Goal: Task Accomplishment & Management: Manage account settings

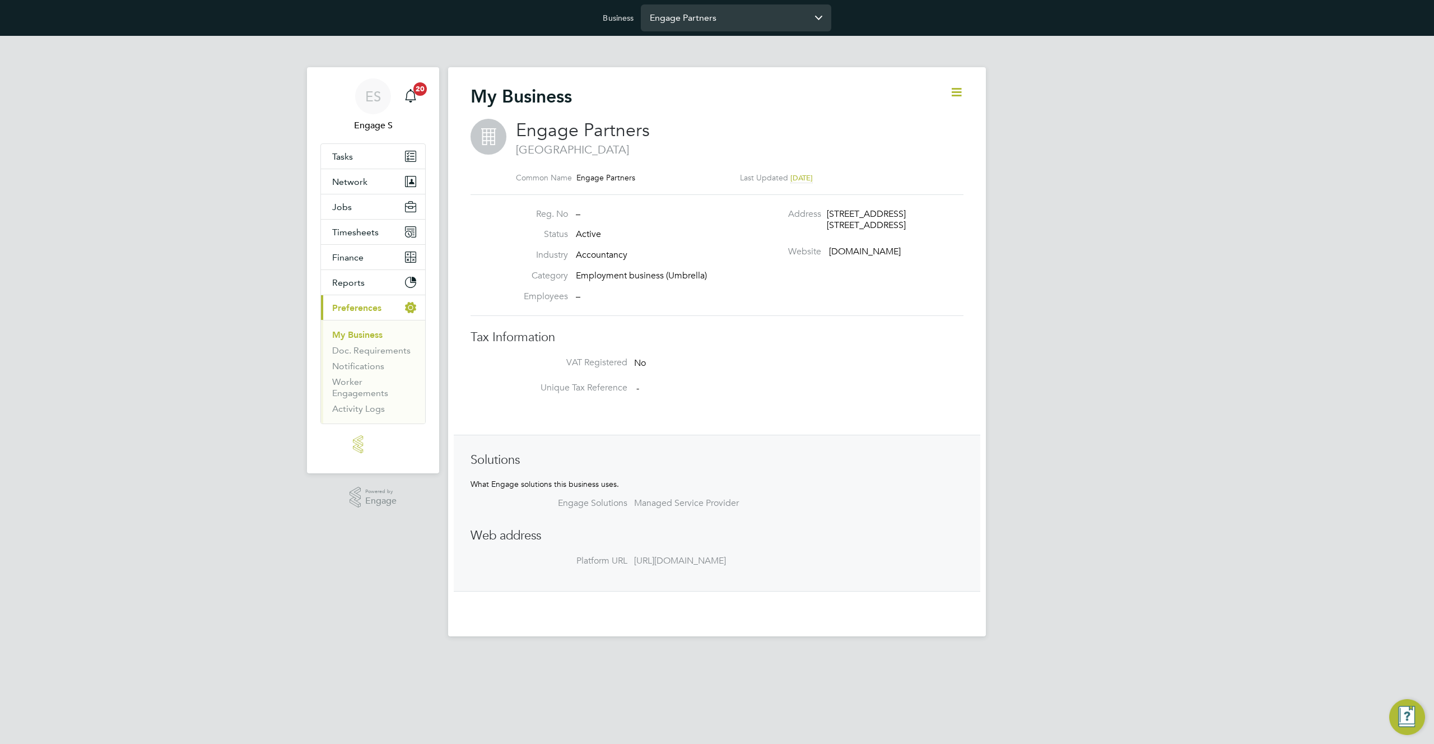
click at [716, 17] on input "Engage Partners" at bounding box center [736, 17] width 190 height 26
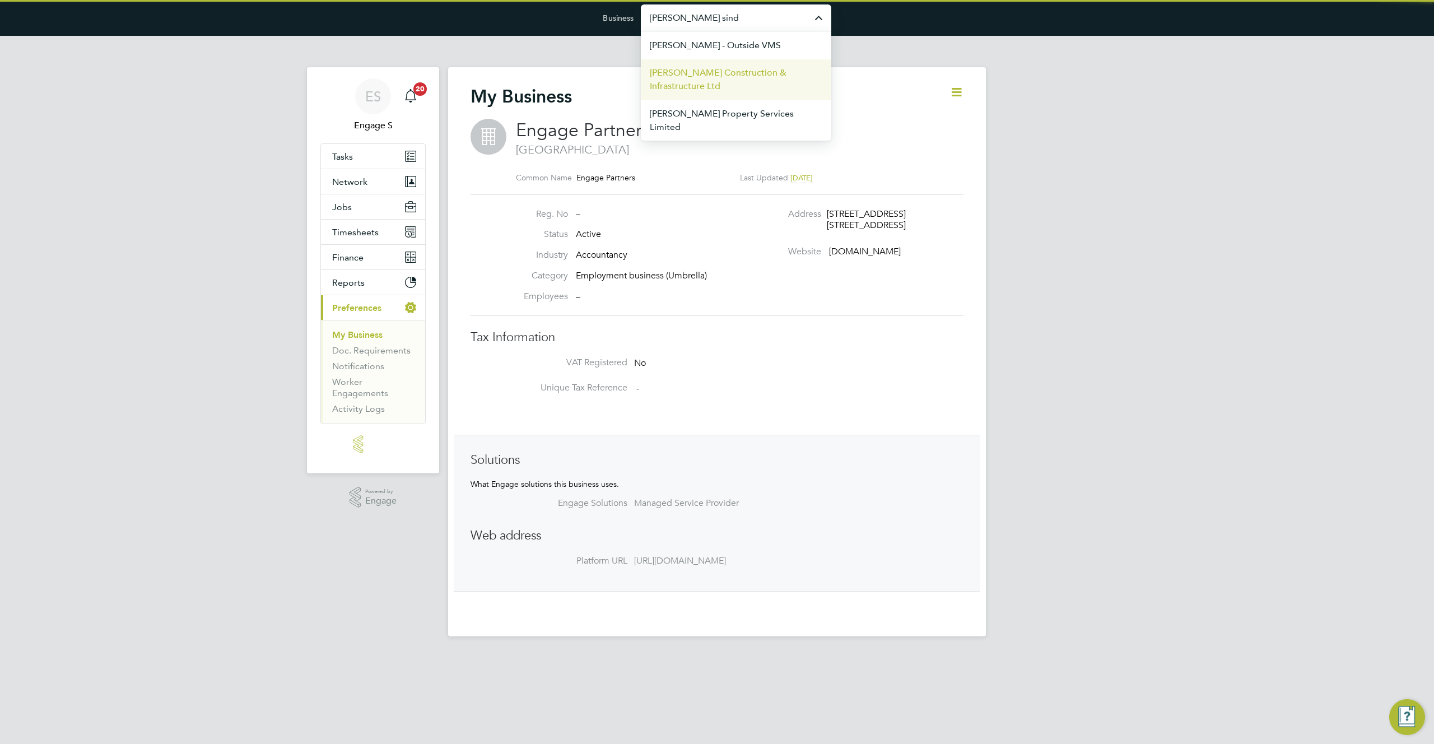
click at [691, 75] on span "[PERSON_NAME] Construction & Infrastructure Ltd" at bounding box center [736, 79] width 173 height 27
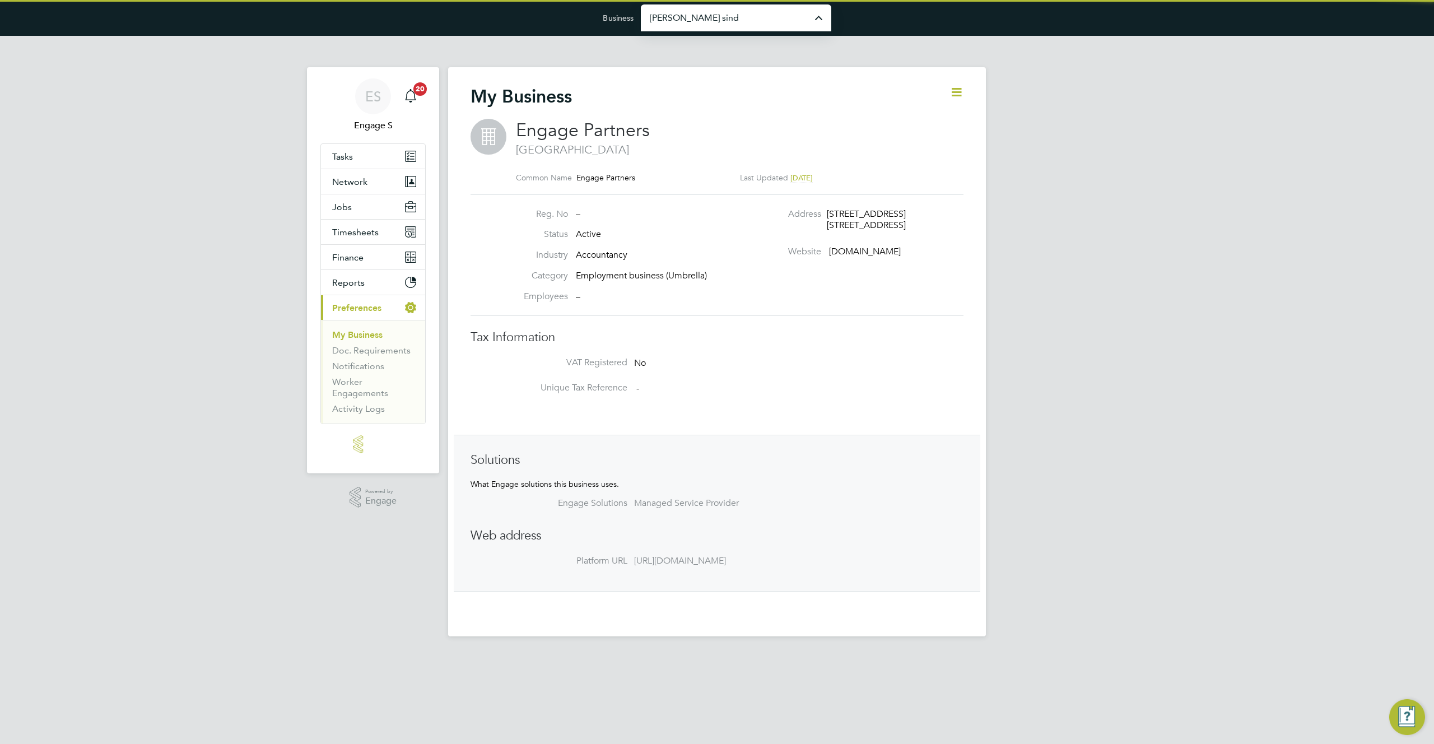
type input "[PERSON_NAME] Construction & Infrastructure Ltd"
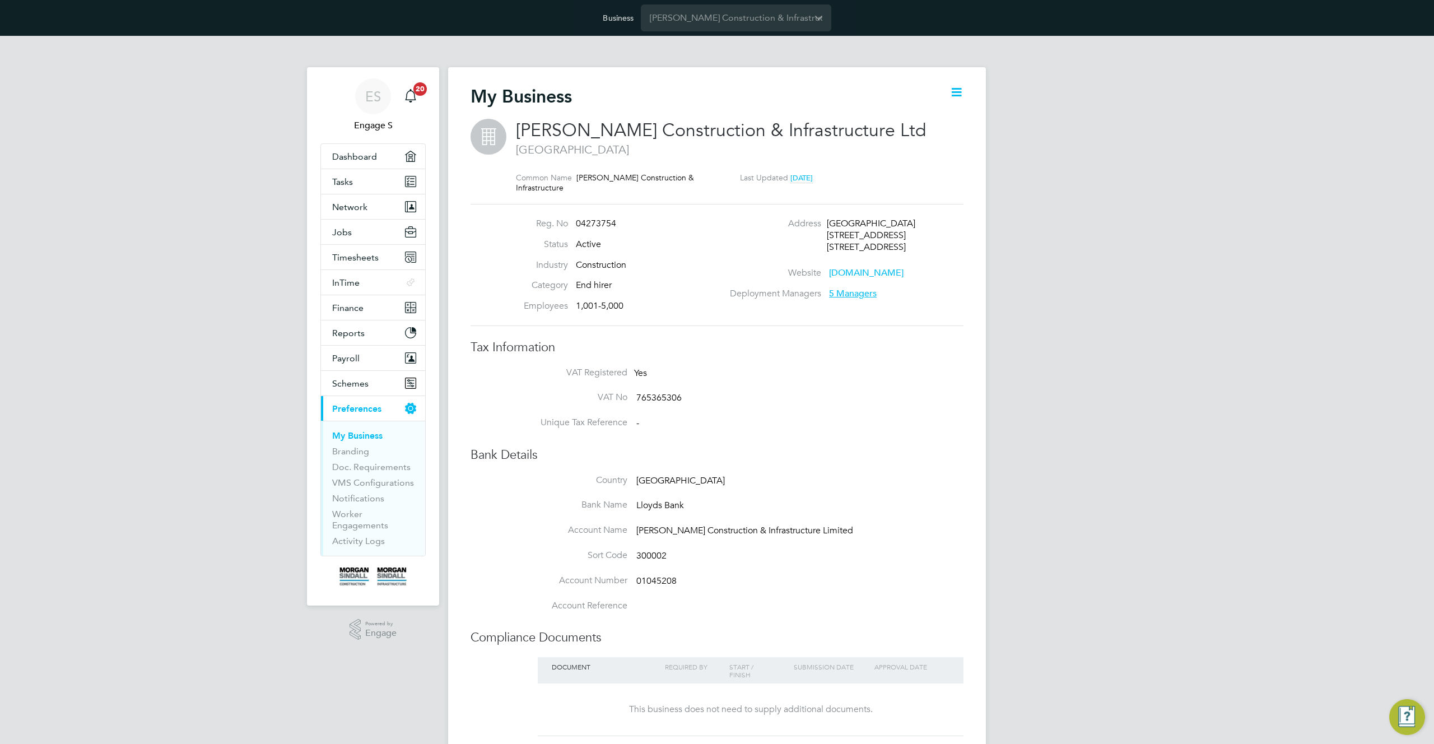
click at [948, 439] on li "Unique Tax Reference -" at bounding box center [739, 429] width 448 height 25
click at [960, 91] on icon at bounding box center [957, 92] width 14 height 14
click at [862, 296] on span "5 Managers" at bounding box center [853, 293] width 48 height 11
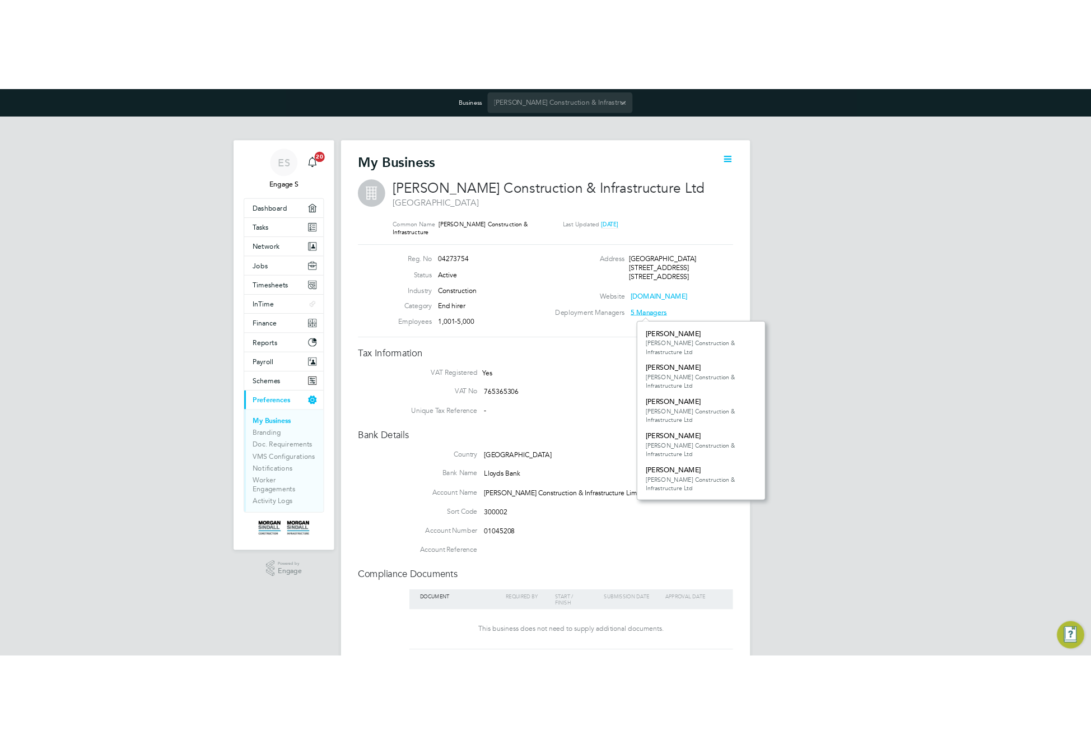
scroll to position [235, 169]
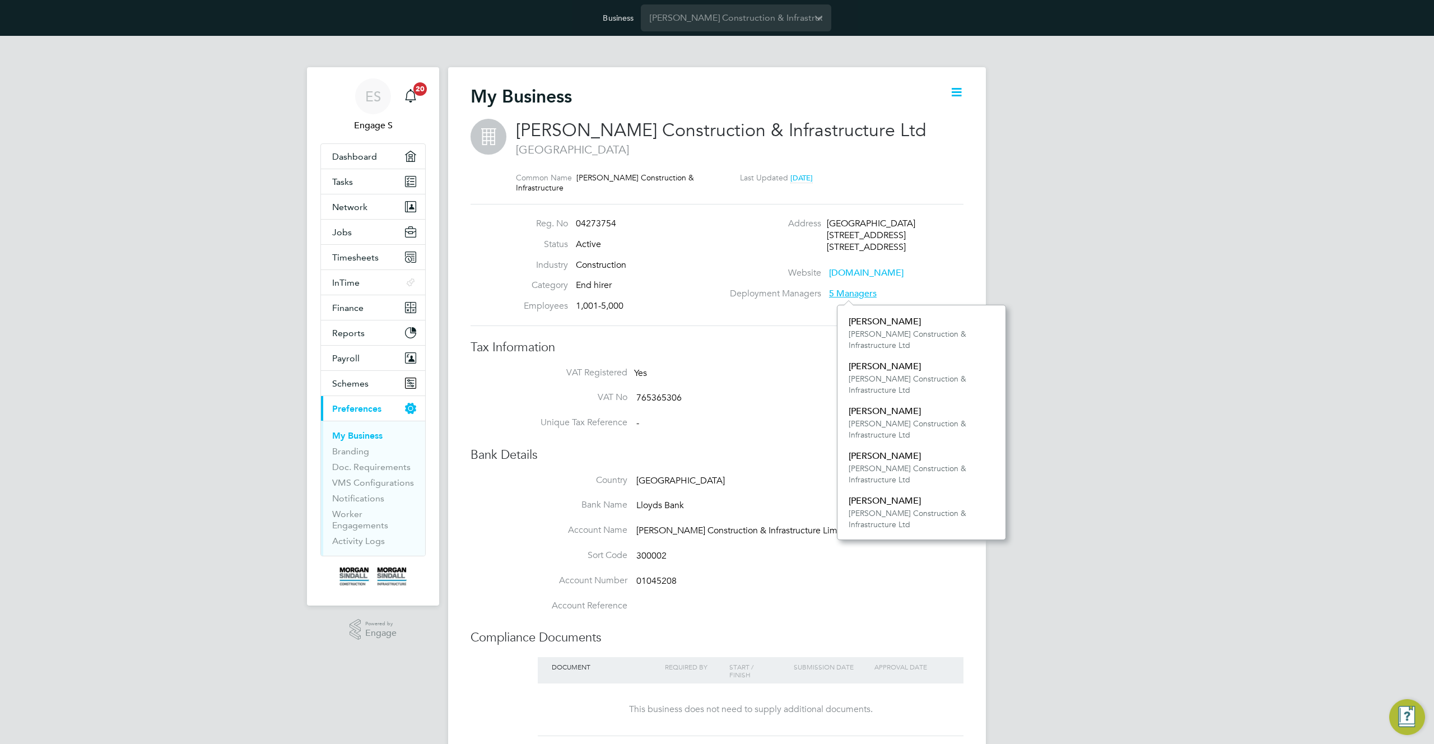
click at [959, 90] on icon at bounding box center [957, 92] width 14 height 14
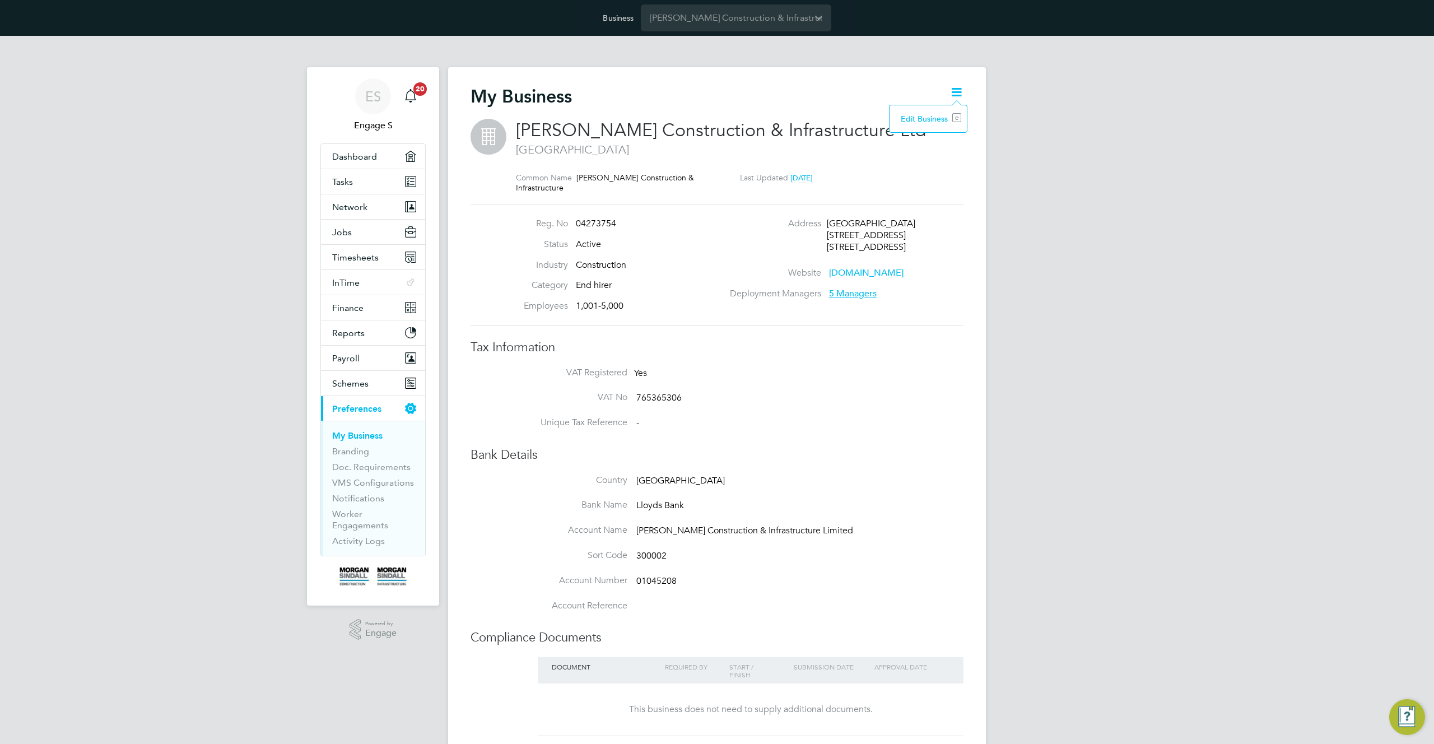
click at [929, 124] on li "Edit Business e" at bounding box center [928, 119] width 66 height 16
type input "United Kingdom"
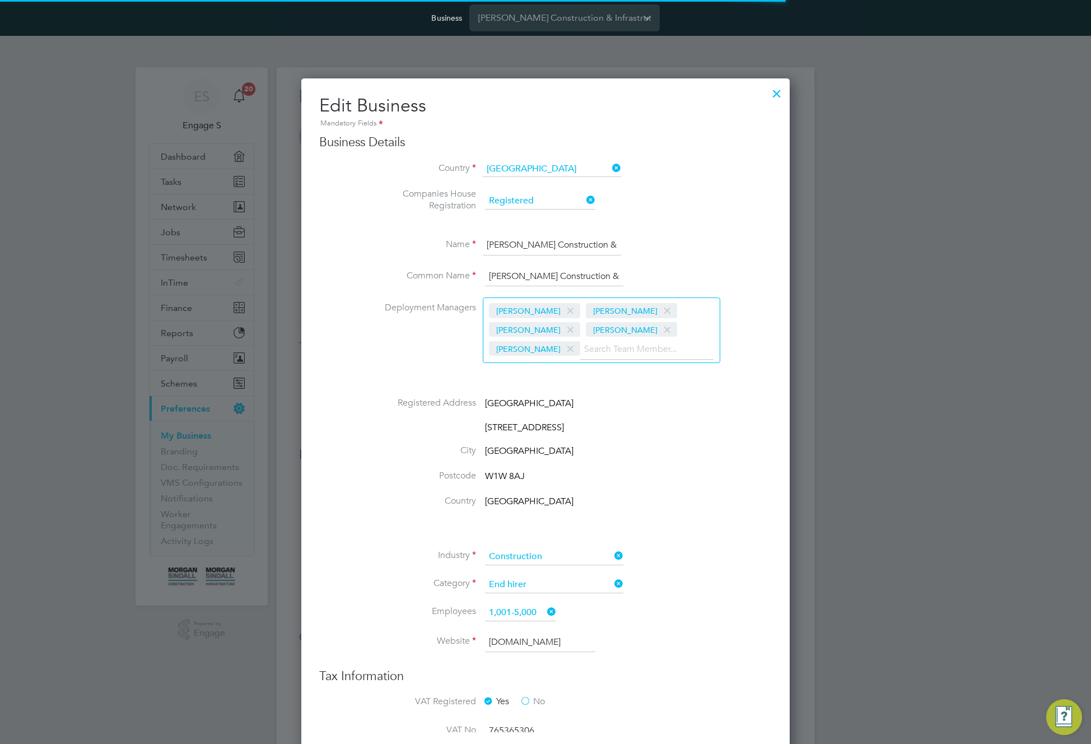
scroll to position [755, 489]
click at [595, 287] on input "Morgan Sindall Construction & Infrastructure" at bounding box center [554, 277] width 138 height 20
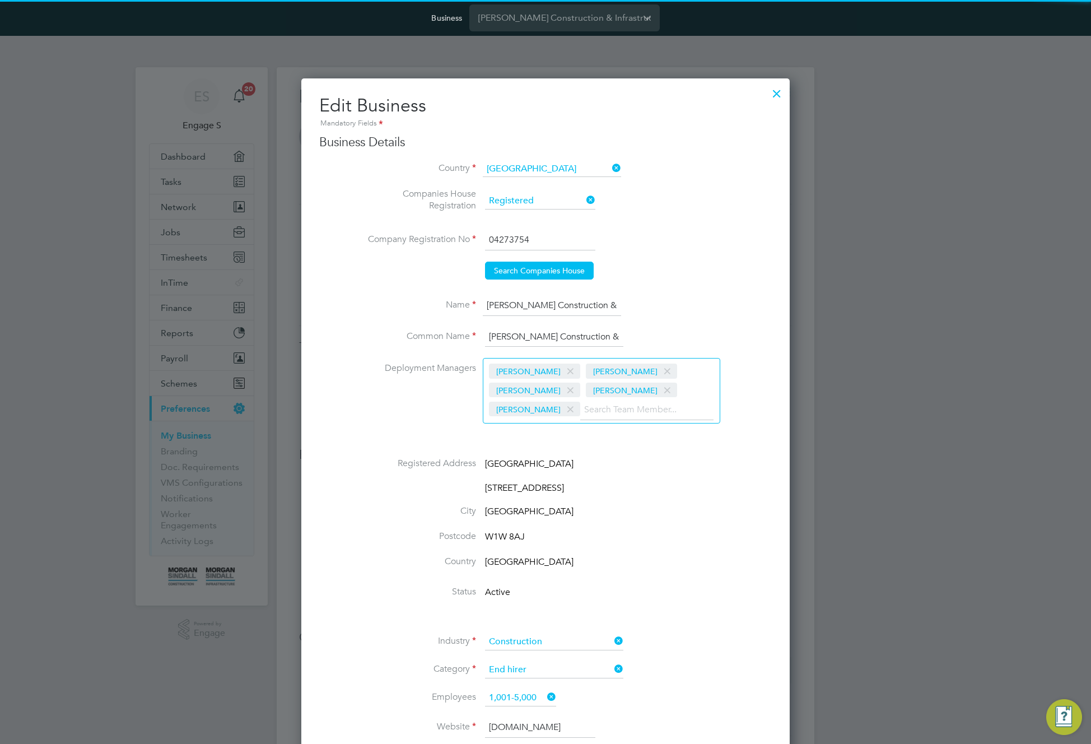
type input "United Kingdom"
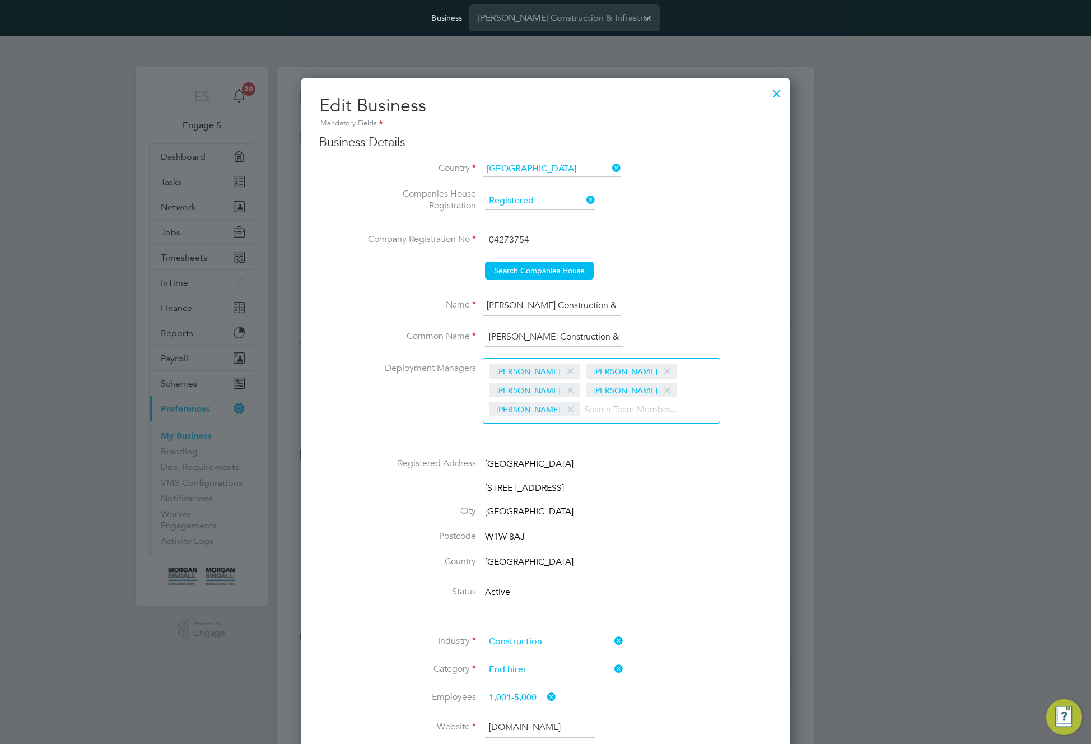
scroll to position [1633, 489]
drag, startPoint x: 599, startPoint y: 329, endPoint x: 606, endPoint y: 387, distance: 58.0
click at [599, 329] on input "Morgan Sindall Construction & Infrastructure" at bounding box center [554, 337] width 138 height 20
click at [579, 399] on span at bounding box center [570, 409] width 16 height 21
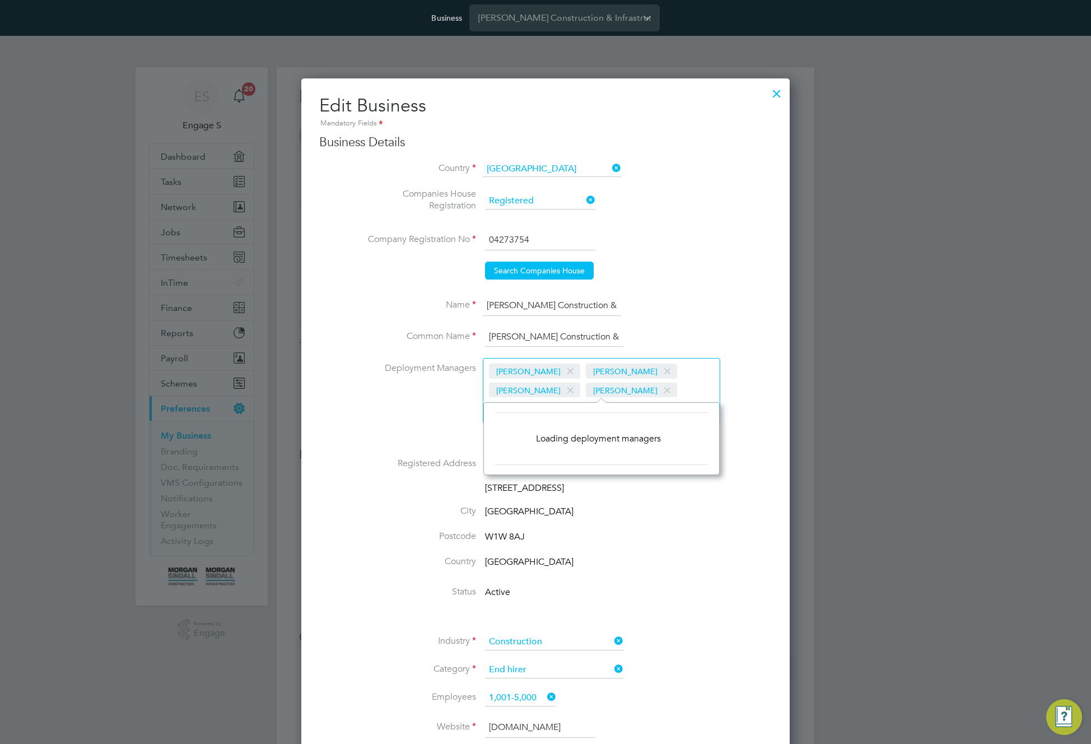
click at [659, 389] on span at bounding box center [667, 390] width 16 height 21
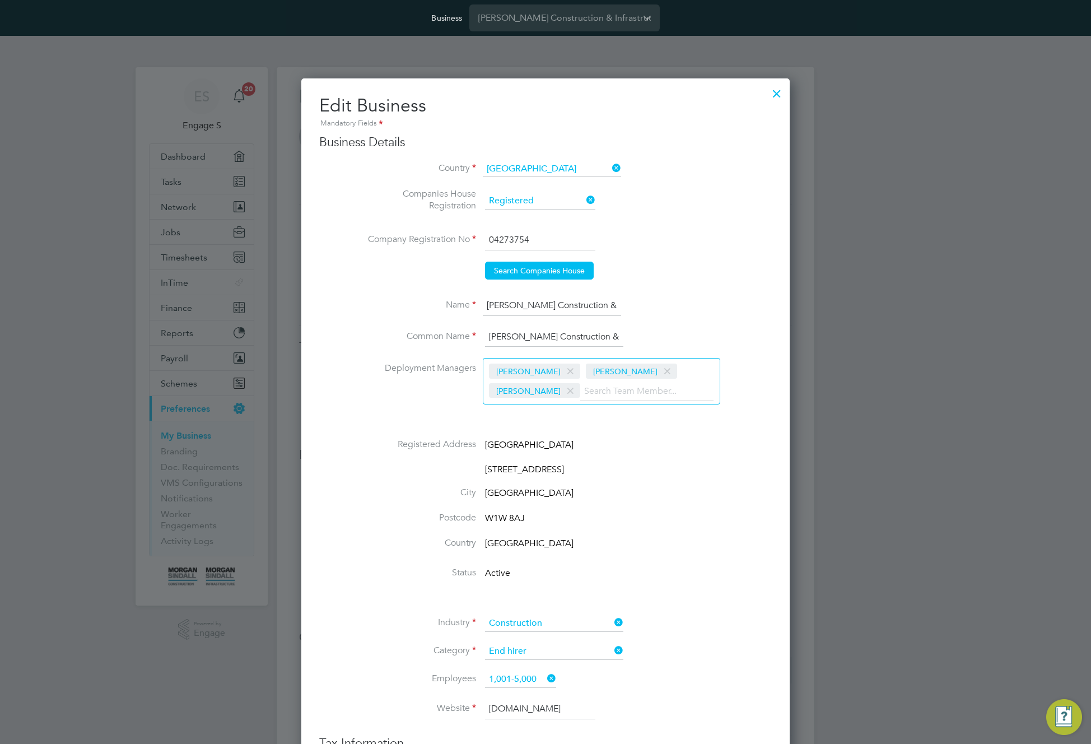
drag, startPoint x: 538, startPoint y: 371, endPoint x: 543, endPoint y: 373, distance: 5.8
click at [562, 371] on span at bounding box center [570, 371] width 16 height 21
click at [659, 370] on span at bounding box center [667, 371] width 16 height 21
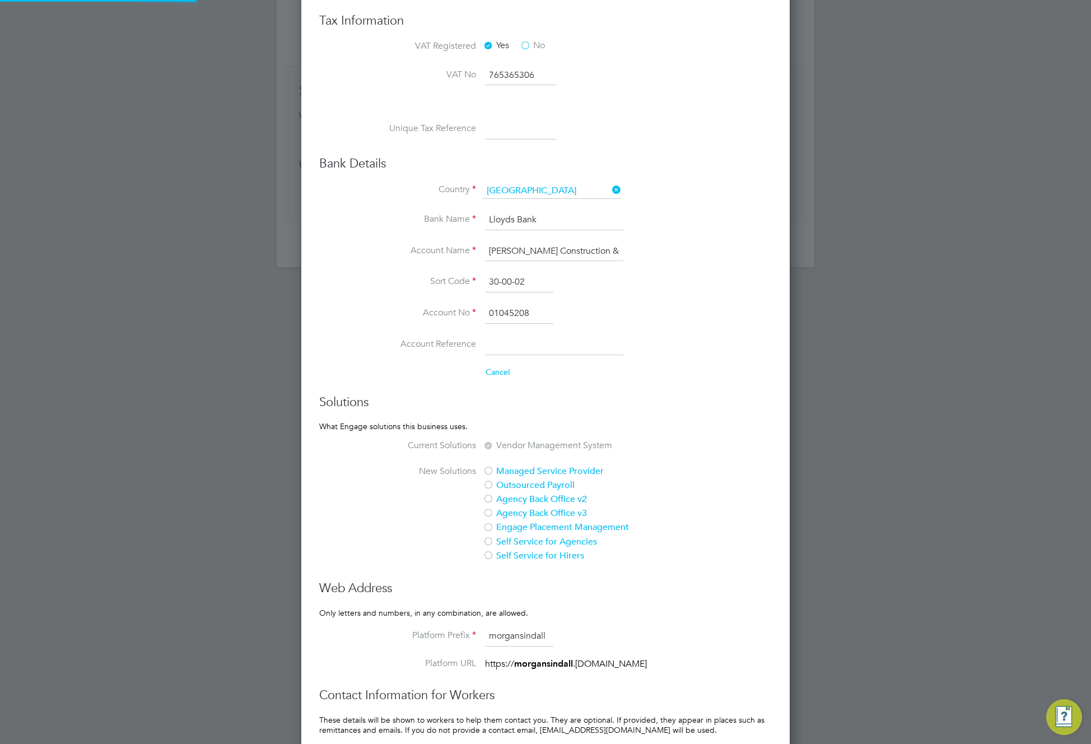
scroll to position [929, 0]
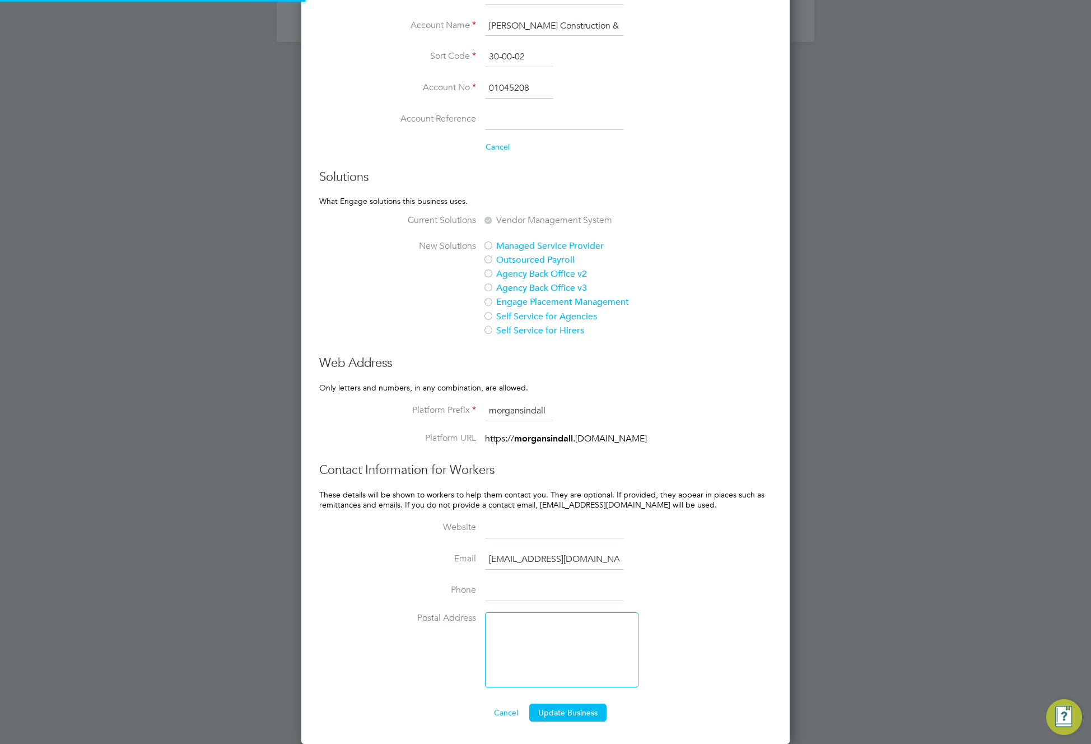
click at [506, 713] on button "Cancel" at bounding box center [506, 713] width 42 height 18
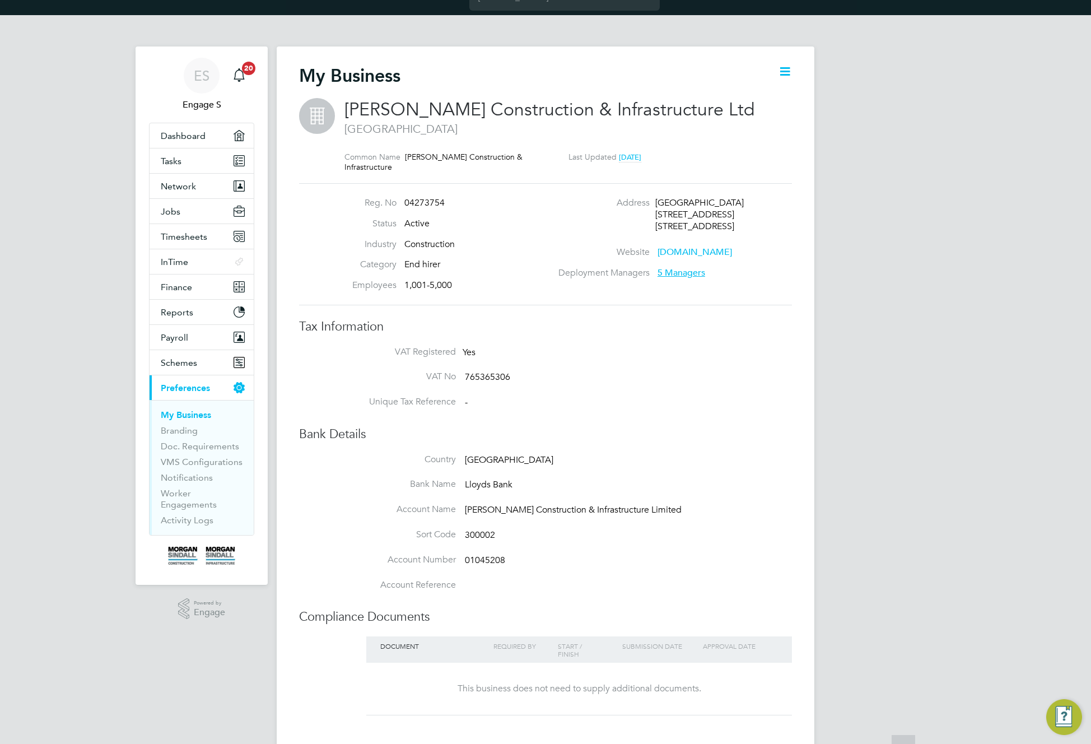
scroll to position [0, 0]
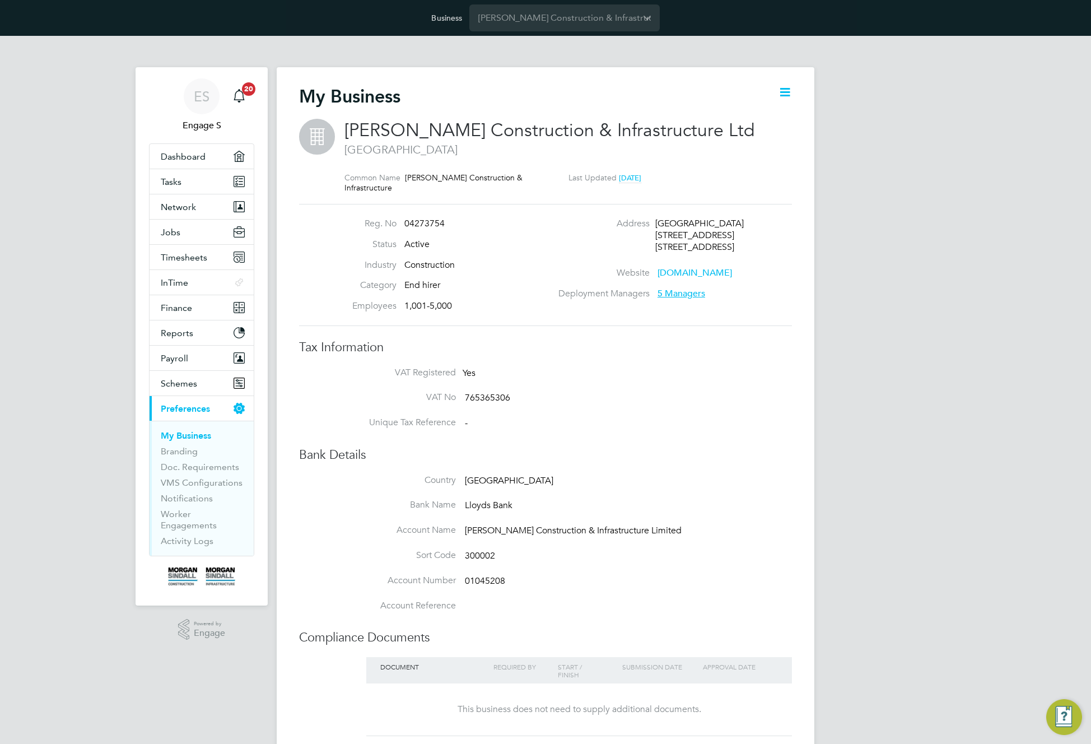
click at [682, 295] on span "5 Managers" at bounding box center [682, 293] width 48 height 11
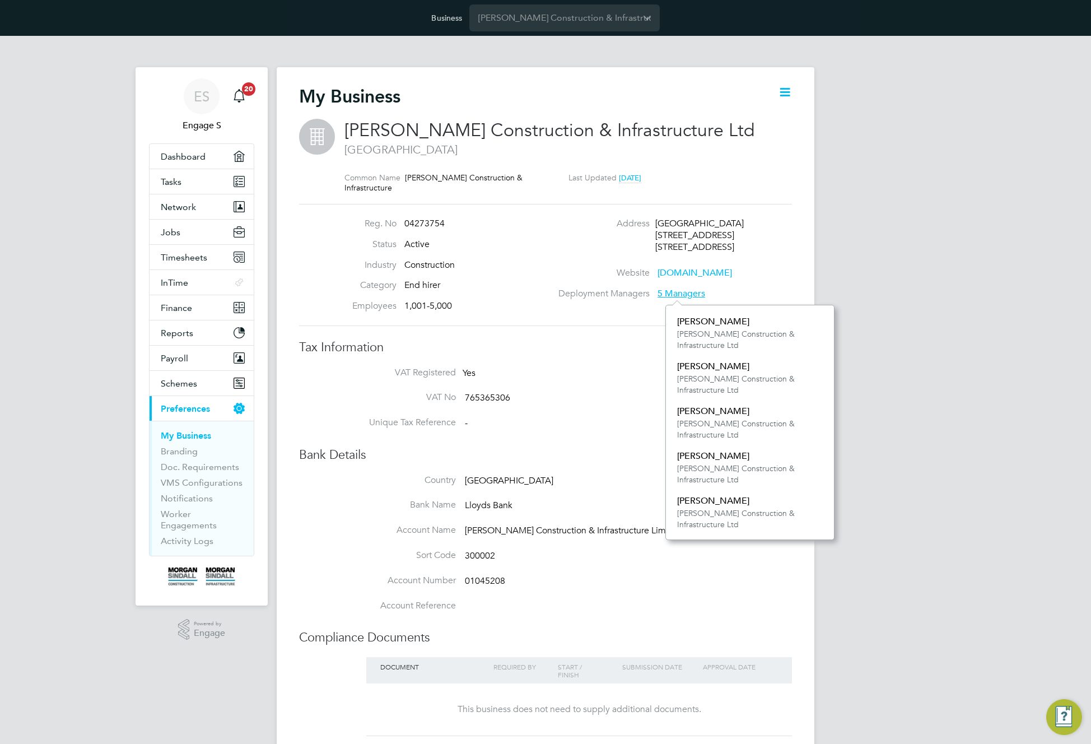
click at [783, 91] on icon at bounding box center [785, 92] width 14 height 14
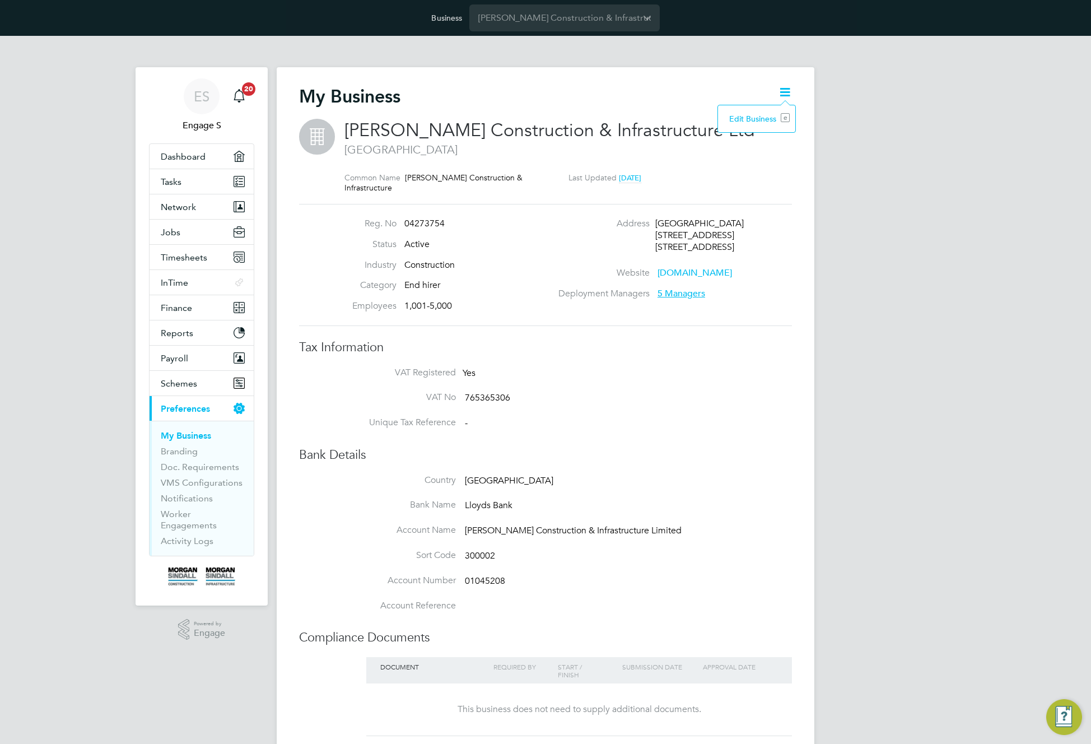
click at [760, 119] on li "Edit Business e" at bounding box center [757, 119] width 66 height 16
type input "[GEOGRAPHIC_DATA]"
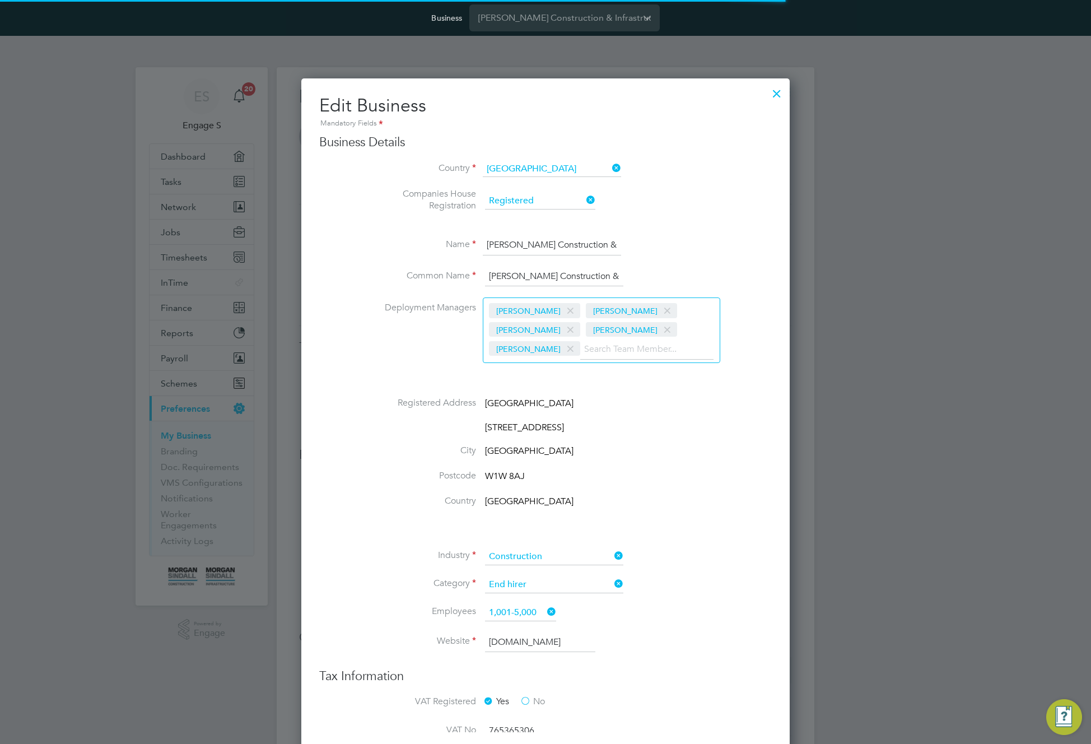
scroll to position [755, 489]
type input "[GEOGRAPHIC_DATA]"
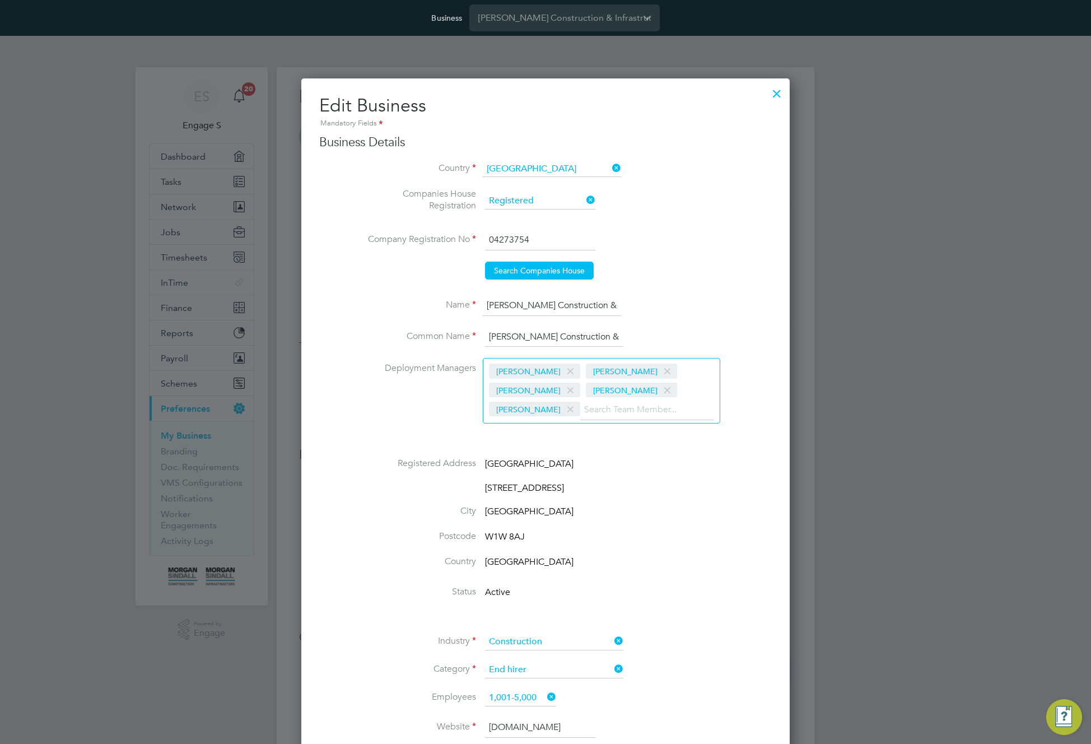
click at [659, 368] on span at bounding box center [667, 371] width 16 height 21
click at [659, 371] on span at bounding box center [667, 371] width 16 height 21
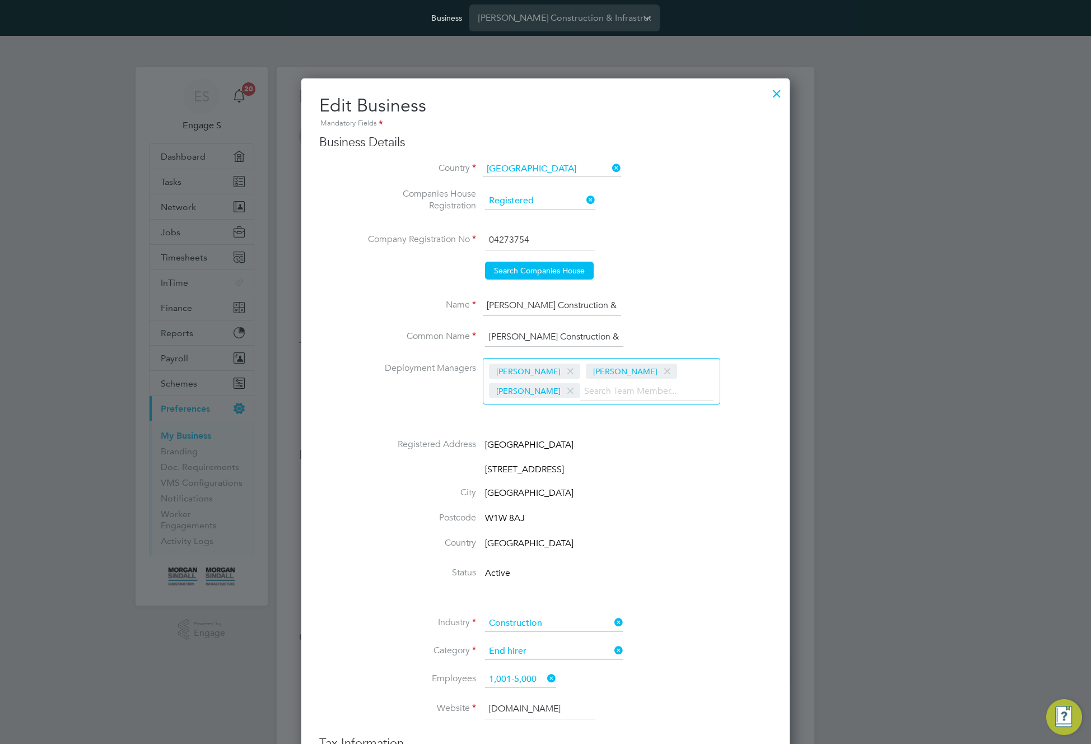
click at [659, 371] on span at bounding box center [667, 371] width 16 height 21
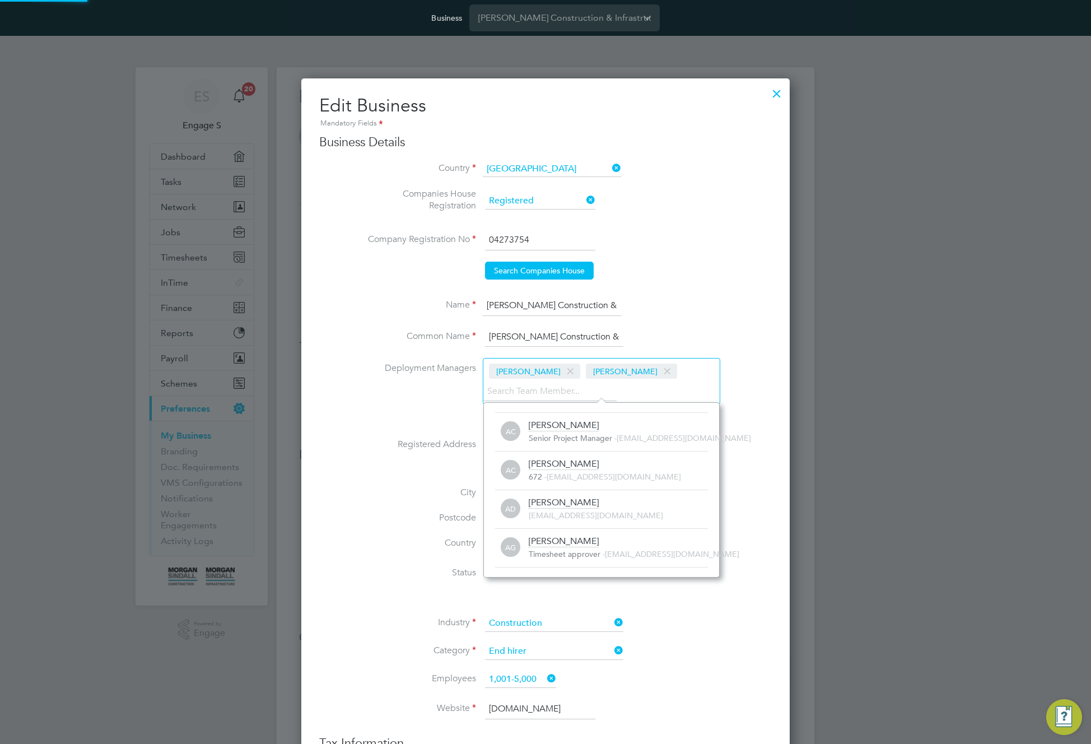
click at [659, 371] on span at bounding box center [667, 371] width 16 height 21
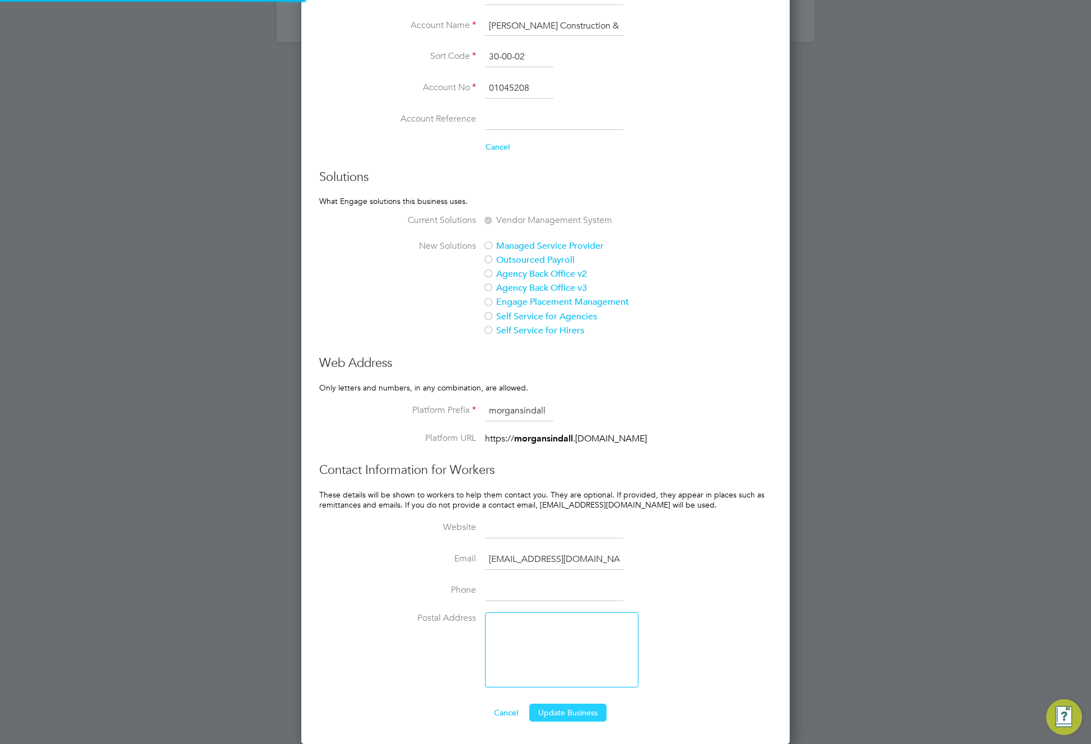
click at [572, 709] on button "Update Business" at bounding box center [567, 713] width 77 height 18
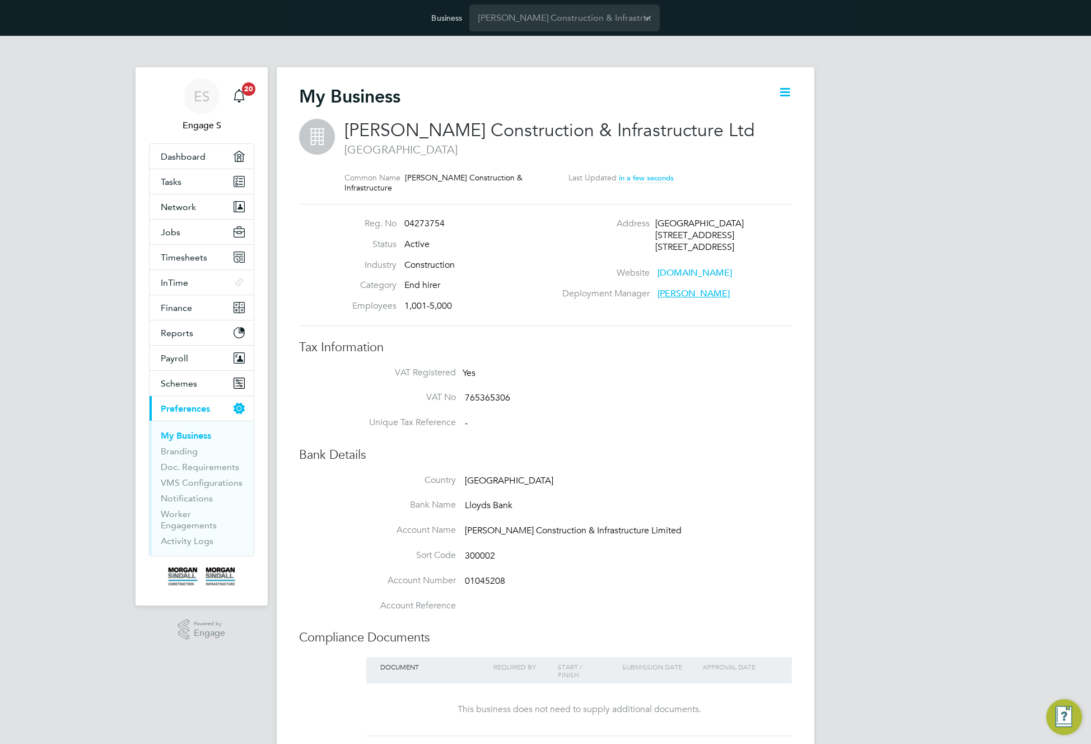
click at [830, 436] on div "ES Engage S Notifications 20 Applications: Dashboard Tasks Network Team Members…" at bounding box center [545, 513] width 1091 height 954
click at [672, 289] on span "[PERSON_NAME]" at bounding box center [694, 293] width 72 height 11
click at [678, 403] on li "VAT No 765365306" at bounding box center [568, 404] width 448 height 25
click at [662, 295] on span "[PERSON_NAME]" at bounding box center [694, 293] width 72 height 11
click at [827, 420] on div "ES Engage S Notifications 20 Applications: Dashboard Tasks Network Team Members…" at bounding box center [545, 513] width 1091 height 954
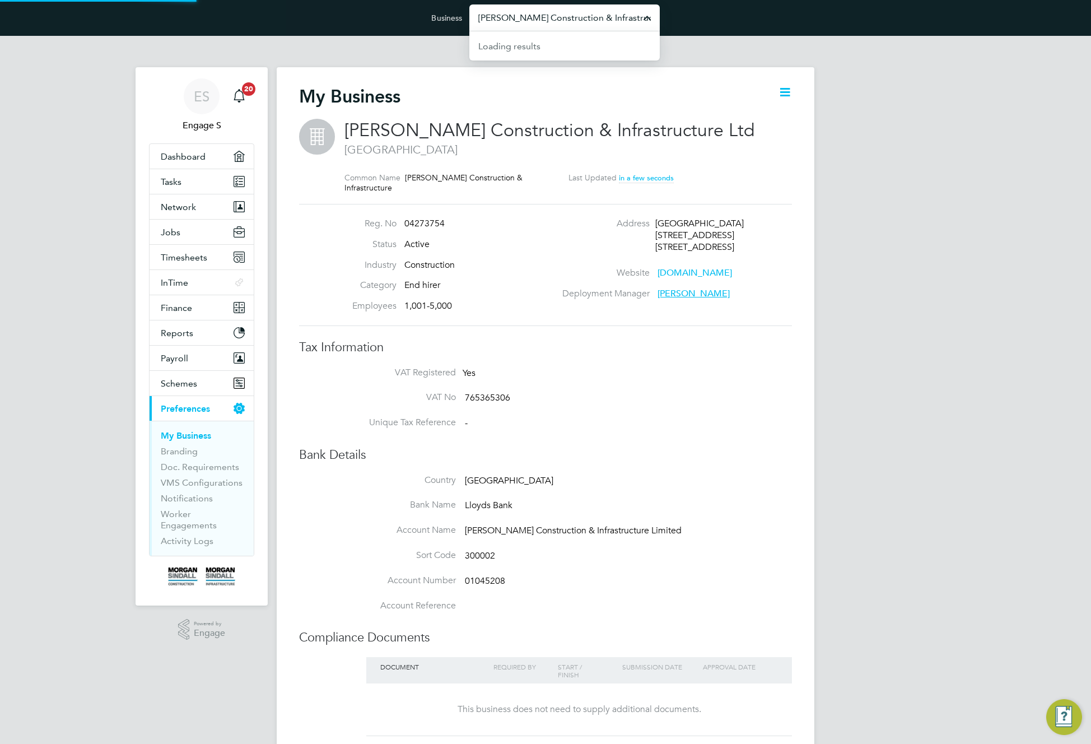
click at [585, 21] on input "[PERSON_NAME] Construction & Infrastructure Ltd" at bounding box center [564, 17] width 190 height 26
click at [570, 76] on span "Lovell Partnerships Limited" at bounding box center [557, 72] width 158 height 13
type input "Lovell Partnerships Limited"
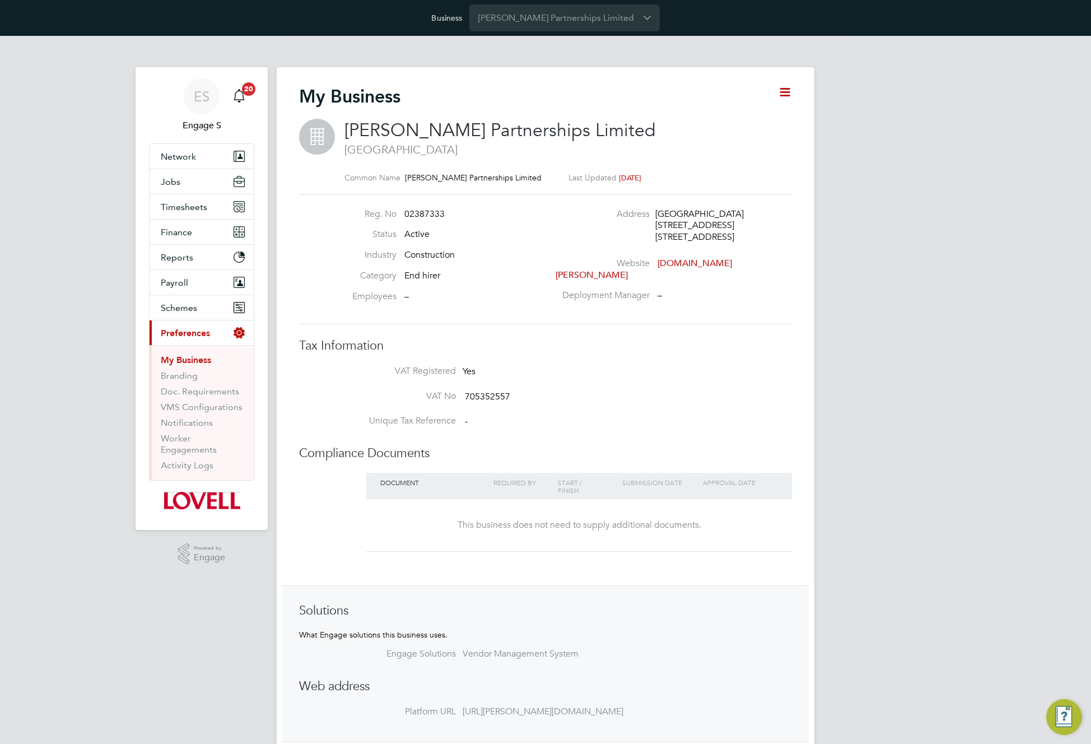
click at [681, 290] on div "Deployment Manager –" at bounding box center [676, 296] width 241 height 12
click at [785, 91] on icon at bounding box center [785, 92] width 14 height 14
drag, startPoint x: 746, startPoint y: 119, endPoint x: 703, endPoint y: 191, distance: 84.0
click at [746, 120] on li "Edit Business e" at bounding box center [757, 119] width 66 height 16
type input "[GEOGRAPHIC_DATA]"
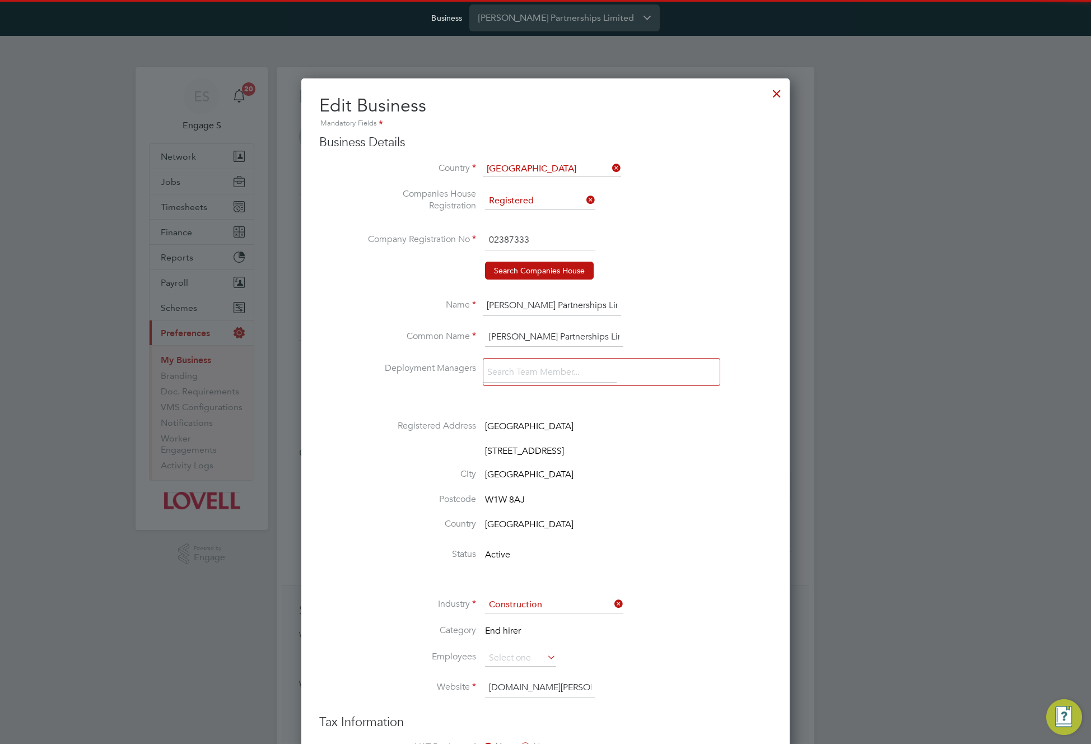
scroll to position [1410, 489]
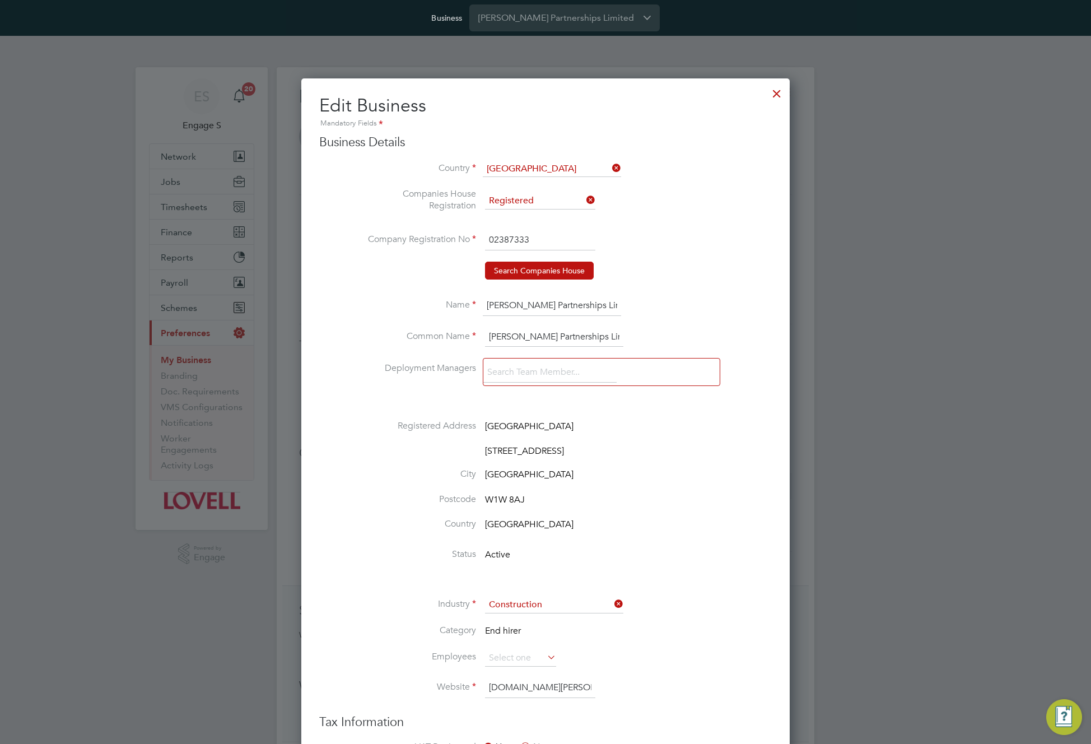
click at [533, 368] on input at bounding box center [549, 372] width 133 height 20
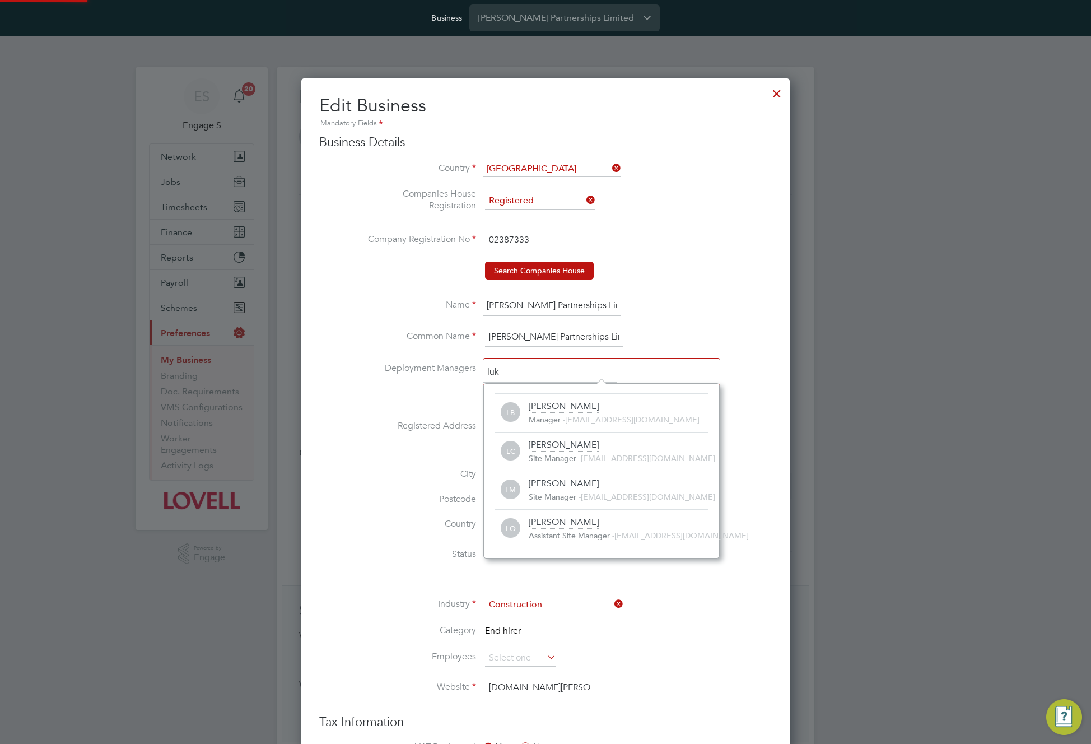
scroll to position [12, 180]
type input "luk"
click at [685, 415] on div "Manager - 292938@testacc.com" at bounding box center [618, 420] width 179 height 11
click at [728, 528] on li "Country United Kingdom" at bounding box center [568, 530] width 408 height 25
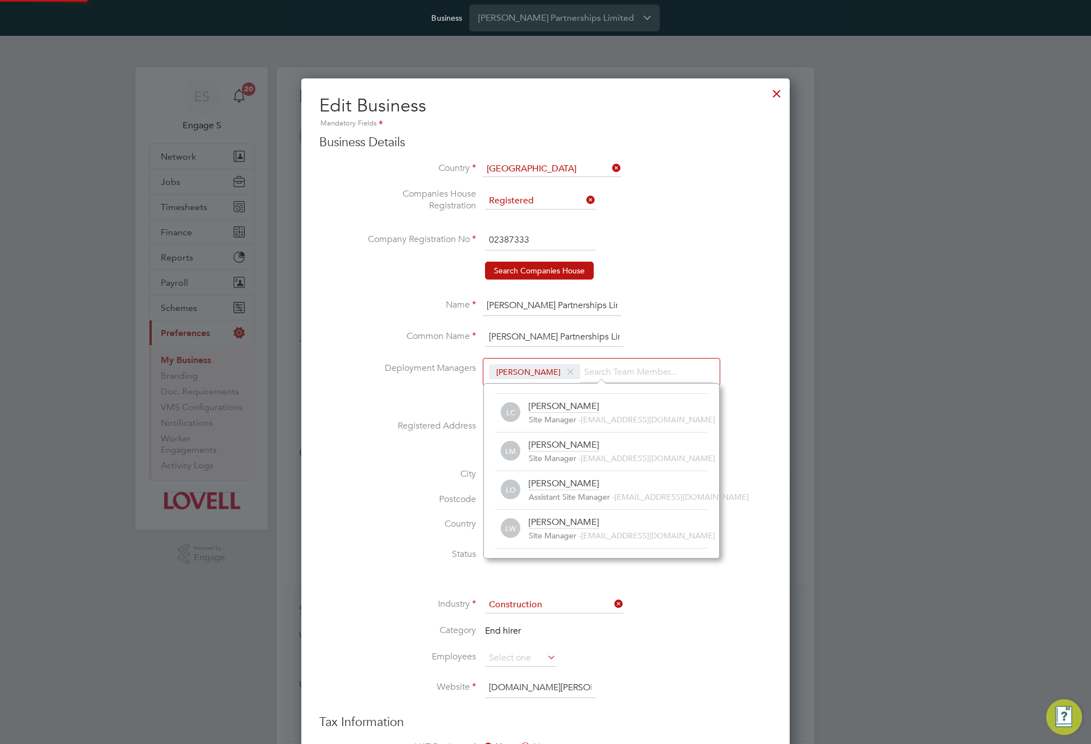
scroll to position [0, 0]
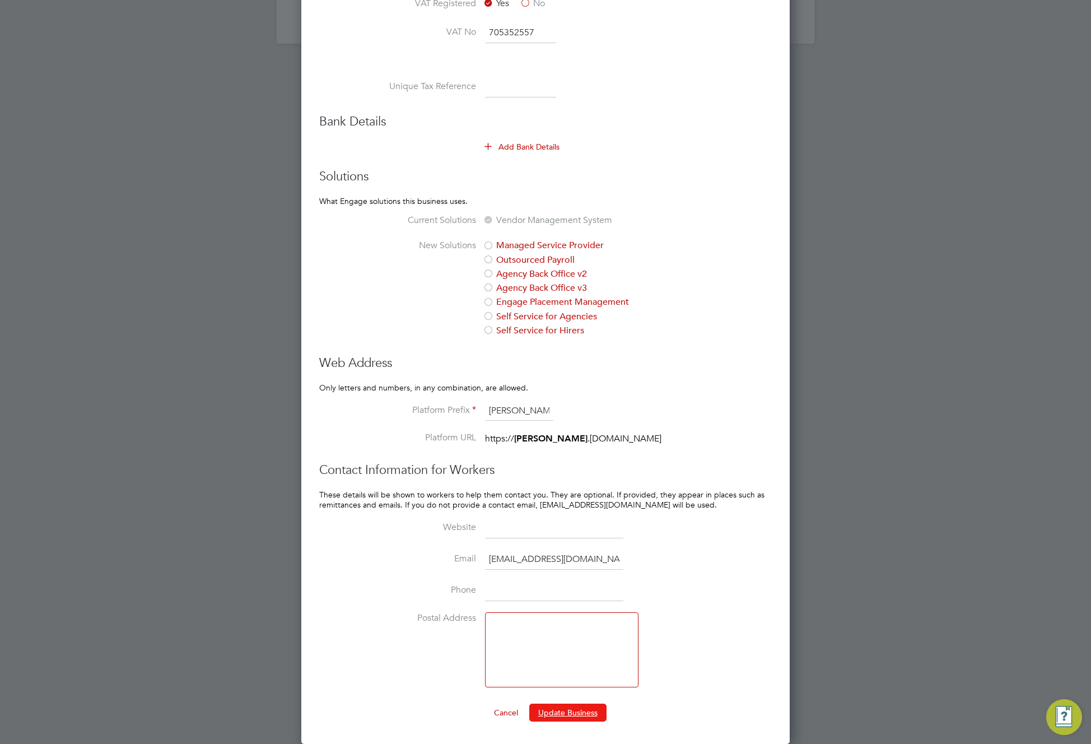
click at [555, 718] on button "Update Business" at bounding box center [567, 713] width 77 height 18
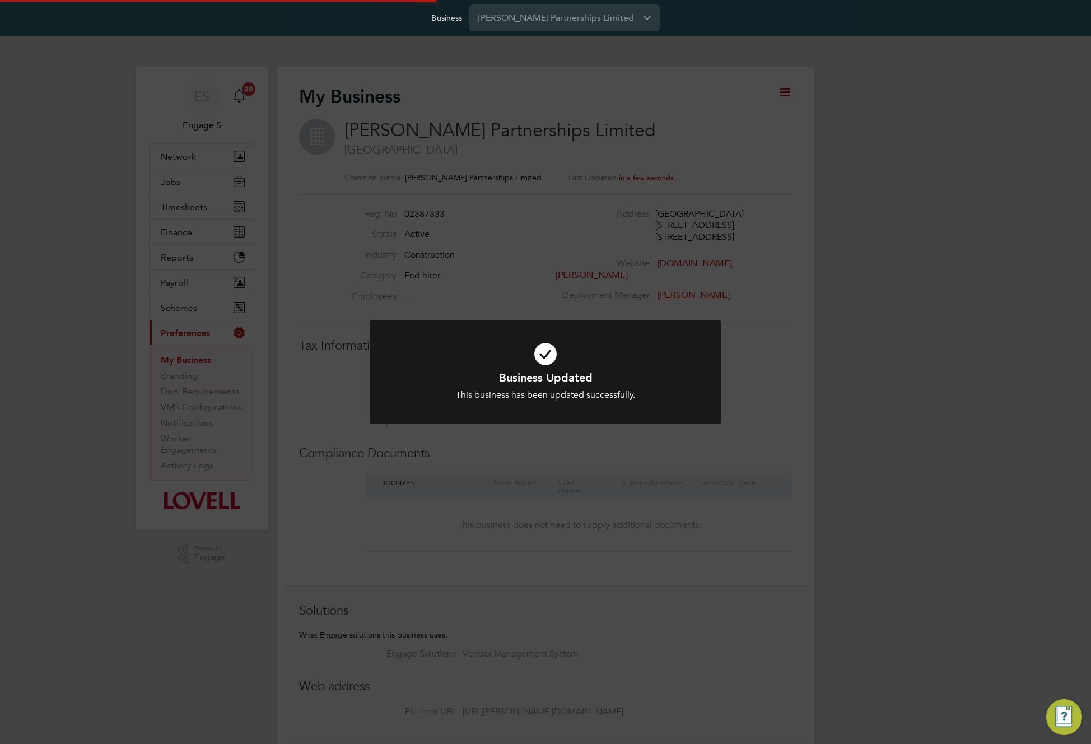
click at [700, 305] on div "Business Updated This business has been updated successfully. Cancel Okay" at bounding box center [545, 372] width 1091 height 744
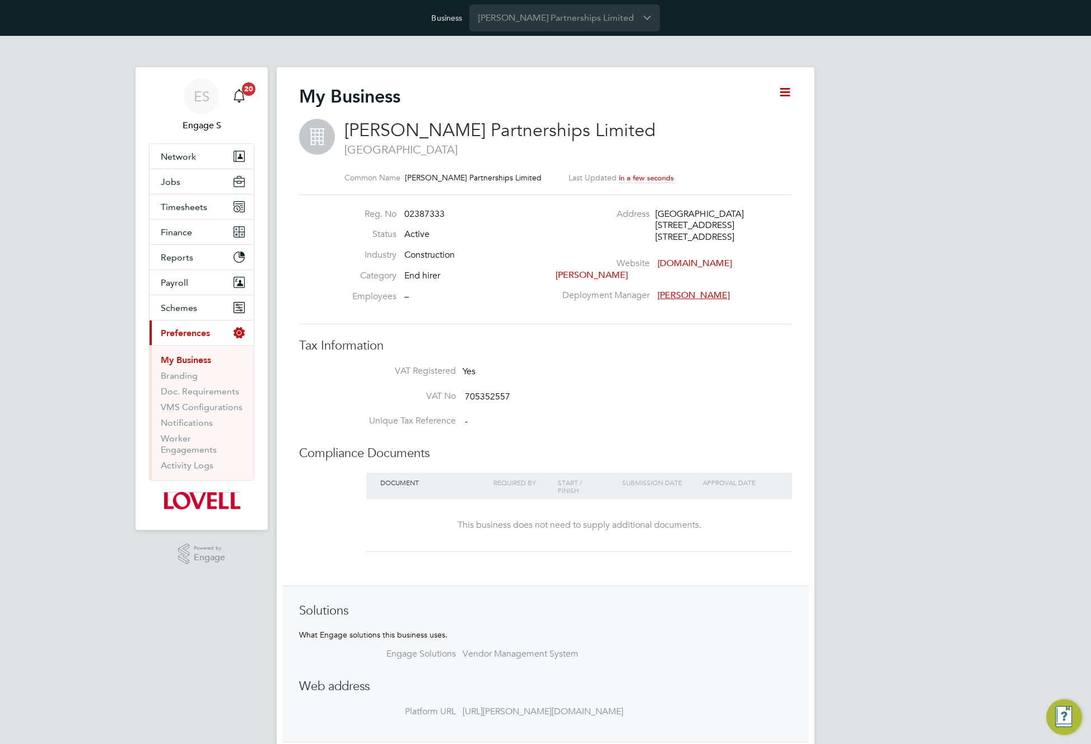
click at [673, 290] on span "Luke B" at bounding box center [694, 295] width 72 height 11
click at [641, 309] on div "Reg. No 02387333 Status Active Industry Construction Category End hirer Employe…" at bounding box center [545, 259] width 493 height 131
drag, startPoint x: 603, startPoint y: 282, endPoint x: 601, endPoint y: 265, distance: 16.9
click at [562, 290] on label "Deployment Manager" at bounding box center [603, 296] width 94 height 12
click at [638, 259] on label "Website" at bounding box center [603, 264] width 94 height 12
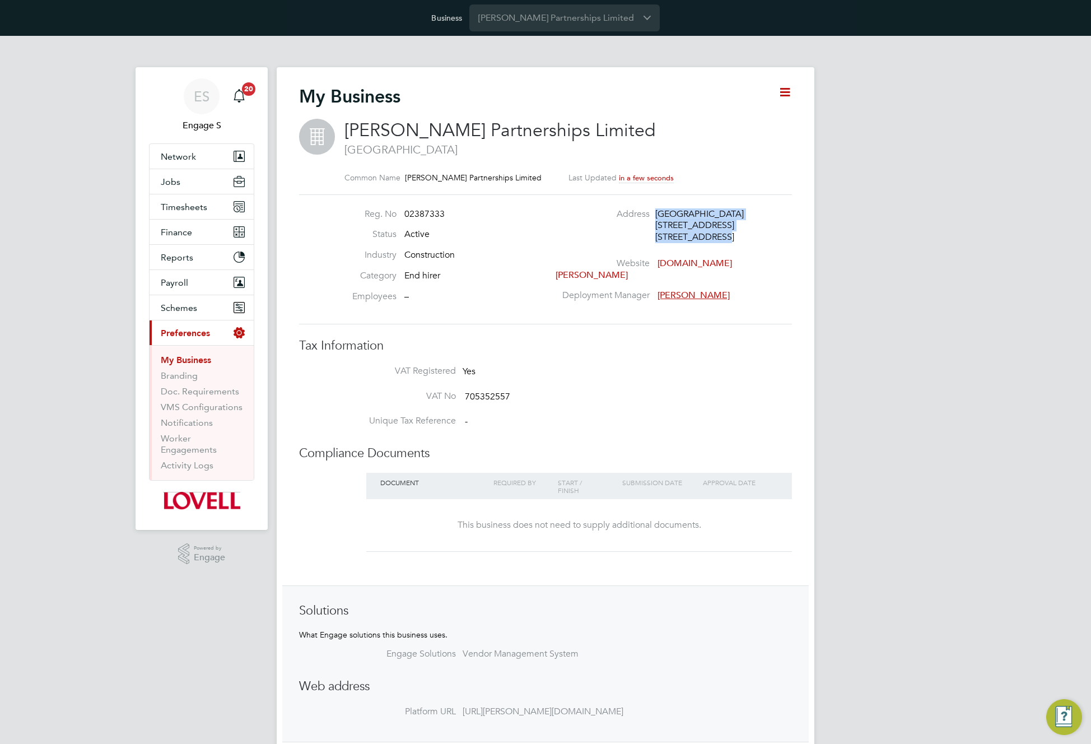
drag, startPoint x: 779, startPoint y: 235, endPoint x: 587, endPoint y: 209, distance: 193.9
click at [587, 209] on div "Address Kent House 14 - 17 Market Place London, W1W 8AJ" at bounding box center [676, 228] width 241 height 40
click at [833, 164] on div "ES Engage S Notifications 20 Applications: Network Team Members Businesses Site…" at bounding box center [545, 420] width 1091 height 769
click at [594, 25] on input "Lovell Partnerships Limited" at bounding box center [564, 17] width 190 height 26
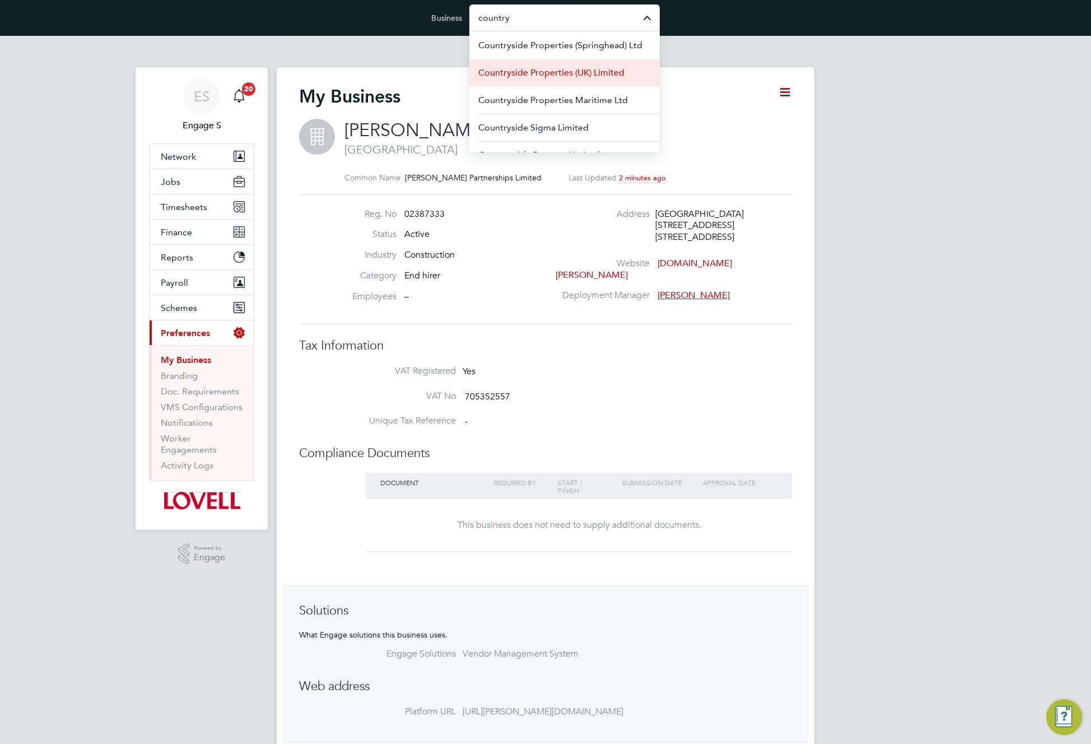
click at [599, 70] on span "Countryside Properties (UK) Limited" at bounding box center [551, 72] width 146 height 13
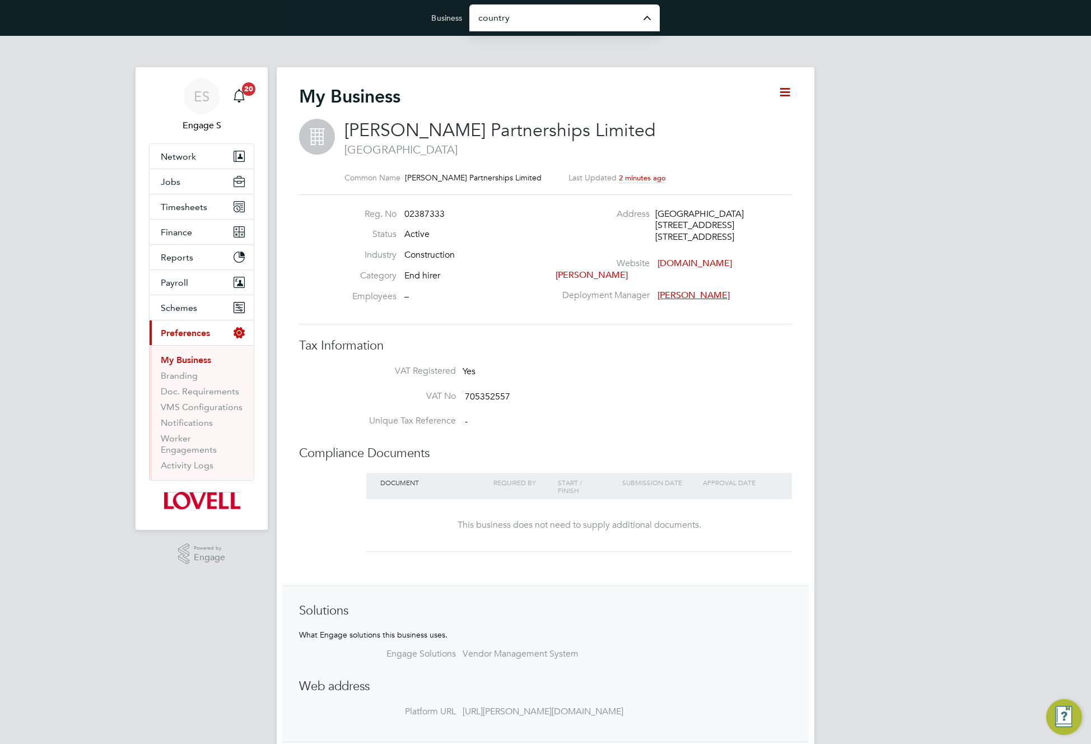
type input "Countryside Properties (UK) Limited"
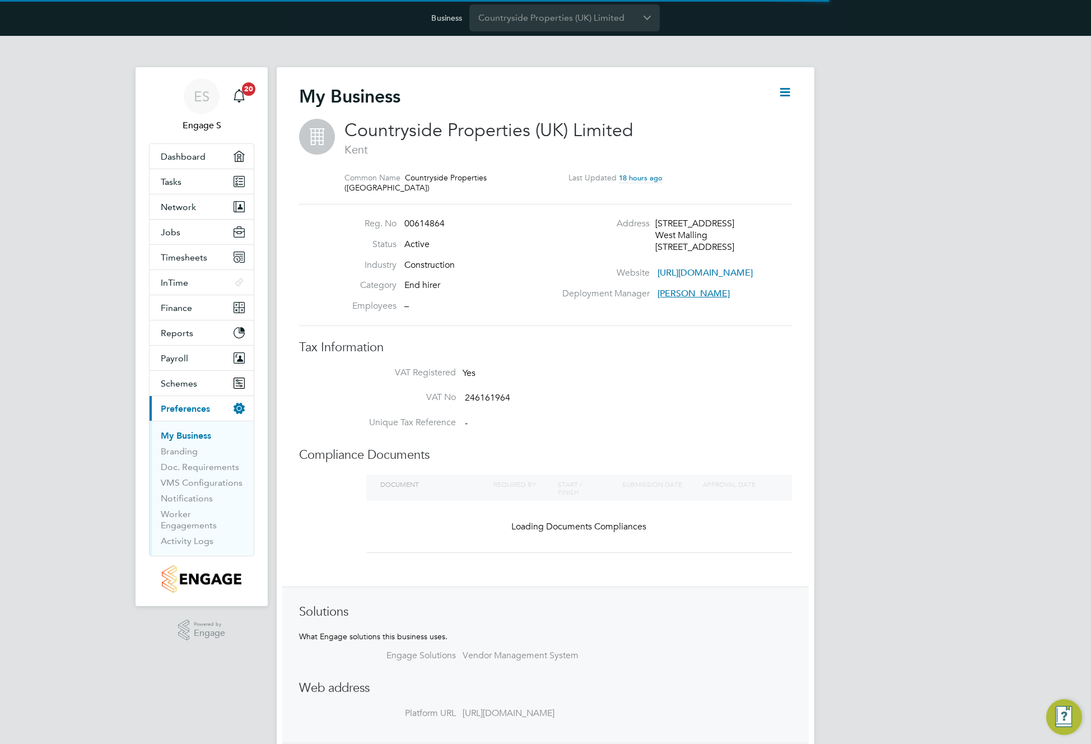
scroll to position [12, 241]
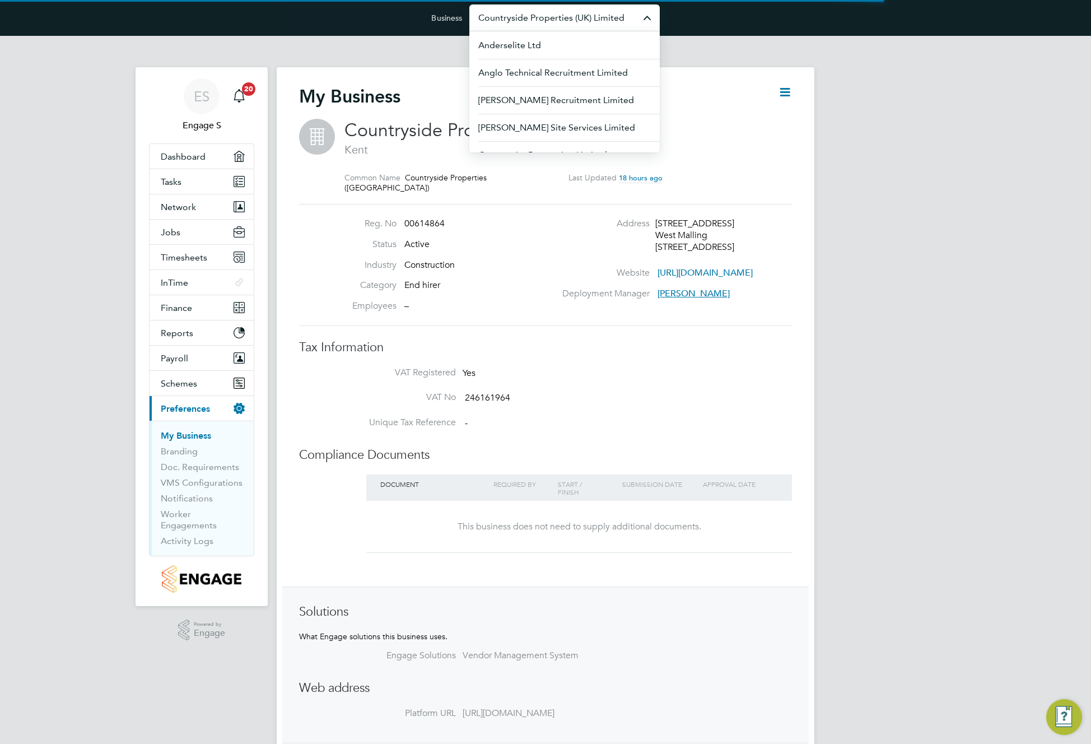
click at [588, 15] on input "Countryside Properties (UK) Limited" at bounding box center [564, 17] width 190 height 26
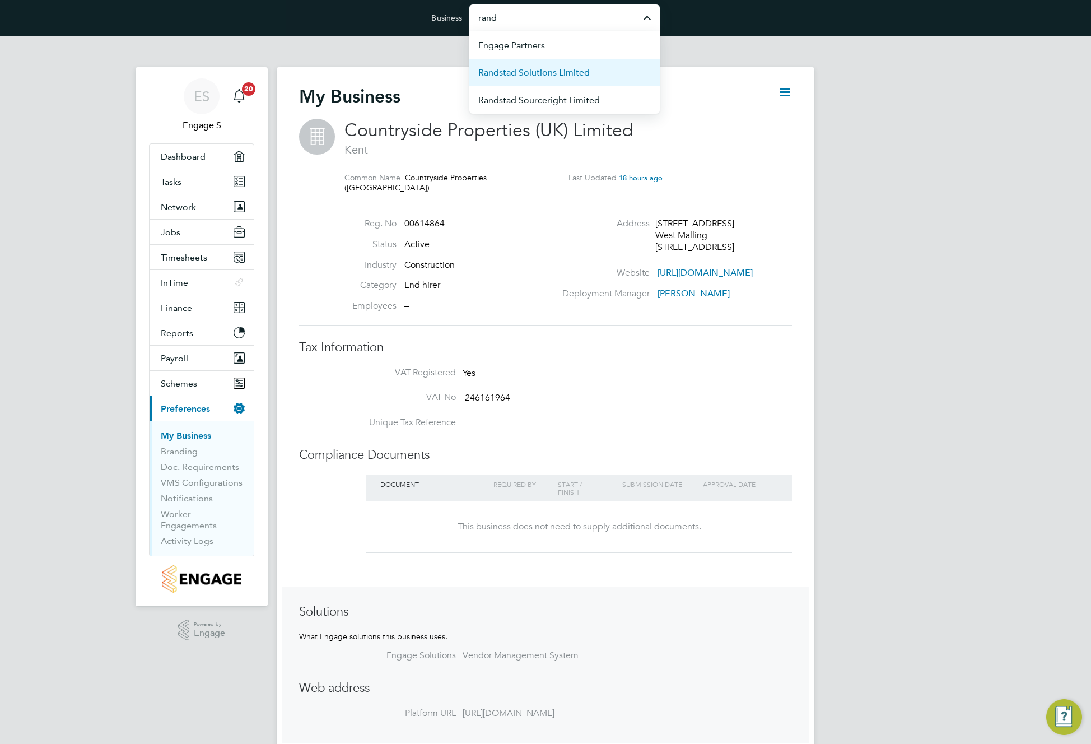
click at [578, 72] on span "Randstad Solutions Limited" at bounding box center [533, 72] width 111 height 13
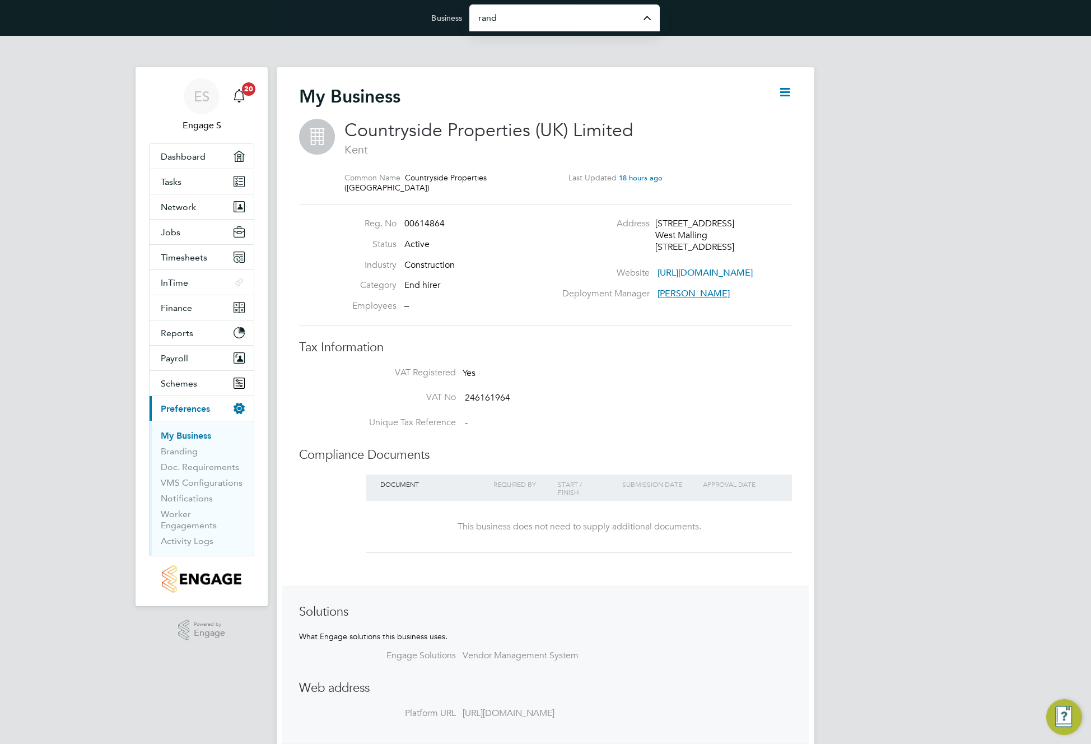
type input "Randstad Solutions Limited"
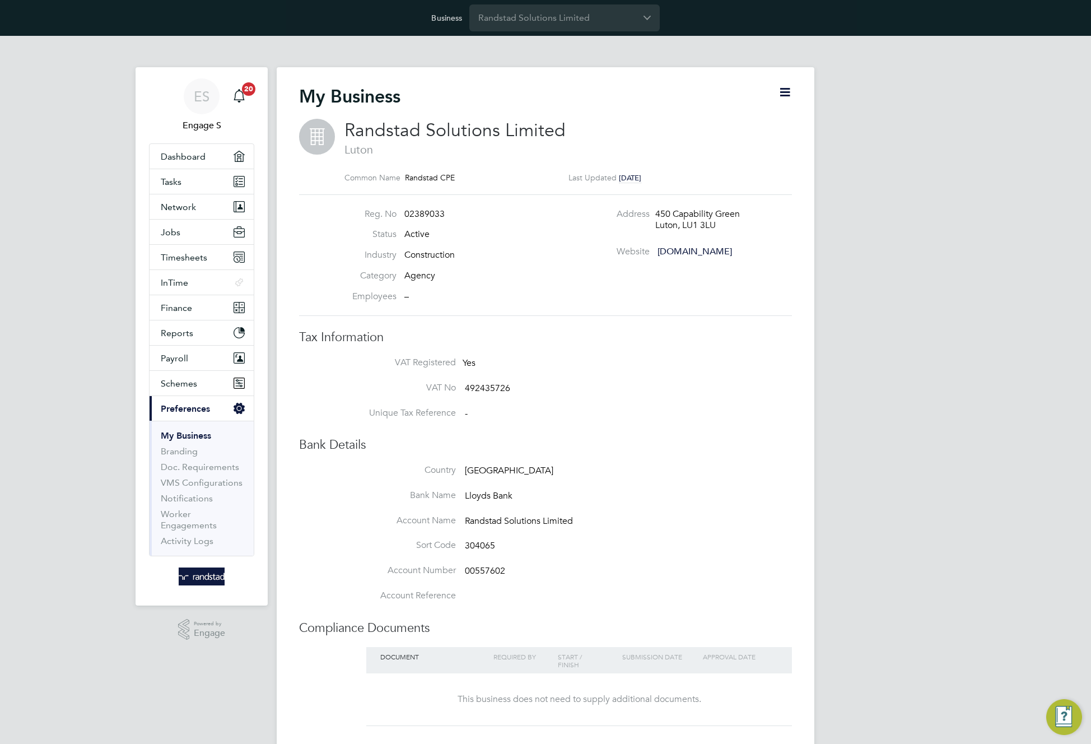
click at [789, 92] on icon at bounding box center [785, 92] width 14 height 14
click at [768, 86] on div "My Business" at bounding box center [545, 102] width 493 height 34
click at [598, 12] on input "Randstad Solutions Limited" at bounding box center [564, 17] width 190 height 26
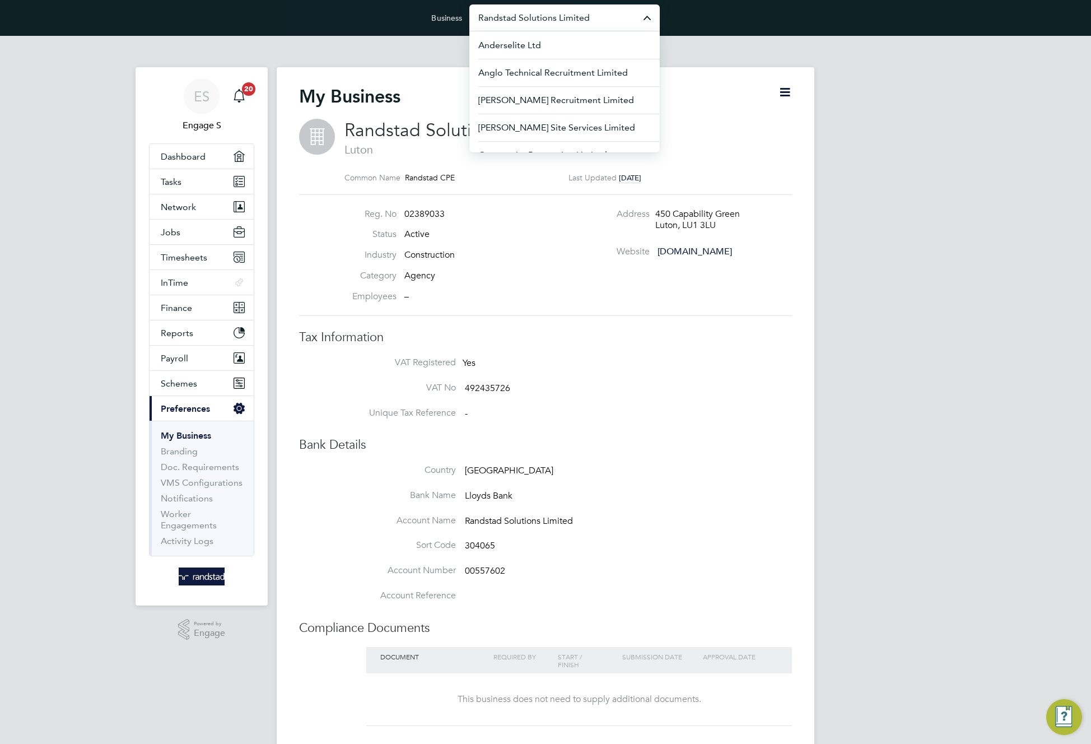
click at [553, 17] on input "Randstad Solutions Limited" at bounding box center [564, 17] width 190 height 26
click at [551, 73] on span "Countryside Properties (UK) Limited" at bounding box center [551, 72] width 146 height 13
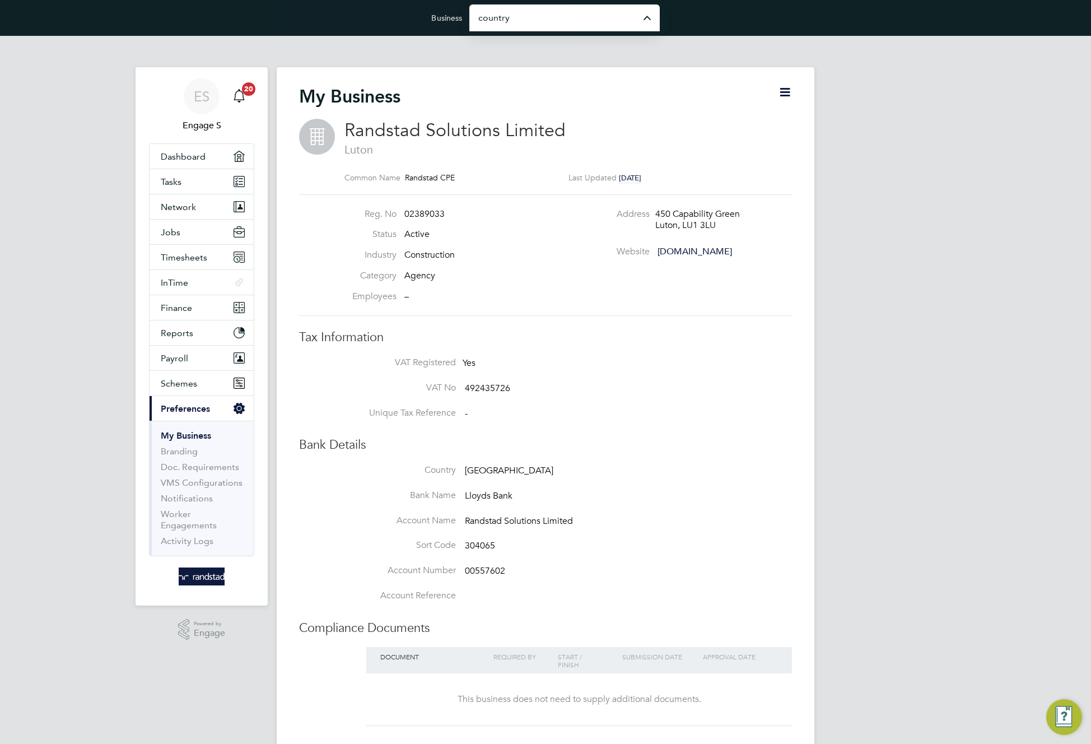
type input "Countryside Properties (UK) Limited"
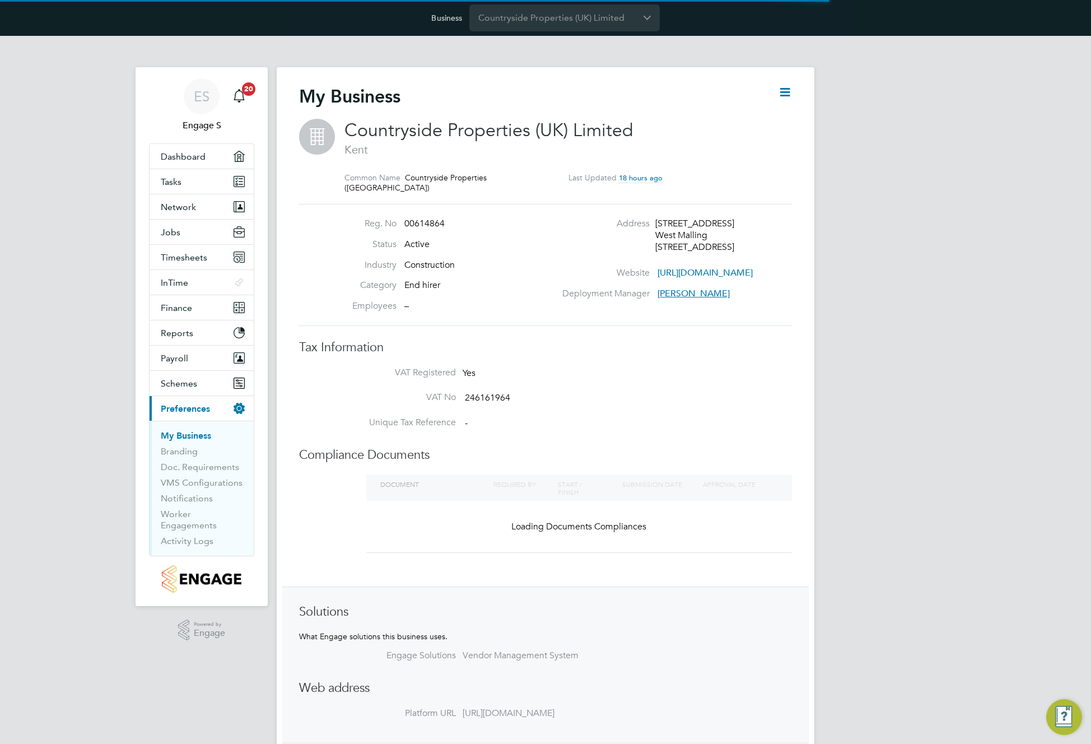
scroll to position [12, 241]
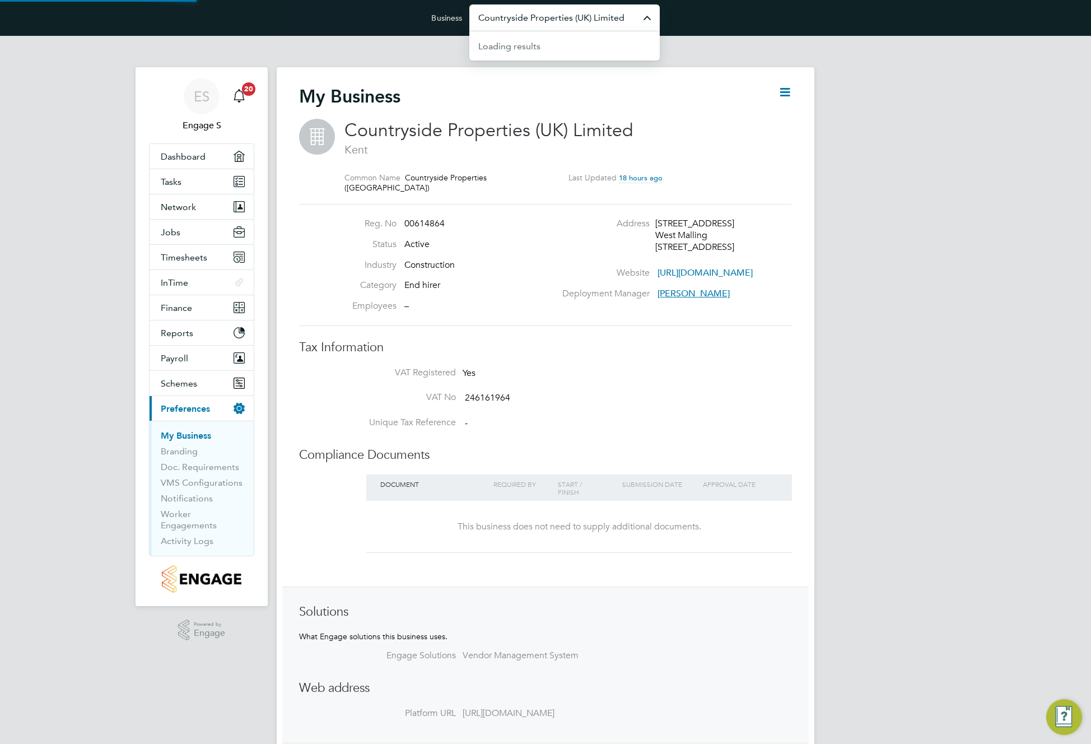
click at [620, 22] on input "Countryside Properties (UK) Limited" at bounding box center [564, 17] width 190 height 26
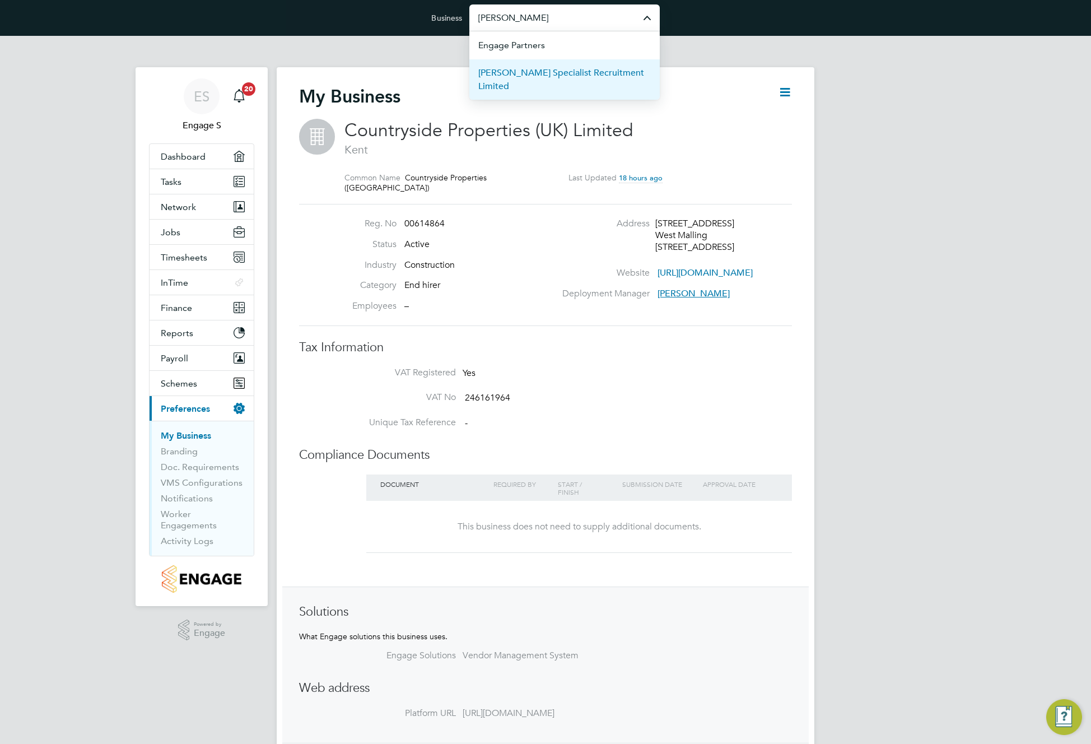
click at [611, 80] on li "[PERSON_NAME] Specialist Recruitment Limited" at bounding box center [564, 79] width 190 height 41
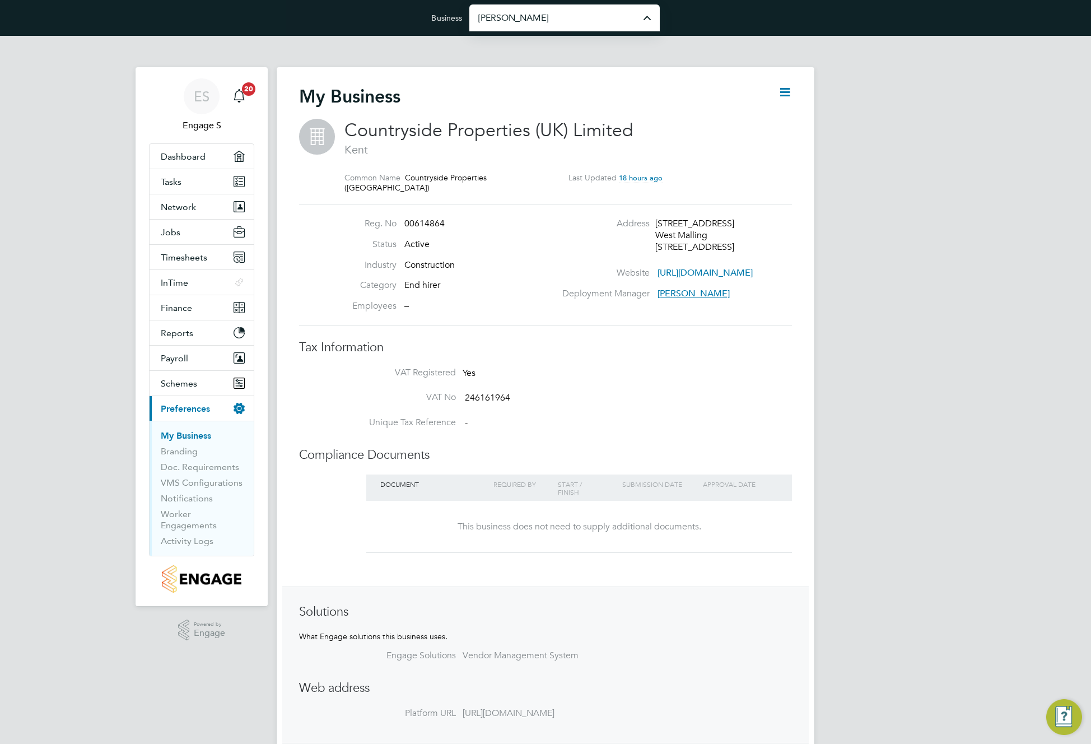
type input "[PERSON_NAME] Specialist Recruitment Limited"
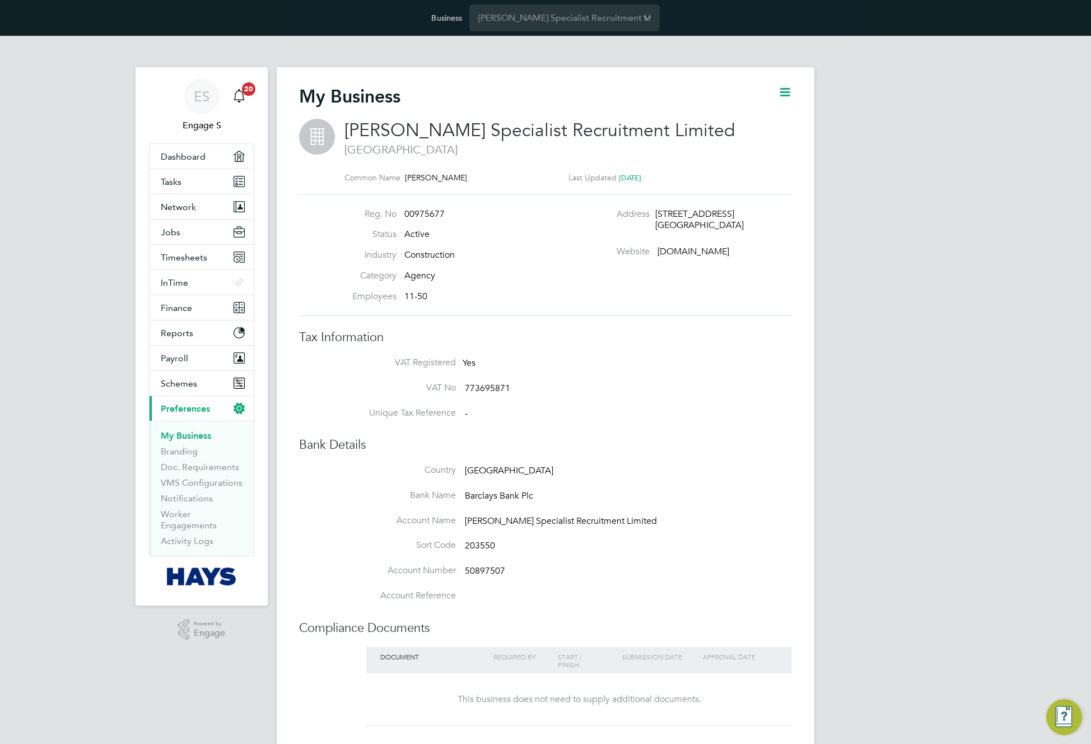
drag, startPoint x: 661, startPoint y: 277, endPoint x: 723, endPoint y: 179, distance: 116.4
click at [661, 276] on div "Reg. No 00975677 Status Active Industry Construction Category Agency Employees …" at bounding box center [546, 255] width 502 height 94
click at [778, 90] on icon at bounding box center [785, 92] width 14 height 14
drag, startPoint x: 765, startPoint y: 120, endPoint x: 769, endPoint y: 125, distance: 6.5
click at [766, 122] on li "Edit Business e" at bounding box center [757, 119] width 66 height 16
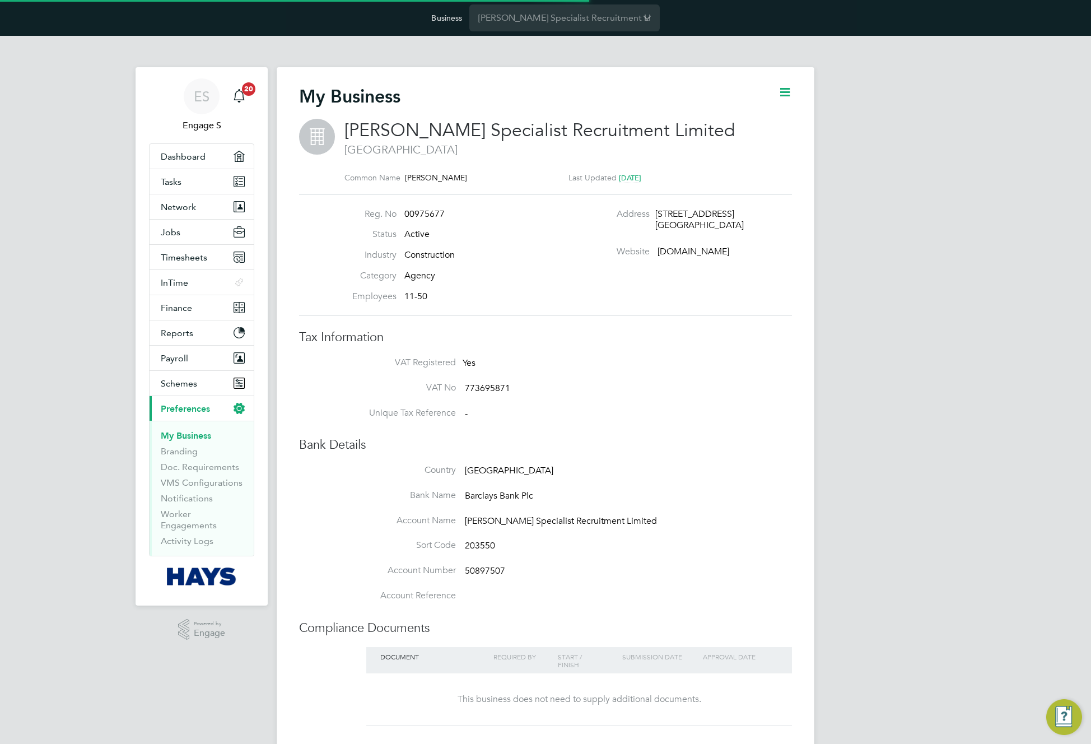
type input "United Kingdom"
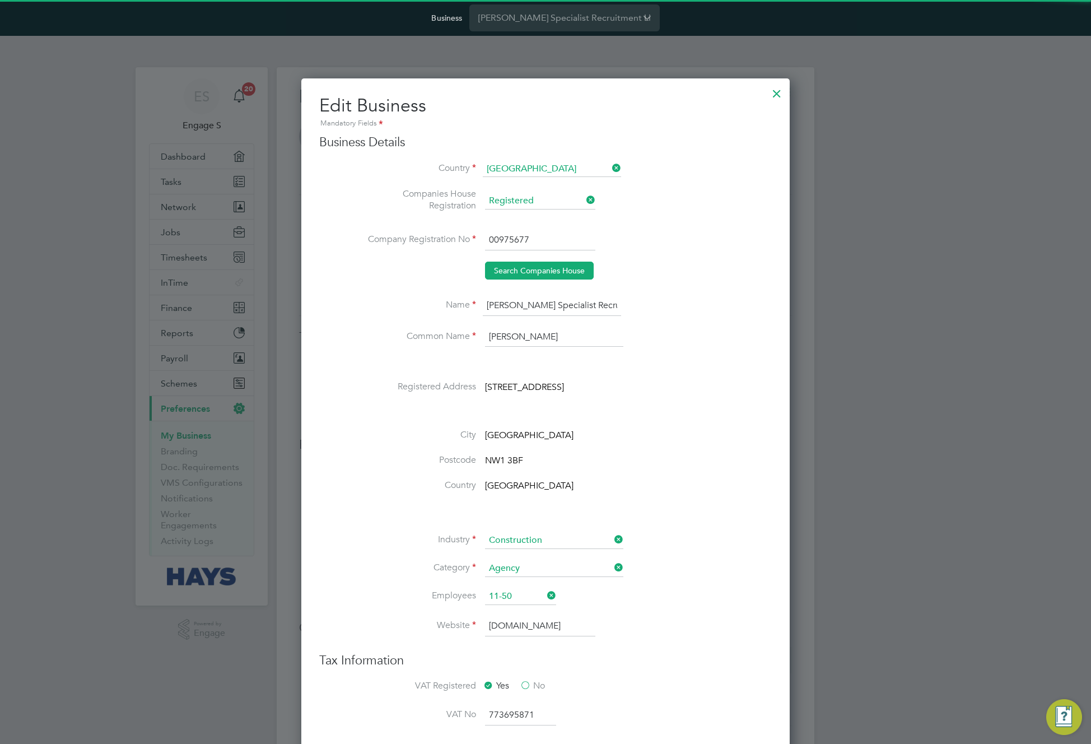
scroll to position [1345, 489]
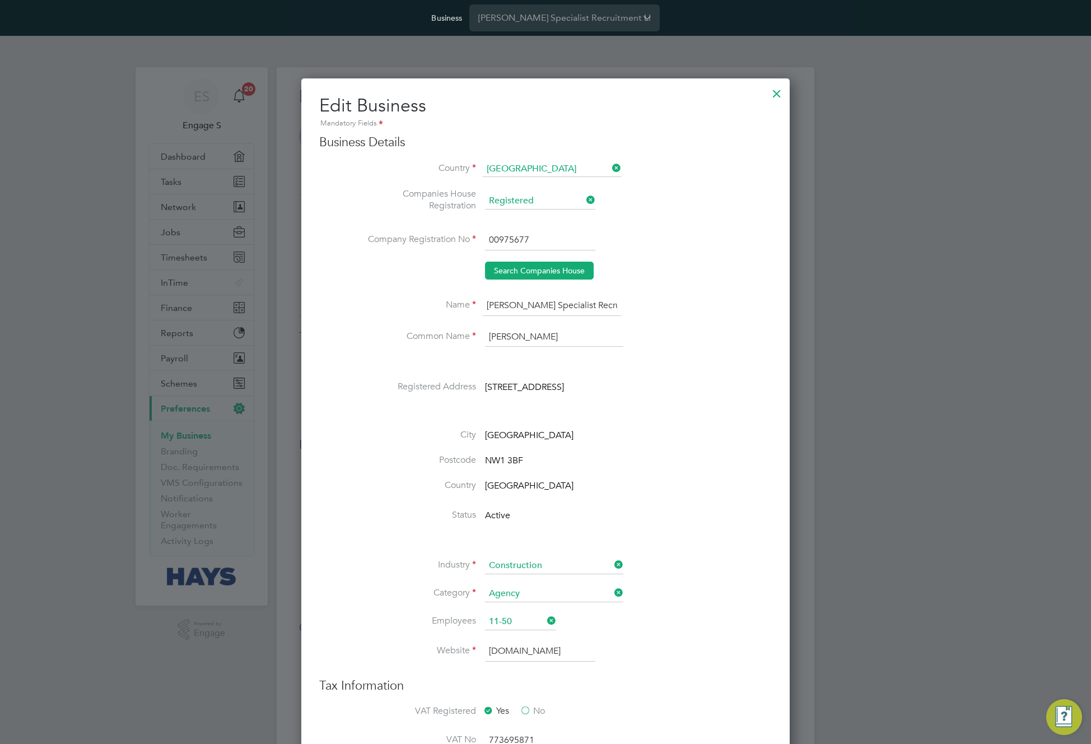
type input "United Kingdom"
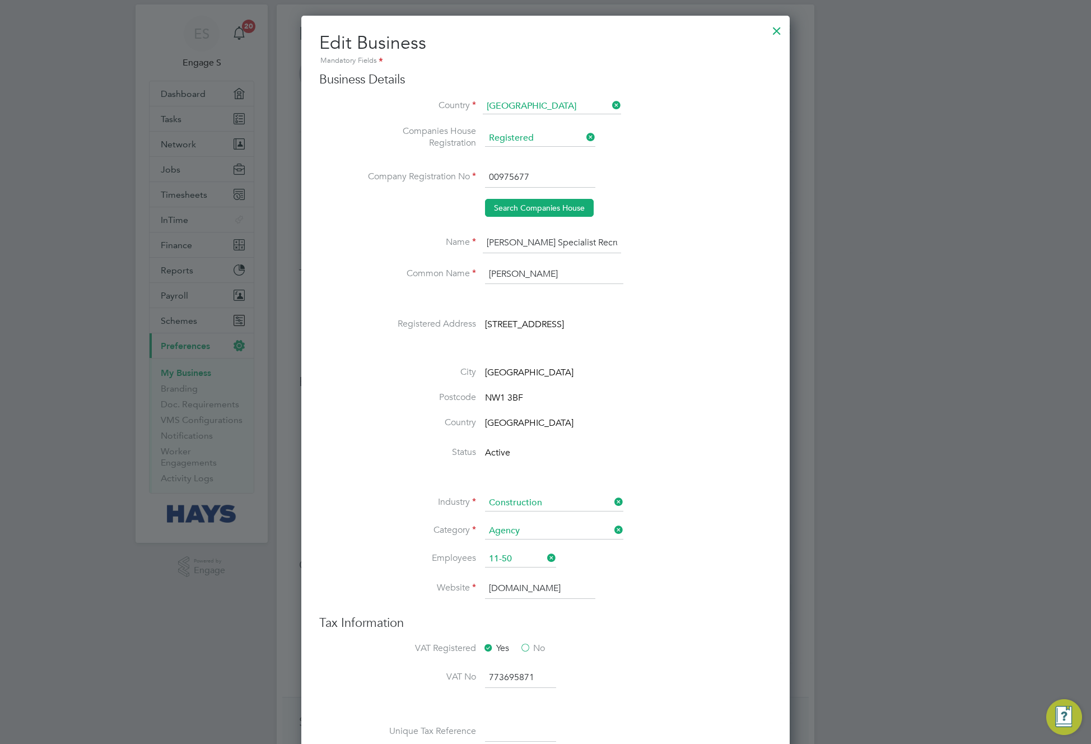
scroll to position [69, 0]
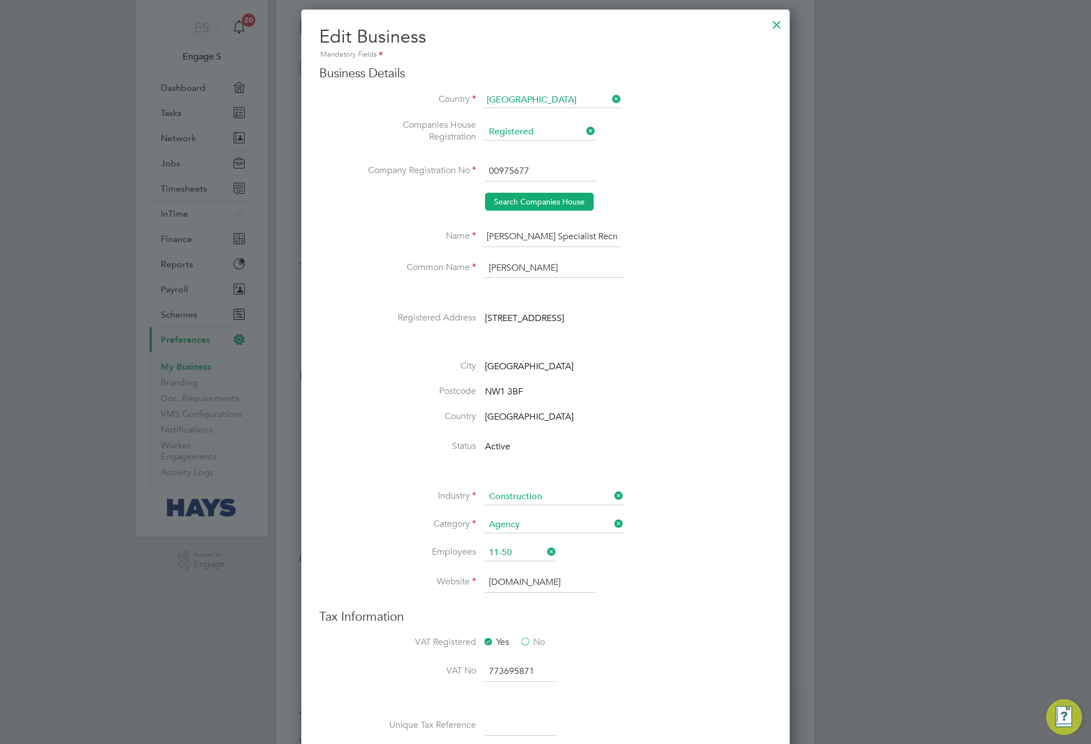
click at [774, 25] on div at bounding box center [777, 22] width 20 height 20
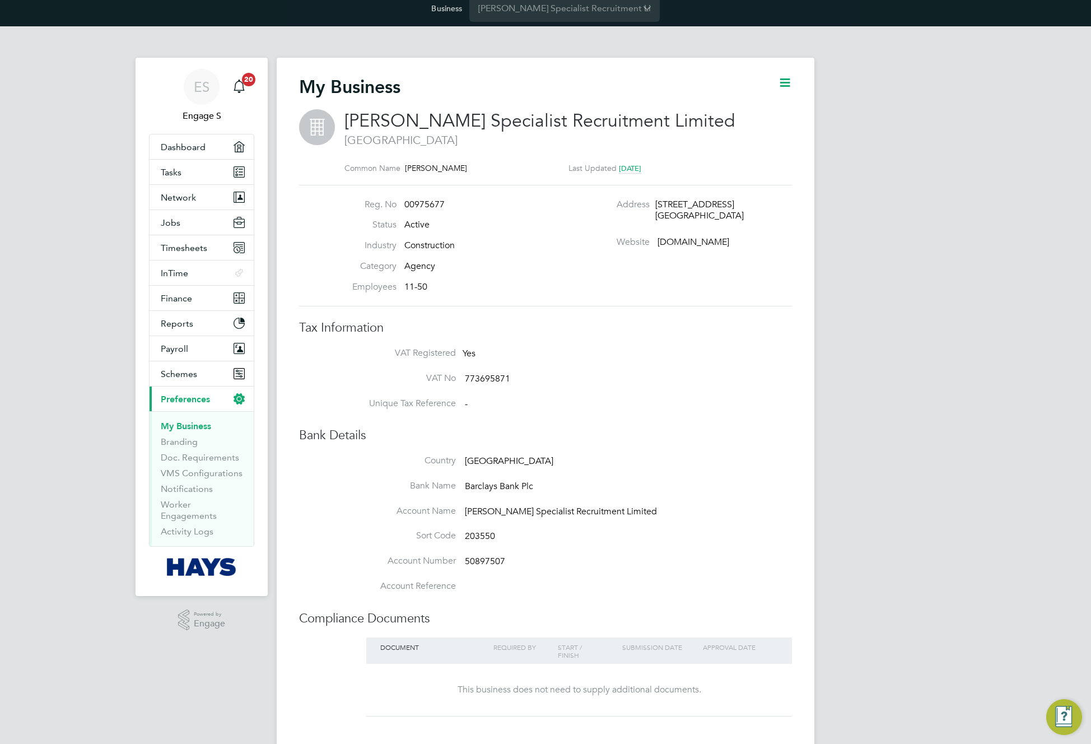
scroll to position [0, 0]
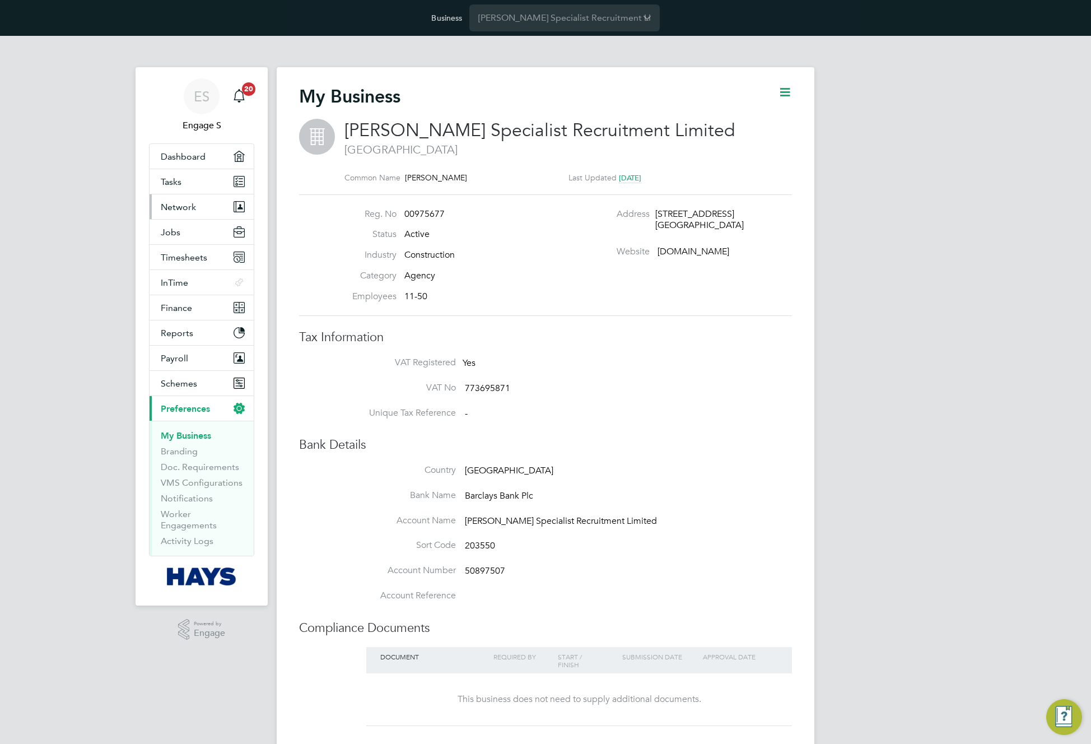
click at [187, 205] on span "Network" at bounding box center [178, 207] width 35 height 11
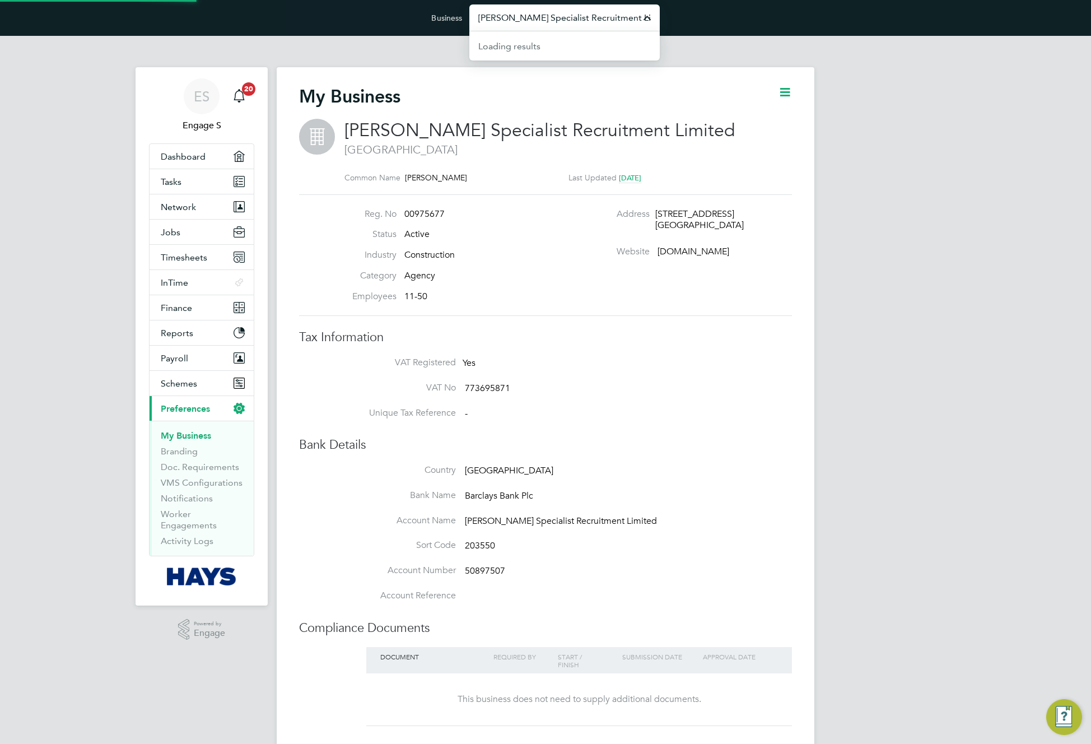
click at [567, 17] on input "[PERSON_NAME] Specialist Recruitment Limited" at bounding box center [564, 17] width 190 height 26
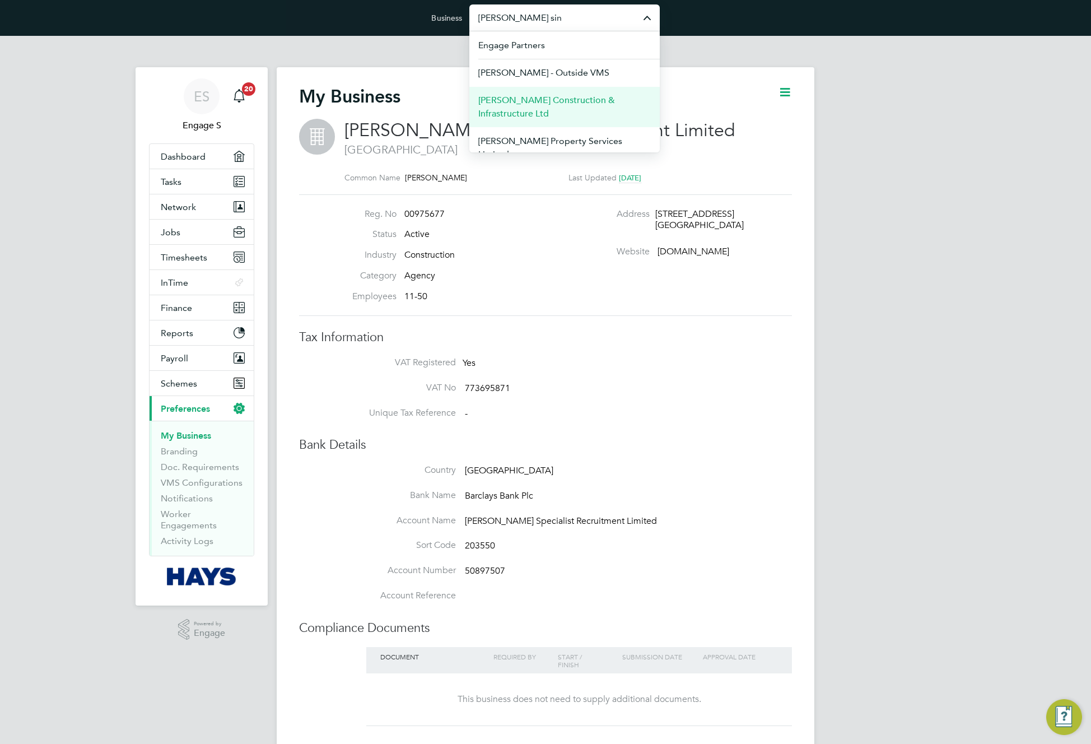
click at [540, 108] on span "[PERSON_NAME] Construction & Infrastructure Ltd" at bounding box center [564, 107] width 173 height 27
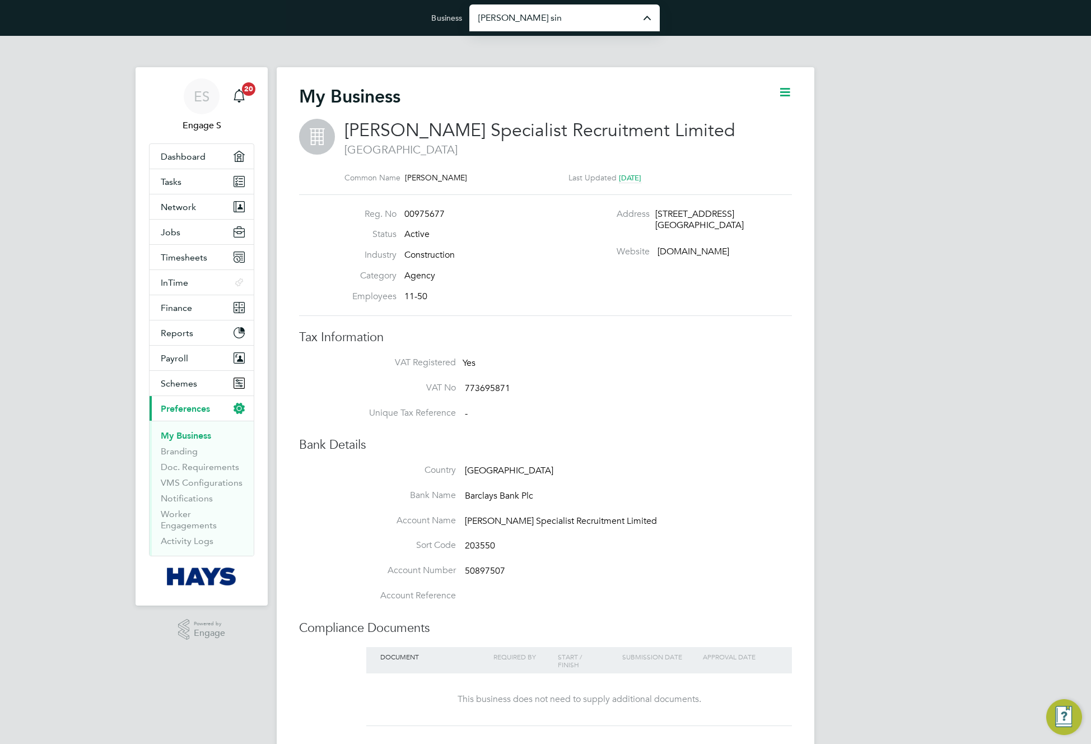
type input "[PERSON_NAME] Construction & Infrastructure Ltd"
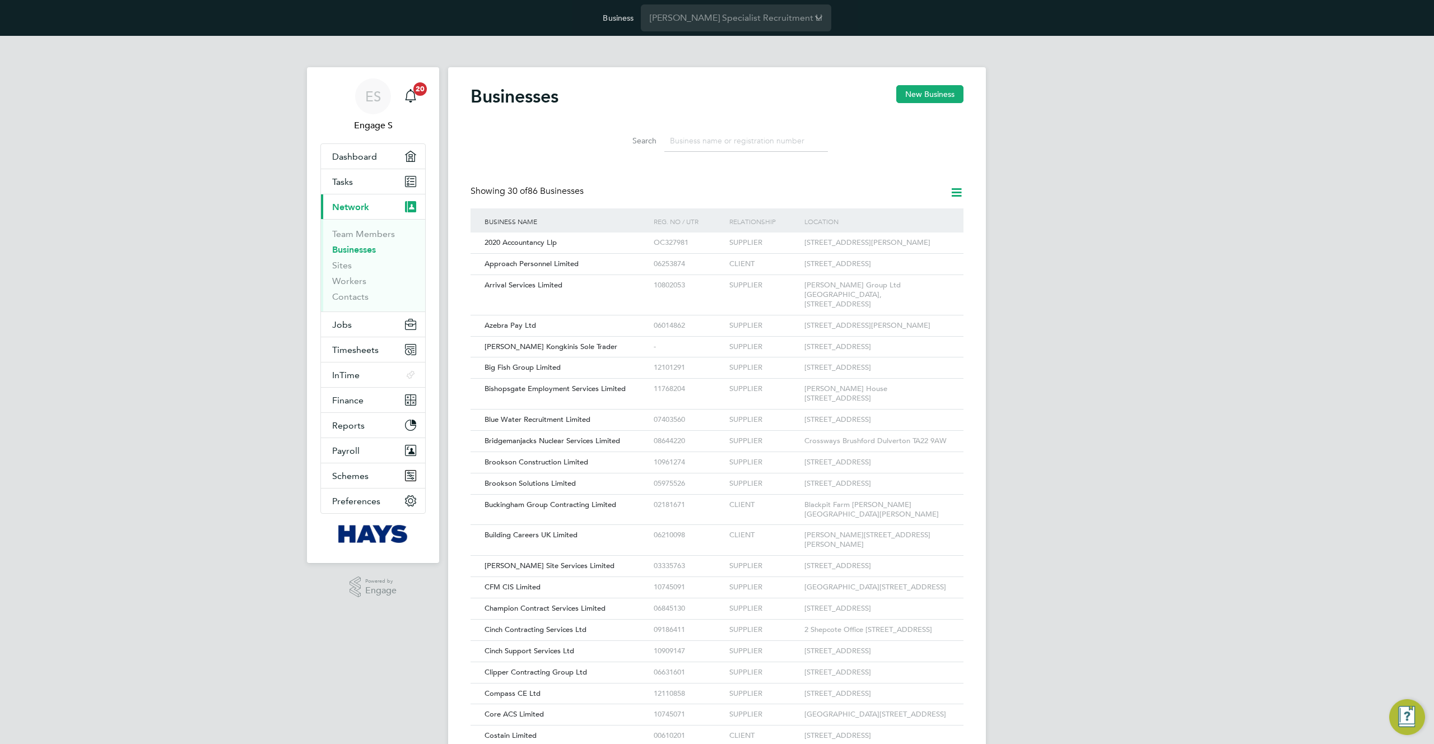
click at [732, 139] on input at bounding box center [746, 141] width 164 height 22
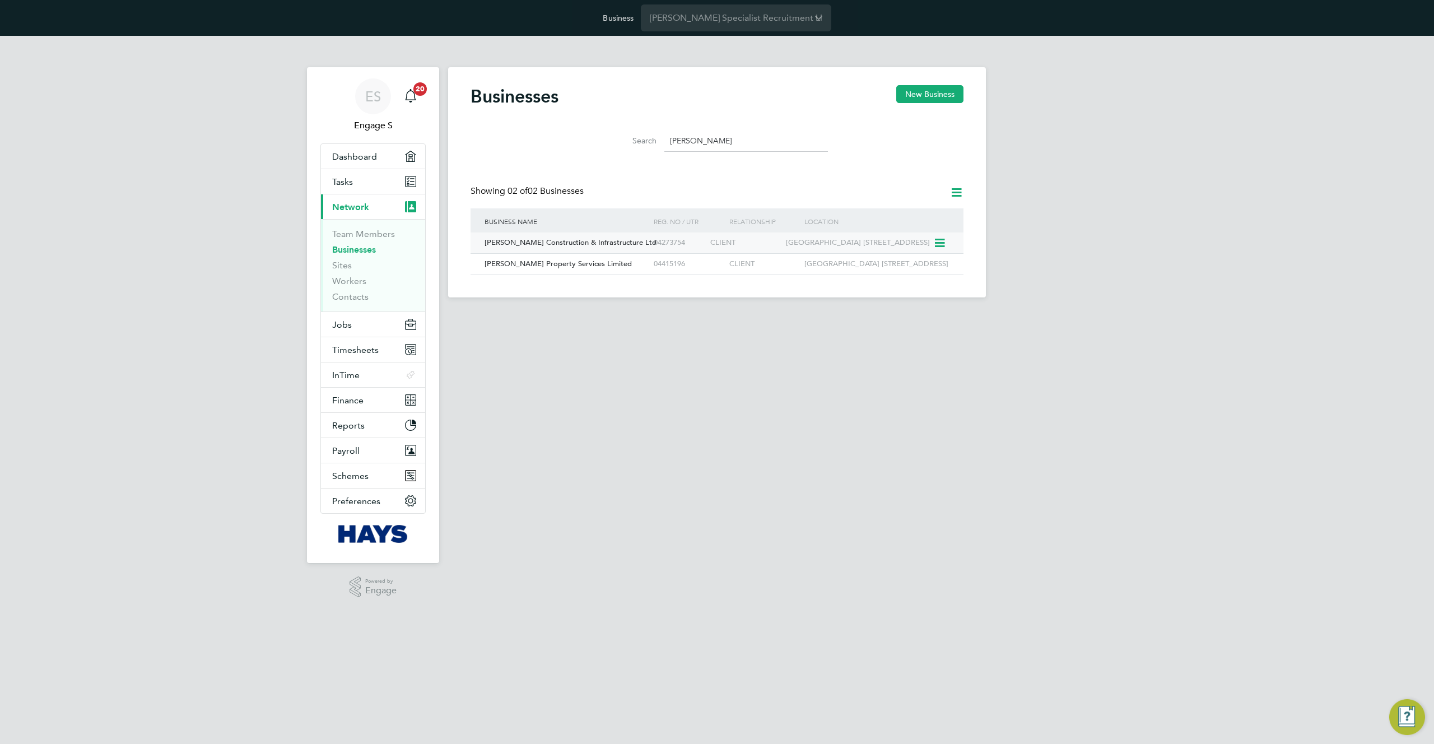
type input "[PERSON_NAME]"
click at [727, 253] on div "[PERSON_NAME] Construction & Infrastructure Ltd 04273754 CLIENT [GEOGRAPHIC_DAT…" at bounding box center [717, 243] width 493 height 21
click at [856, 245] on div "[GEOGRAPHIC_DATA] [STREET_ADDRESS]" at bounding box center [858, 243] width 151 height 21
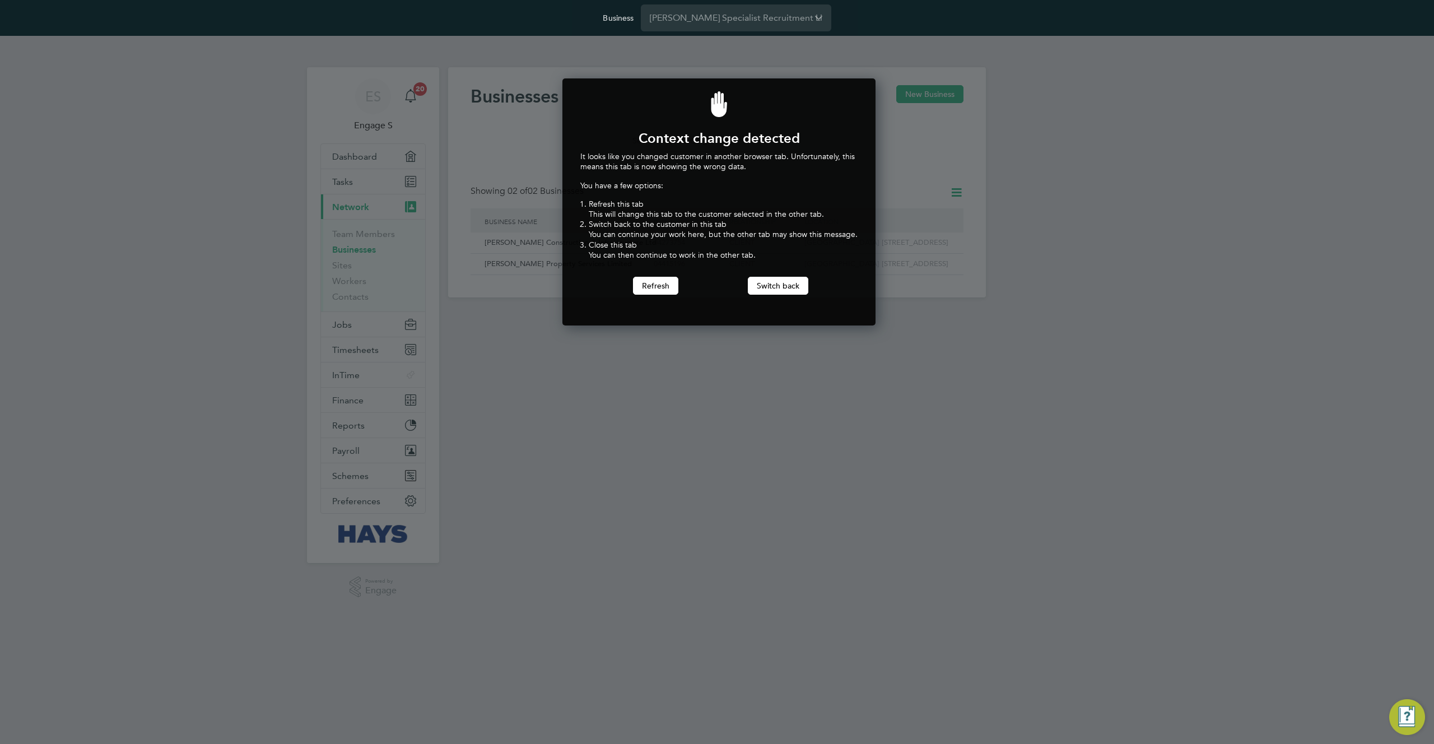
scroll to position [248, 309]
click at [779, 289] on button "Switch back" at bounding box center [778, 286] width 61 height 18
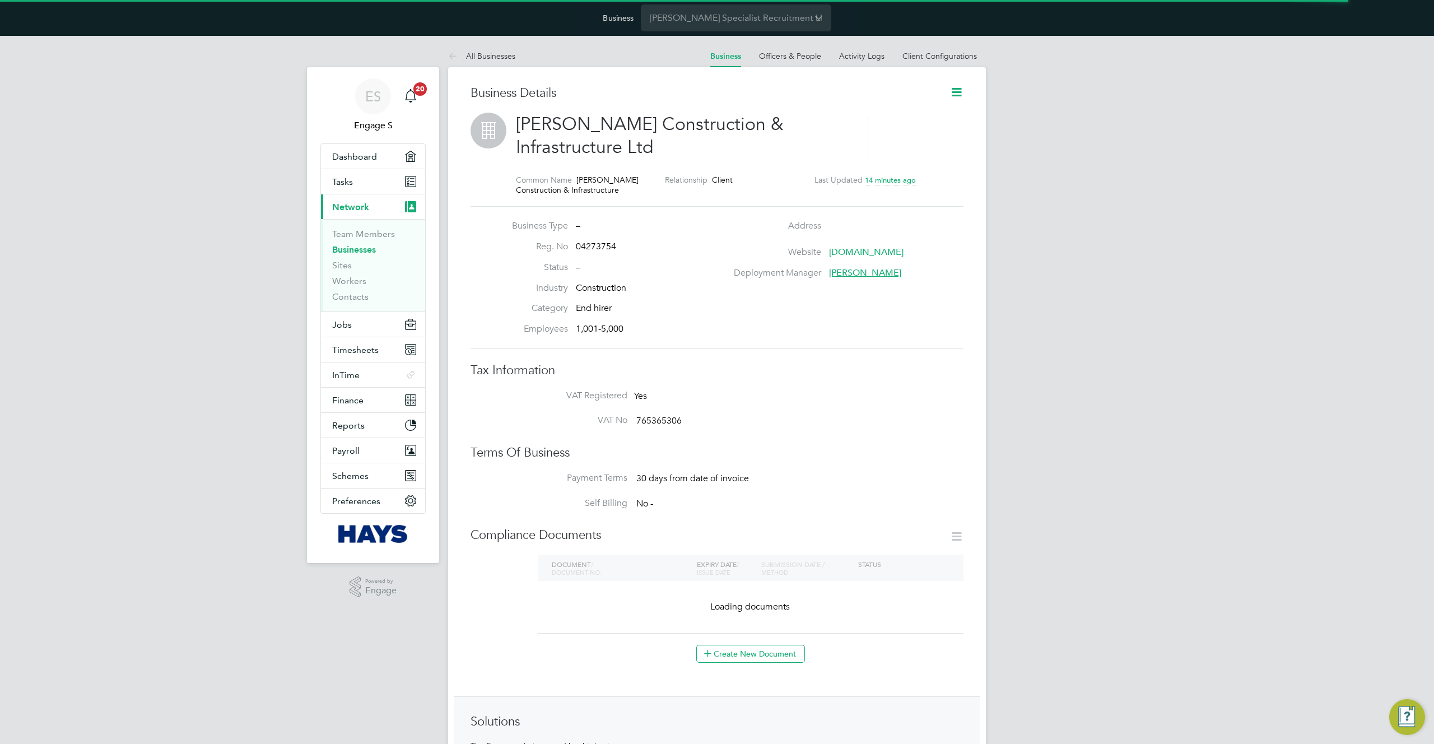
scroll to position [12, 241]
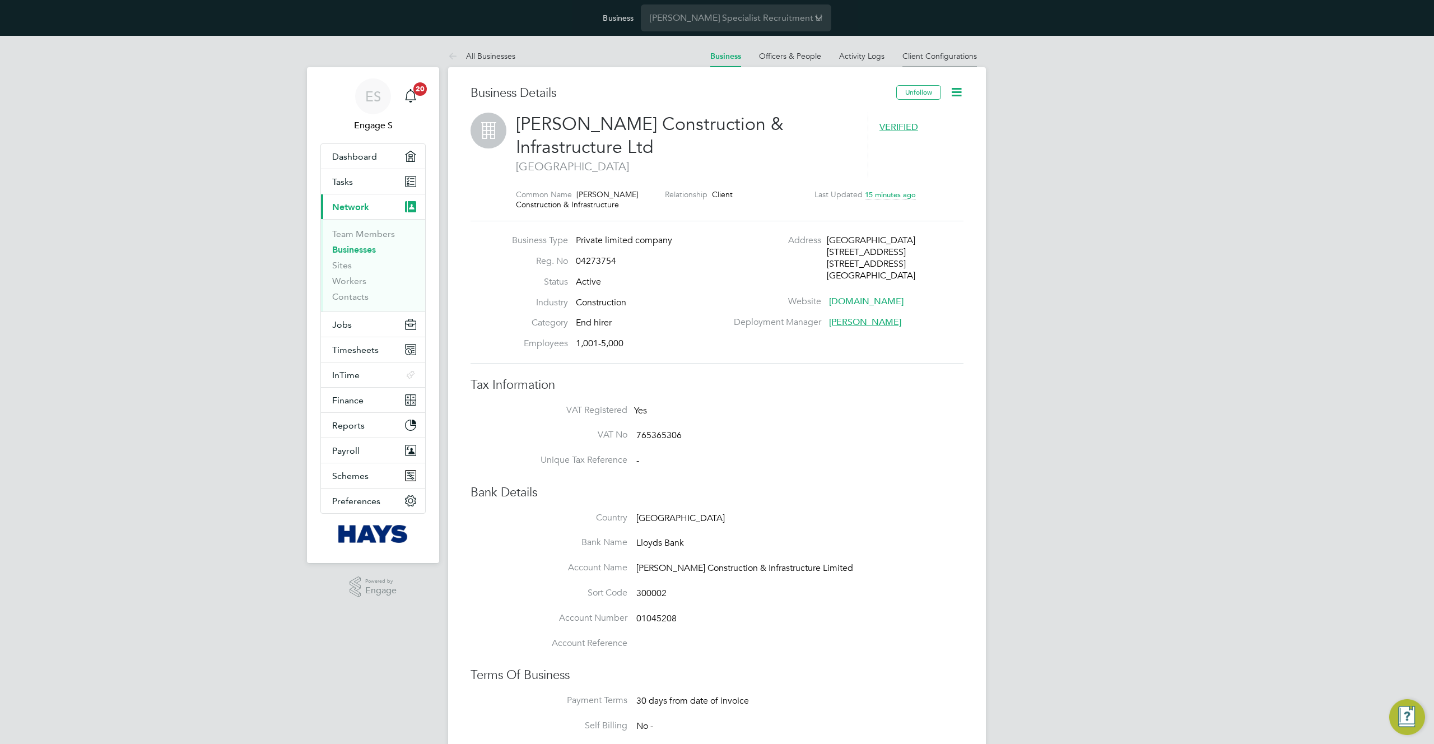
click at [954, 55] on link "Client Configurations" at bounding box center [940, 56] width 75 height 10
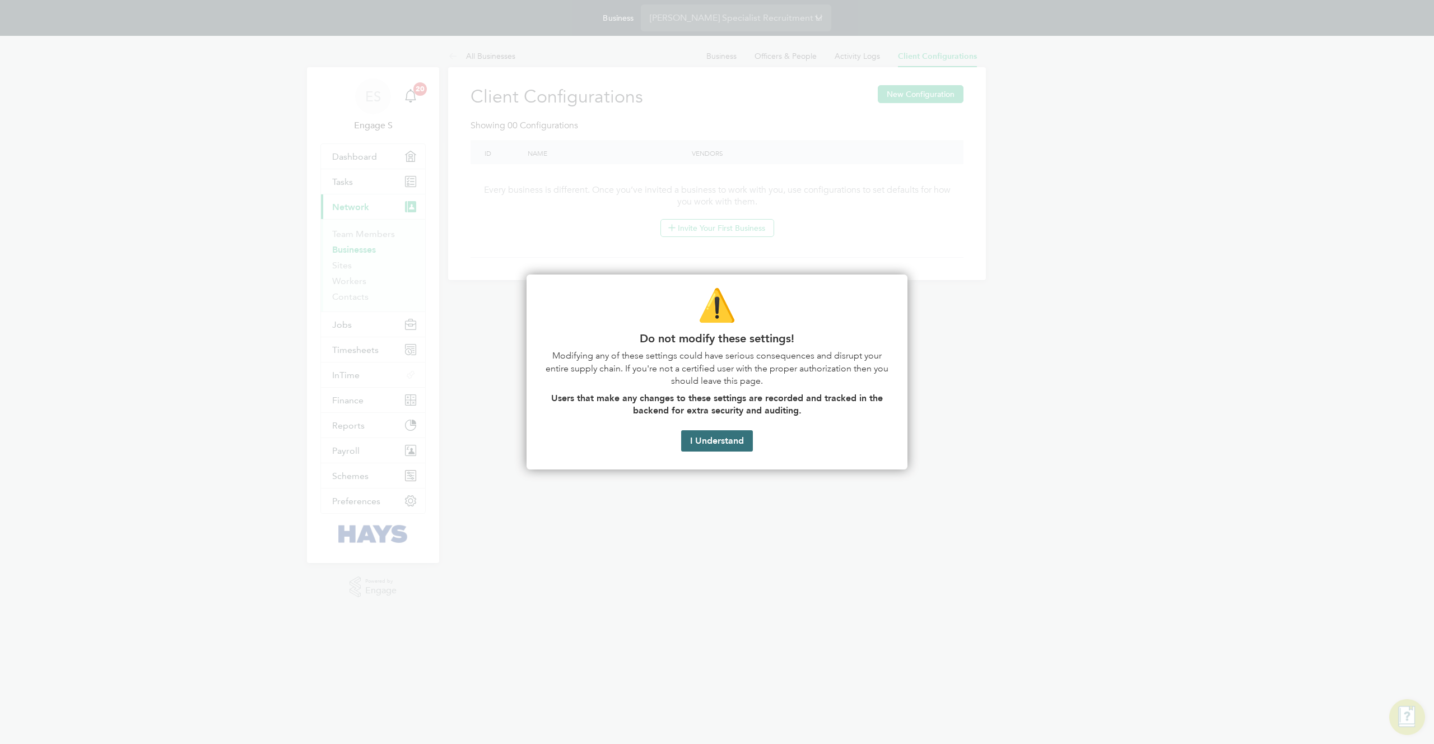
click at [723, 441] on button "I Understand" at bounding box center [717, 440] width 72 height 21
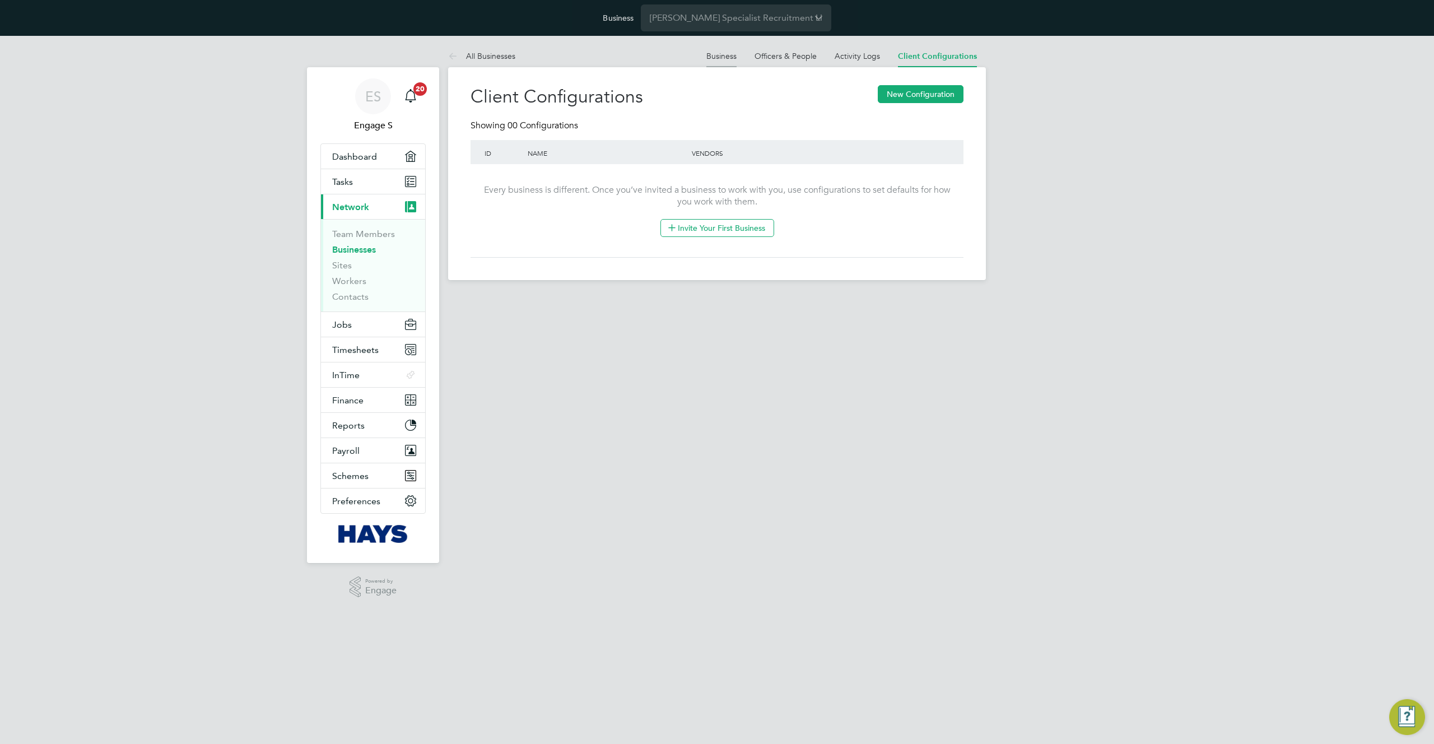
click at [723, 58] on link "Business" at bounding box center [721, 56] width 30 height 10
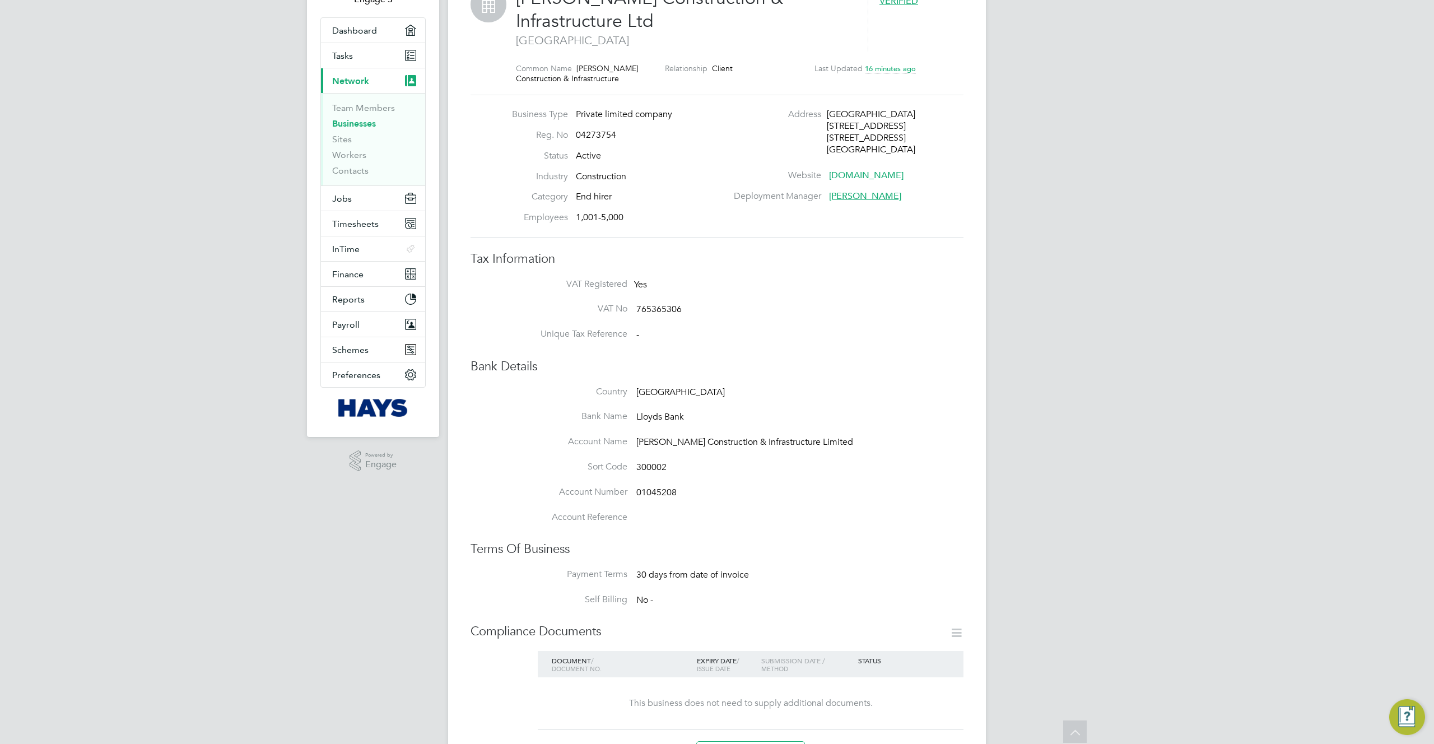
scroll to position [10, 0]
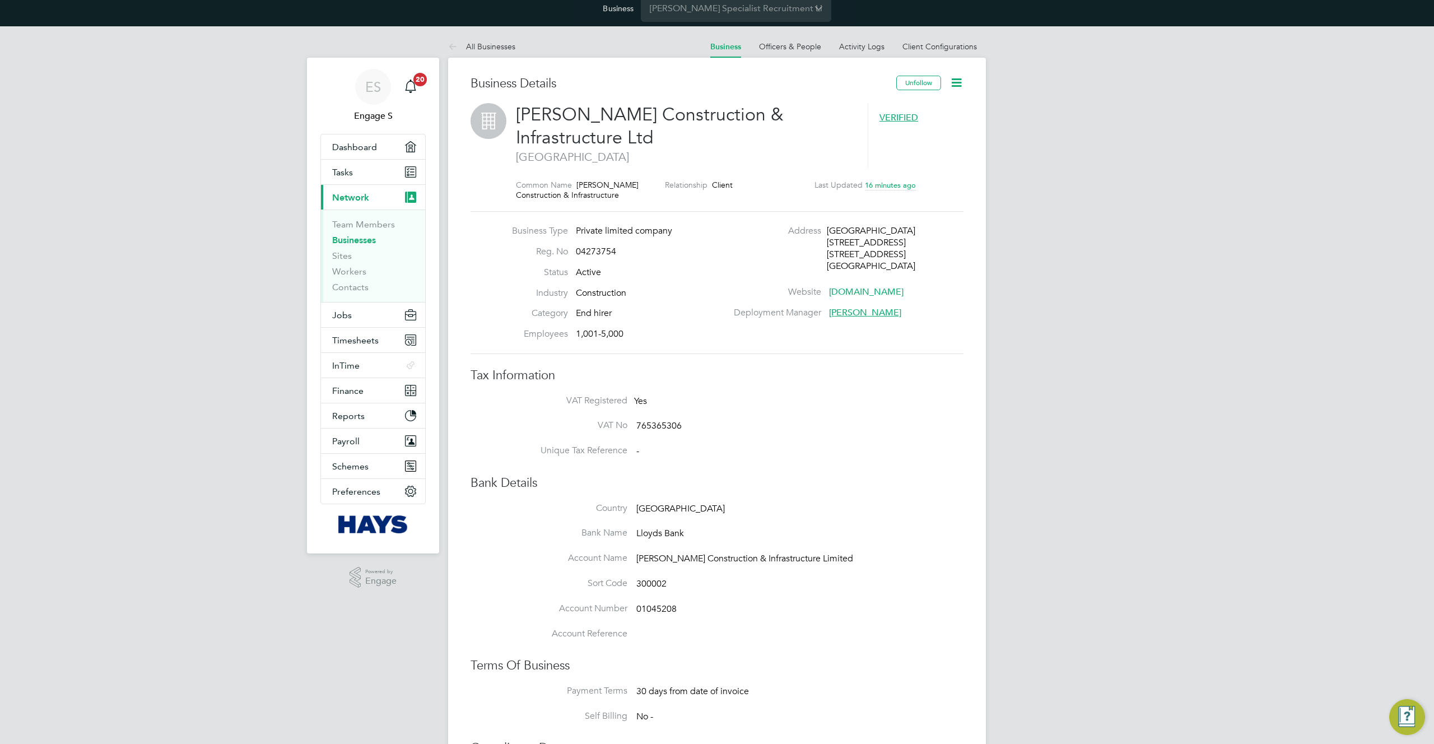
drag, startPoint x: 658, startPoint y: 136, endPoint x: 475, endPoint y: 125, distance: 182.9
click at [503, 109] on div "Morgan Sindall Construction & Infrastructure Ltd London VERIFIED Common Name Mo…" at bounding box center [717, 157] width 493 height 109
click at [1032, 61] on div "ES Engage S Notifications 20 Applications: Dashboard Tasks Current page: Networ…" at bounding box center [717, 658] width 1434 height 1264
click at [938, 46] on link "Client Configurations" at bounding box center [940, 46] width 75 height 10
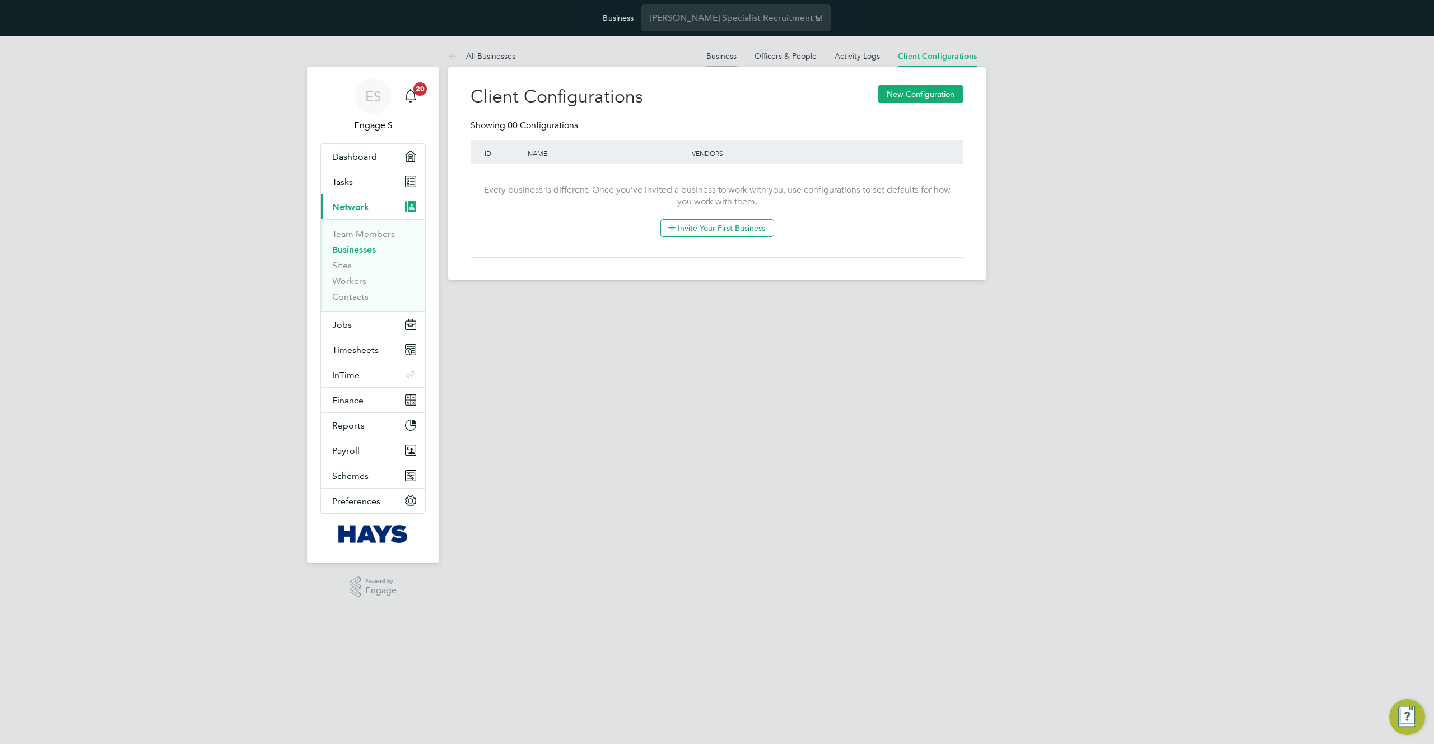
click at [727, 51] on link "Business" at bounding box center [721, 56] width 30 height 10
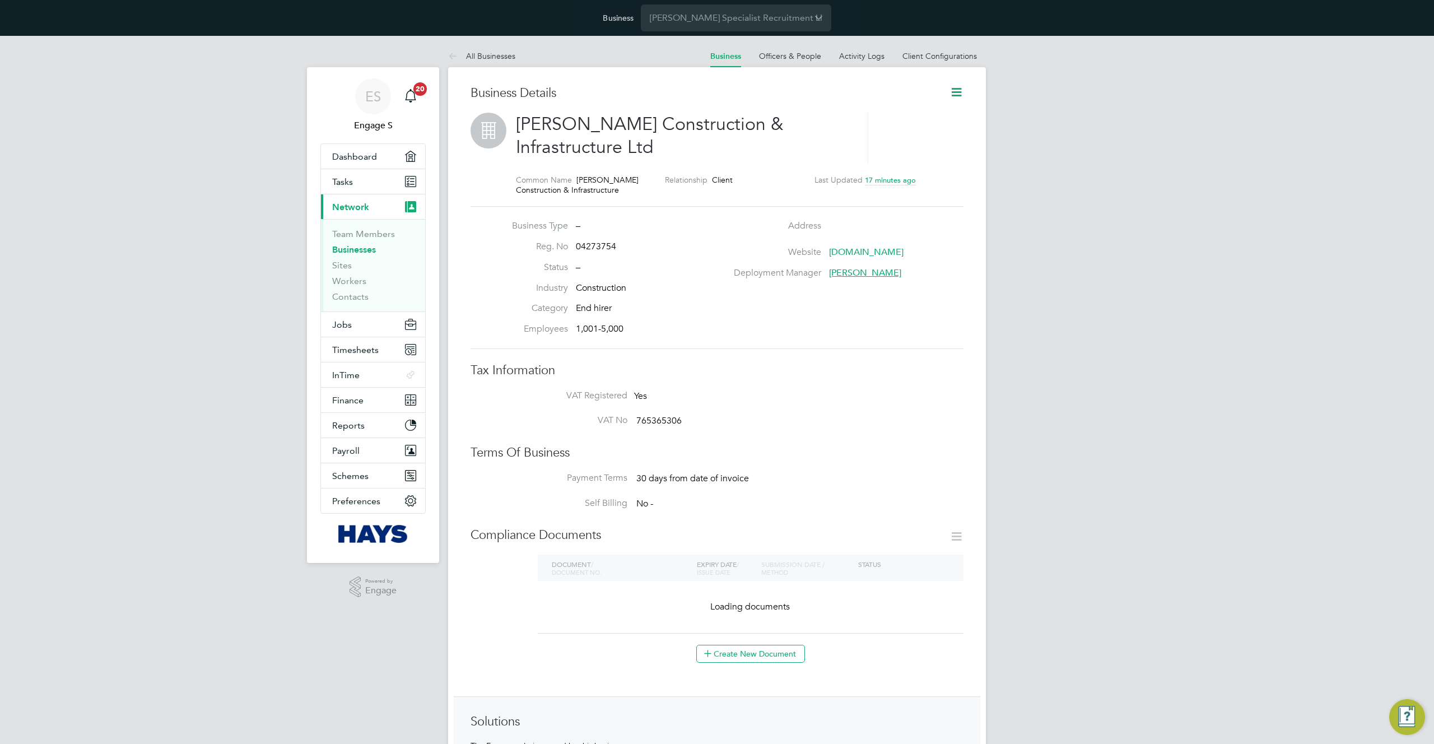
scroll to position [12, 241]
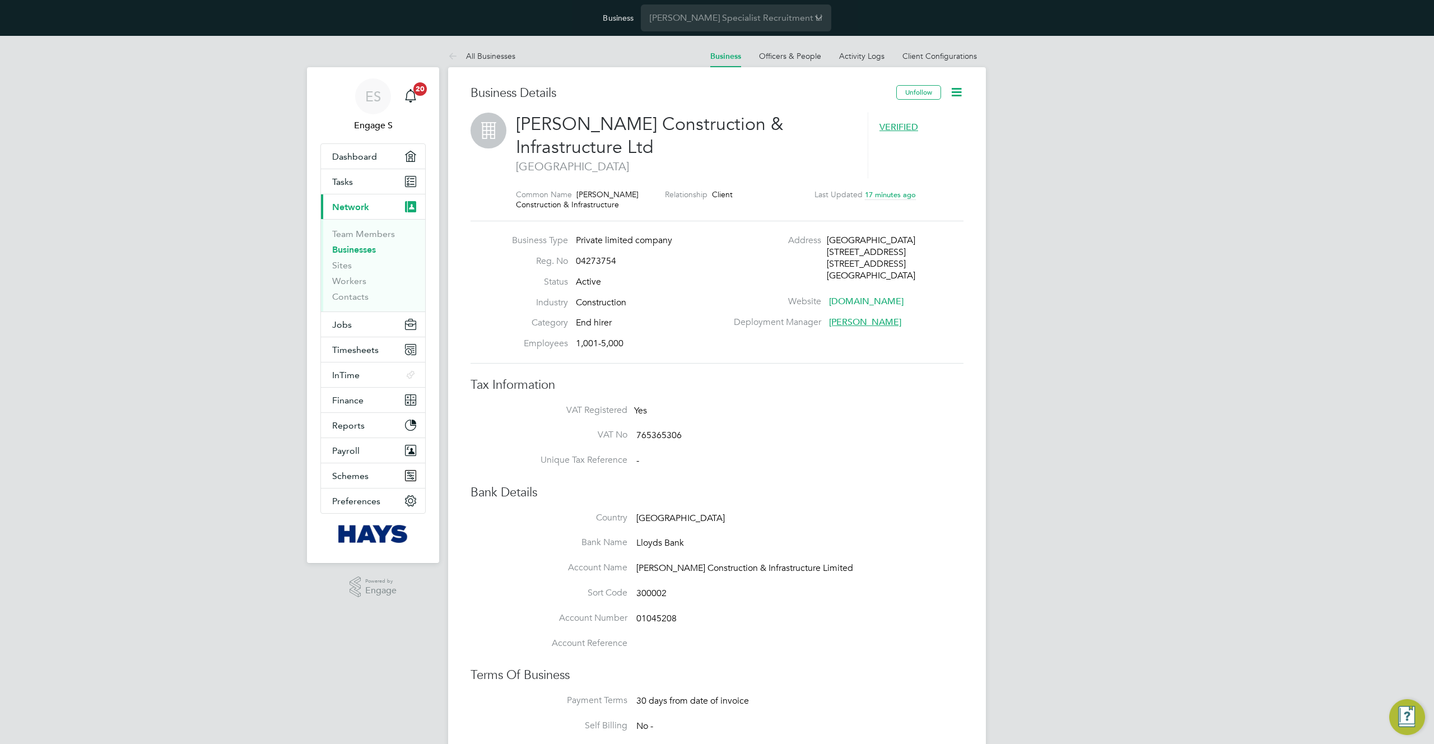
click at [1084, 108] on div "ES Engage S Notifications 20 Applications: Dashboard Tasks Current page: Networ…" at bounding box center [717, 668] width 1434 height 1264
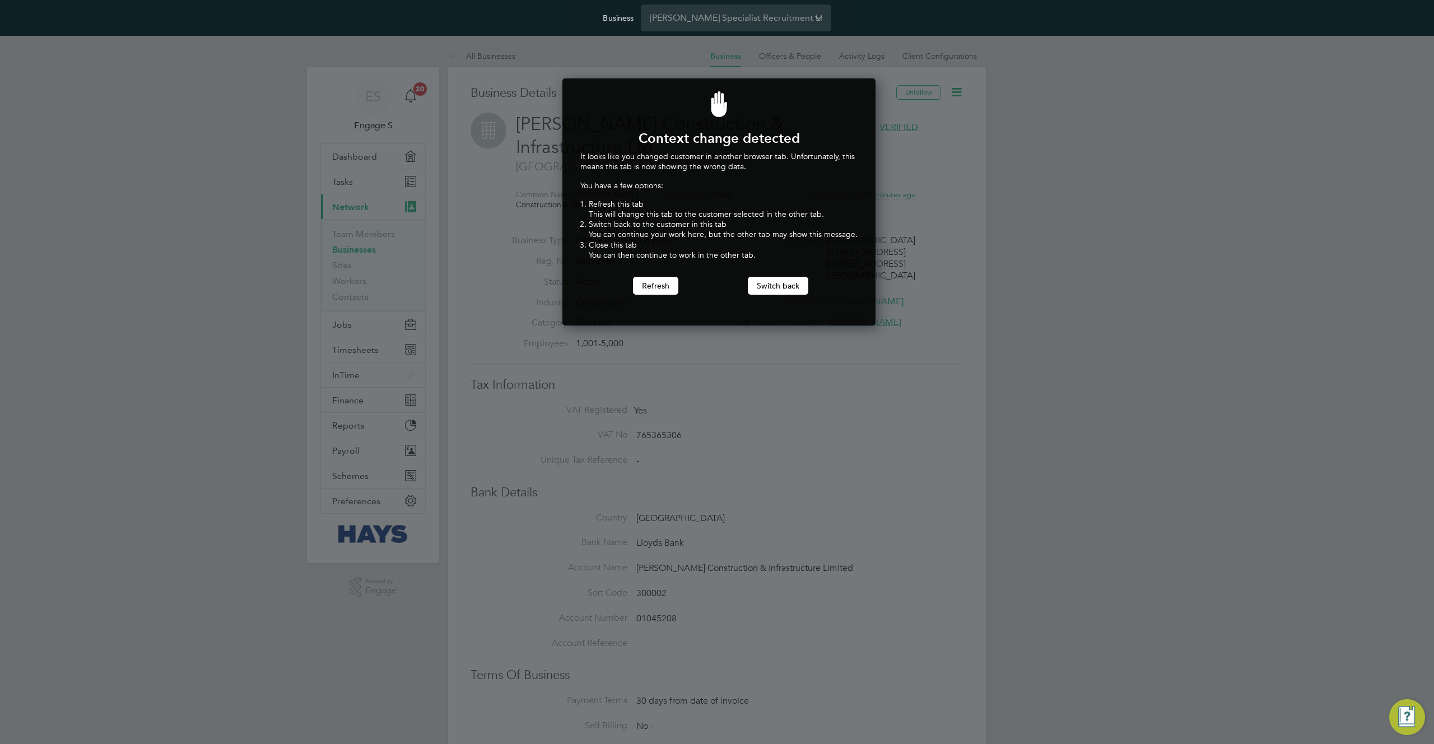
scroll to position [248, 309]
click at [515, 54] on div at bounding box center [717, 372] width 1434 height 744
drag, startPoint x: 505, startPoint y: 72, endPoint x: 511, endPoint y: 81, distance: 10.4
click at [509, 80] on div at bounding box center [717, 372] width 1434 height 744
click at [523, 73] on div at bounding box center [717, 372] width 1434 height 744
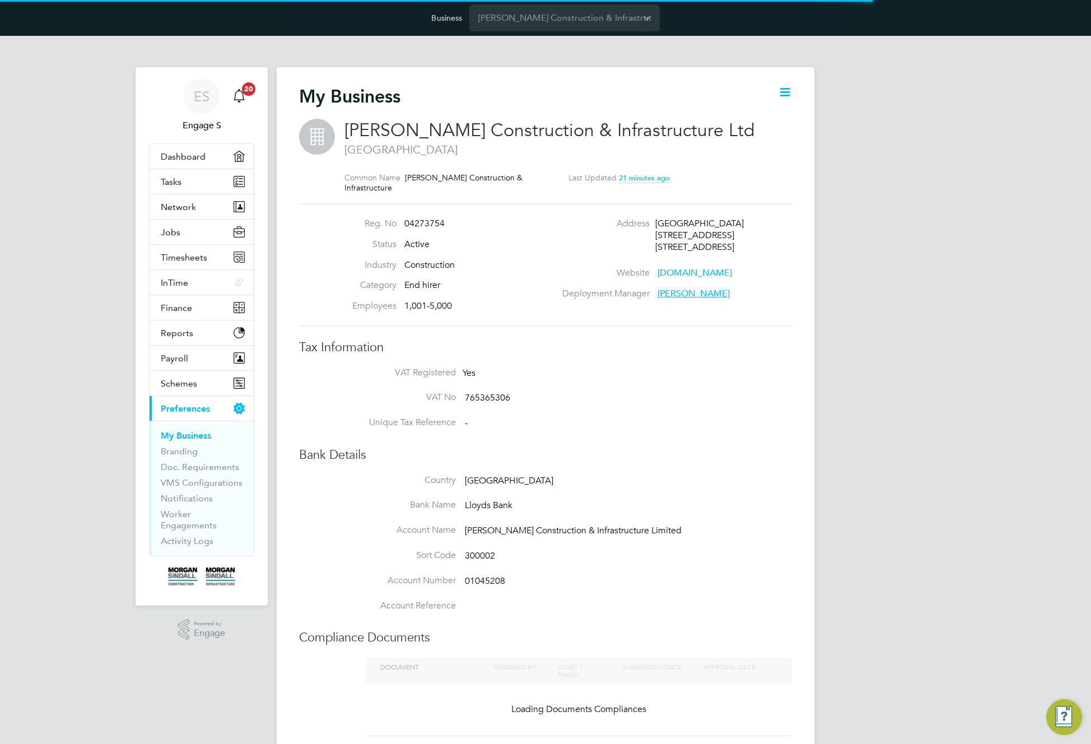
scroll to position [12, 241]
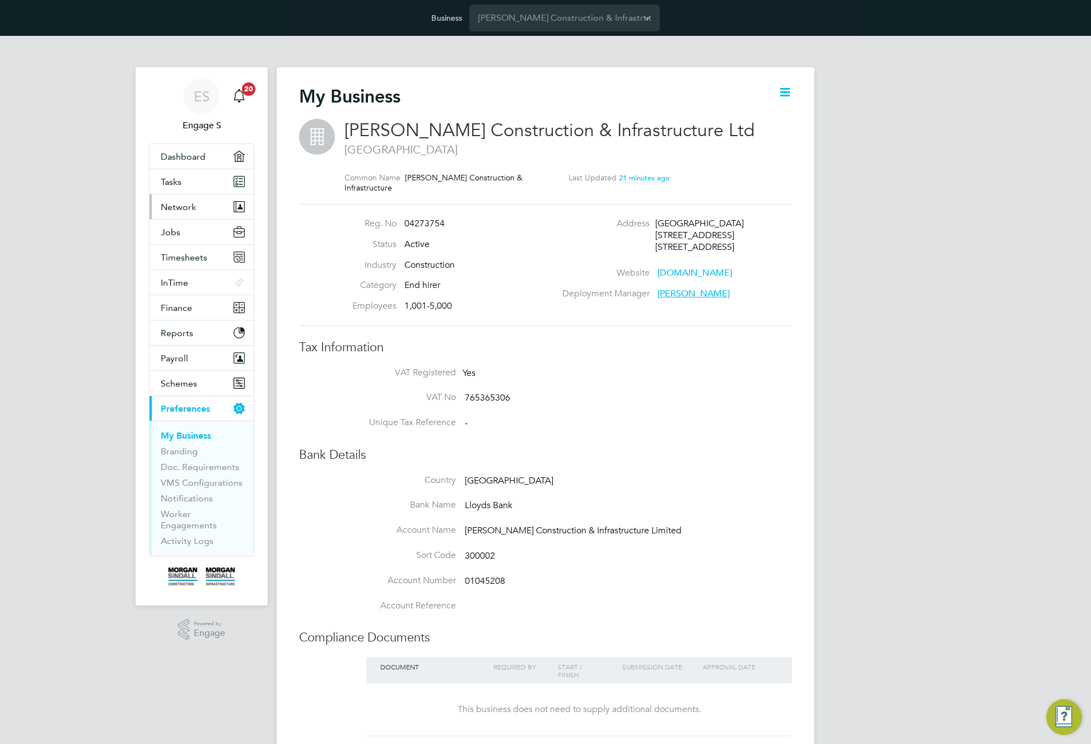
click at [203, 210] on button "Network" at bounding box center [202, 206] width 104 height 25
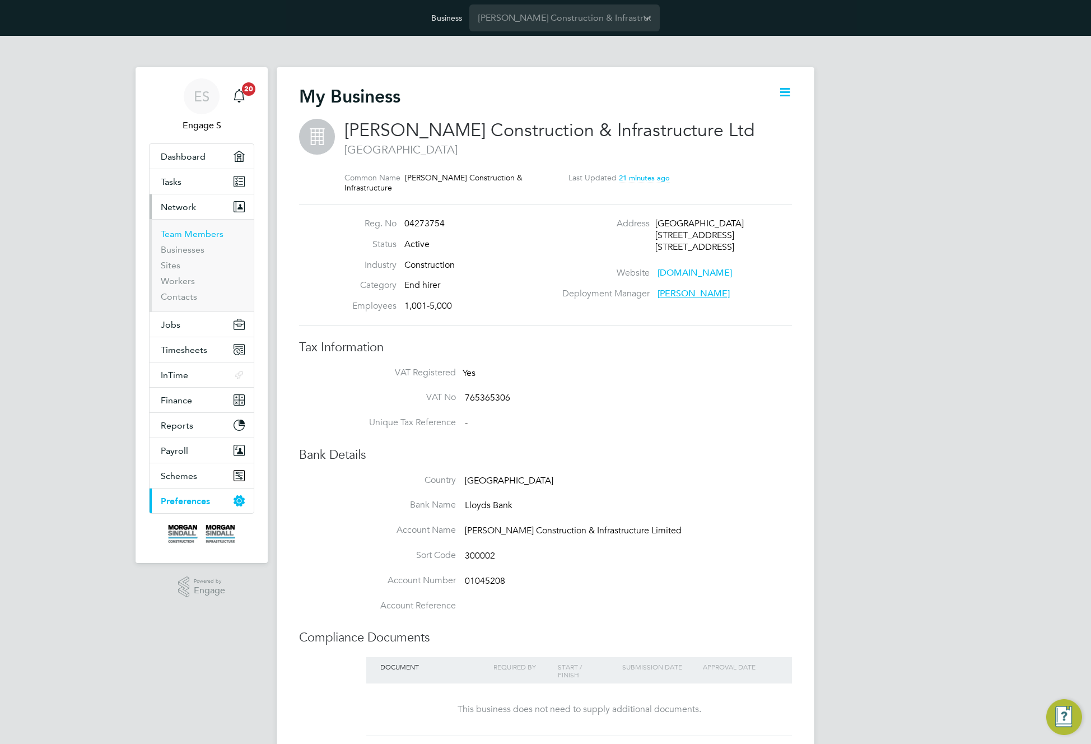
click at [194, 234] on link "Team Members" at bounding box center [192, 234] width 63 height 11
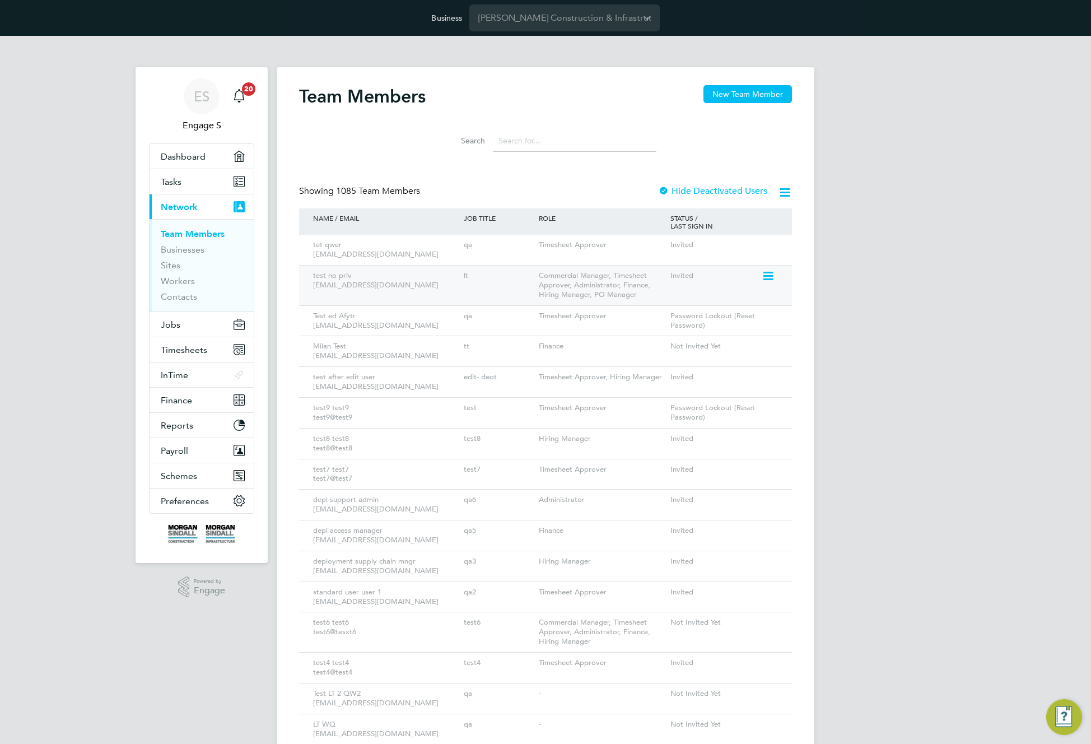
click at [768, 278] on icon at bounding box center [767, 275] width 11 height 13
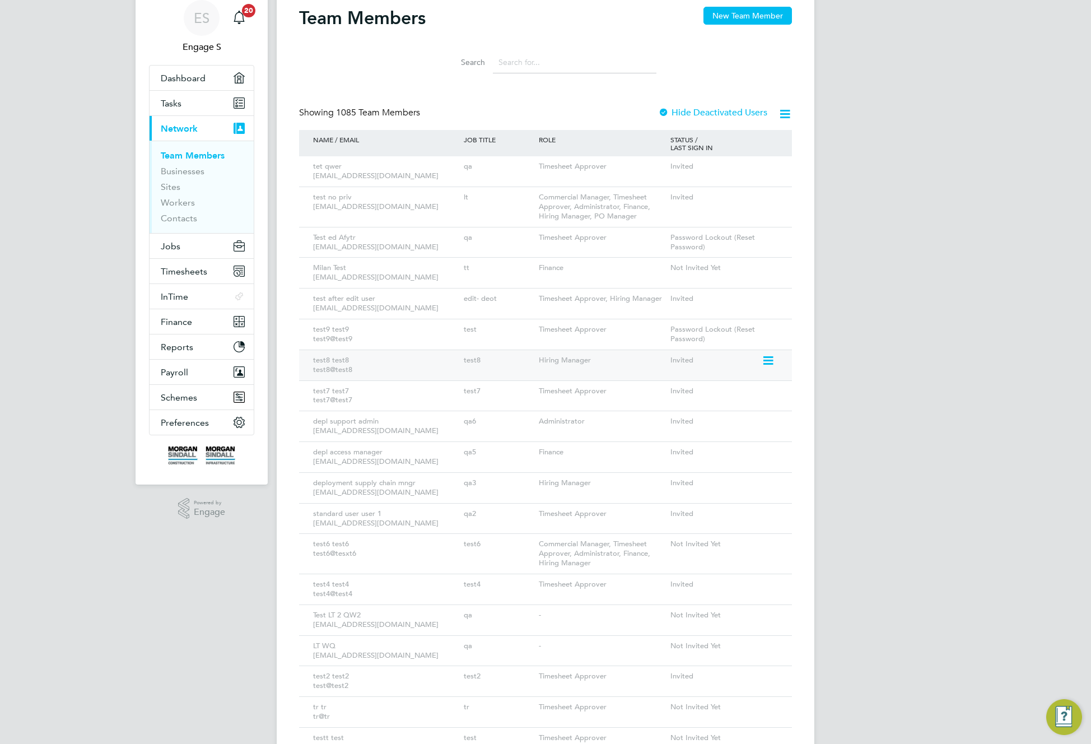
scroll to position [165, 0]
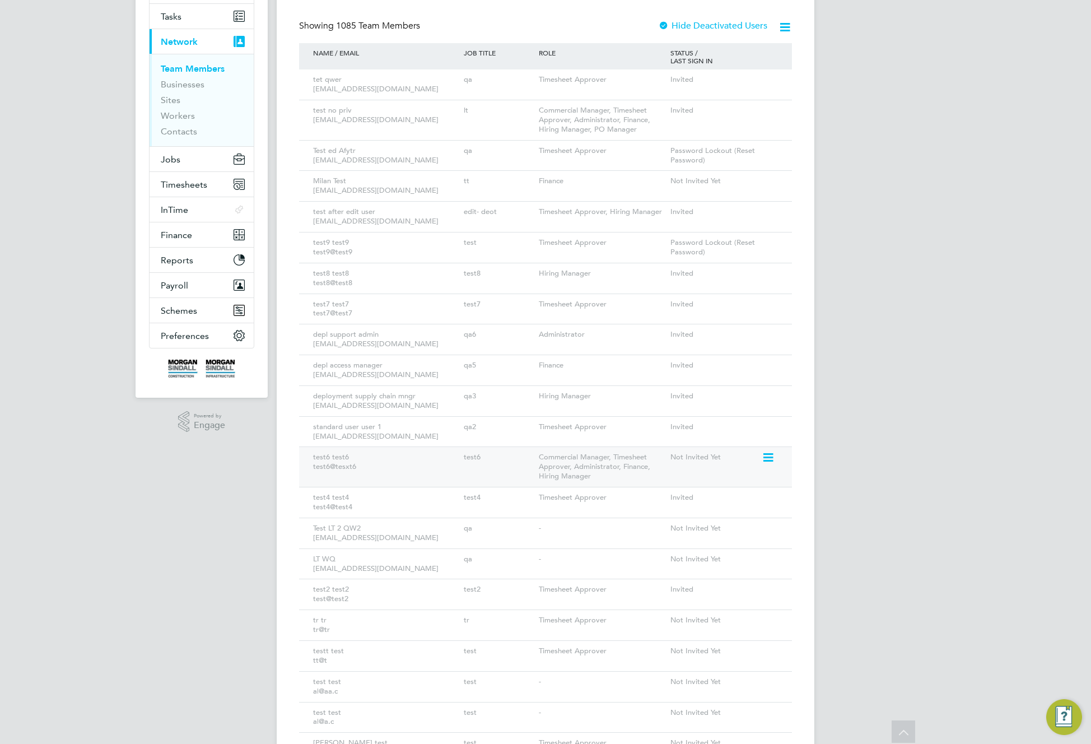
click at [766, 459] on icon at bounding box center [767, 457] width 11 height 13
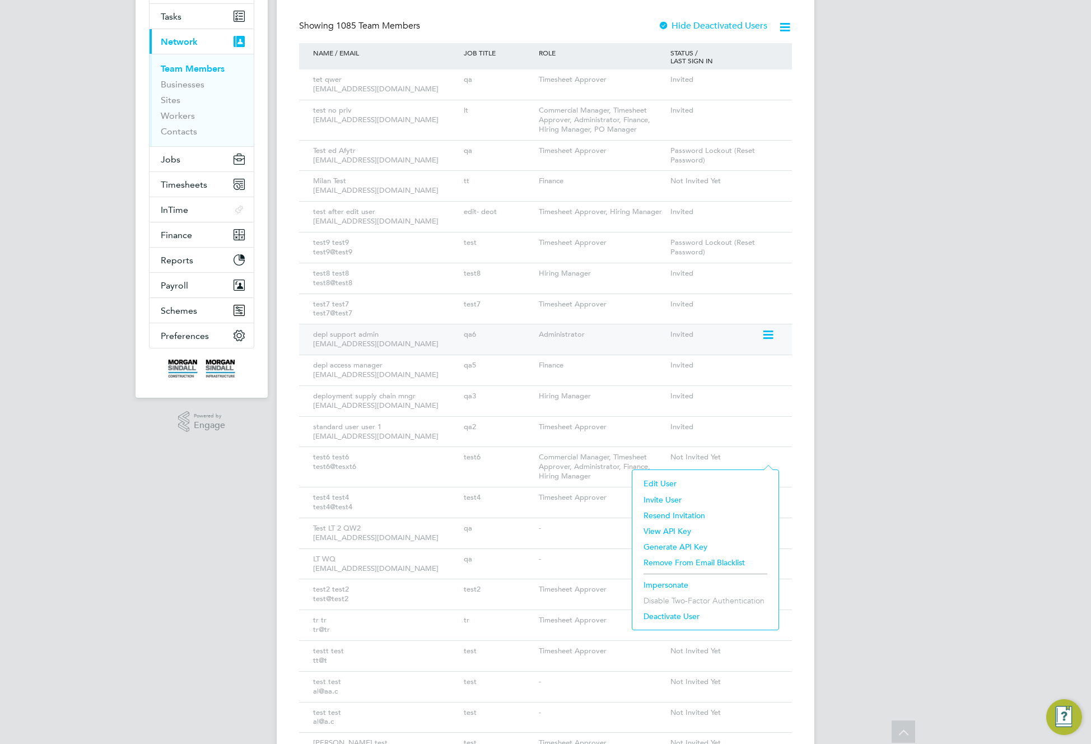
click at [764, 328] on icon at bounding box center [767, 334] width 11 height 13
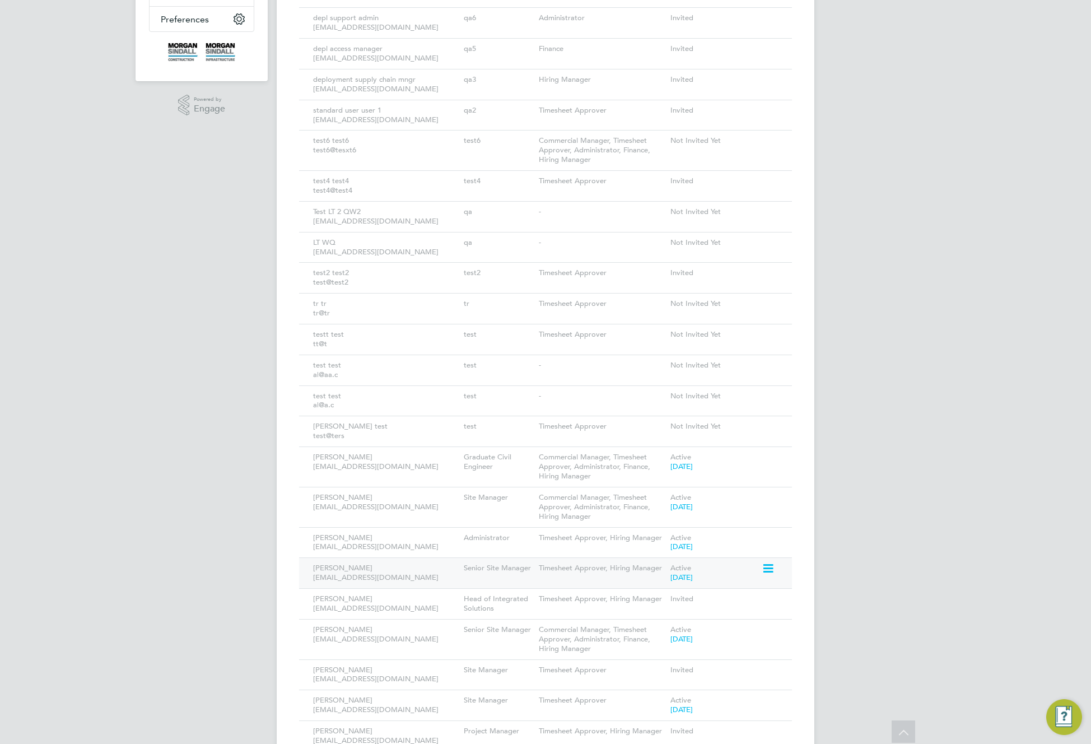
scroll to position [604, 0]
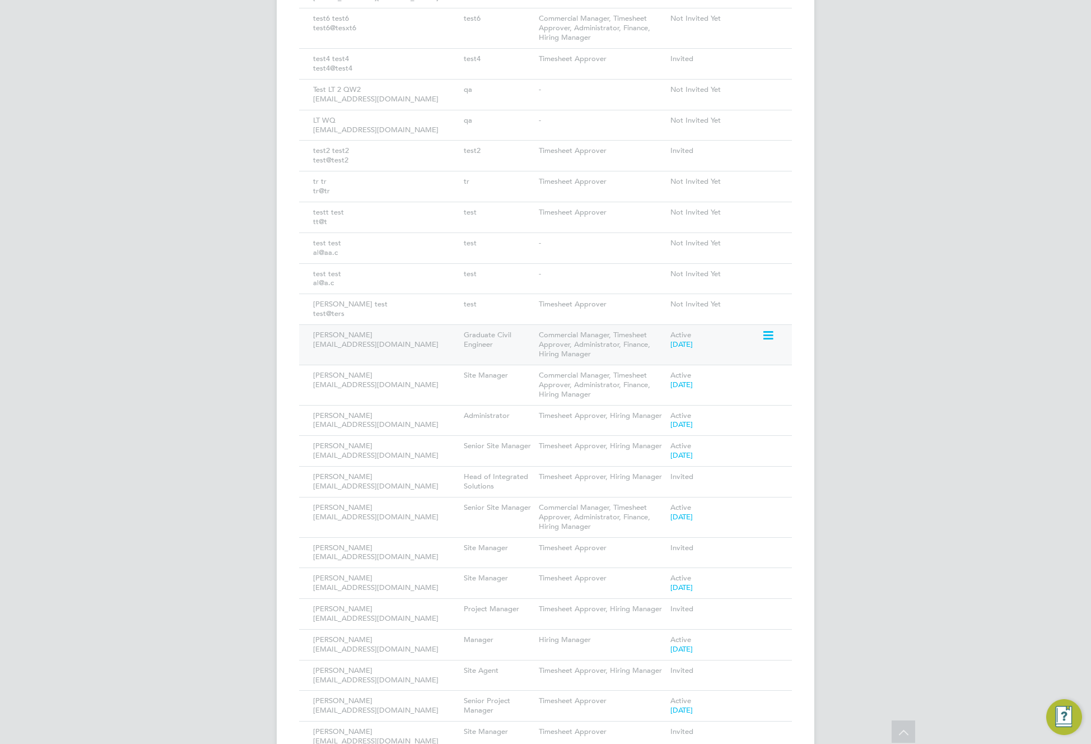
click at [771, 337] on icon at bounding box center [767, 335] width 11 height 13
click at [662, 476] on li "Impersonate" at bounding box center [705, 478] width 135 height 16
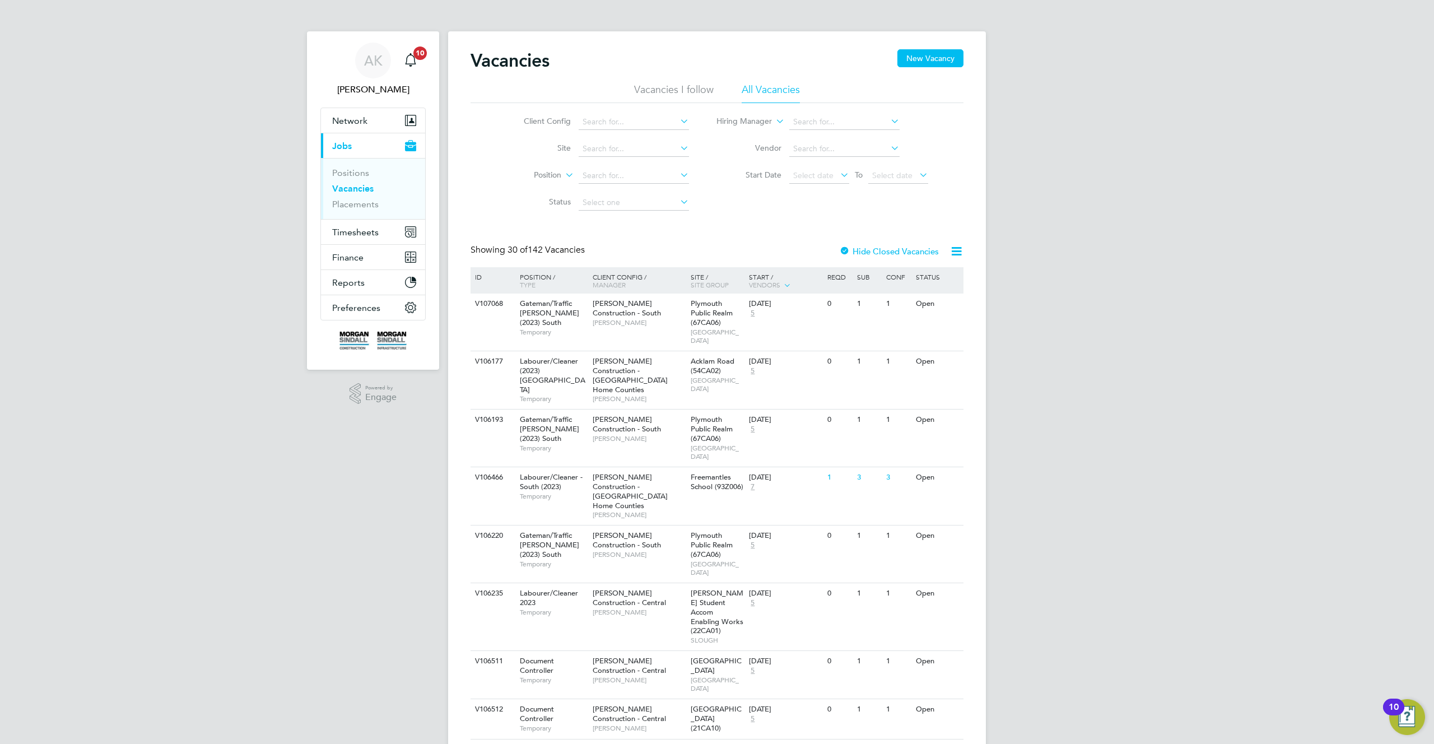
click at [695, 259] on div "Showing 30 of 142 Vacancies Hide Closed Vacancies" at bounding box center [717, 255] width 493 height 23
click at [374, 310] on span "Preferences" at bounding box center [356, 308] width 48 height 11
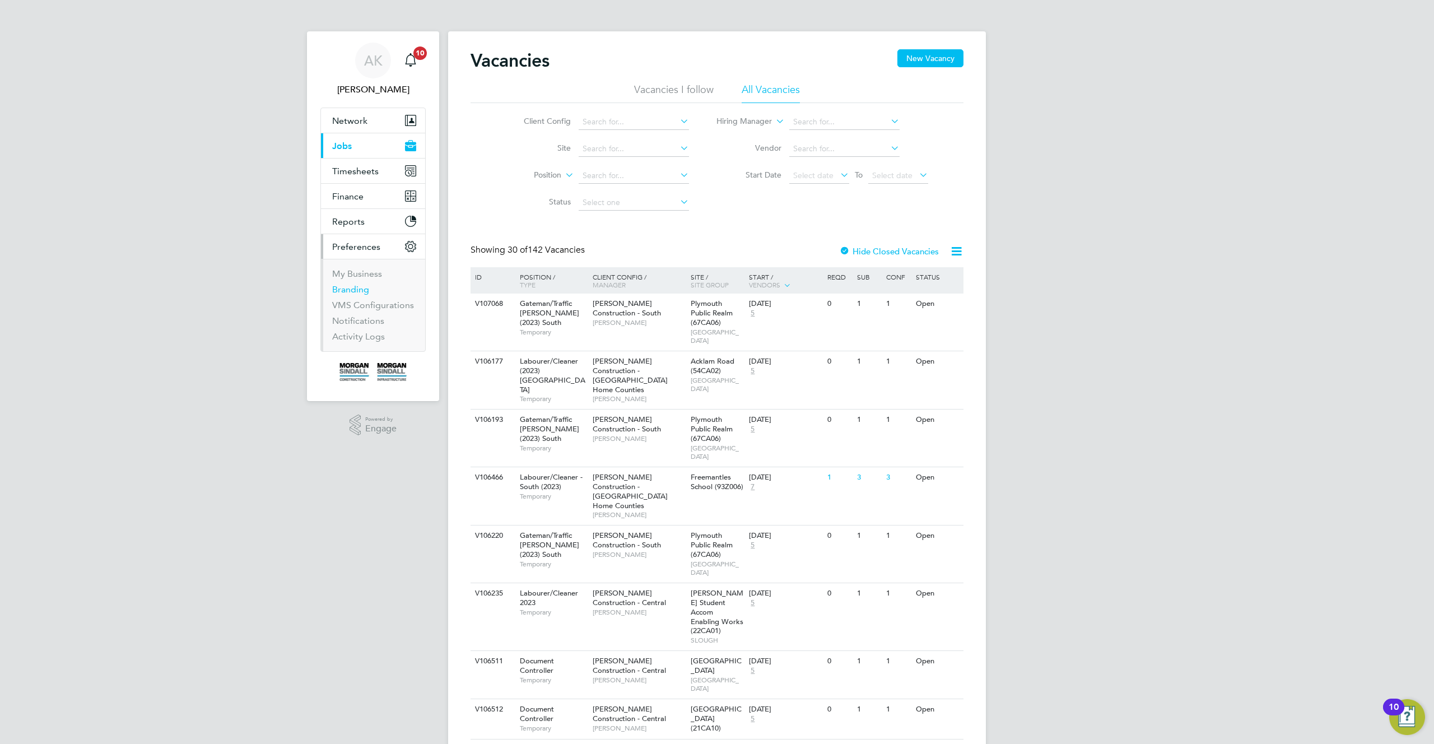
click at [352, 289] on link "Branding" at bounding box center [350, 289] width 37 height 11
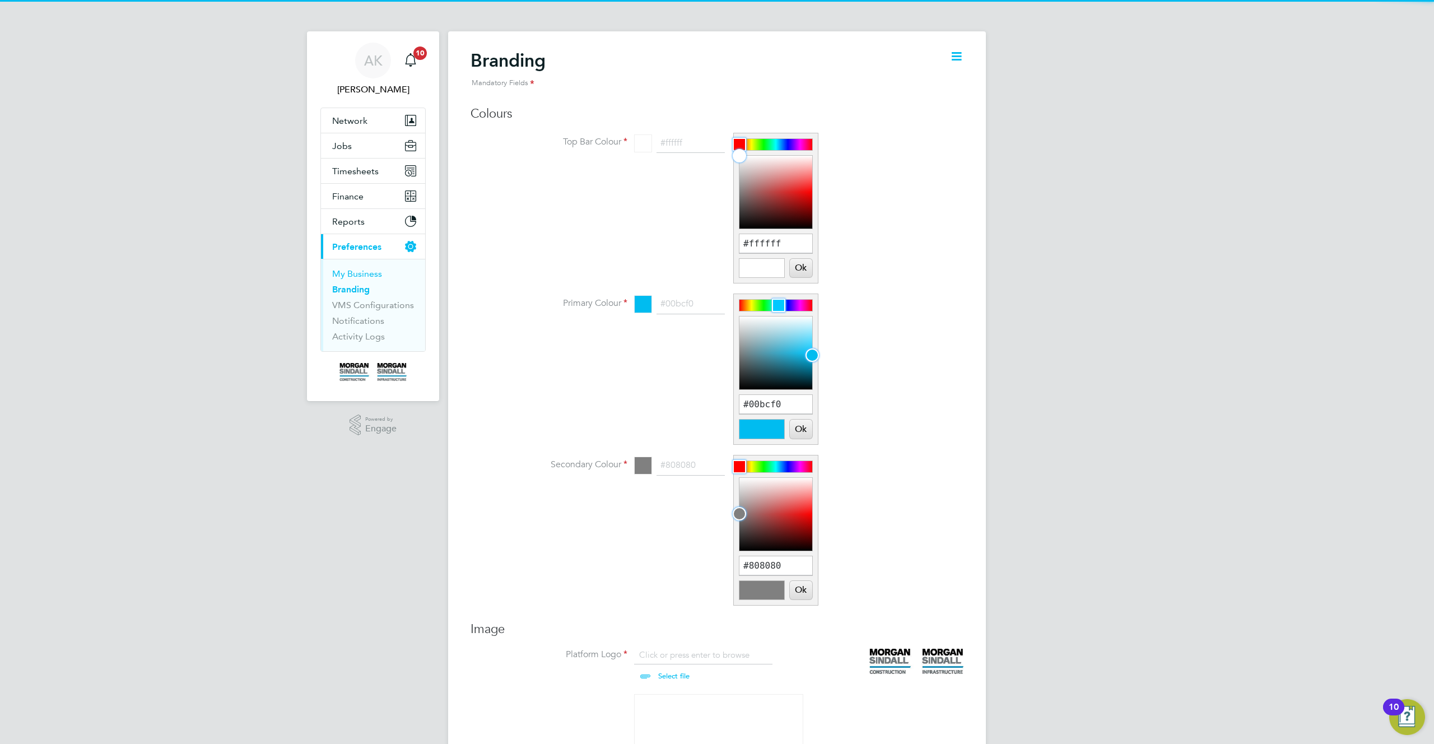
scroll to position [15, 139]
click at [354, 273] on link "My Business" at bounding box center [357, 273] width 50 height 11
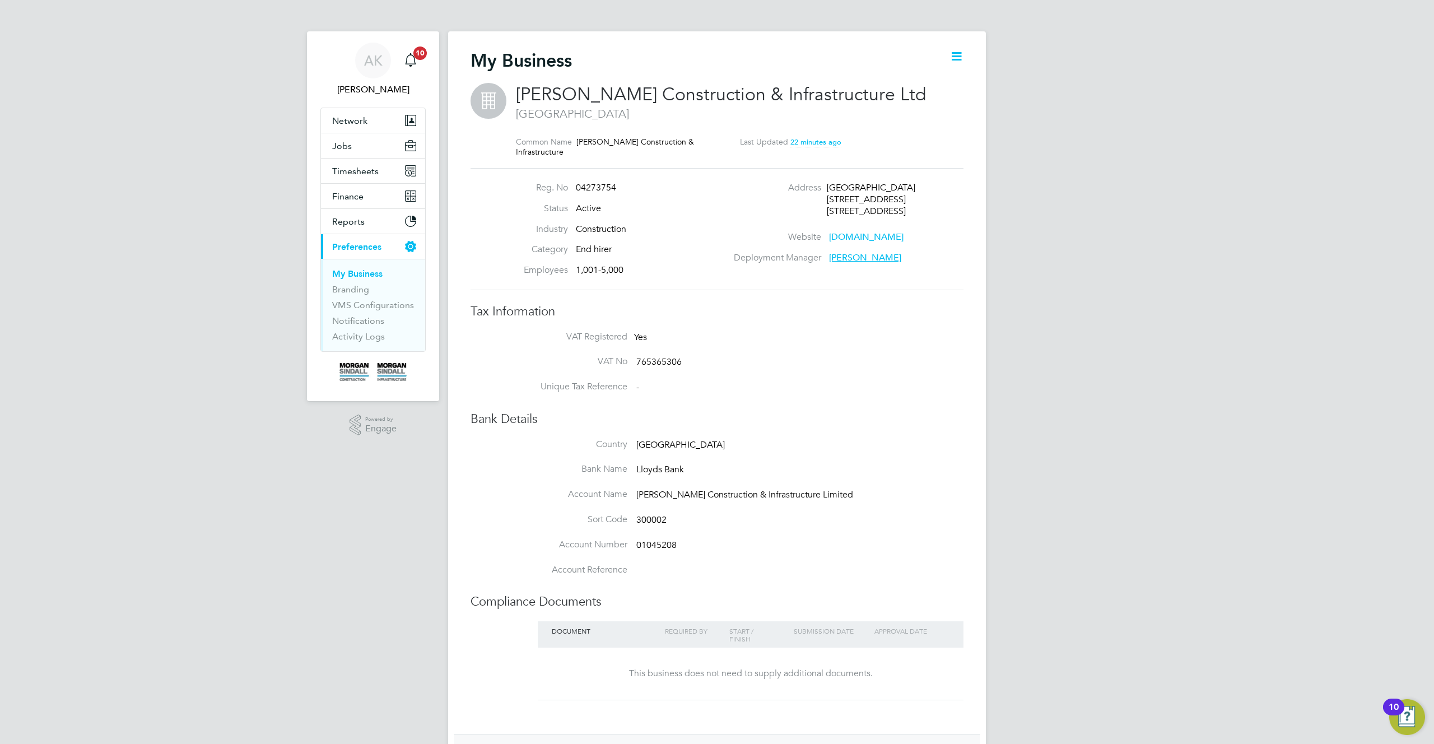
click at [968, 53] on div "My Business [PERSON_NAME] Construction & Infrastructure Ltd [GEOGRAPHIC_DATA] C…" at bounding box center [717, 483] width 538 height 904
click at [955, 55] on icon at bounding box center [957, 56] width 14 height 14
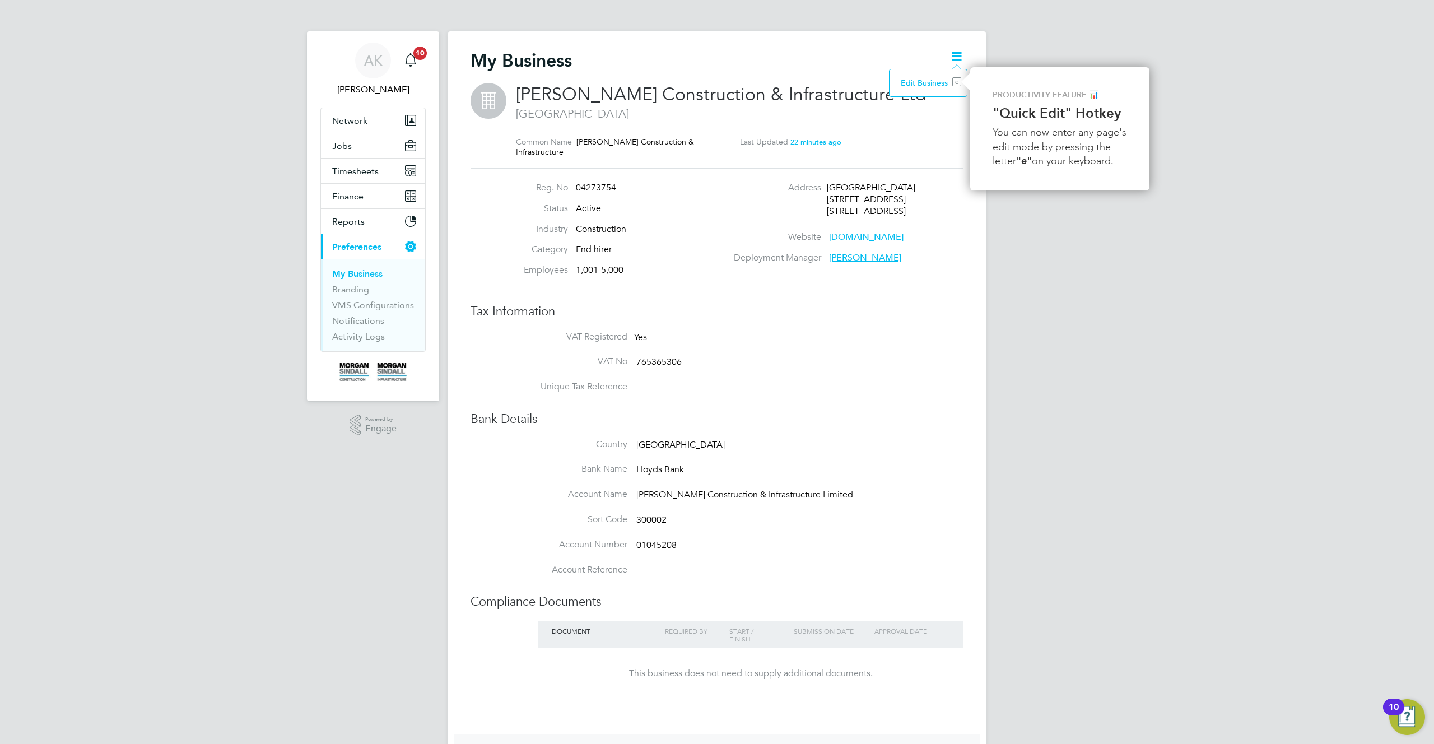
click at [942, 83] on li "Edit Business e" at bounding box center [928, 83] width 66 height 16
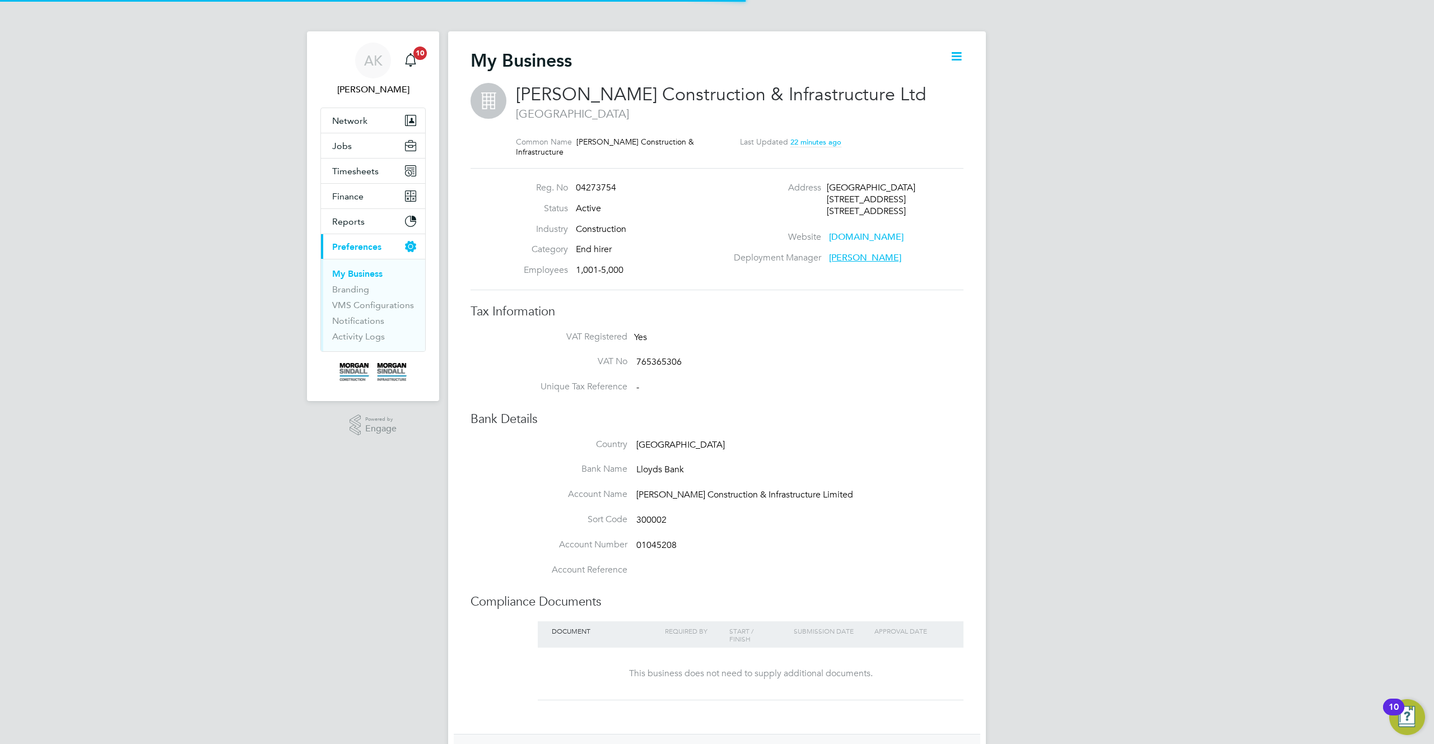
type input "[GEOGRAPHIC_DATA]"
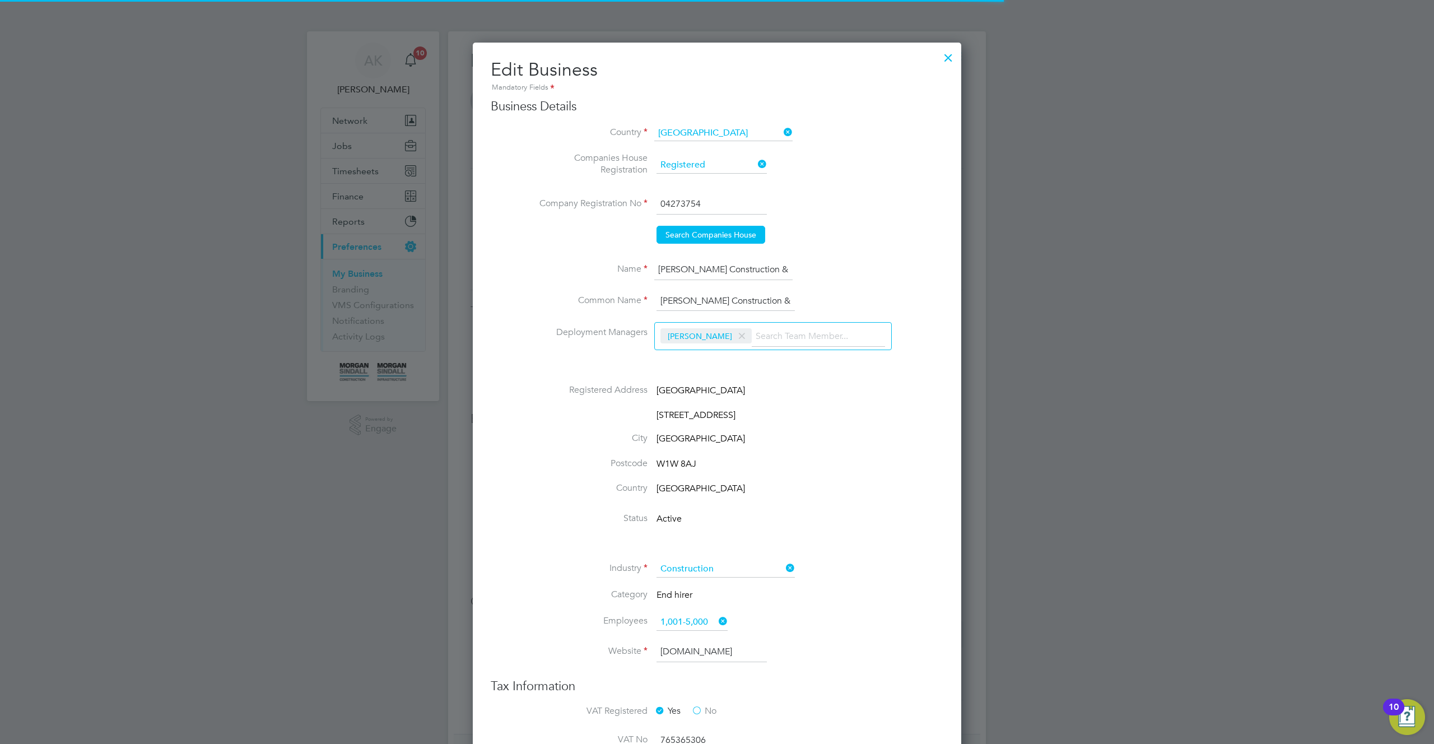
scroll to position [1593, 489]
click at [754, 340] on input at bounding box center [818, 337] width 133 height 20
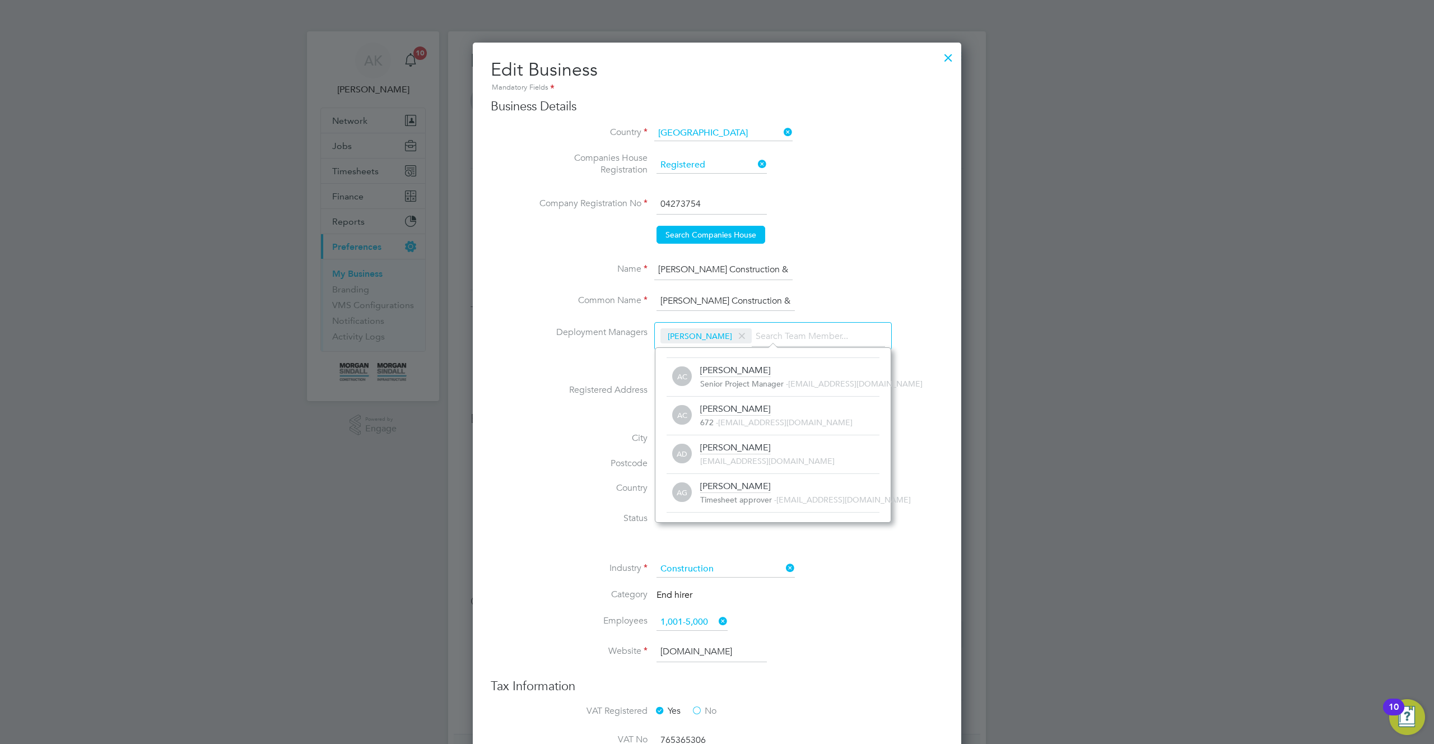
scroll to position [12, 180]
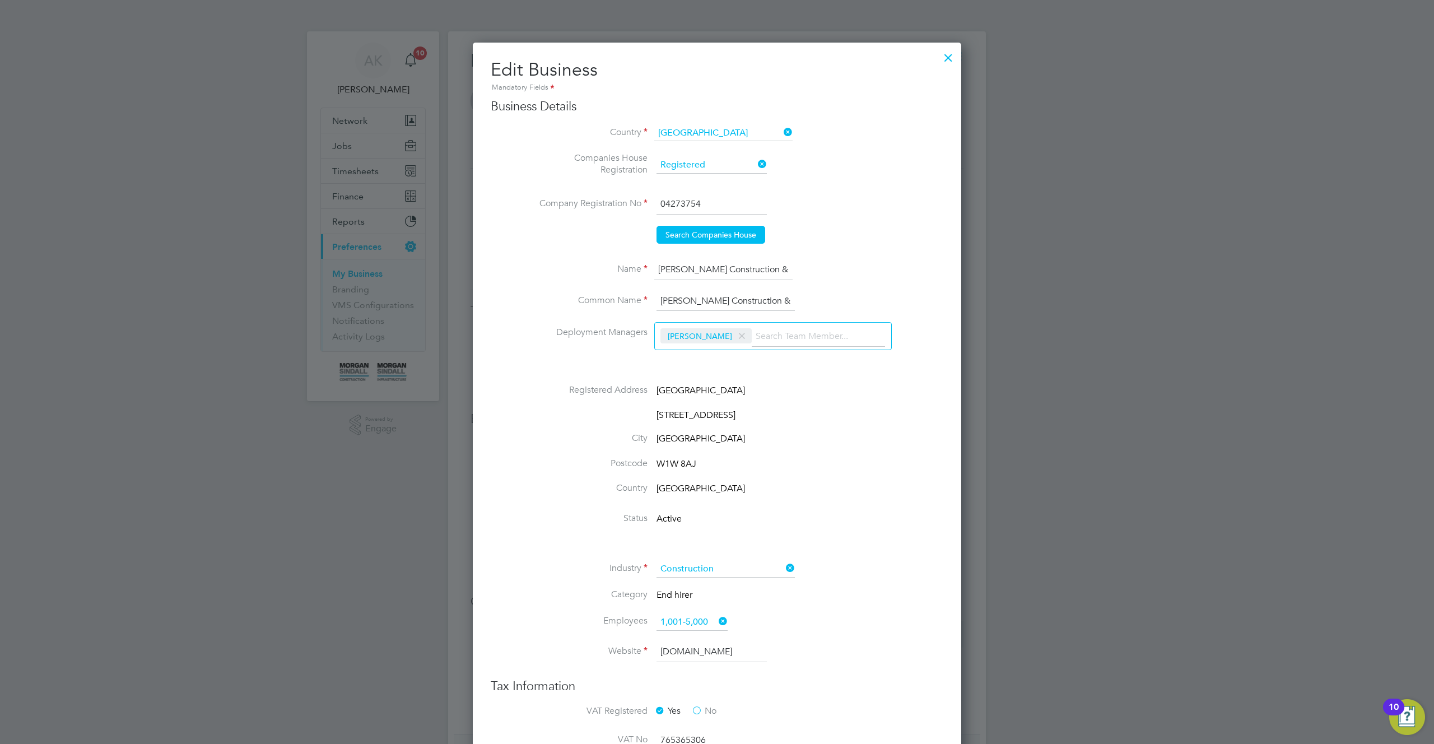
click at [783, 335] on input at bounding box center [818, 337] width 133 height 20
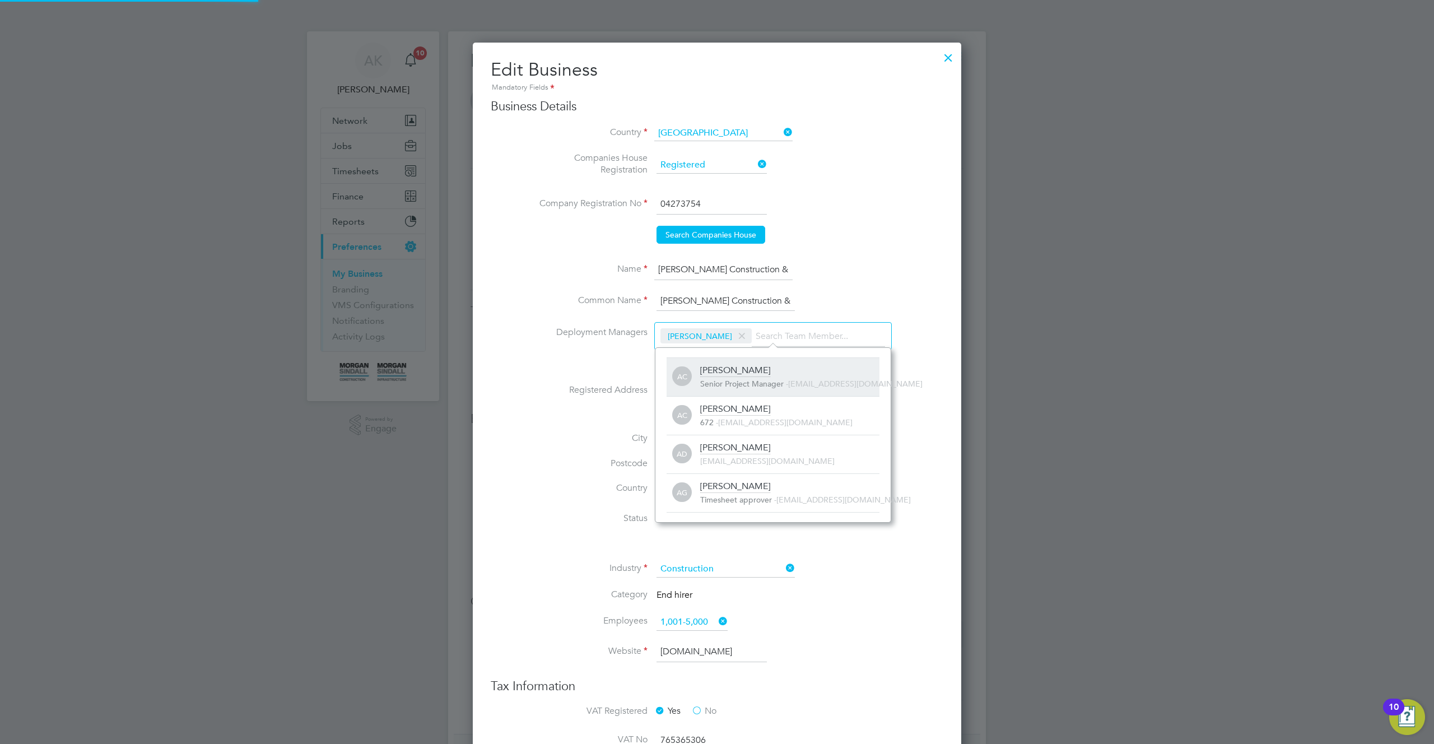
click at [783, 366] on div "Adam C Senior Project Manager - 371568@testacc.com" at bounding box center [789, 377] width 179 height 25
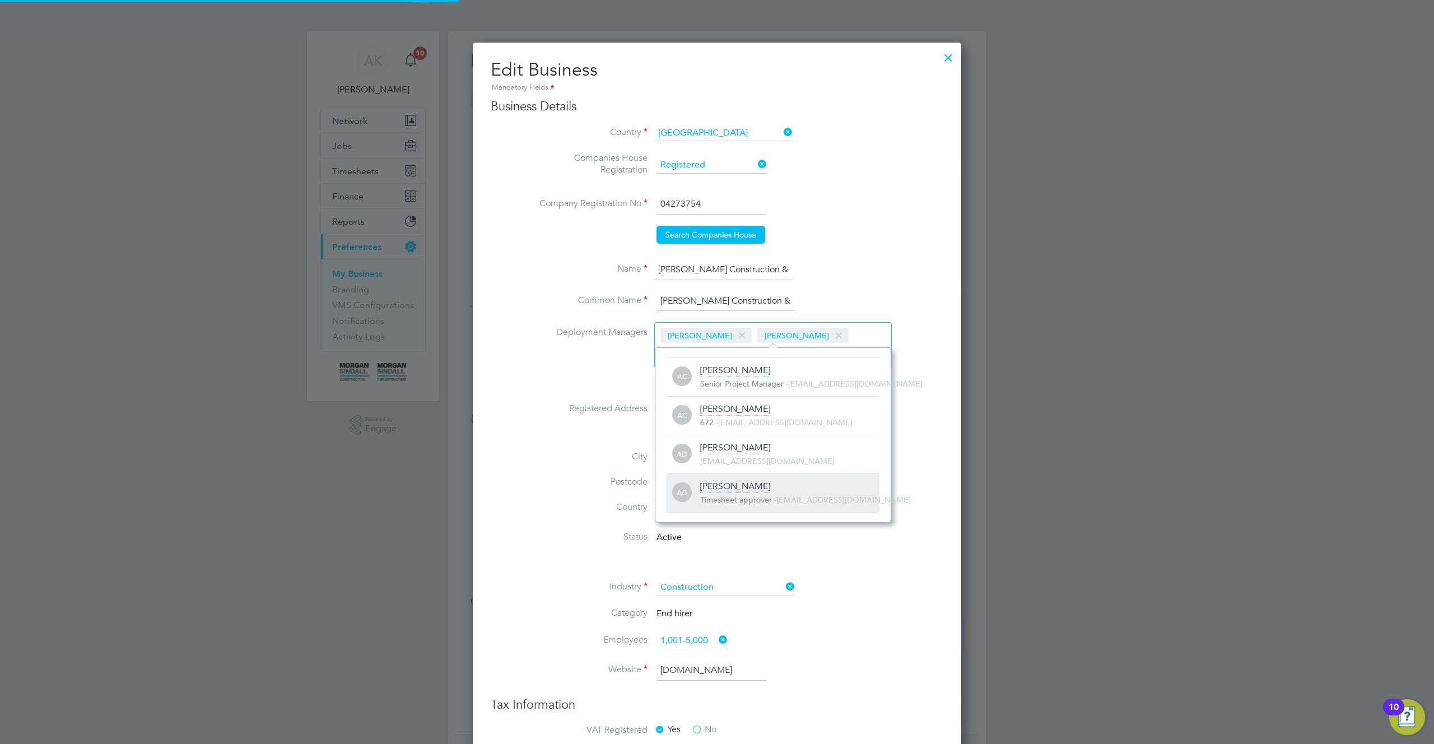
click at [757, 488] on div "Adam G Timesheet approver - 333252@testacc.com" at bounding box center [789, 493] width 179 height 25
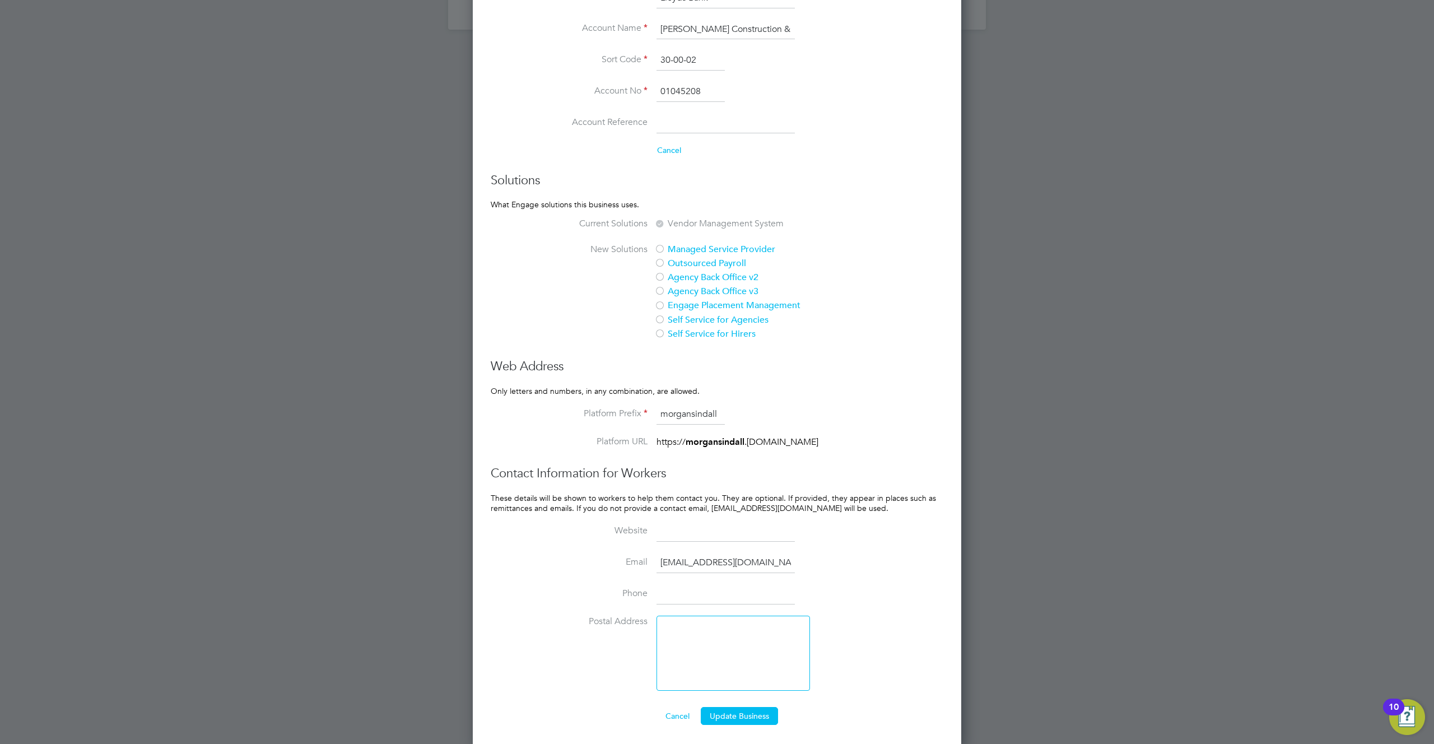
scroll to position [909, 0]
click at [738, 713] on button "Update Business" at bounding box center [739, 713] width 77 height 18
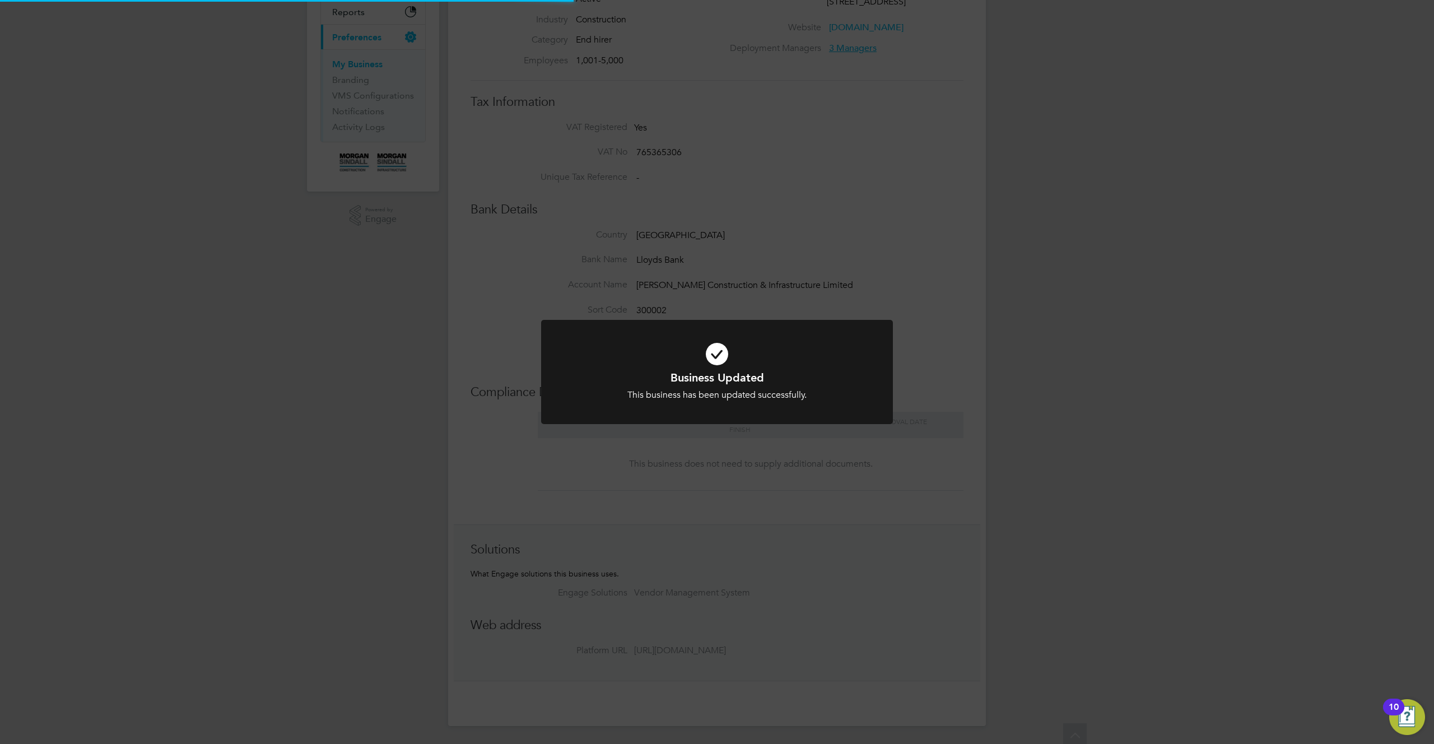
scroll to position [0, 0]
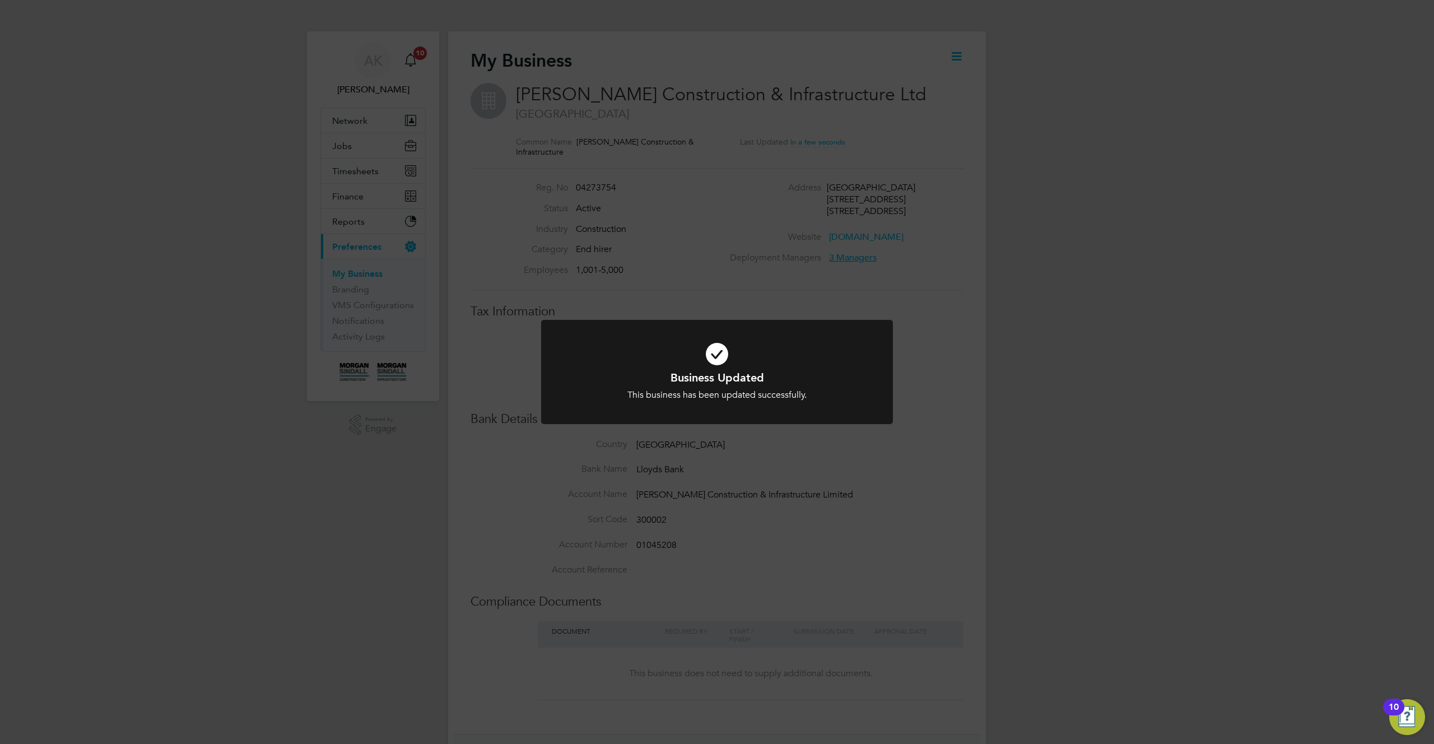
click at [909, 492] on div "Business Updated This business has been updated successfully. Cancel Okay" at bounding box center [717, 372] width 1434 height 744
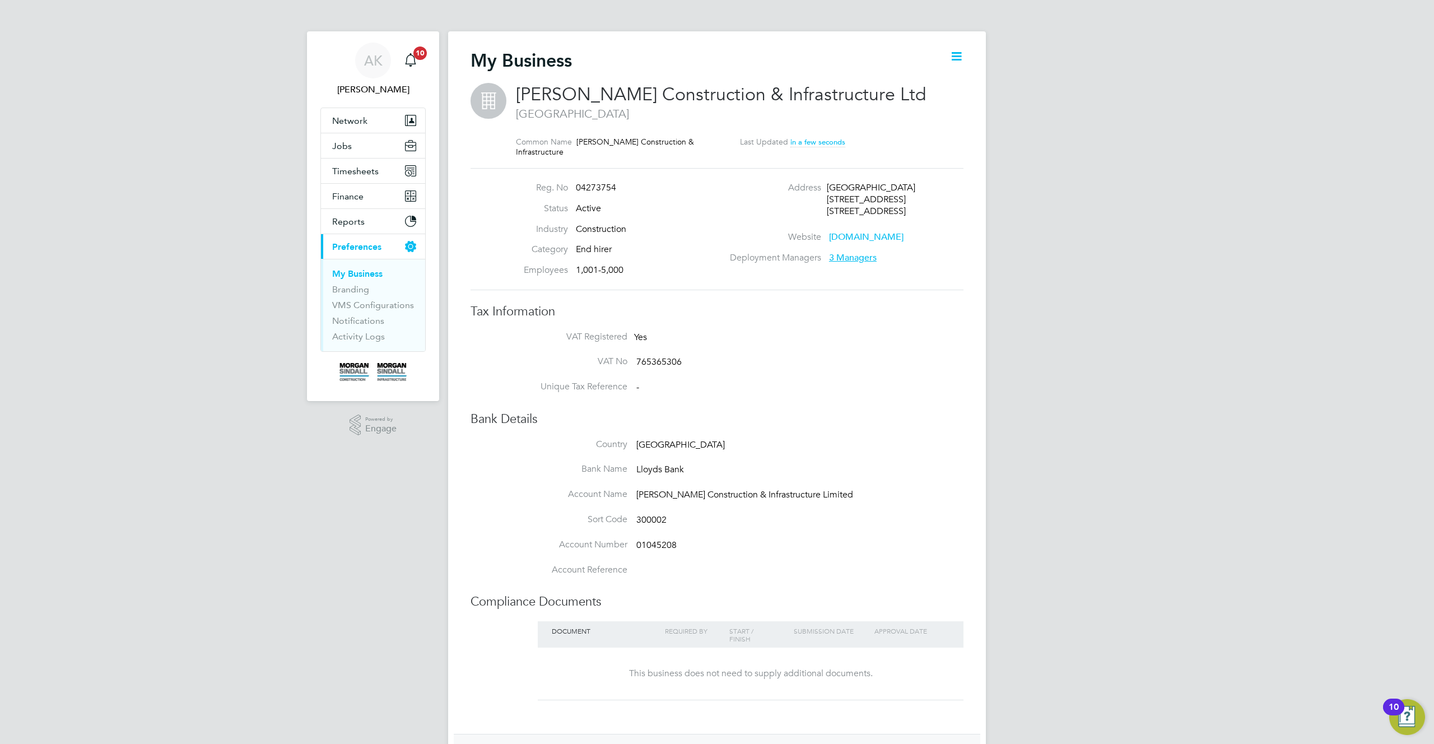
click at [862, 342] on li "VAT Registered Yes" at bounding box center [739, 343] width 448 height 25
click at [857, 254] on span "3 Managers" at bounding box center [853, 257] width 48 height 11
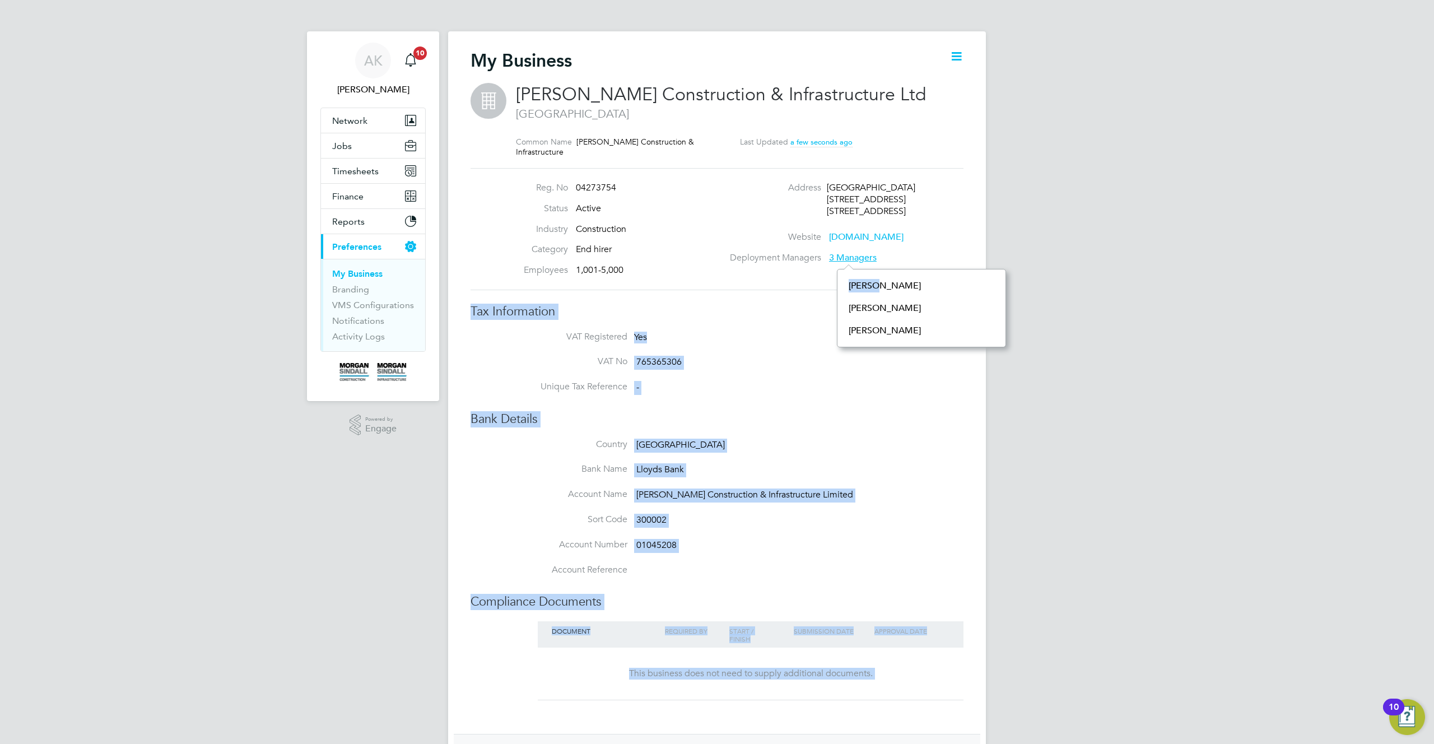
drag, startPoint x: 896, startPoint y: 284, endPoint x: 822, endPoint y: 287, distance: 73.4
click at [822, 287] on div "My Business Morgan Sindall Construction & Infrastructure Ltd London Common Name…" at bounding box center [717, 483] width 538 height 904
click at [785, 306] on h3 "Tax Information" at bounding box center [717, 312] width 493 height 16
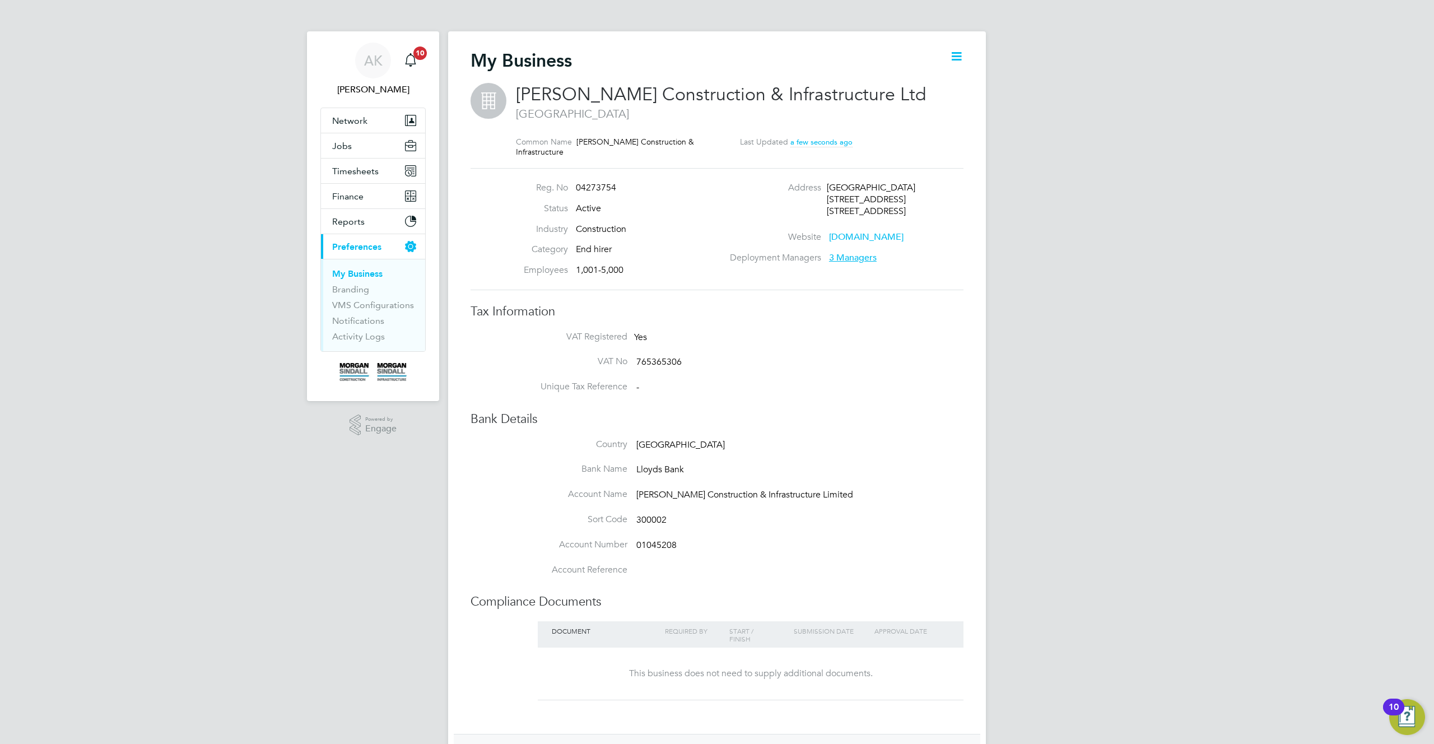
click at [868, 257] on span "3 Managers" at bounding box center [853, 257] width 48 height 11
click at [728, 226] on li "Address Kent House 14-17 Market Place London, W1W 8AJ" at bounding box center [847, 206] width 241 height 49
click at [861, 258] on span "3 Managers" at bounding box center [853, 257] width 48 height 11
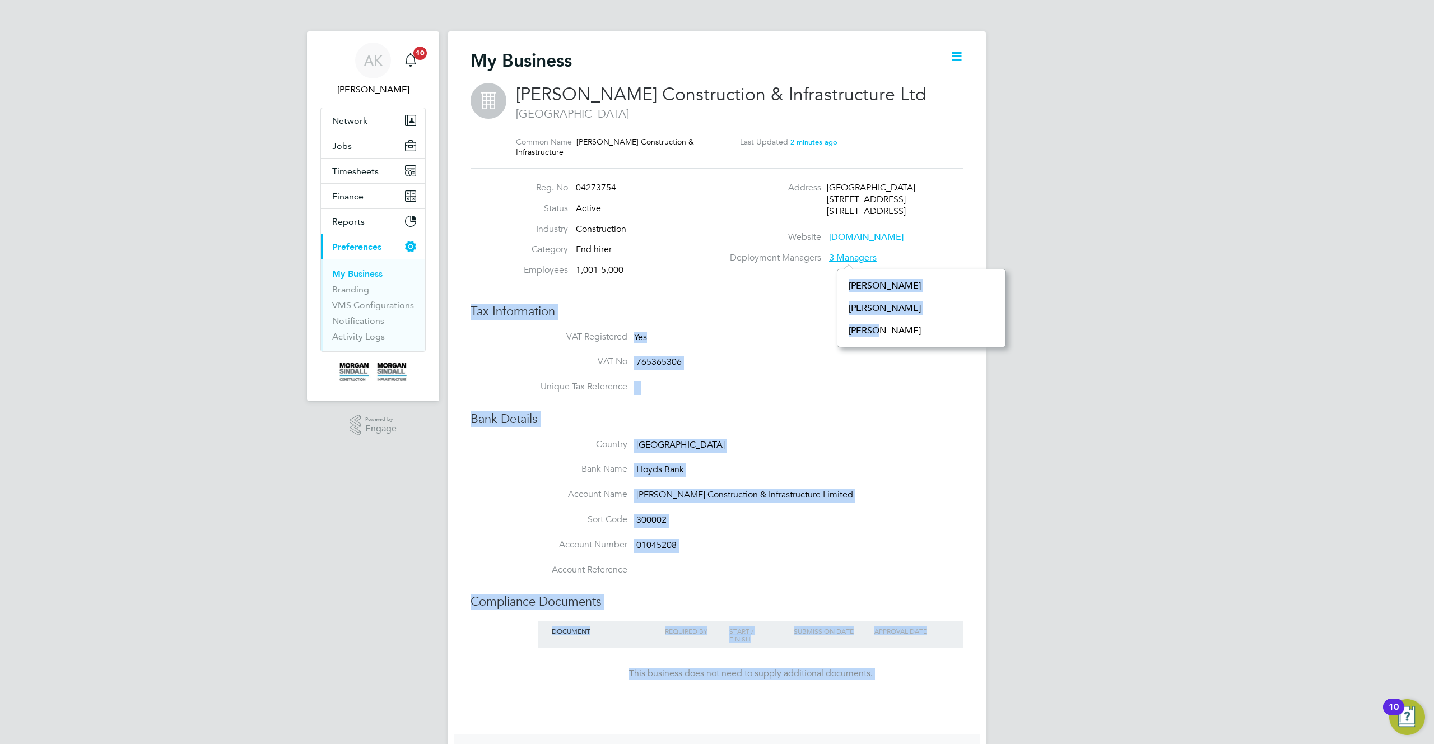
drag, startPoint x: 873, startPoint y: 326, endPoint x: 838, endPoint y: 268, distance: 67.4
click at [836, 267] on div "My Business Morgan Sindall Construction & Infrastructure Ltd London Common Name…" at bounding box center [717, 483] width 538 height 904
click at [1164, 306] on div "AK Alex K Notifications 10 Applications: Network Team Members Businesses Sites …" at bounding box center [717, 477] width 1434 height 954
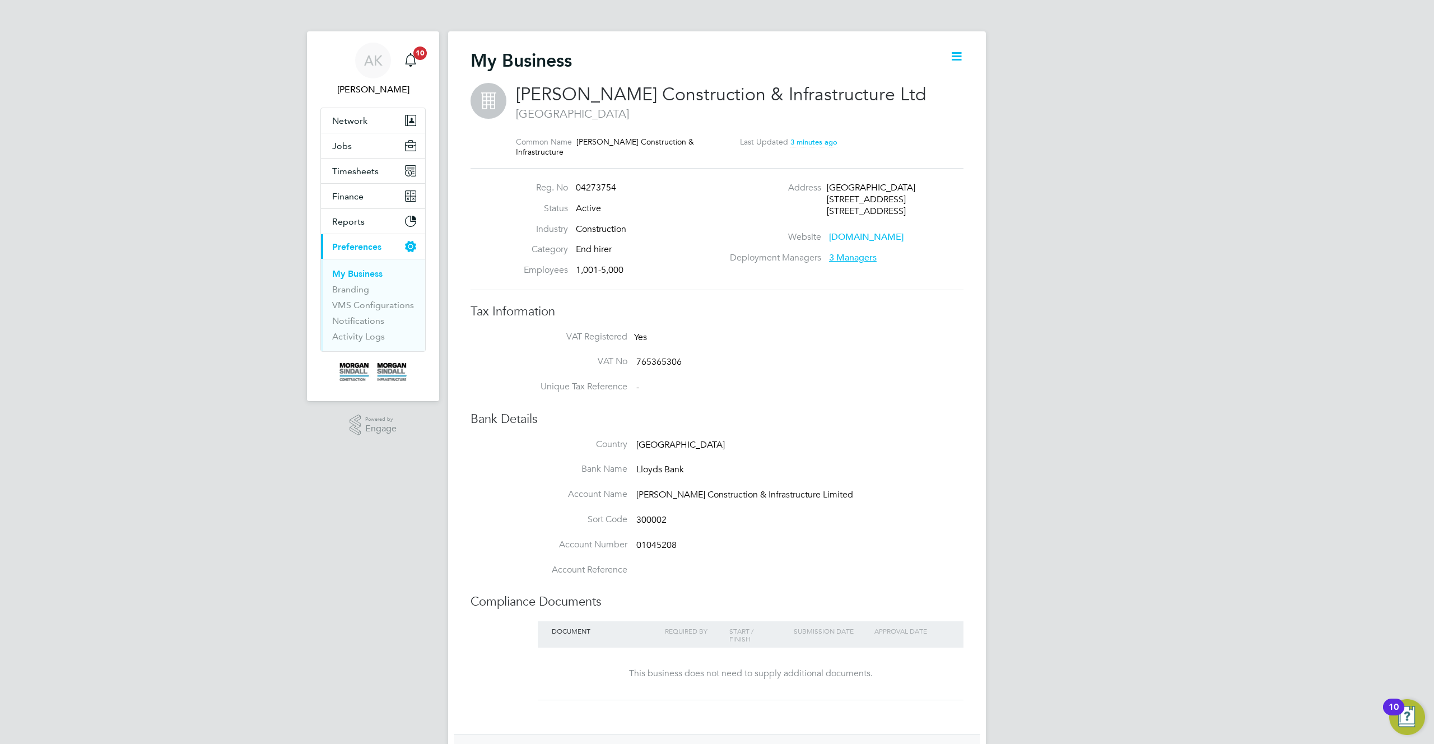
click at [826, 314] on h3 "Tax Information" at bounding box center [717, 312] width 493 height 16
type input "[GEOGRAPHIC_DATA]"
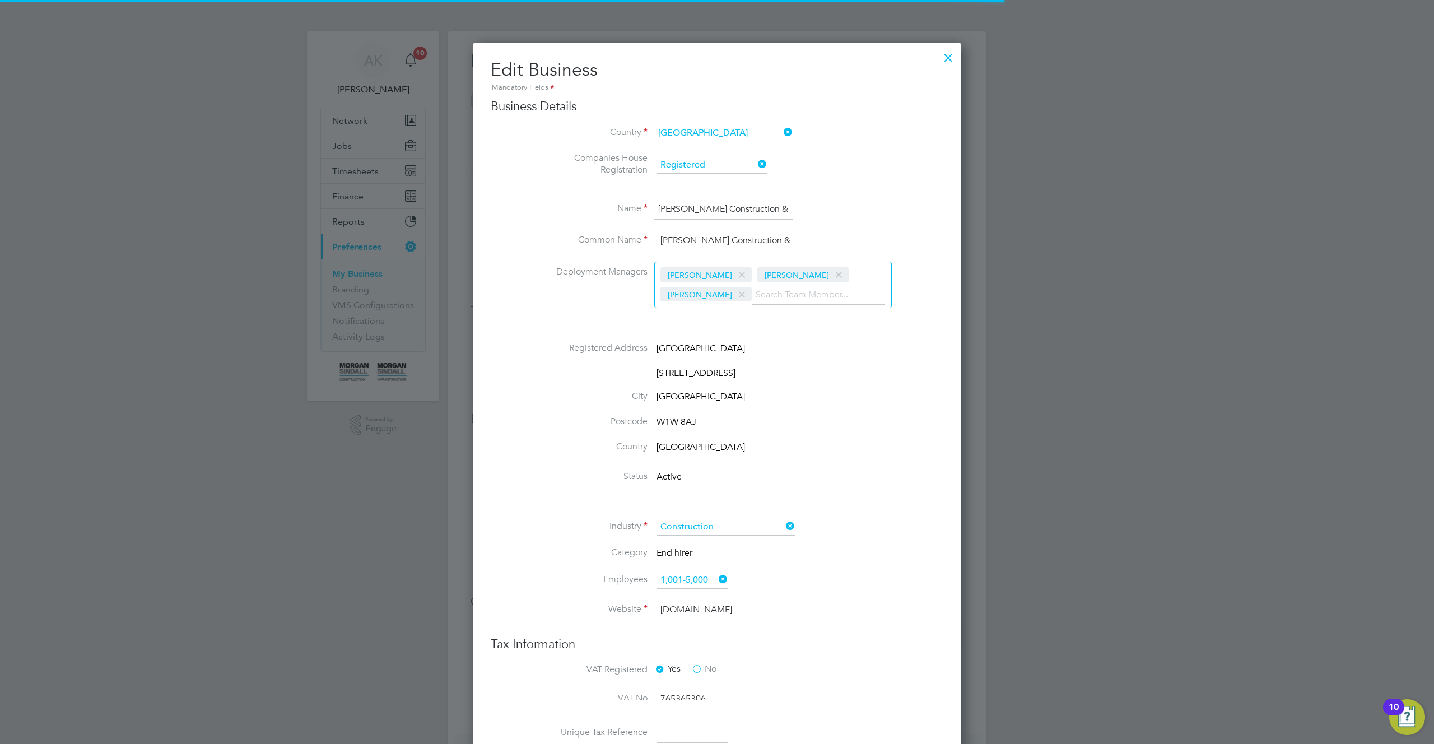
scroll to position [1611, 489]
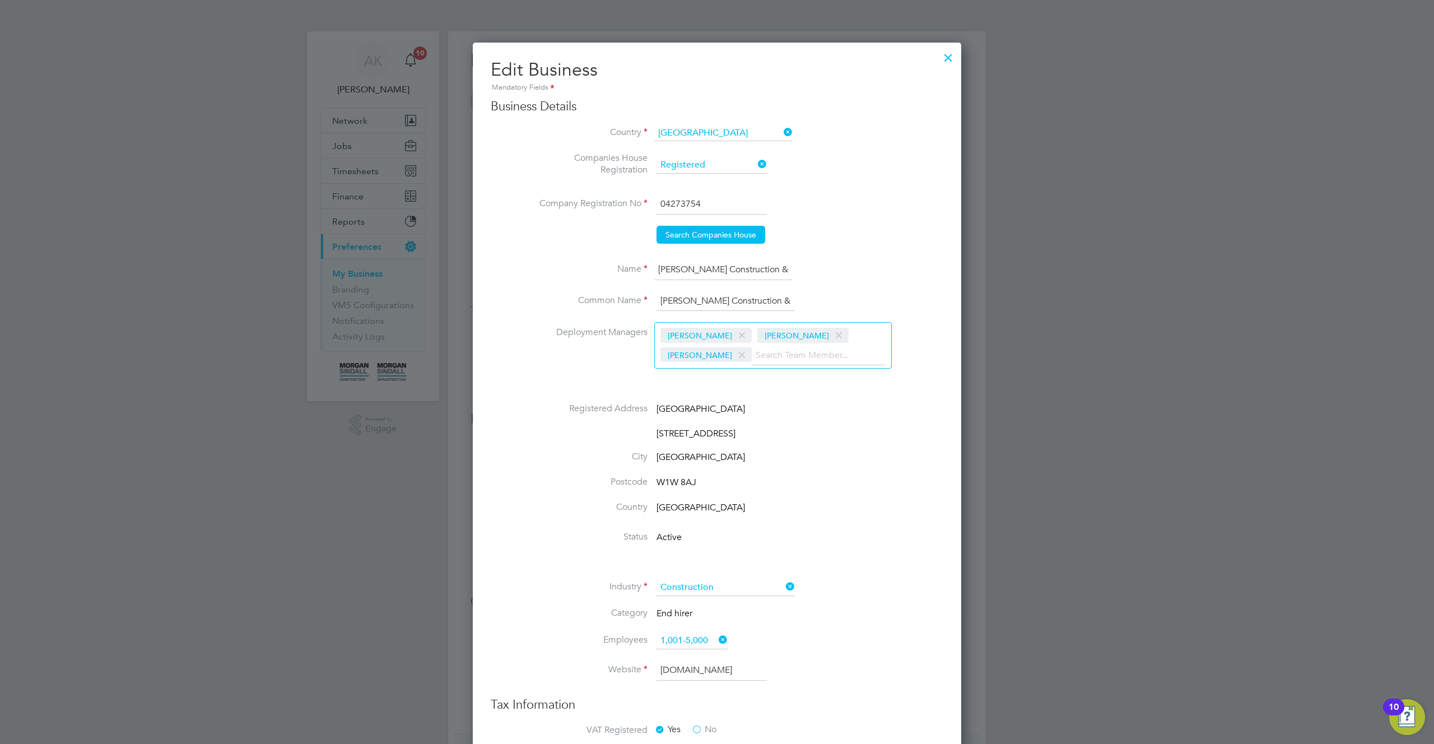
click at [750, 345] on span at bounding box center [742, 355] width 16 height 21
click at [831, 331] on span at bounding box center [839, 335] width 16 height 21
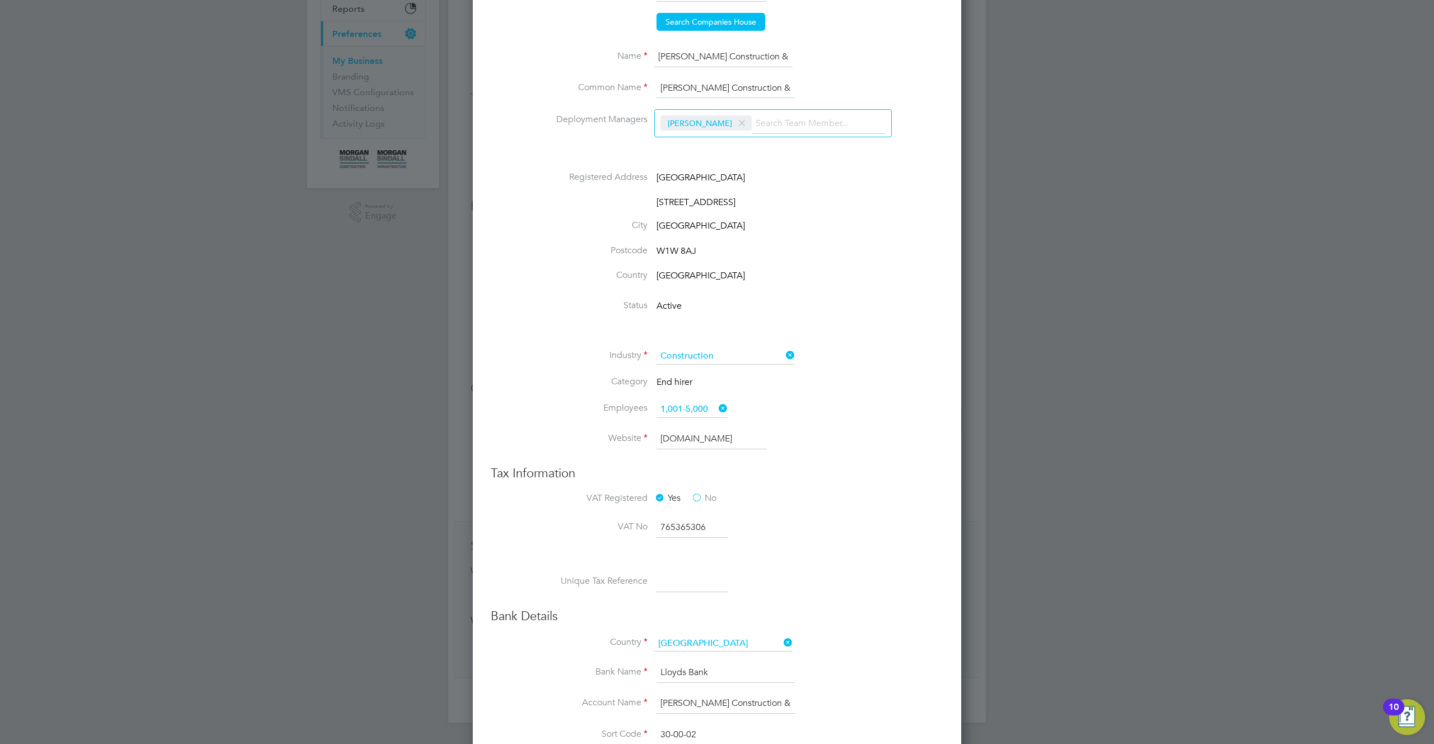
scroll to position [891, 0]
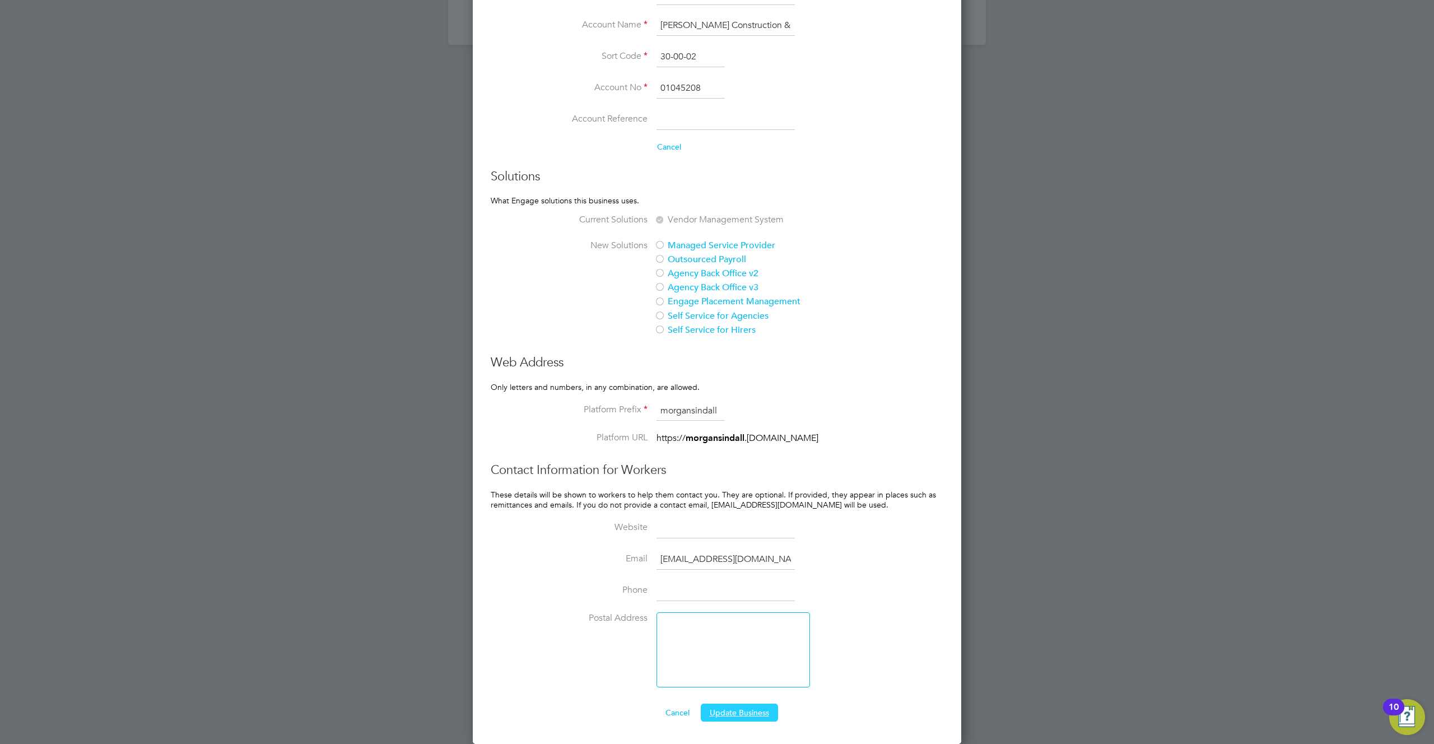
click at [736, 715] on button "Update Business" at bounding box center [739, 713] width 77 height 18
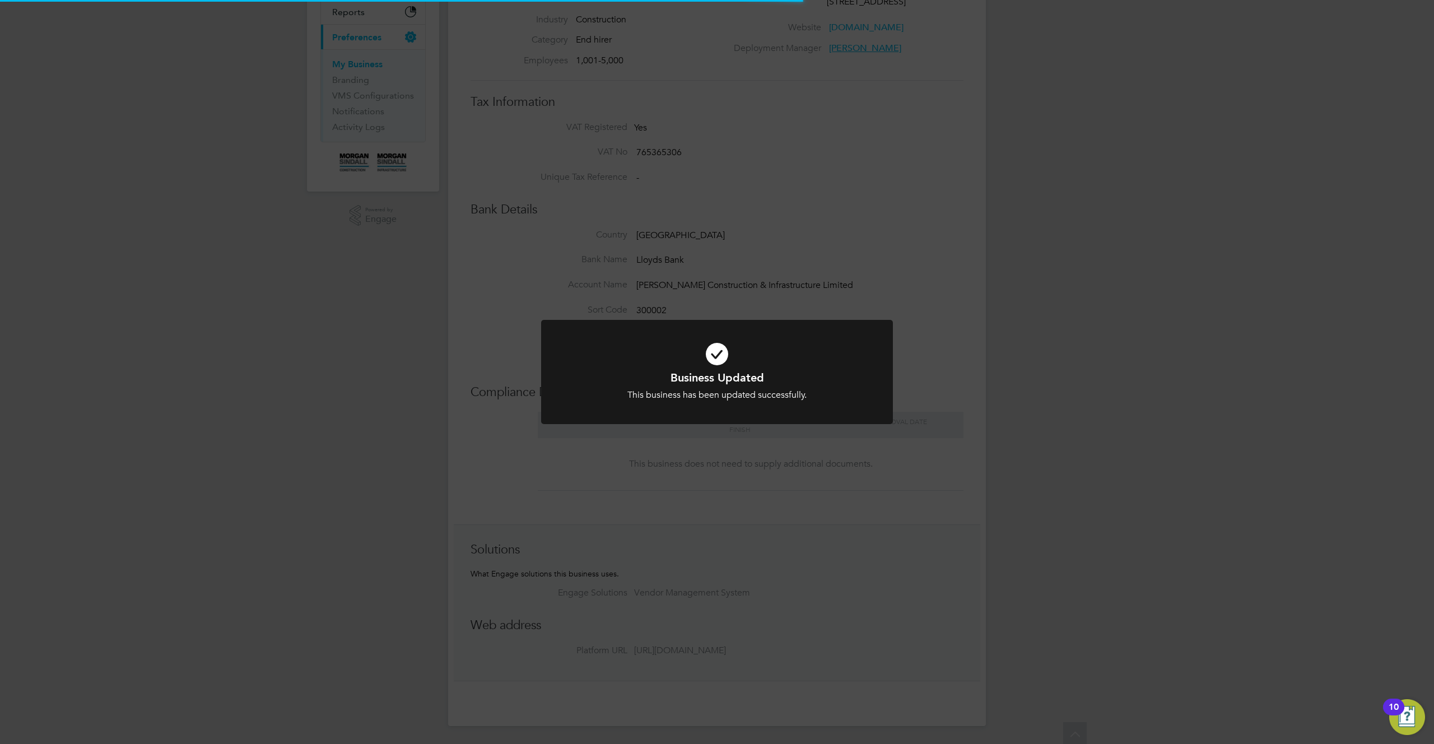
scroll to position [0, 0]
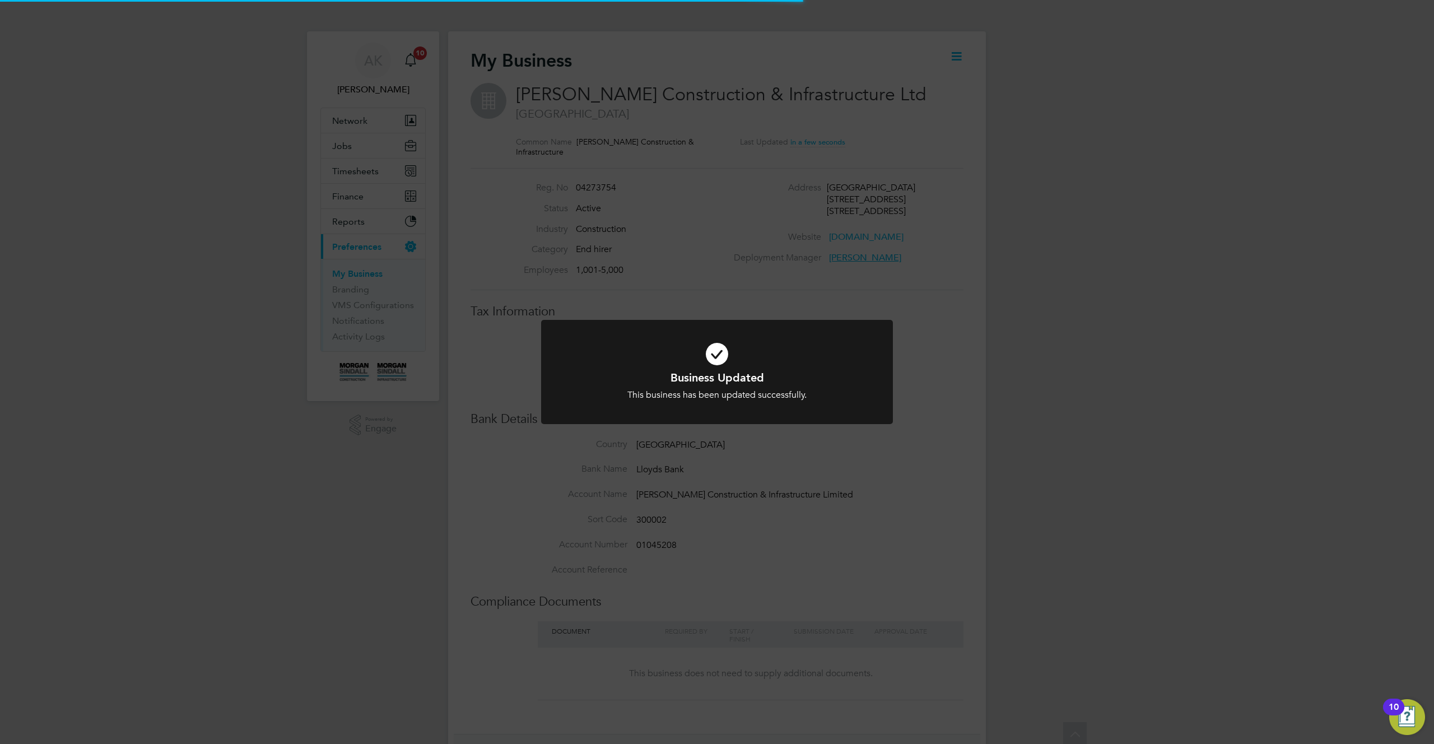
click at [1043, 425] on div "Business Updated This business has been updated successfully. Cancel Okay" at bounding box center [717, 372] width 1434 height 744
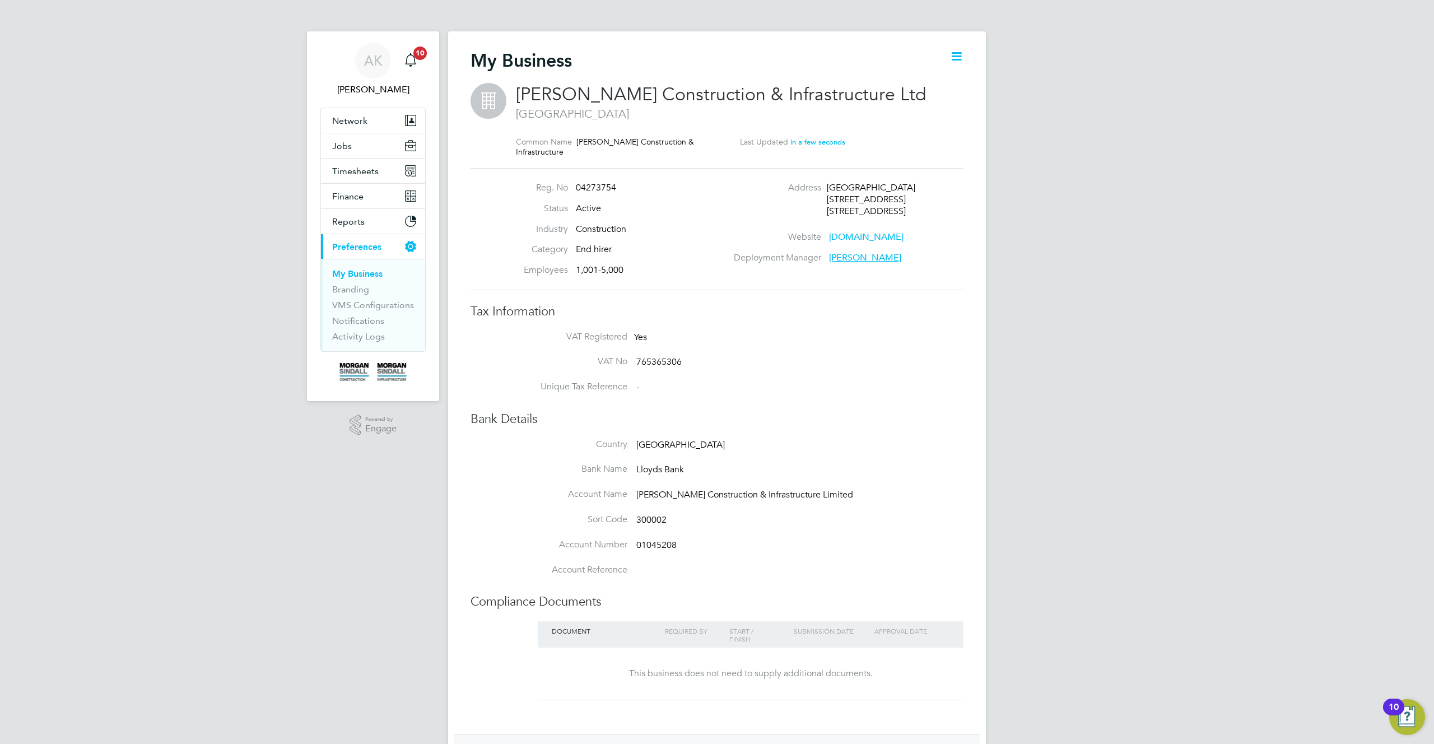
click at [844, 259] on span "Adam G" at bounding box center [865, 257] width 72 height 11
click at [825, 392] on li "Unique Tax Reference -" at bounding box center [739, 393] width 448 height 25
click at [854, 255] on span "Adam G" at bounding box center [865, 257] width 72 height 11
drag, startPoint x: 883, startPoint y: 285, endPoint x: 836, endPoint y: 281, distance: 47.3
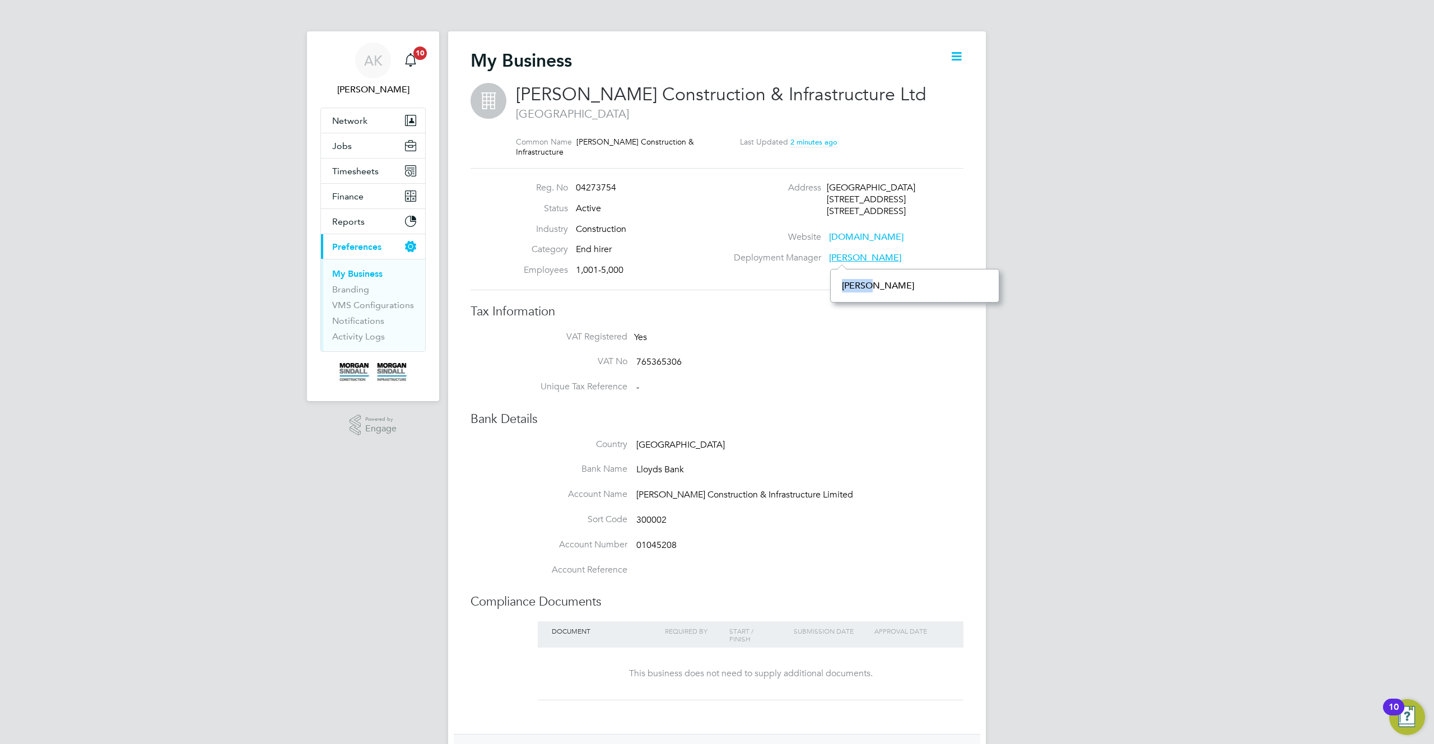
click at [836, 281] on div "Adam G" at bounding box center [914, 286] width 169 height 34
click at [915, 261] on div "Deployment Manager Adam G" at bounding box center [847, 258] width 241 height 12
click at [868, 305] on h3 "Tax Information" at bounding box center [717, 312] width 493 height 16
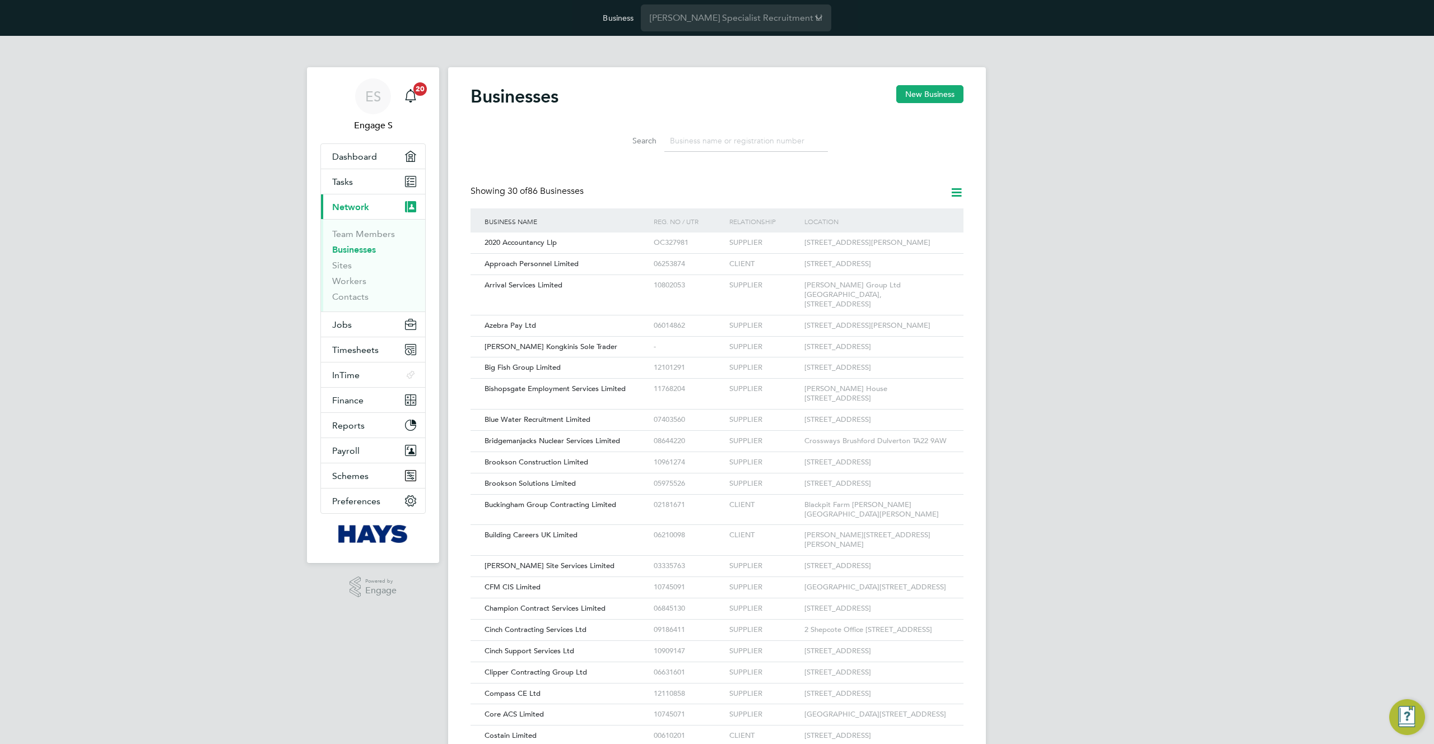
click at [711, 140] on input at bounding box center [746, 141] width 164 height 22
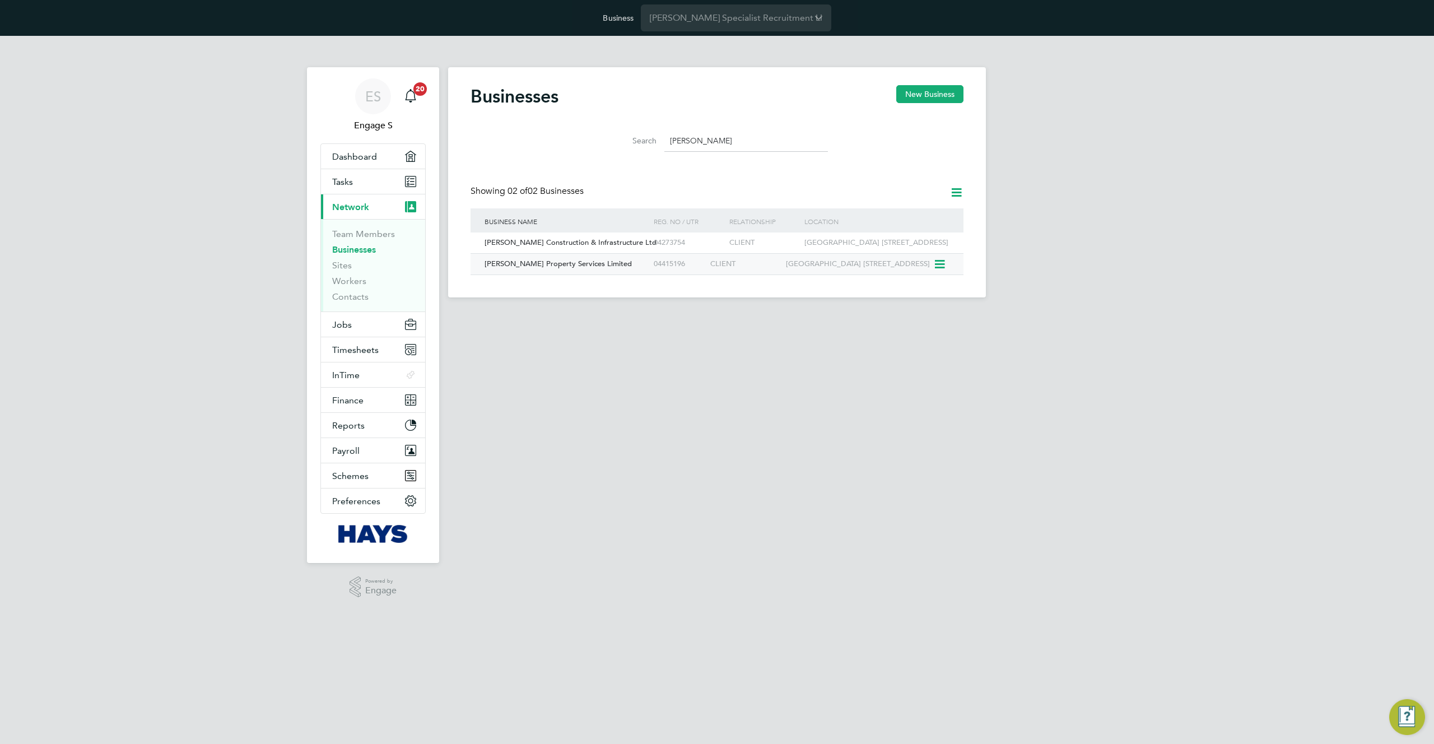
type input "[PERSON_NAME]"
click at [637, 275] on div "[PERSON_NAME] Property Services Limited" at bounding box center [566, 264] width 169 height 21
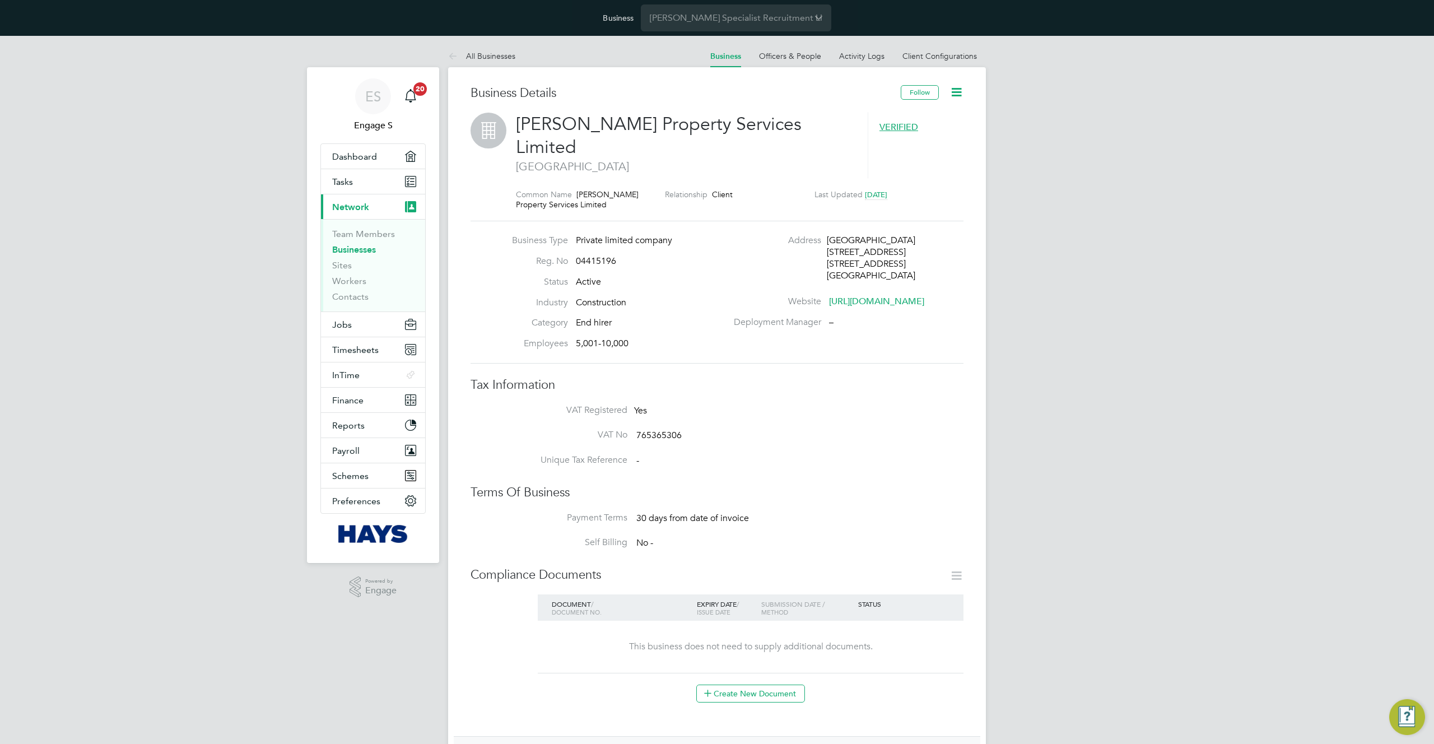
click at [1030, 163] on div "ES Engage S Notifications 20 Applications: Dashboard Tasks Current page: Networ…" at bounding box center [717, 576] width 1434 height 1081
click at [490, 55] on link "All Businesses" at bounding box center [481, 56] width 67 height 10
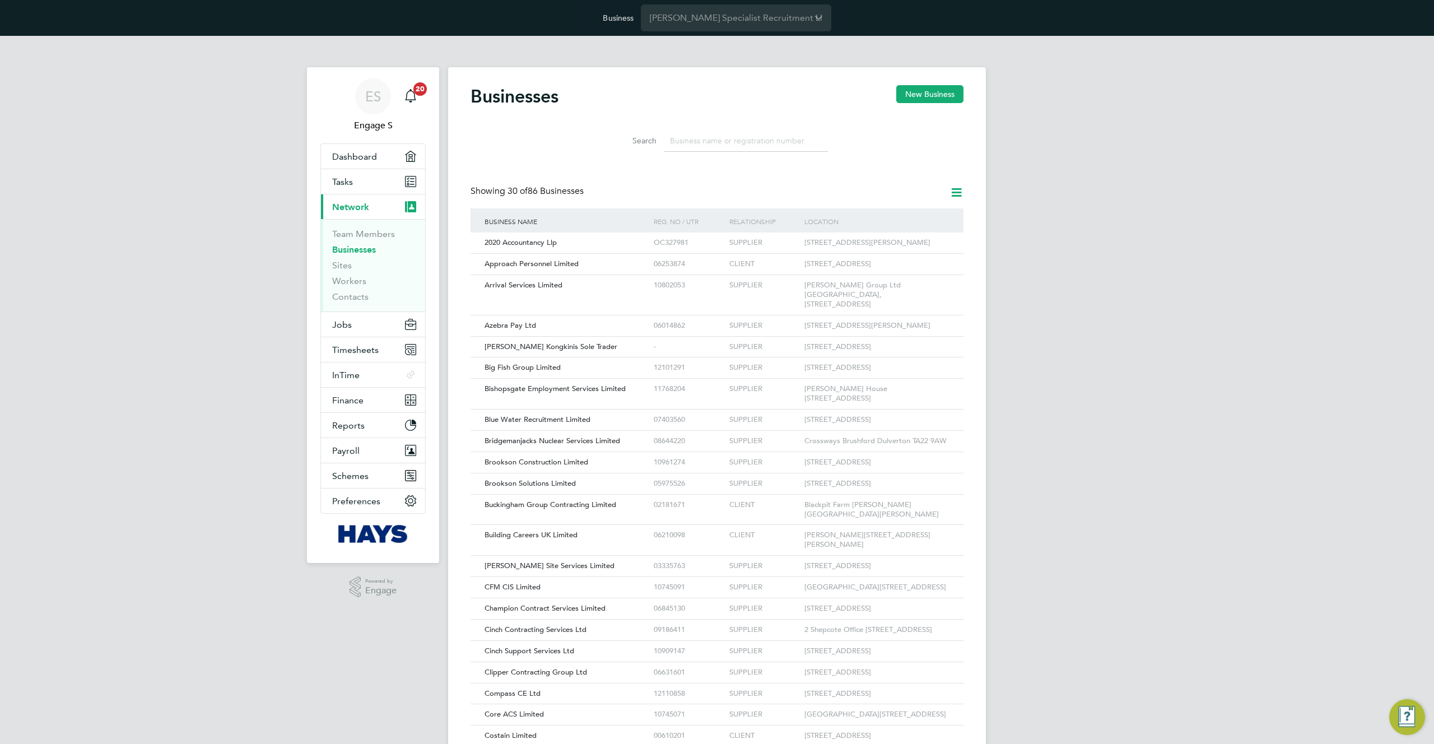
click at [708, 140] on input at bounding box center [746, 141] width 164 height 22
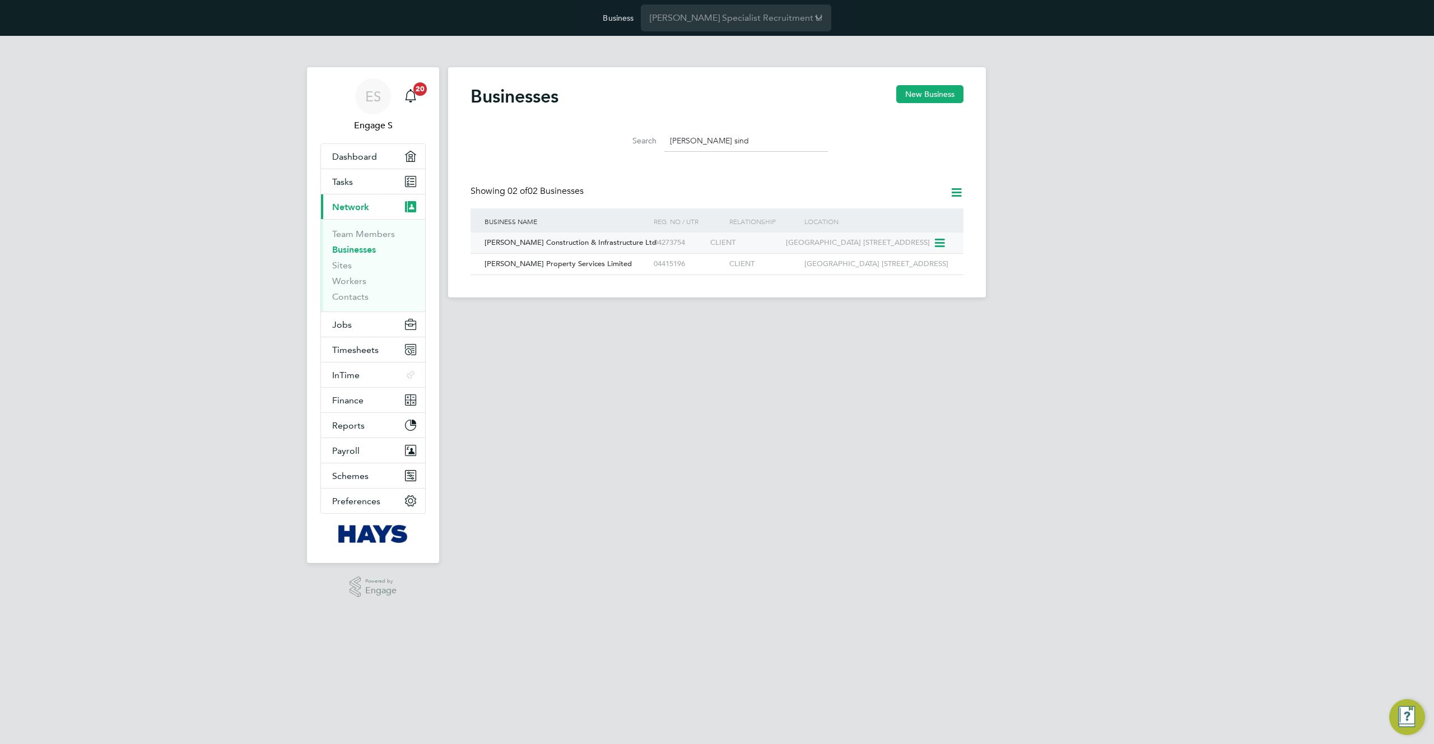
type input "morgan sind"
click at [789, 247] on div "Kent House 14-17 Market Place London W1W 8AJ" at bounding box center [858, 243] width 151 height 21
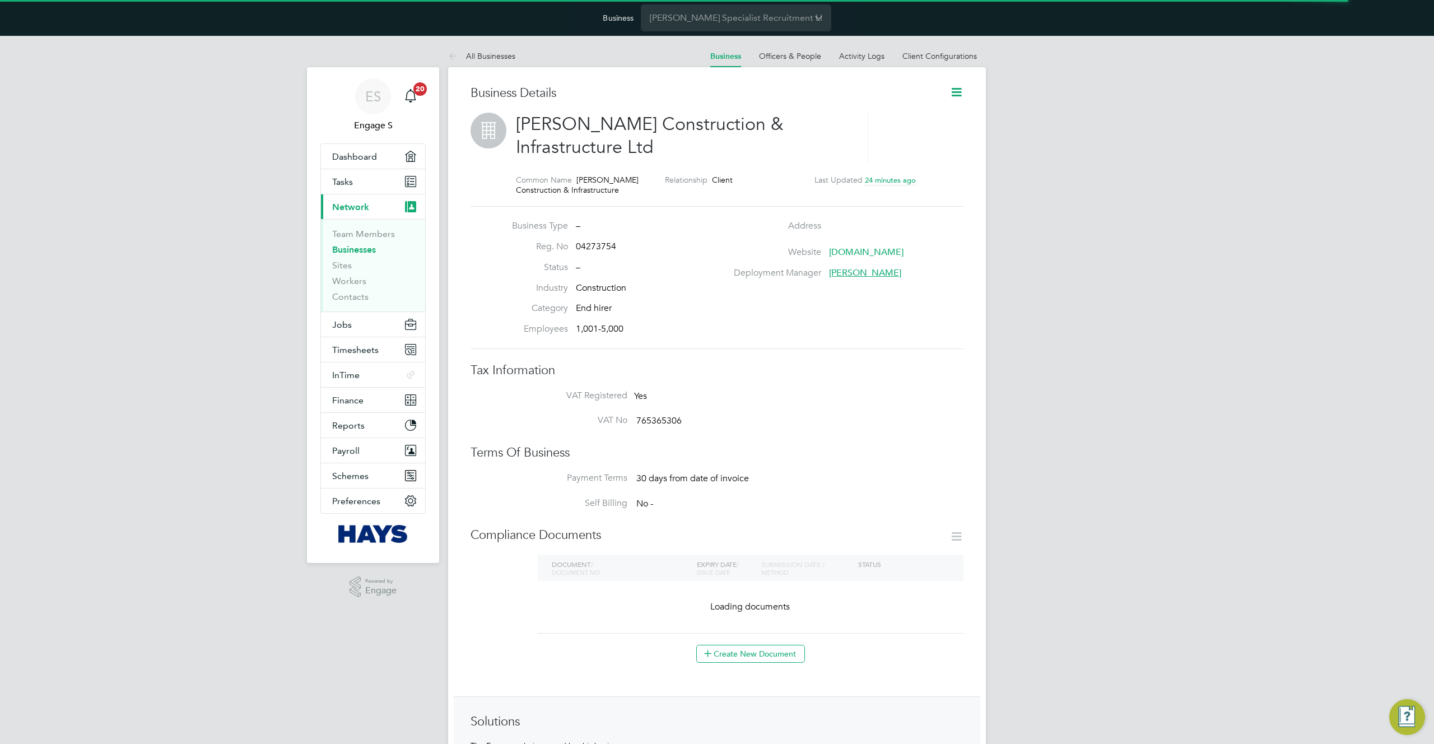
scroll to position [12, 241]
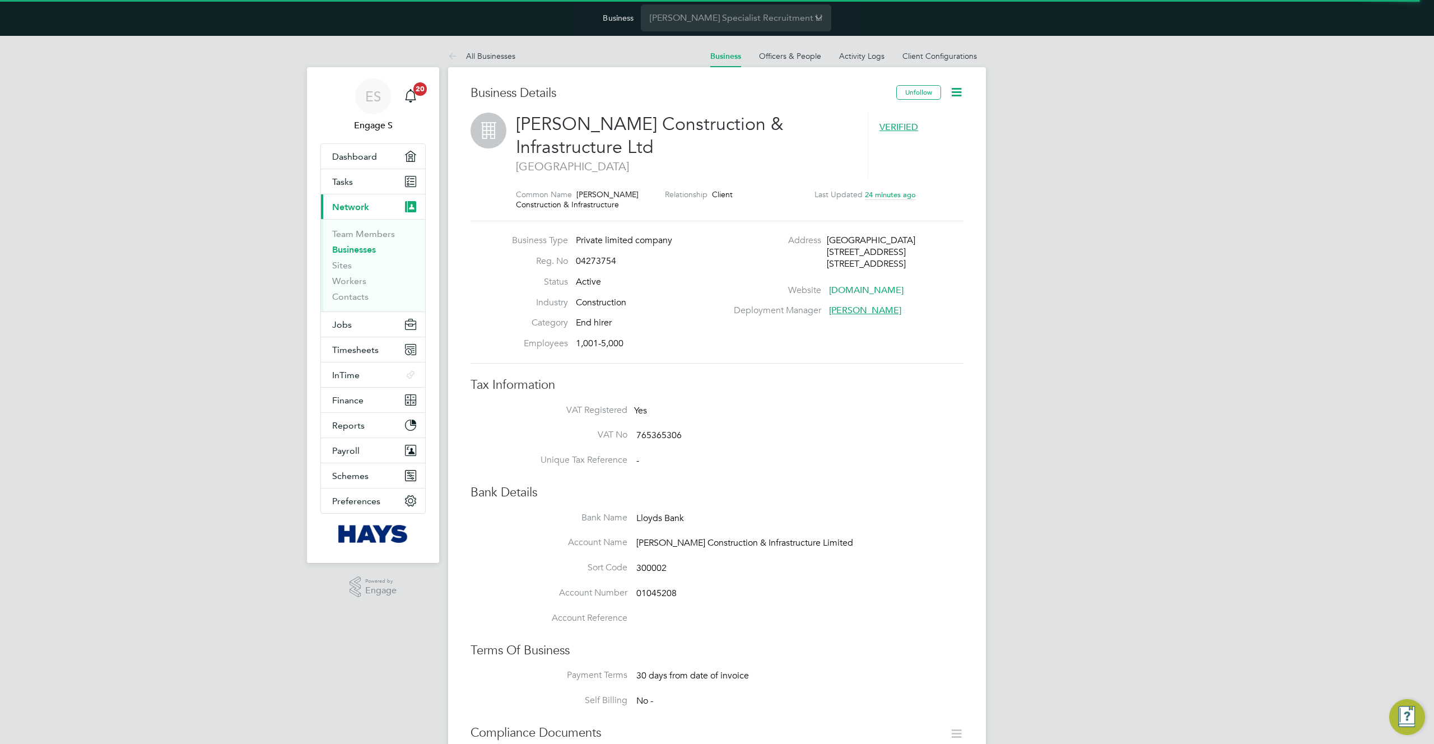
click at [845, 315] on span "[PERSON_NAME]" at bounding box center [865, 310] width 72 height 11
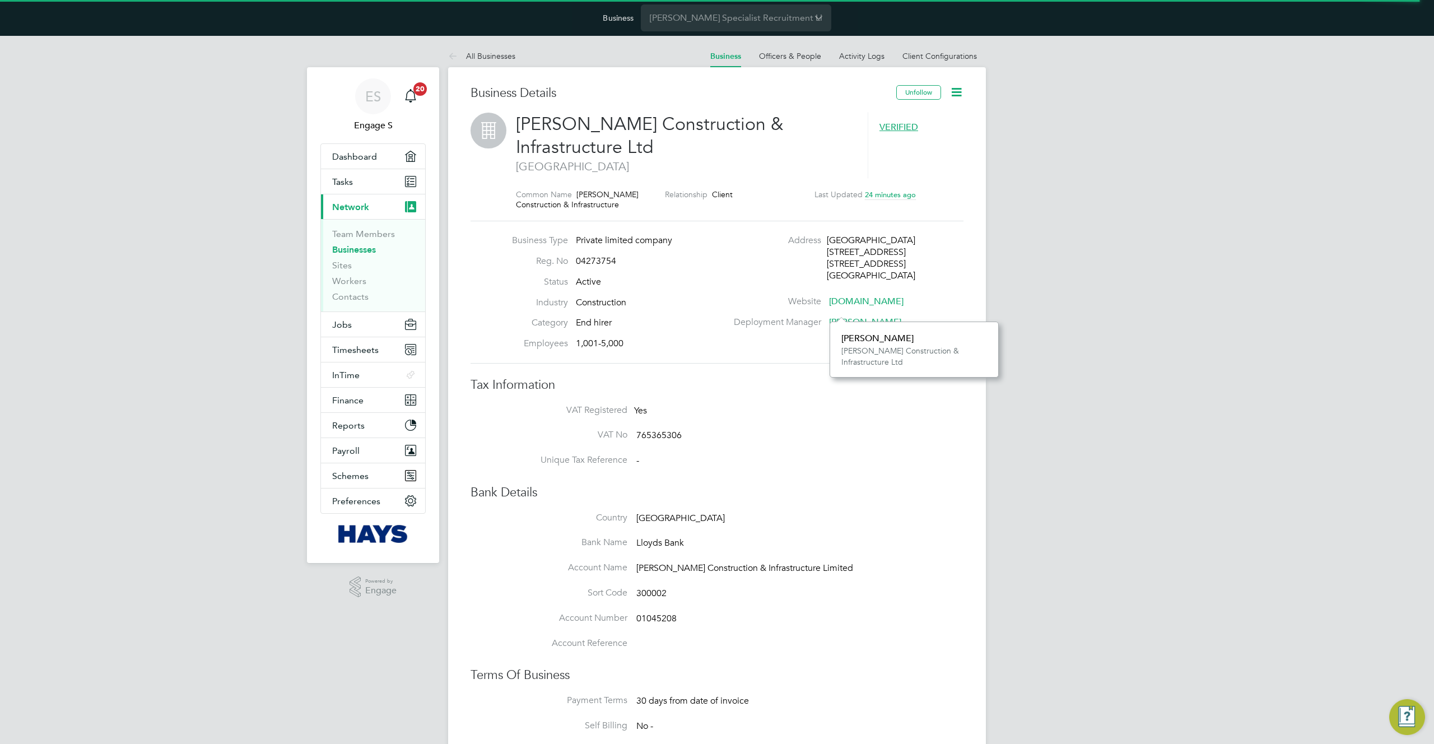
click at [806, 336] on li "Deployment Manager Adam A" at bounding box center [847, 327] width 241 height 21
click at [847, 322] on span "[PERSON_NAME]" at bounding box center [865, 322] width 72 height 11
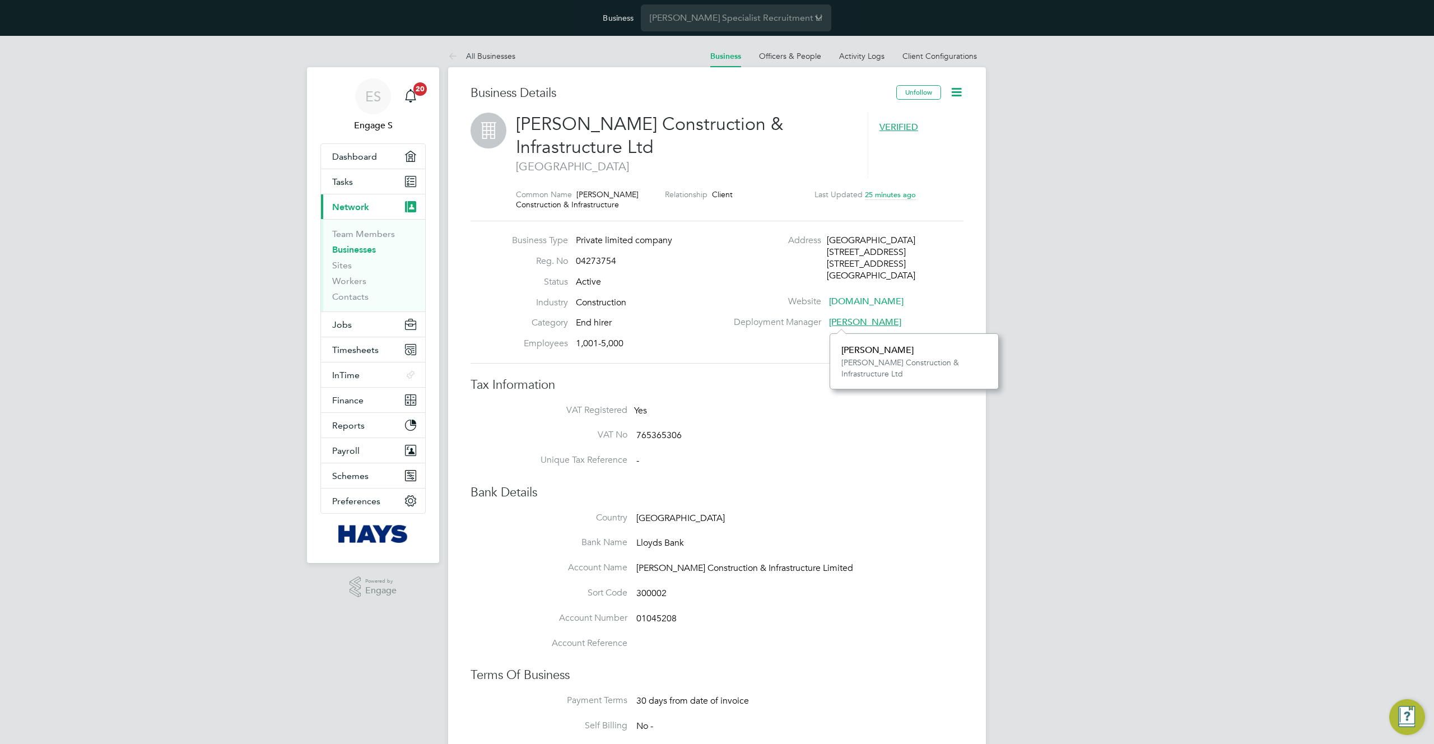
click at [747, 331] on li "Deployment Manager Adam A" at bounding box center [847, 327] width 241 height 21
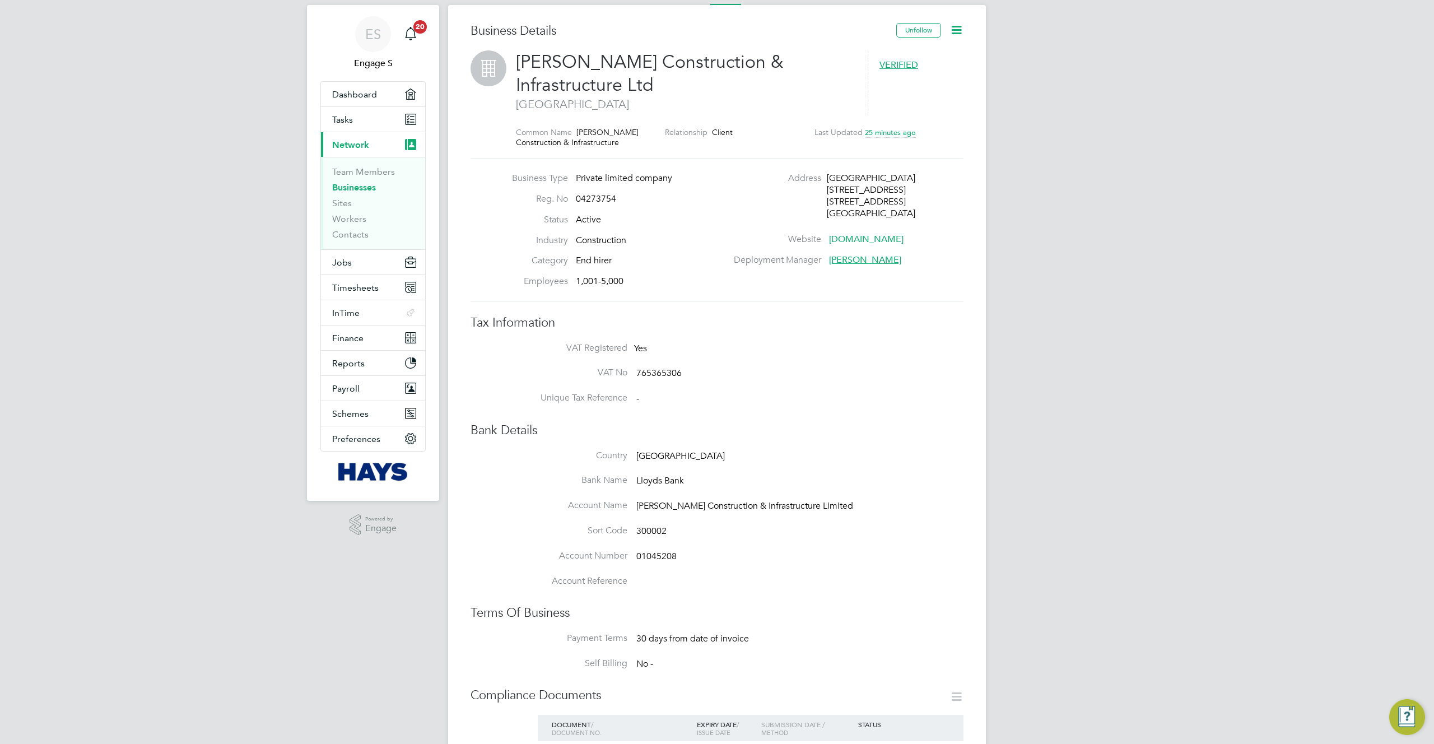
scroll to position [144, 0]
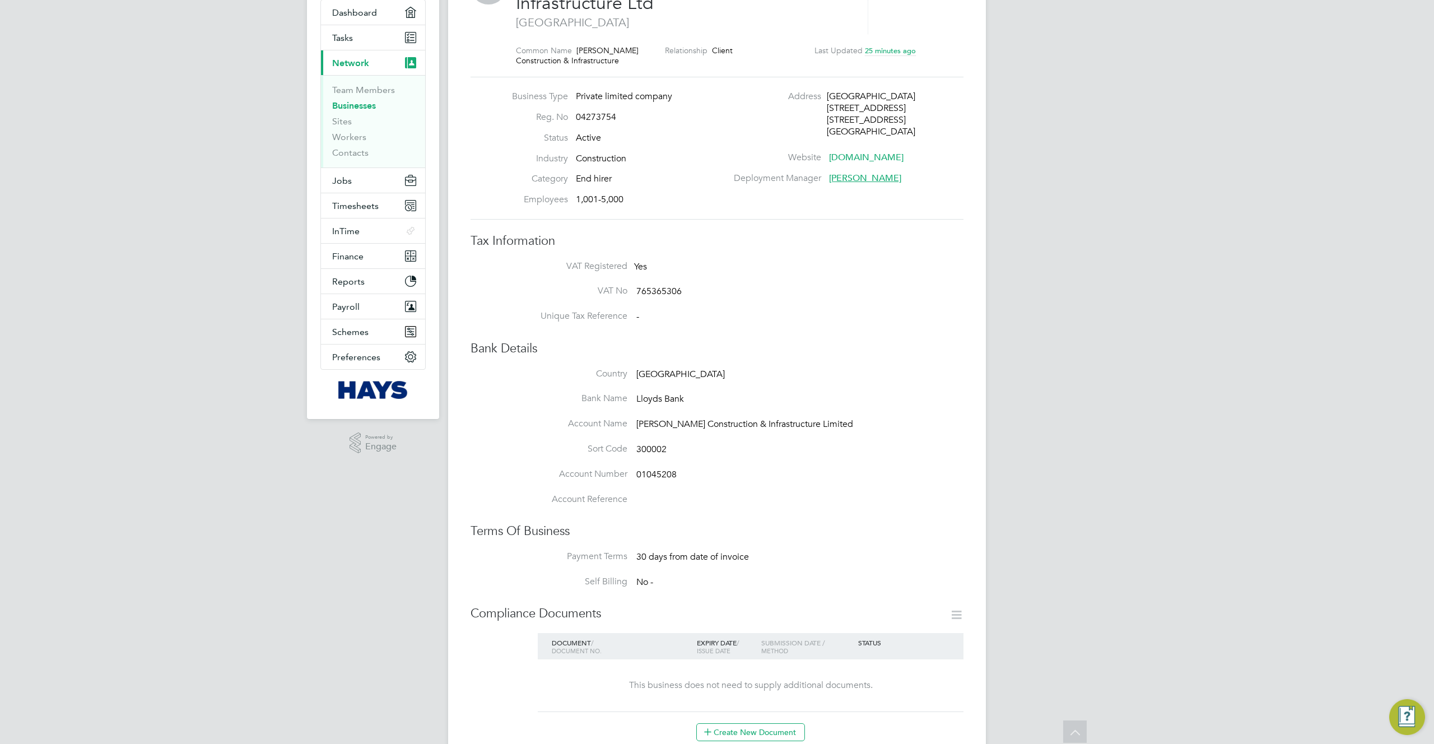
click at [798, 425] on span "[PERSON_NAME] Construction & Infrastructure Limited" at bounding box center [744, 424] width 217 height 11
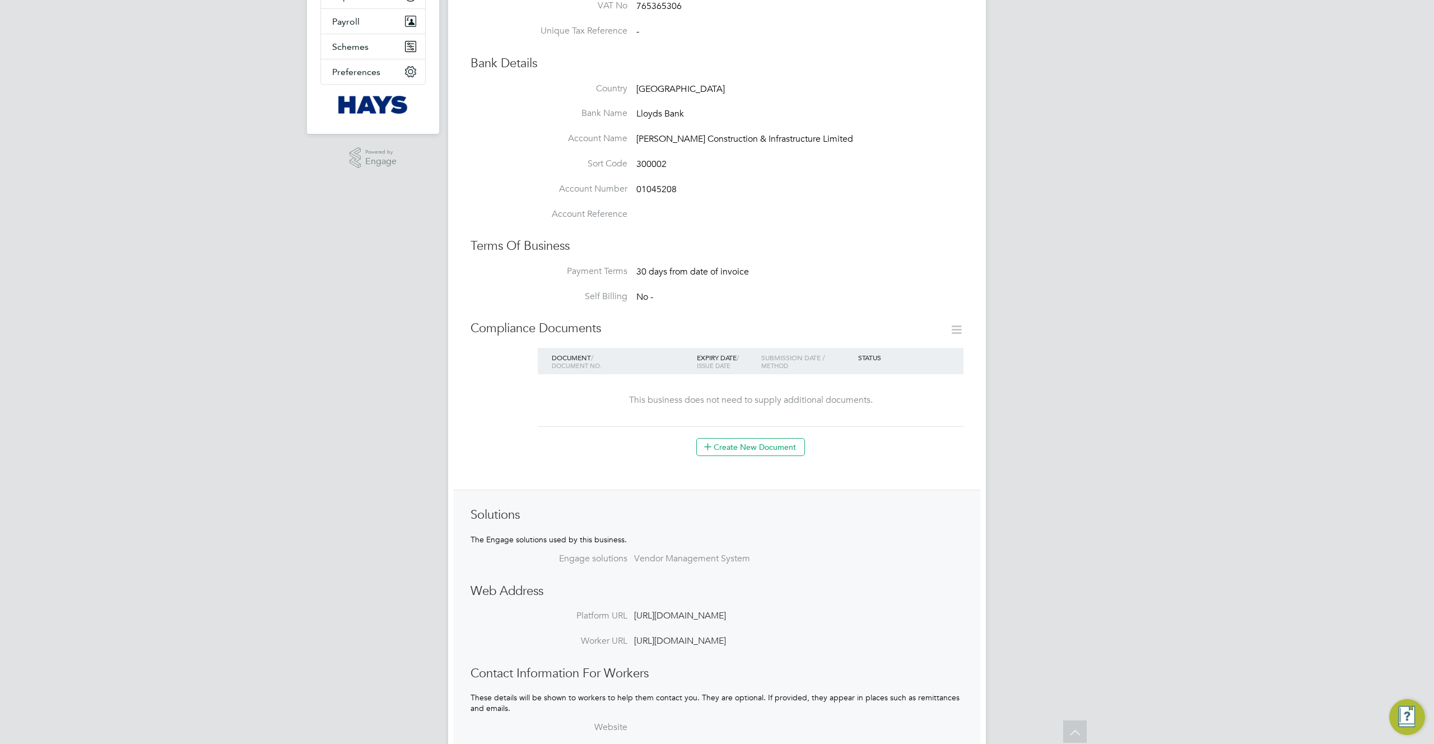
scroll to position [0, 0]
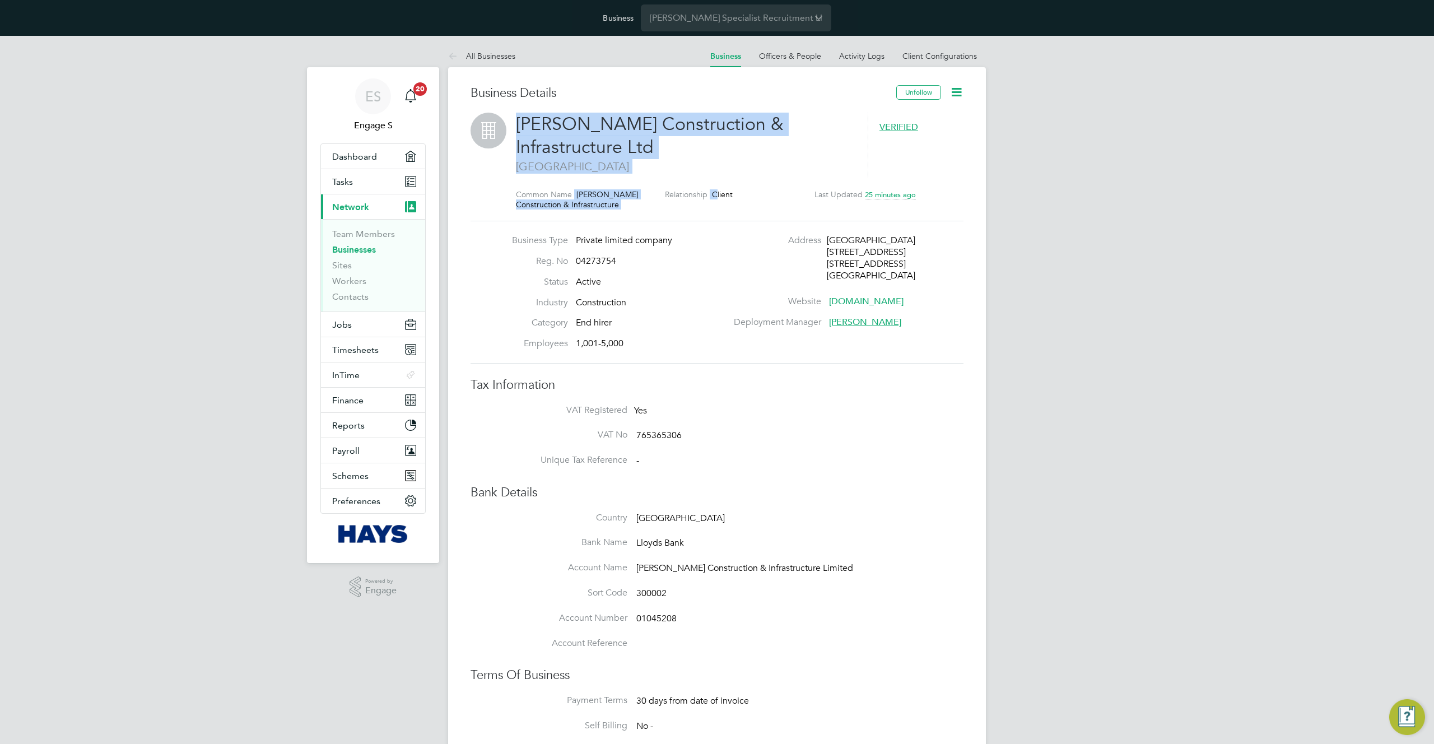
drag, startPoint x: 718, startPoint y: 192, endPoint x: 503, endPoint y: 171, distance: 216.1
click at [501, 173] on div "Morgan Sindall Construction & Infrastructure Ltd London VERIFIED Common Name Mo…" at bounding box center [717, 167] width 493 height 109
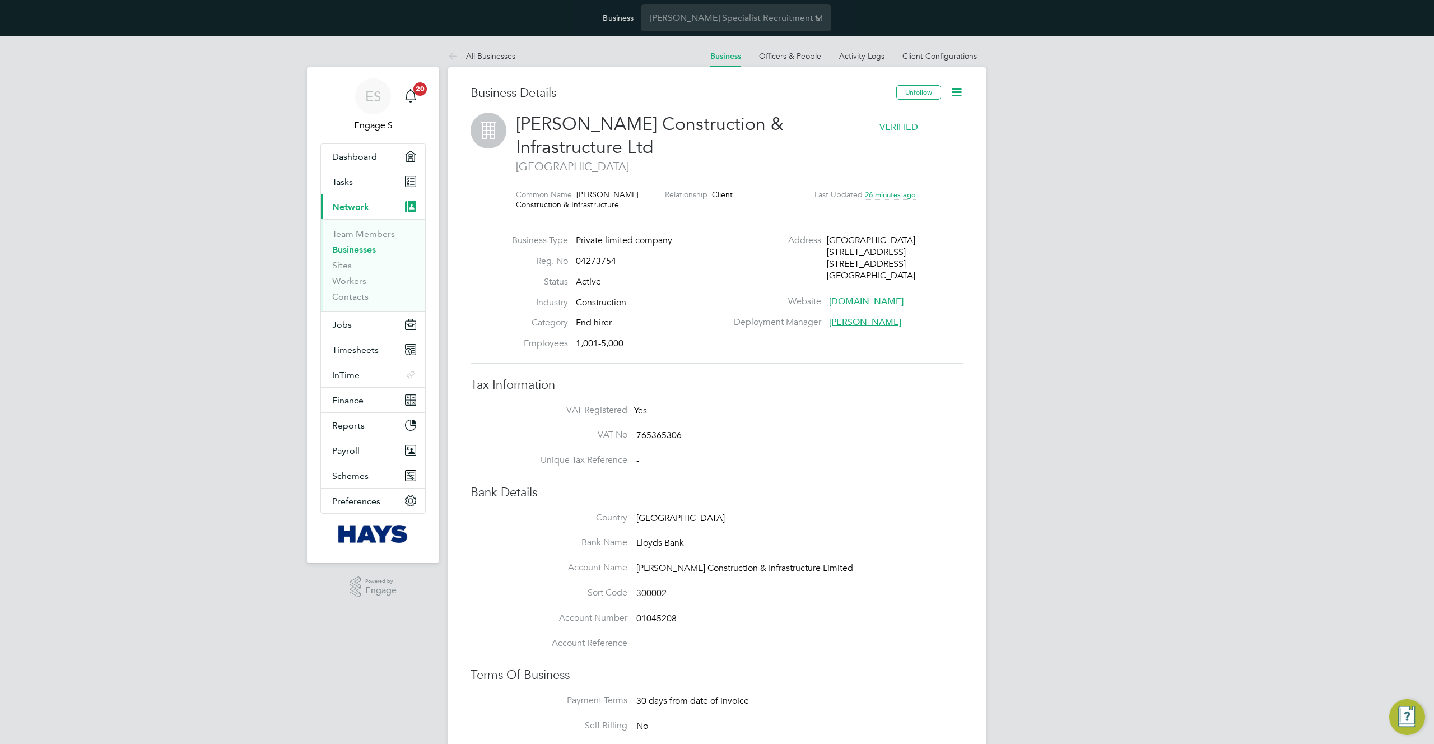
click at [903, 378] on h3 "Tax Information" at bounding box center [717, 385] width 493 height 16
click at [762, 274] on div "Address Kent House 14-17 Market Place London, W1W 8AJ United Kingdom" at bounding box center [847, 261] width 241 height 52
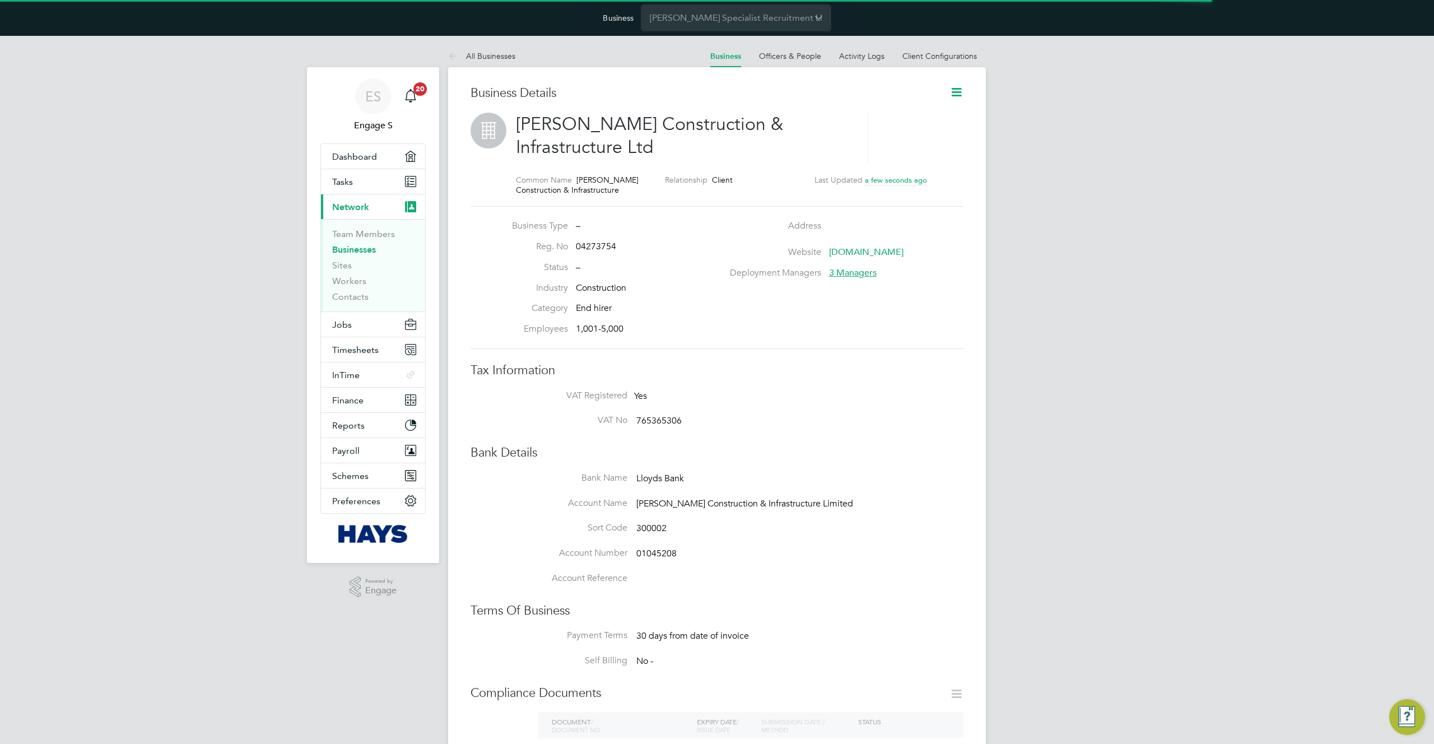
click at [848, 271] on ul "Address Website [DOMAIN_NAME] Deployment Managers 3 Managers" at bounding box center [847, 253] width 241 height 67
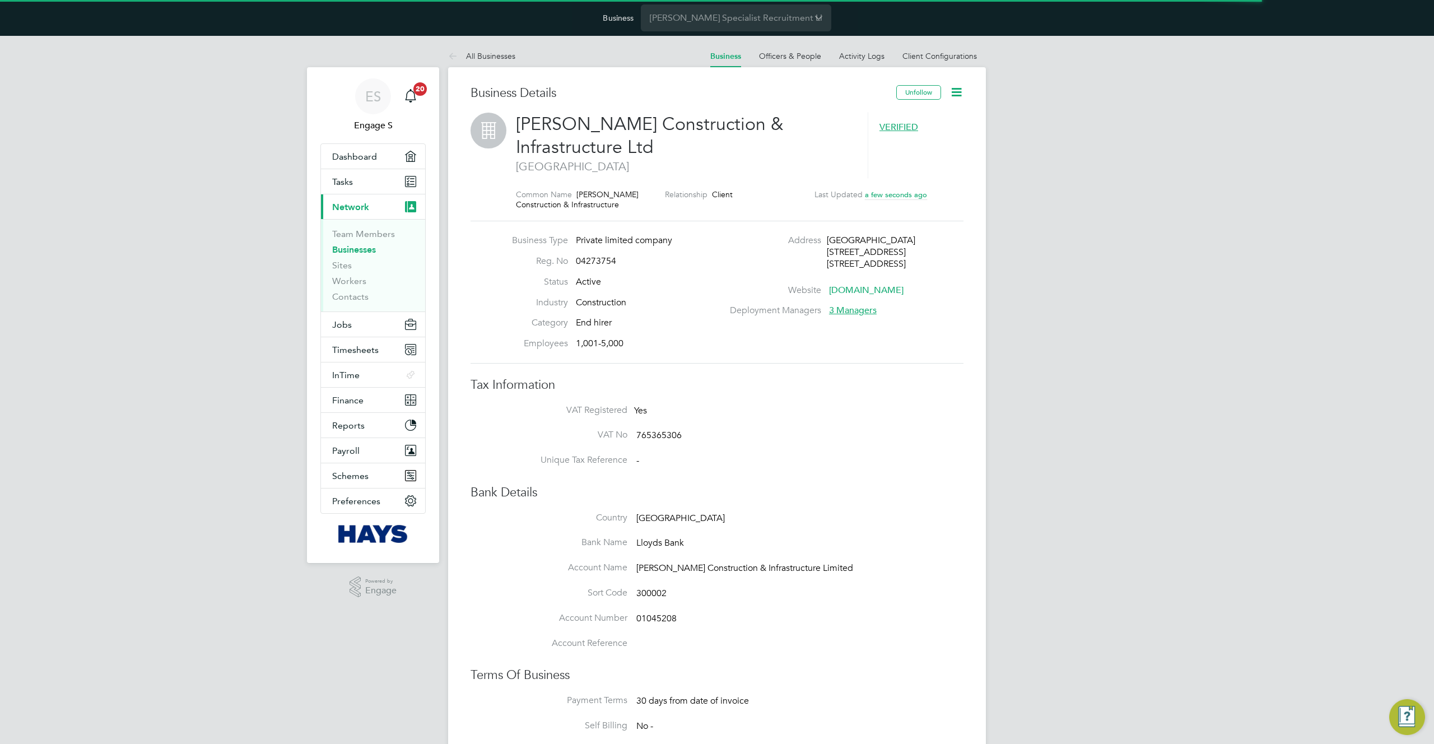
click at [853, 310] on span "3 Managers" at bounding box center [853, 310] width 48 height 11
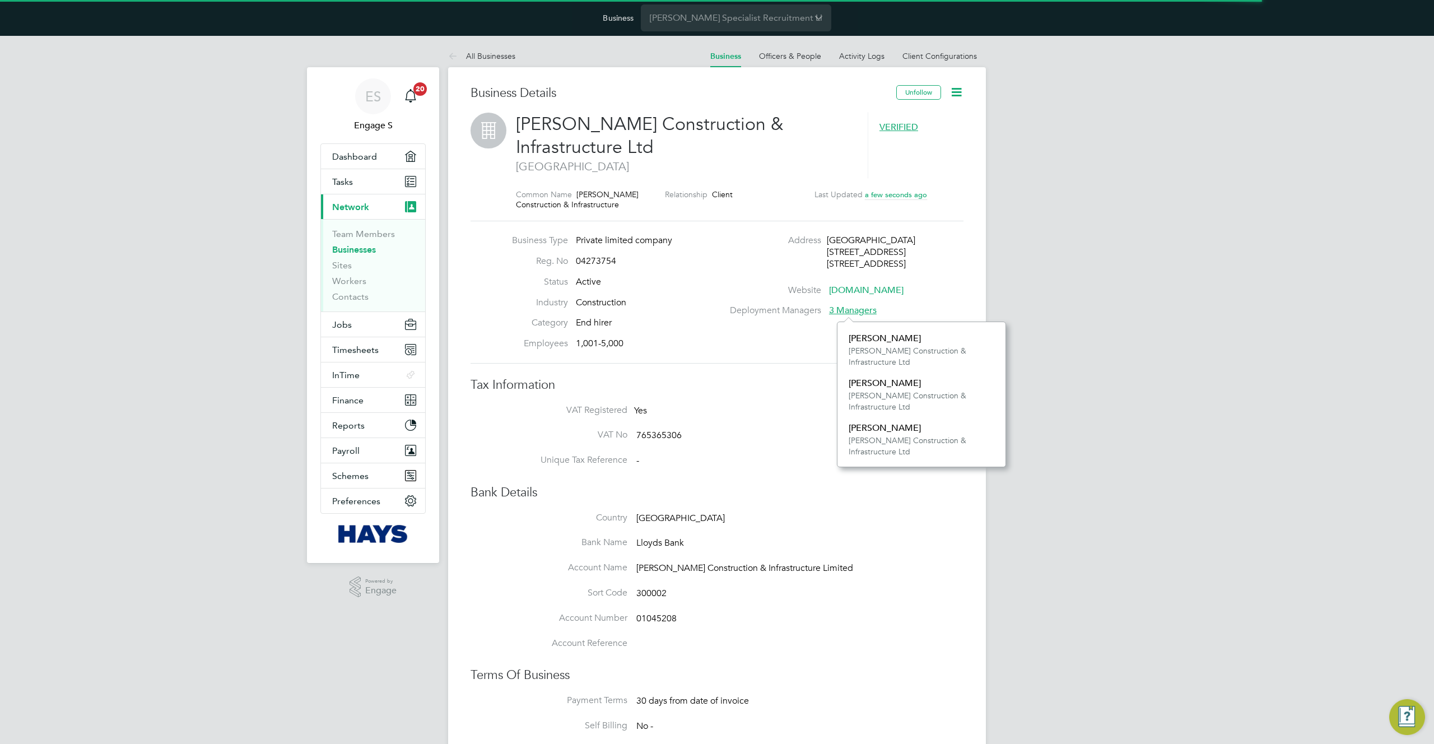
scroll to position [12, 48]
click at [960, 311] on li "Website [DOMAIN_NAME]" at bounding box center [847, 306] width 241 height 21
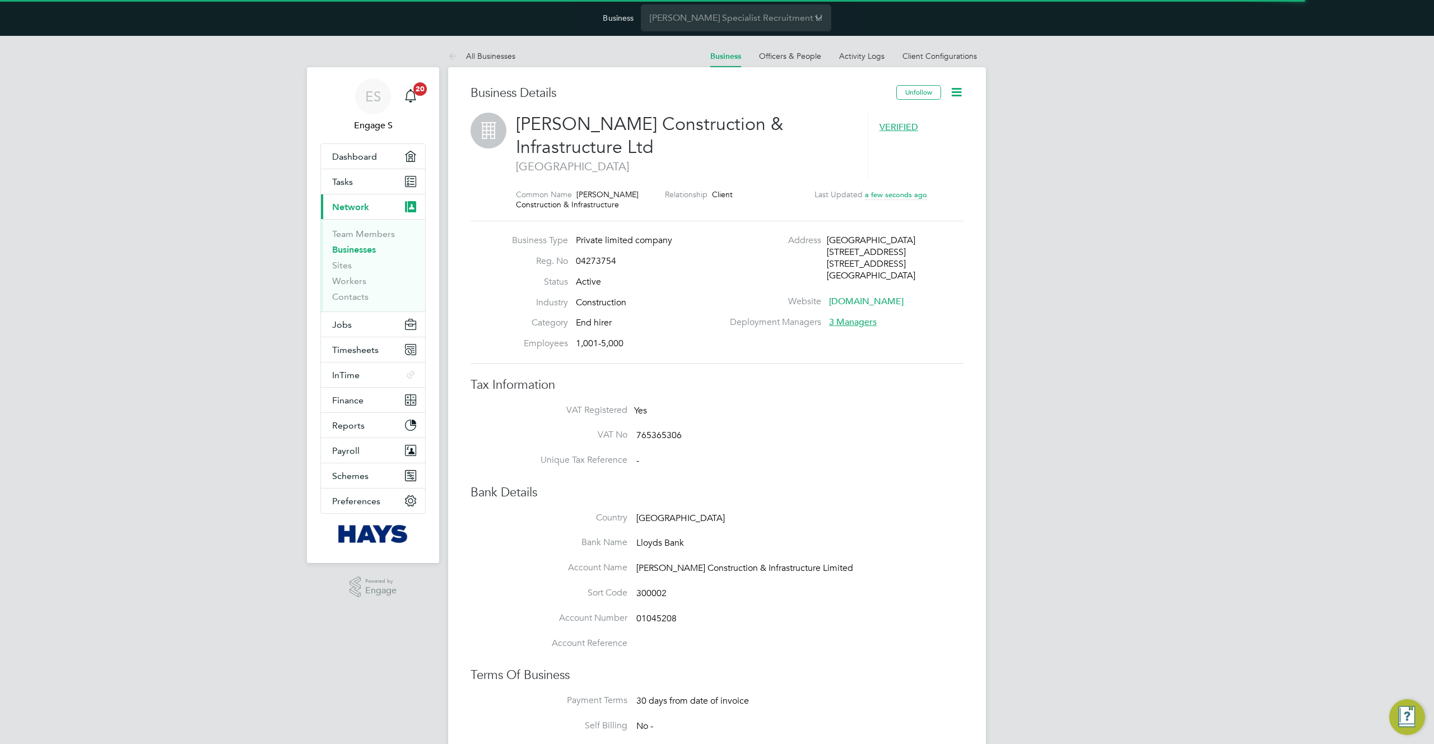
click at [864, 324] on span "3 Managers" at bounding box center [853, 322] width 48 height 11
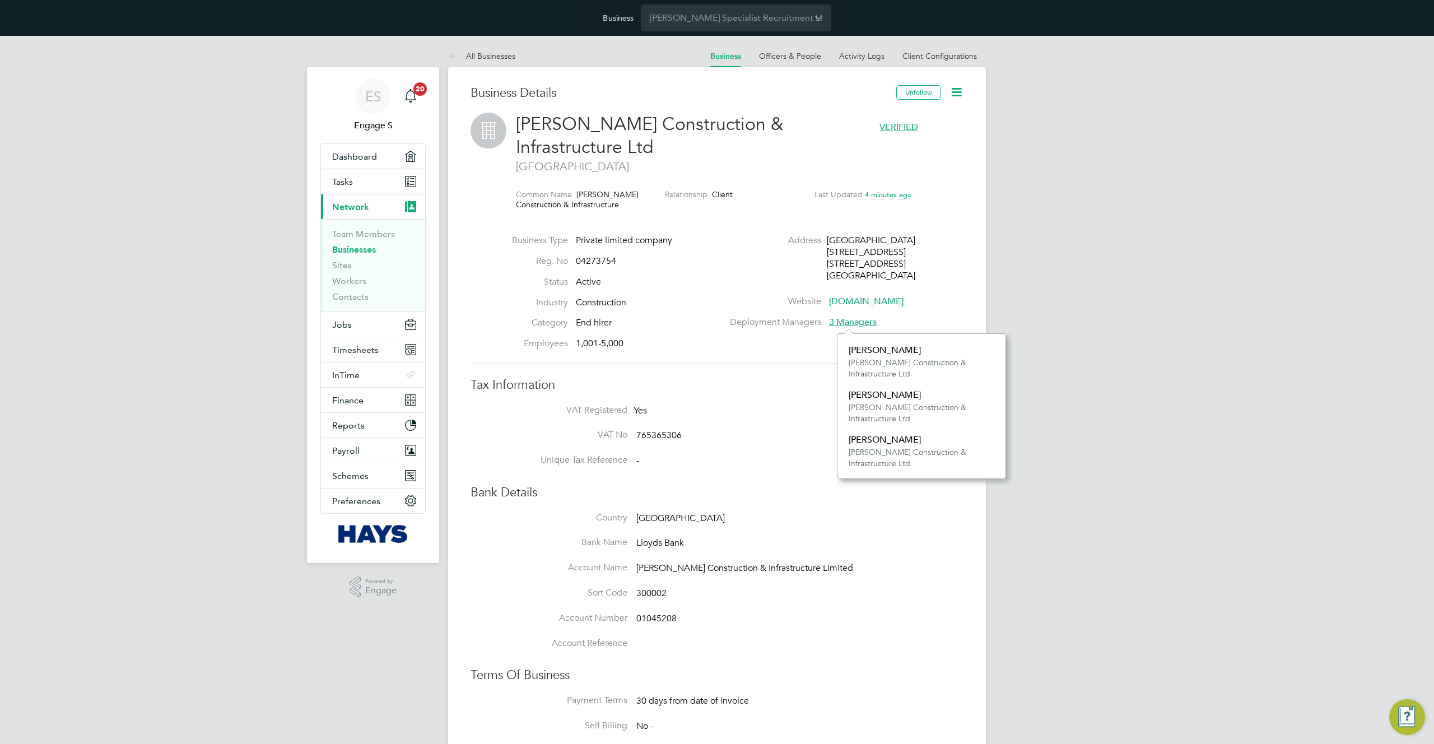
click at [1089, 271] on div "ES Engage S Notifications 20 Applications: Dashboard Tasks Current page: Networ…" at bounding box center [717, 668] width 1434 height 1264
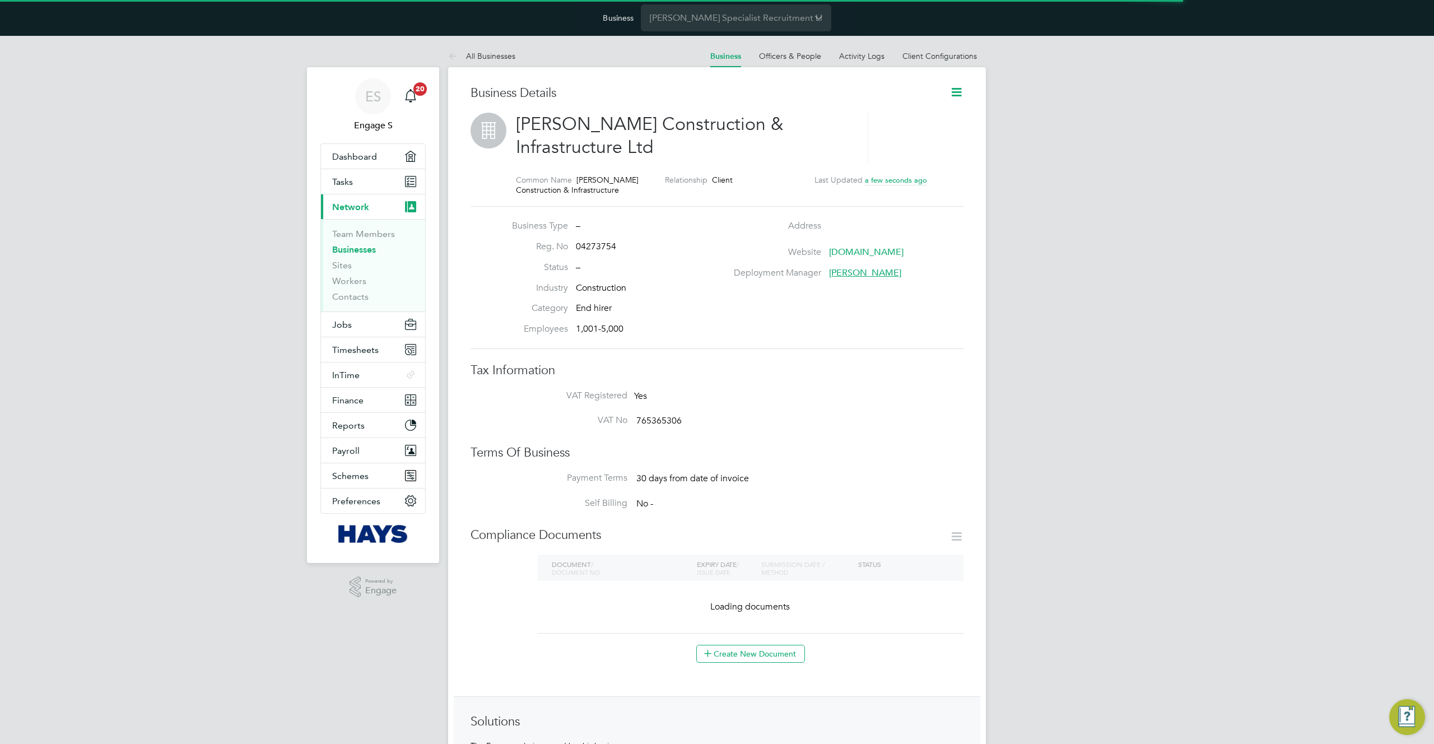
scroll to position [12, 241]
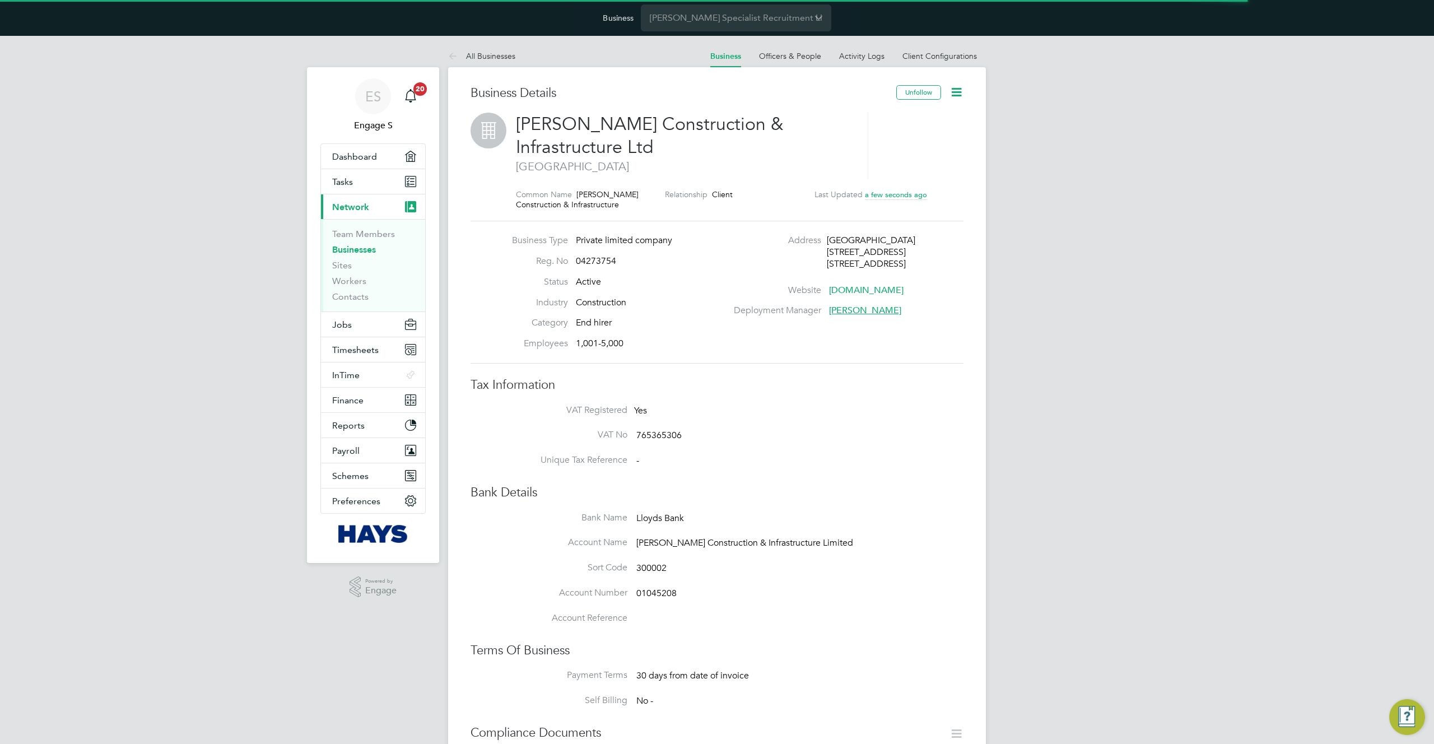
click at [847, 314] on span "Adam G" at bounding box center [865, 310] width 72 height 11
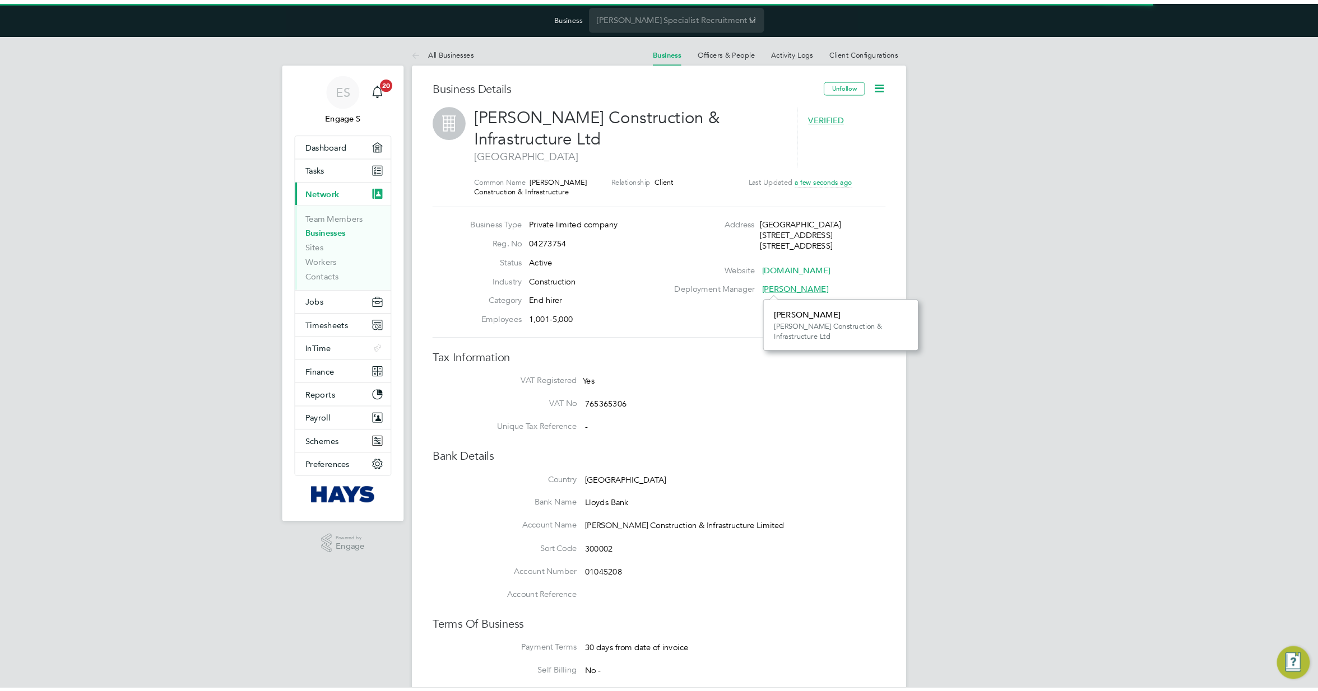
scroll to position [55, 169]
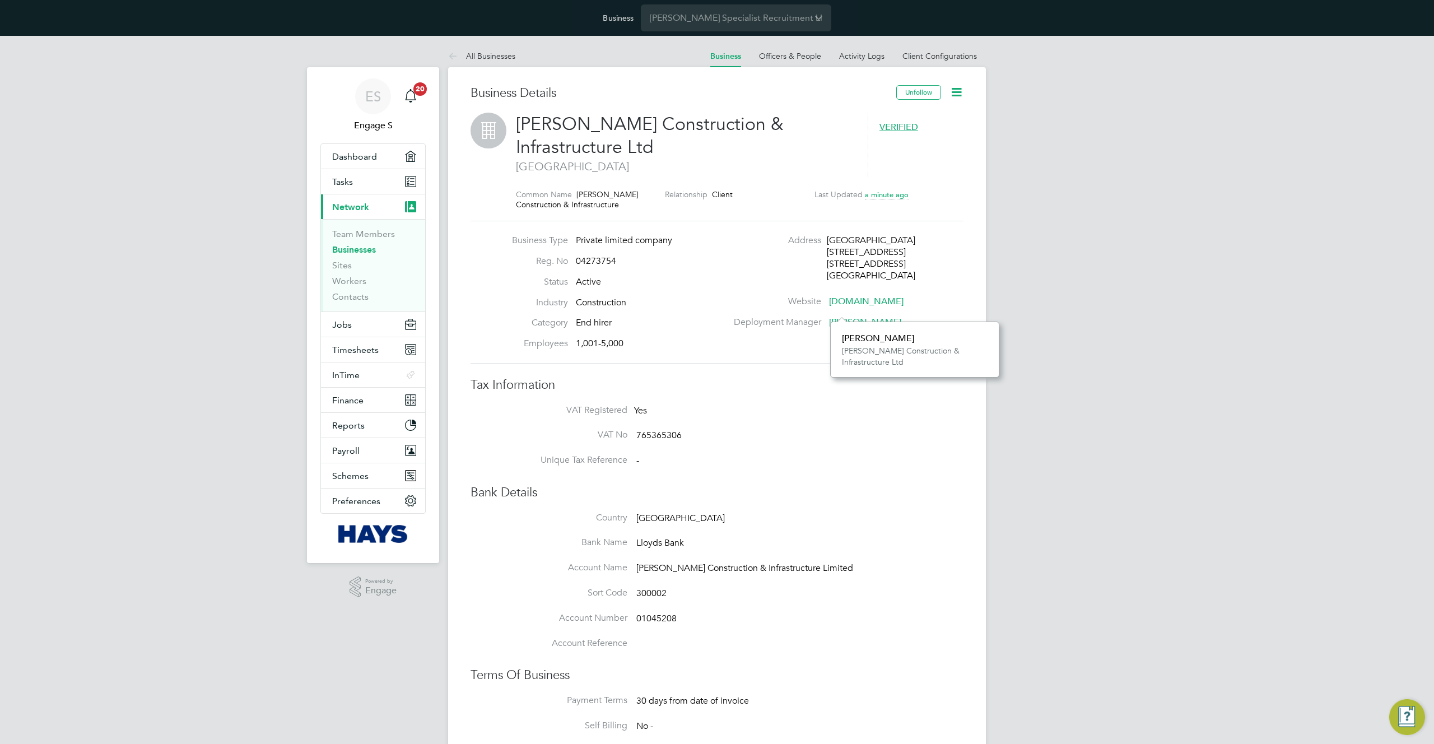
click at [913, 359] on div "Morgan Sindall Construction & Infrastructure Ltd" at bounding box center [915, 356] width 146 height 22
drag, startPoint x: 895, startPoint y: 358, endPoint x: 832, endPoint y: 352, distance: 63.6
click at [832, 352] on div "Adam G Morgan Sindall Construction & Infrastructure Ltd" at bounding box center [914, 350] width 169 height 56
click at [1024, 329] on div "ES Engage S Notifications 20 Applications: Dashboard Tasks Current page: Networ…" at bounding box center [717, 668] width 1434 height 1264
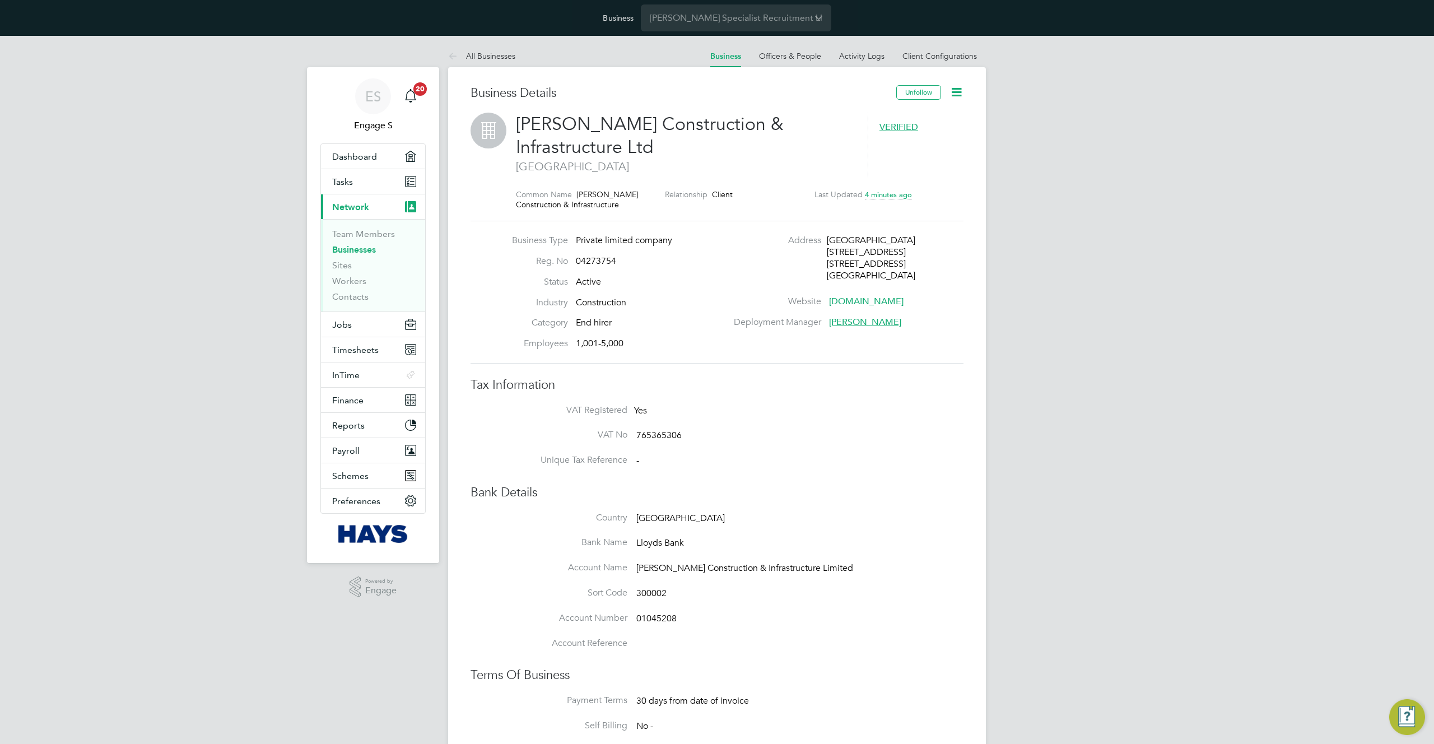
click at [852, 323] on span "Adam G" at bounding box center [865, 322] width 72 height 11
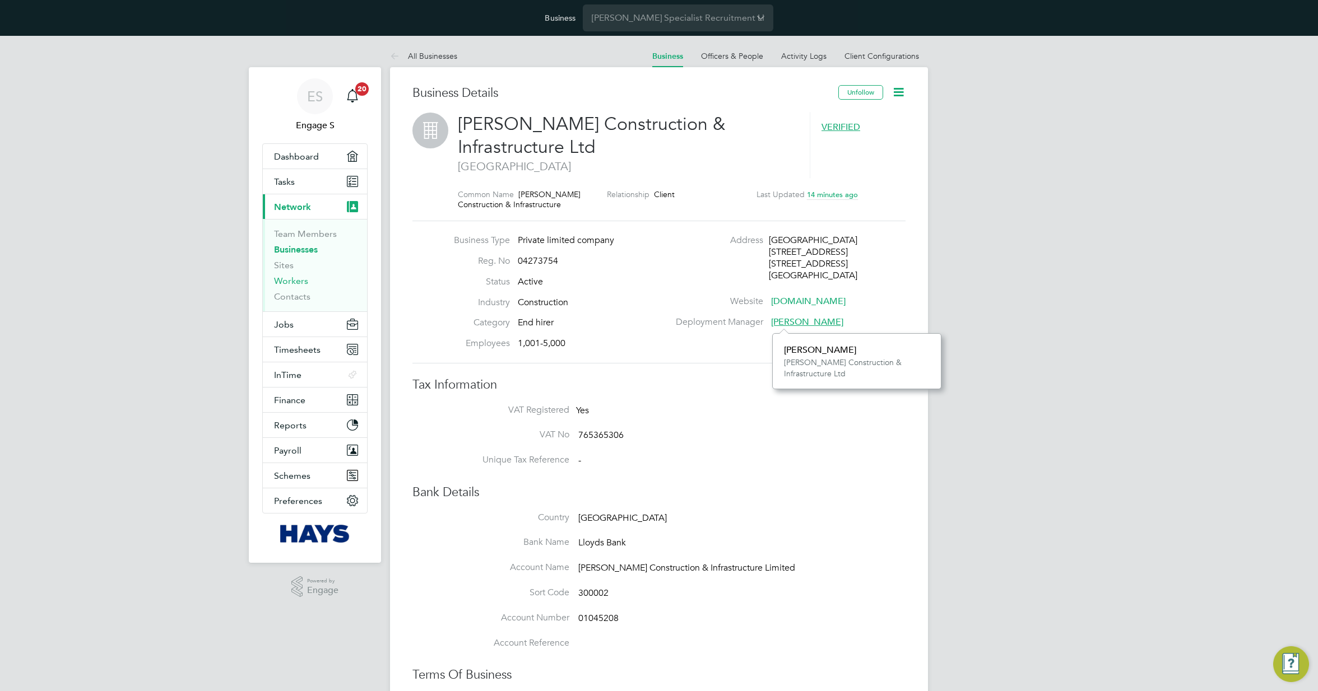
click at [292, 280] on link "Workers" at bounding box center [291, 281] width 34 height 11
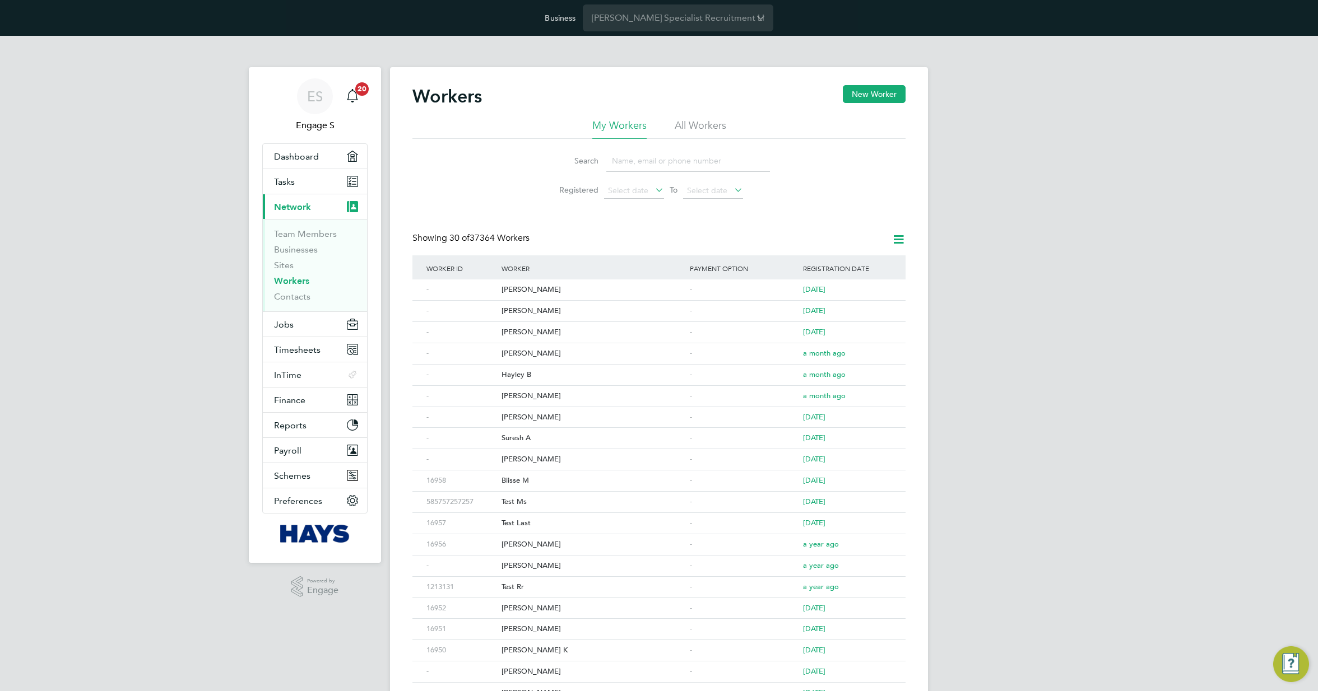
click at [695, 126] on li "All Workers" at bounding box center [701, 129] width 52 height 20
click at [514, 290] on div "Dariusz W" at bounding box center [593, 290] width 188 height 21
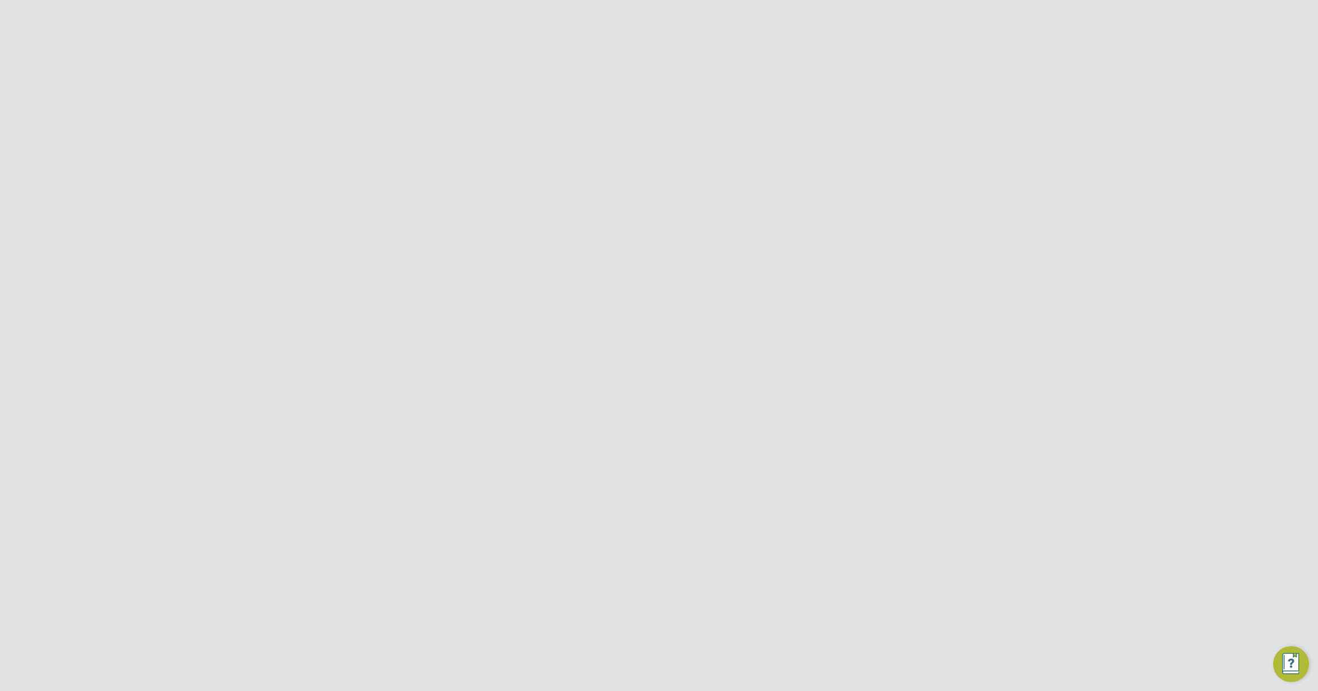
click at [684, 201] on div "Worker Access Denied You cannot access this worker's profile, as you do not hav…" at bounding box center [659, 345] width 1318 height 691
click at [888, 167] on div "Error while getting Worker Information Something went wrong whilst retrieving t…" at bounding box center [659, 345] width 1318 height 691
click at [834, 190] on div "Worker Access Denied You cannot access this worker's profile, as you do not hav…" at bounding box center [659, 345] width 1318 height 691
click at [855, 97] on button "New Worker" at bounding box center [874, 94] width 63 height 18
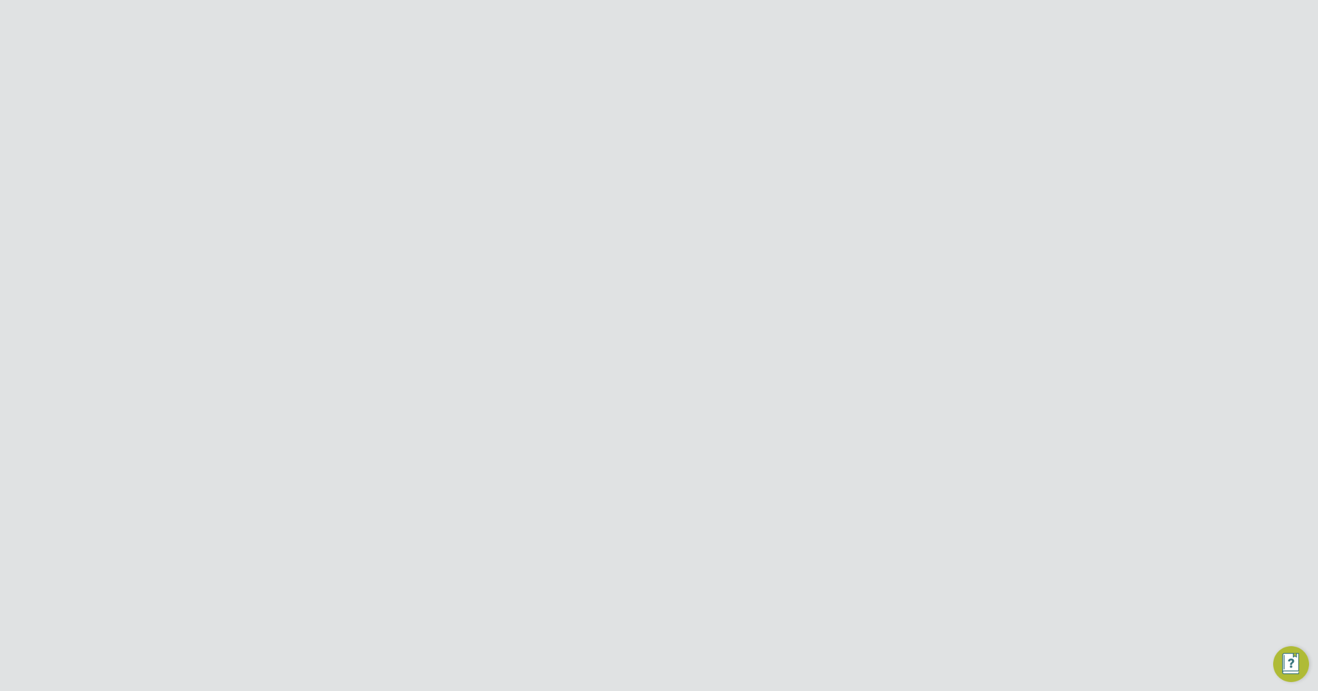
type input "[EMAIL_ADDRESS][DOMAIN_NAME]"
click at [691, 199] on input at bounding box center [705, 198] width 138 height 20
type input "38164223305"
click at [681, 268] on input at bounding box center [705, 266] width 138 height 17
click at [671, 286] on li "Mr" at bounding box center [706, 282] width 140 height 15
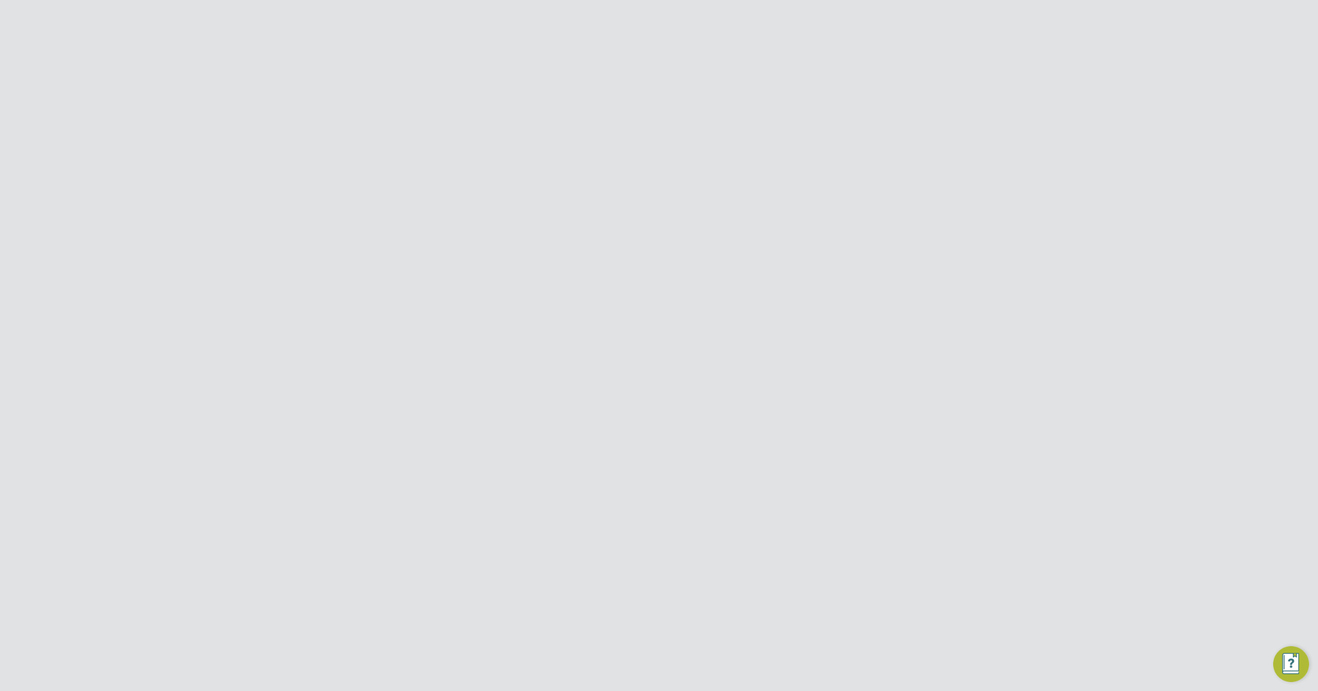
type input "Mr"
click at [669, 296] on input at bounding box center [705, 296] width 138 height 20
type input "Test 1"
click at [659, 375] on li at bounding box center [658, 377] width 287 height 12
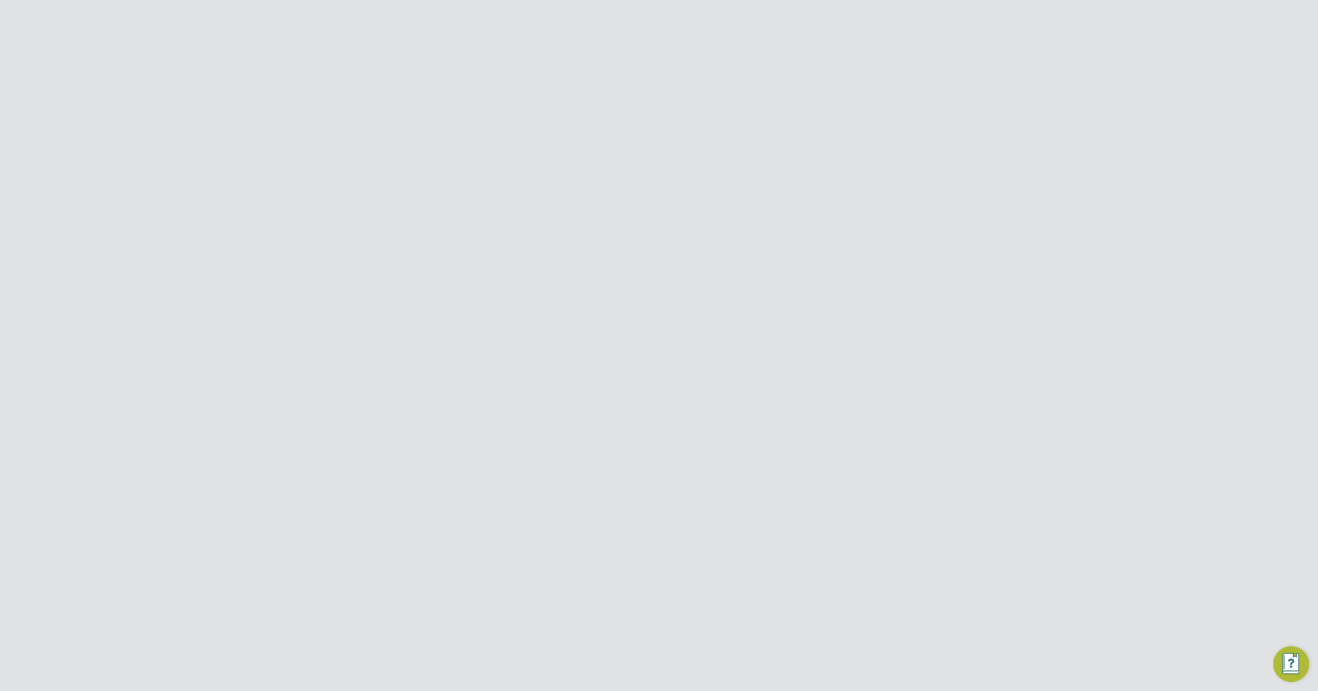
click at [677, 647] on button "Register Worker" at bounding box center [672, 648] width 76 height 18
click at [639, 390] on span "Text - 38164223305" at bounding box center [667, 394] width 80 height 11
click at [675, 460] on button "Send Welcome Message" at bounding box center [684, 462] width 106 height 18
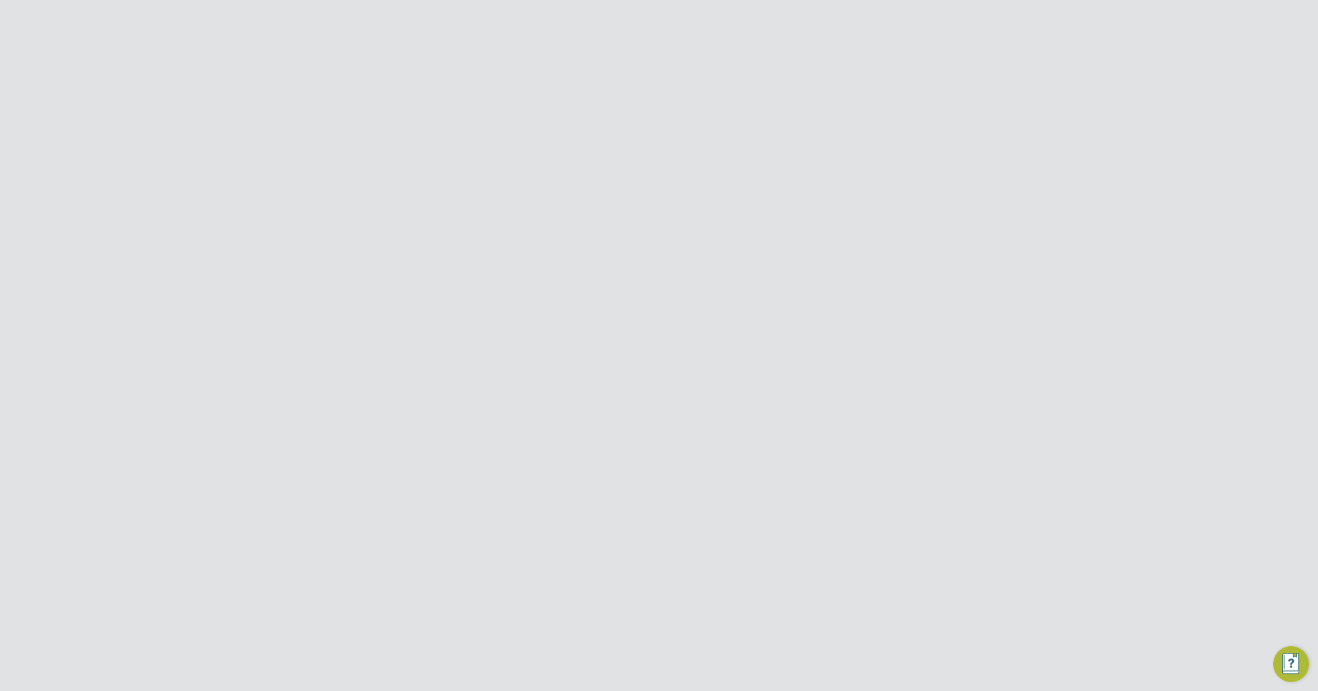
click at [714, 465] on div "Error while Registering Worker Invalid phone number Cancel Okay" at bounding box center [659, 345] width 1318 height 691
click at [643, 194] on input "38164223305" at bounding box center [705, 198] width 138 height 20
click at [715, 193] on input "+38164223305" at bounding box center [705, 198] width 138 height 20
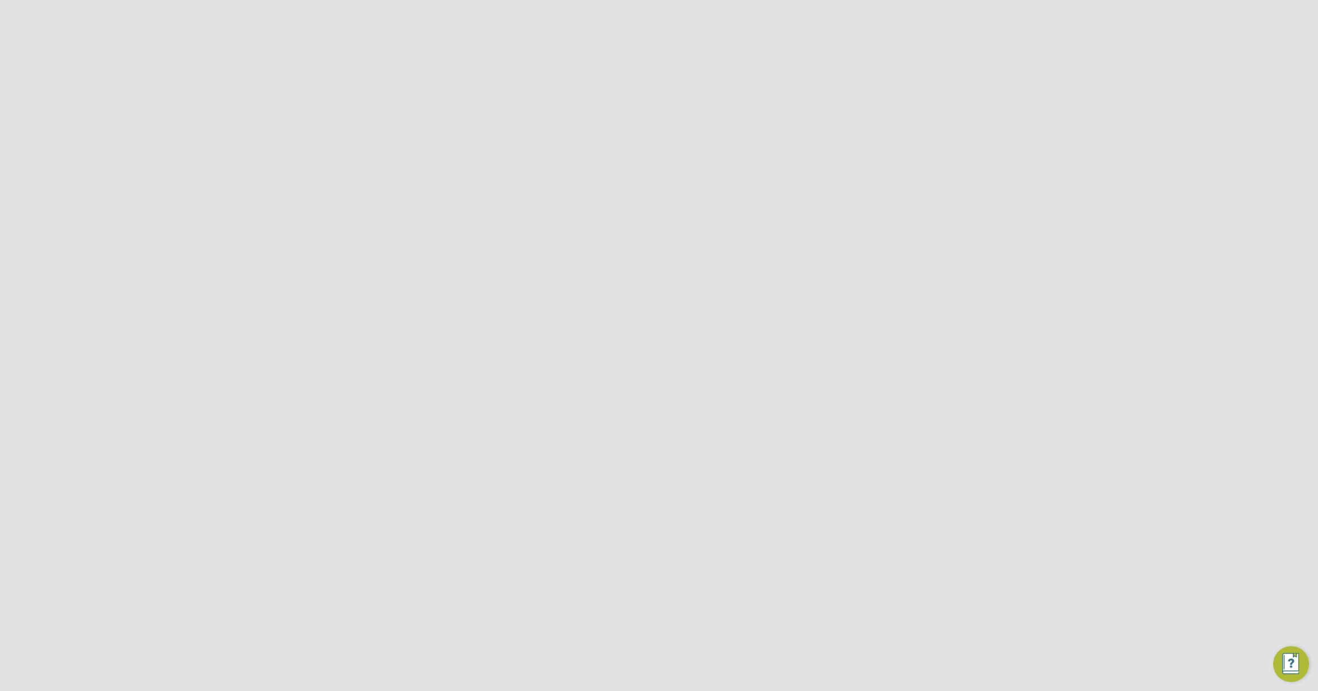
type input "+381642233056"
click at [678, 649] on button "Register Worker" at bounding box center [672, 648] width 76 height 18
click at [640, 391] on span "Text - +381642233056" at bounding box center [667, 394] width 104 height 11
click at [693, 463] on button "Send Welcome Message" at bounding box center [684, 462] width 106 height 18
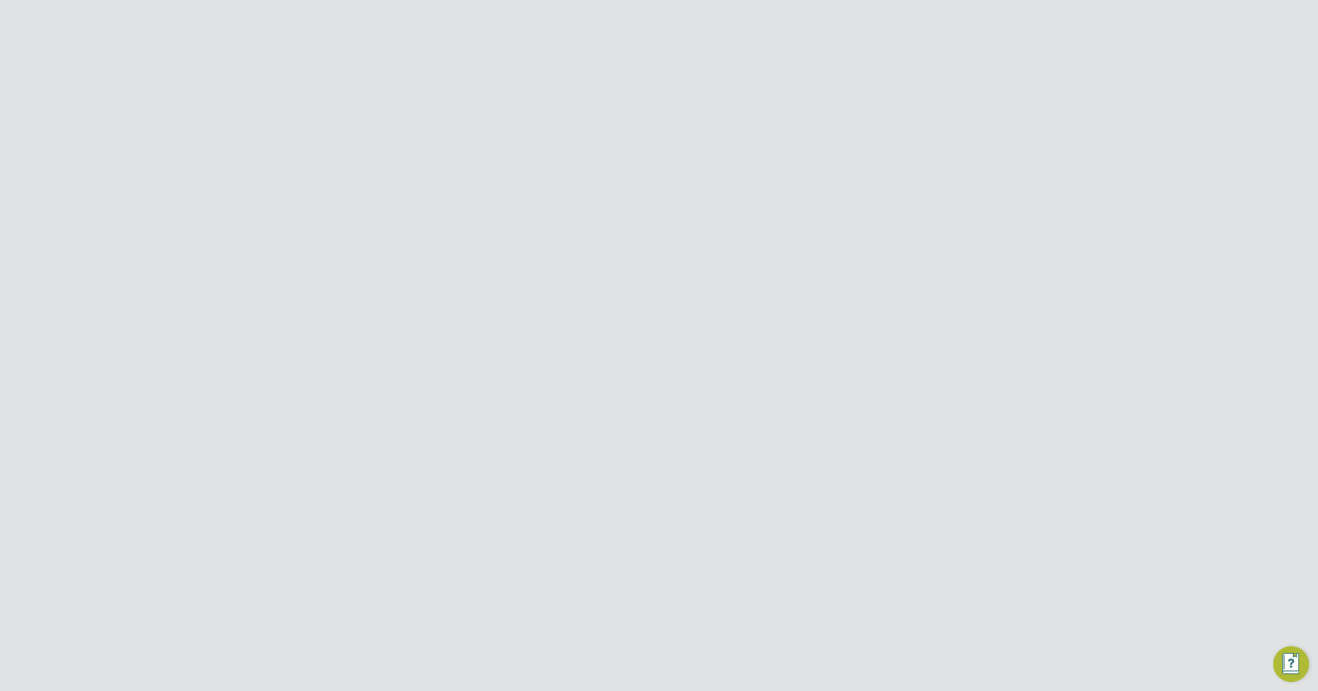
scroll to position [546, 0]
click at [682, 457] on div "Error while Registering Worker The Worker ID must be set. Cancel Okay" at bounding box center [659, 345] width 1318 height 691
click at [669, 468] on input at bounding box center [705, 472] width 138 height 20
click at [694, 417] on input at bounding box center [705, 414] width 138 height 17
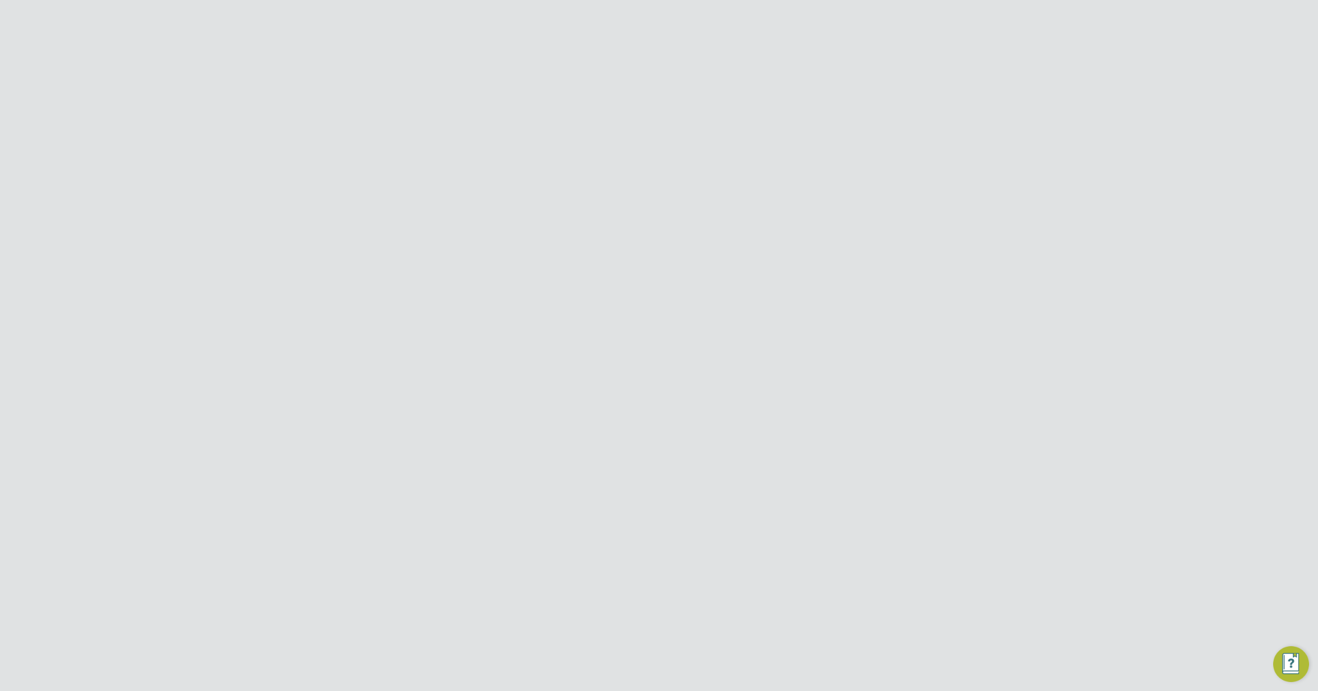
click at [575, 421] on li "Company" at bounding box center [658, 420] width 287 height 28
drag, startPoint x: 659, startPoint y: 472, endPoint x: 668, endPoint y: 472, distance: 9.0
click at [660, 472] on input at bounding box center [705, 472] width 138 height 20
type input "46543"
click at [706, 408] on input at bounding box center [705, 414] width 138 height 17
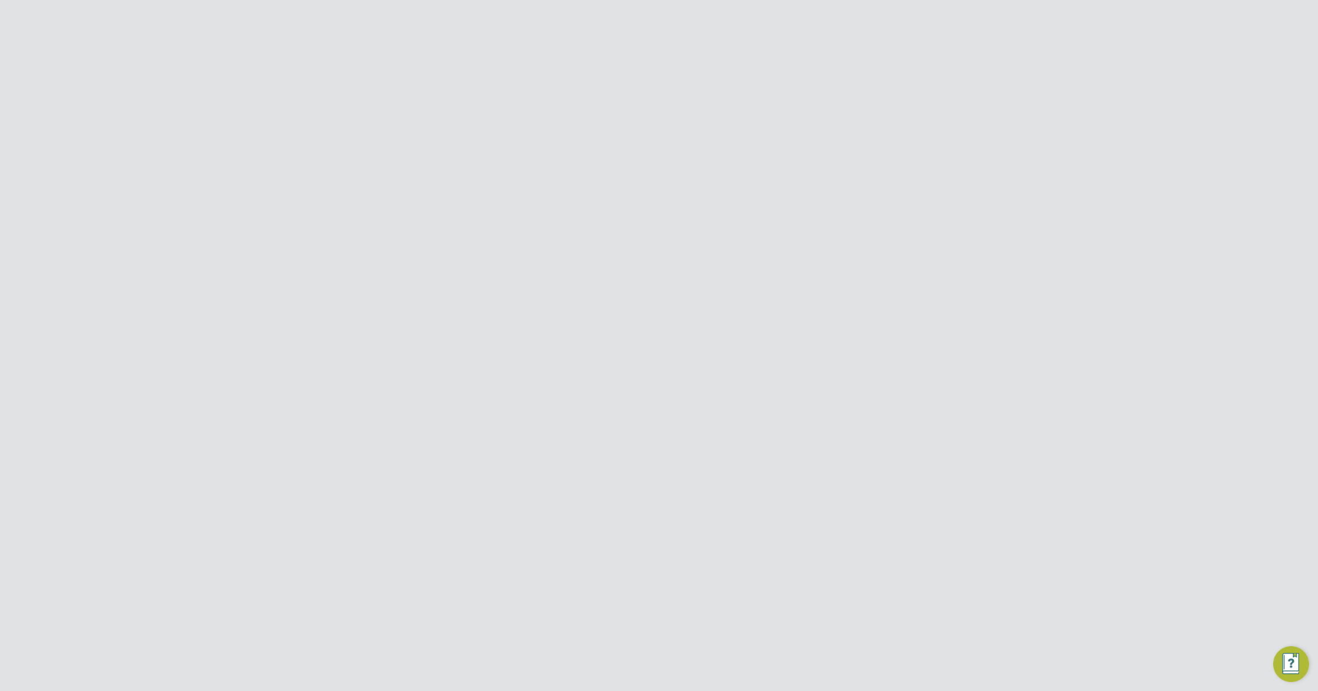
paste input "07773224"
type input "07773224"
click at [706, 409] on input "07773224" at bounding box center [705, 414] width 138 height 17
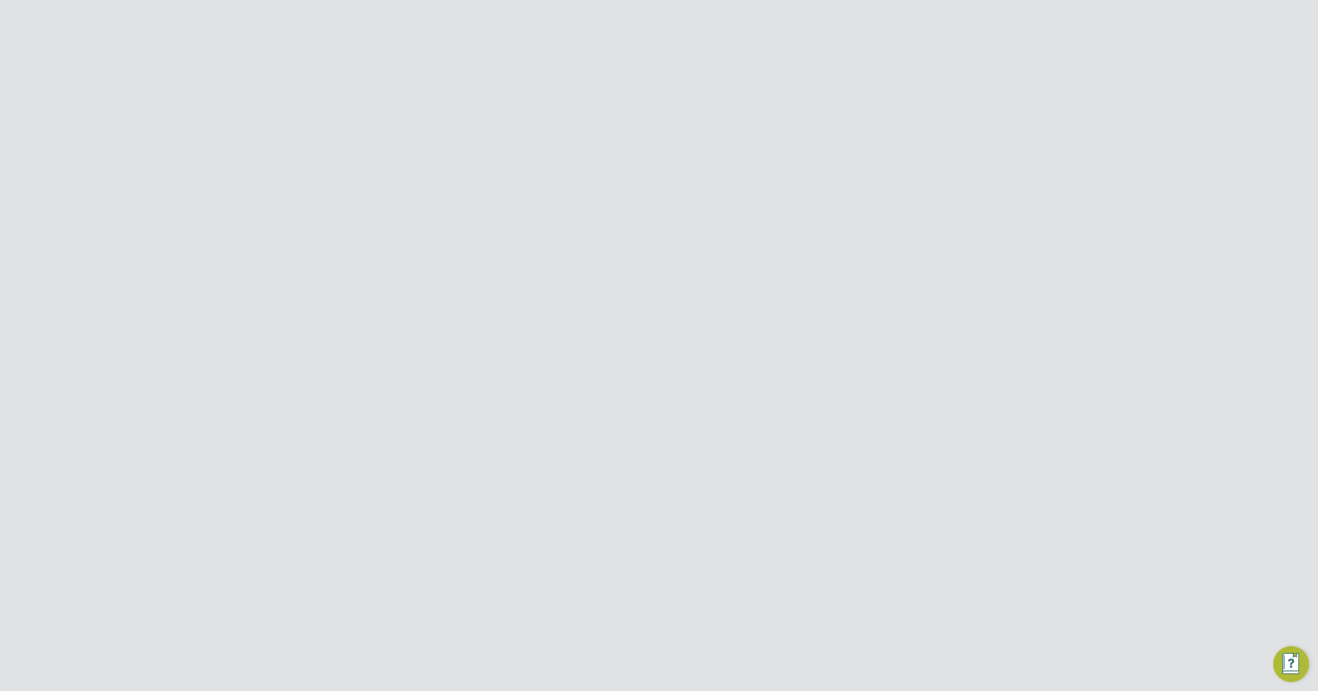
click at [731, 378] on h3 "Customer Info" at bounding box center [658, 369] width 287 height 27
drag, startPoint x: 731, startPoint y: 378, endPoint x: 692, endPoint y: 371, distance: 39.3
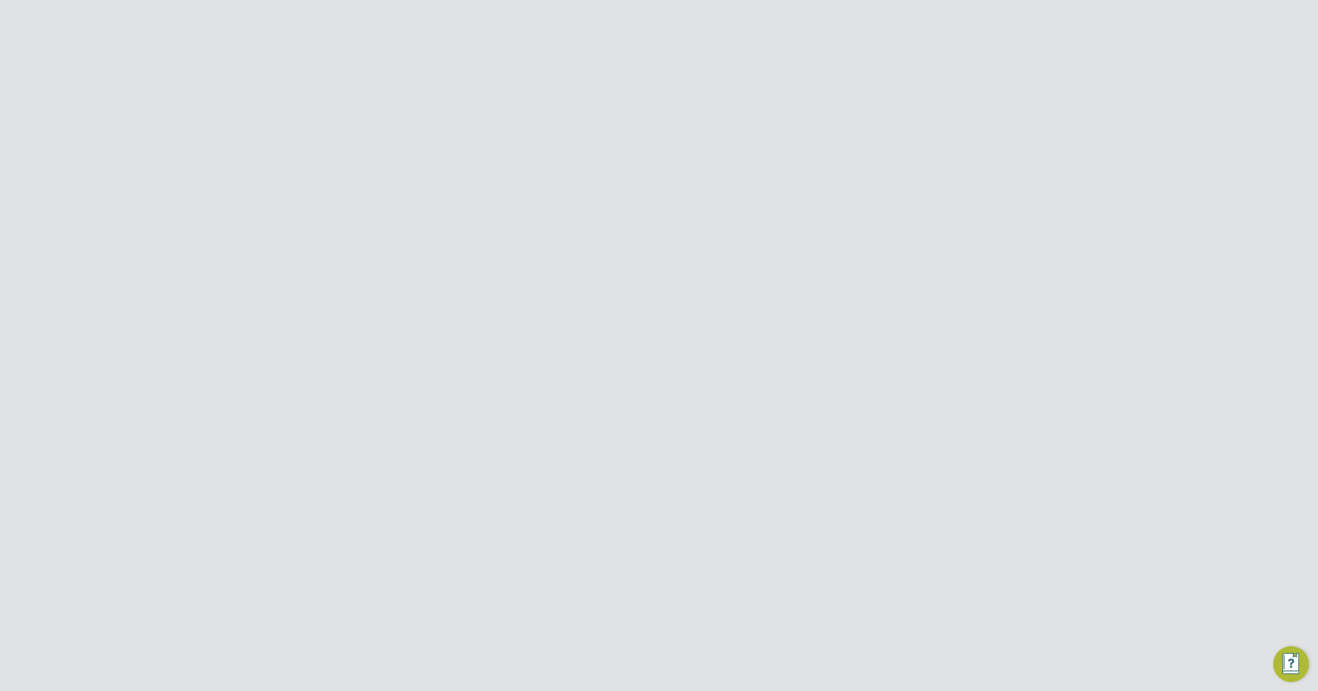
click at [692, 371] on h3 "Customer Info" at bounding box center [658, 369] width 287 height 27
click at [732, 442] on input at bounding box center [705, 442] width 138 height 17
click at [805, 89] on div at bounding box center [807, 91] width 20 height 20
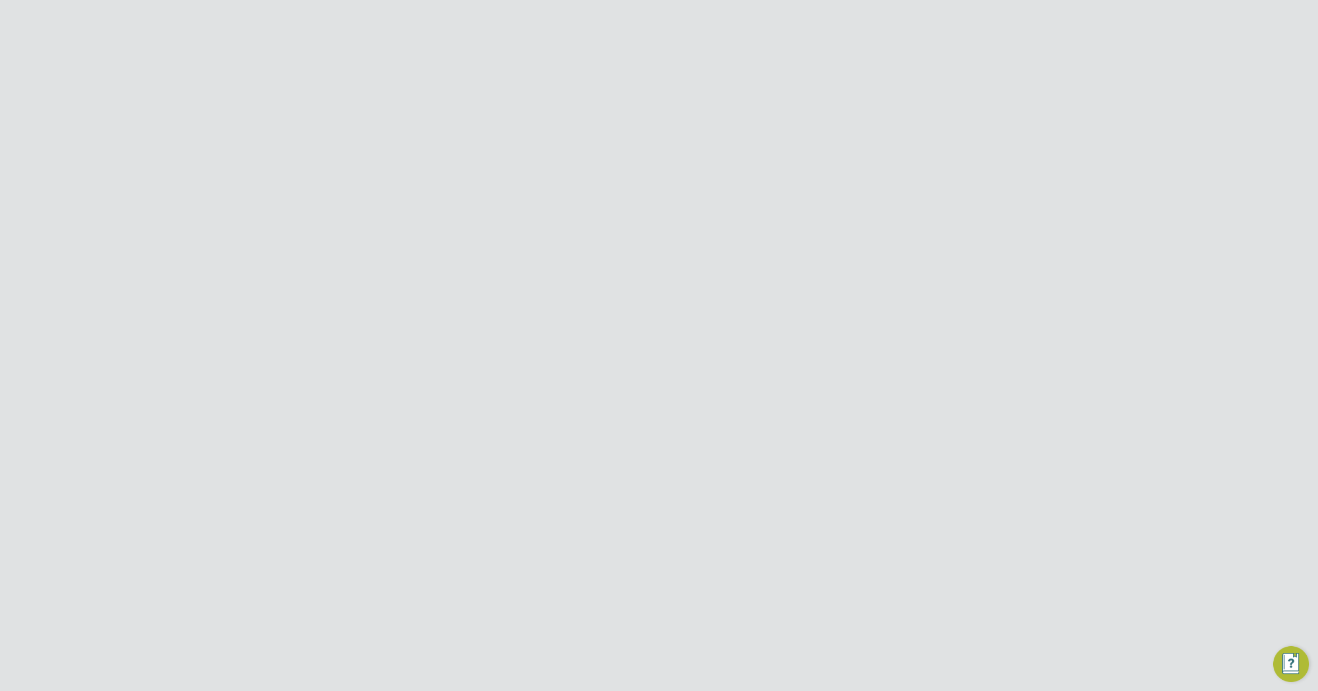
click at [698, 128] on li "All Workers" at bounding box center [701, 129] width 52 height 20
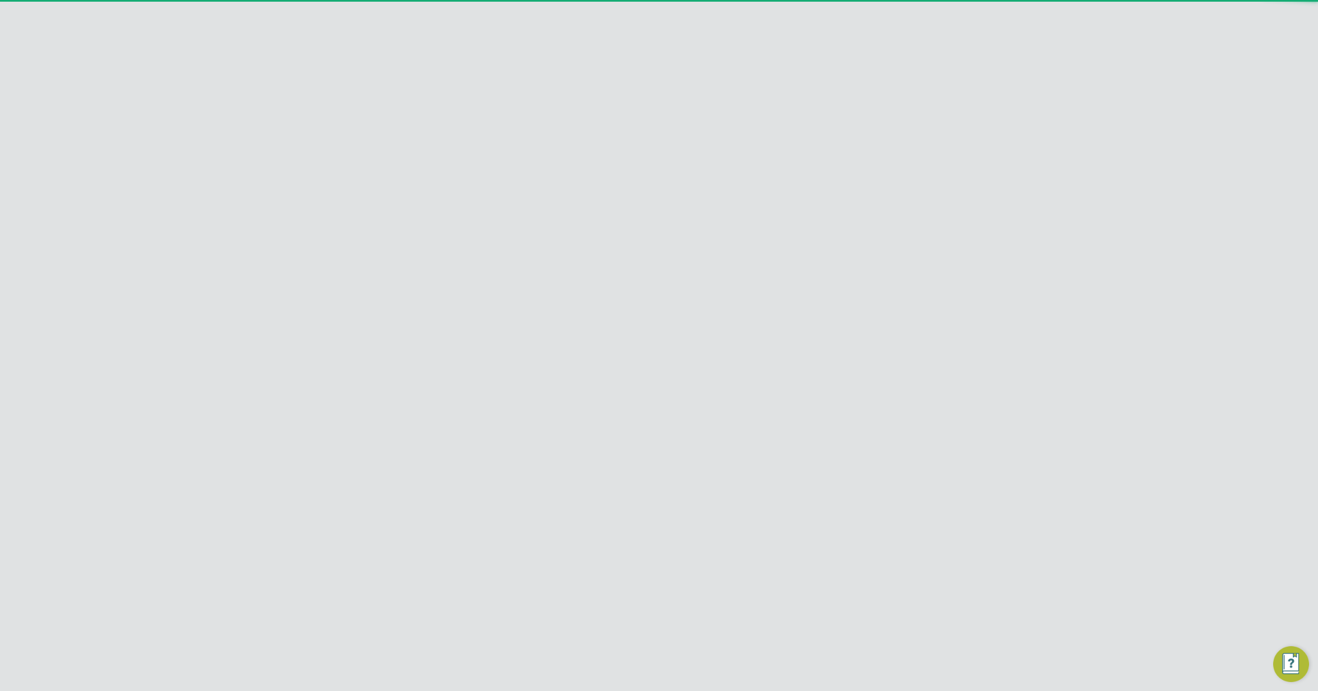
click at [704, 22] on input "Hays Specialist Recruitment Limited" at bounding box center [678, 17] width 190 height 26
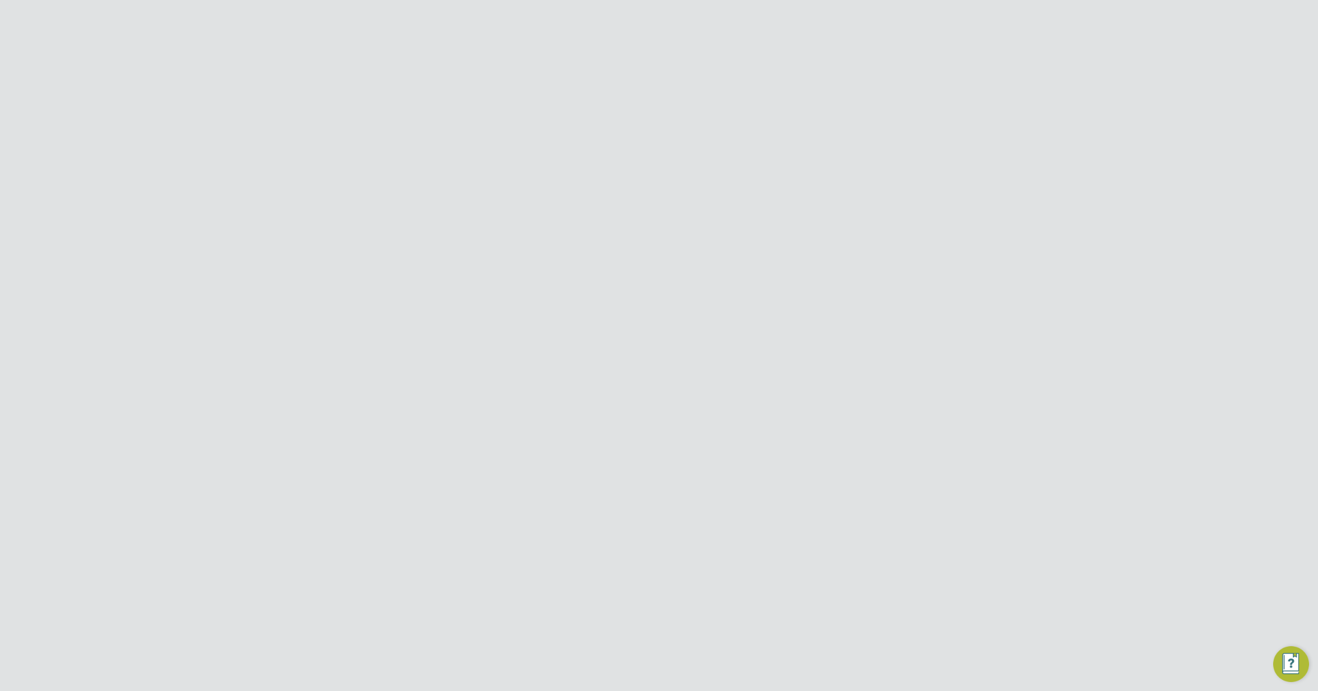
click at [686, 128] on span "Carmichael Site Services Limited" at bounding box center [671, 127] width 159 height 13
type input "Carmichael Site Services Limited"
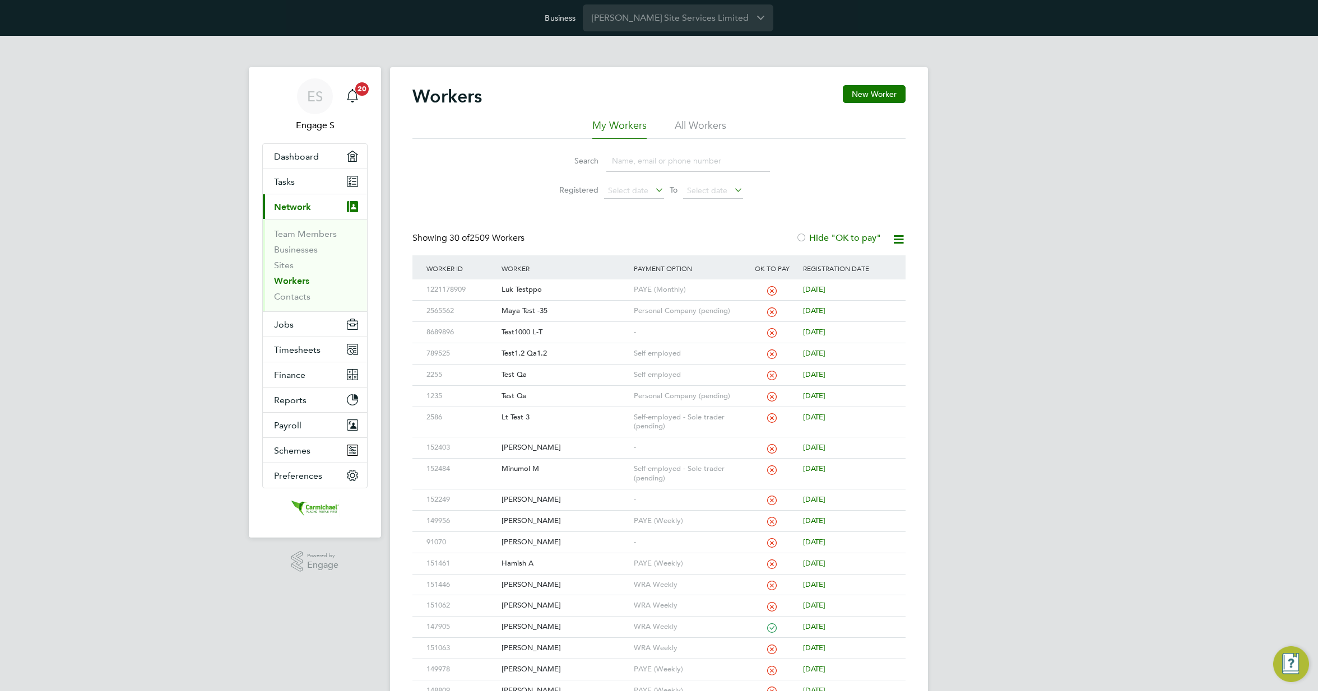
click at [703, 129] on li "All Workers" at bounding box center [701, 129] width 52 height 20
click at [551, 333] on div "Test1000 L-T" at bounding box center [565, 332] width 132 height 21
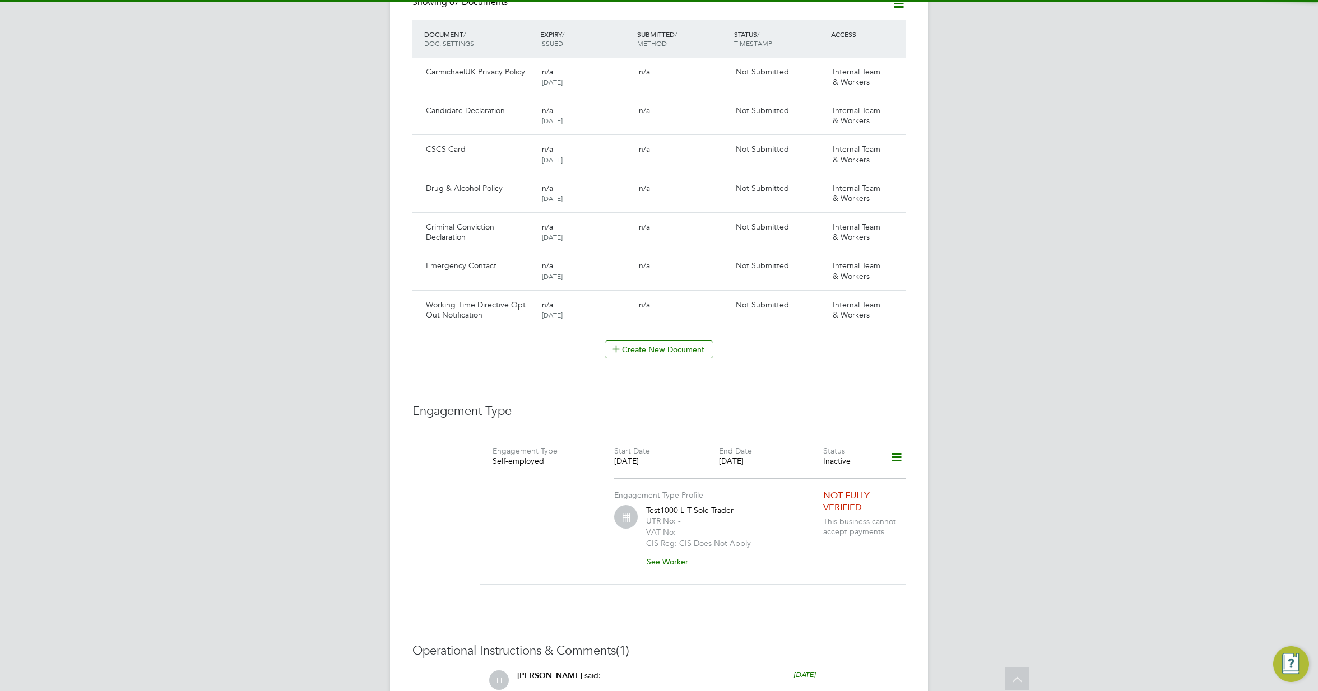
scroll to position [915, 0]
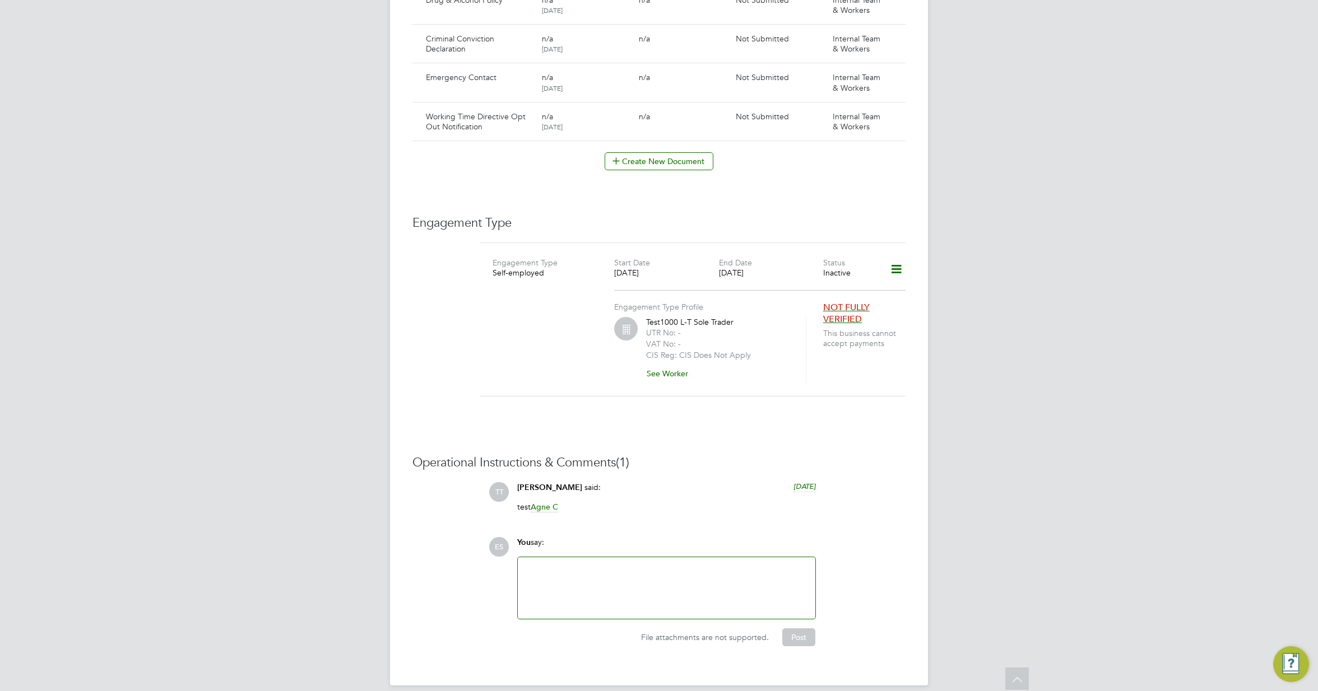
click at [895, 261] on icon at bounding box center [896, 270] width 20 height 26
click at [830, 287] on li "Edit Engagement Type" at bounding box center [837, 291] width 128 height 16
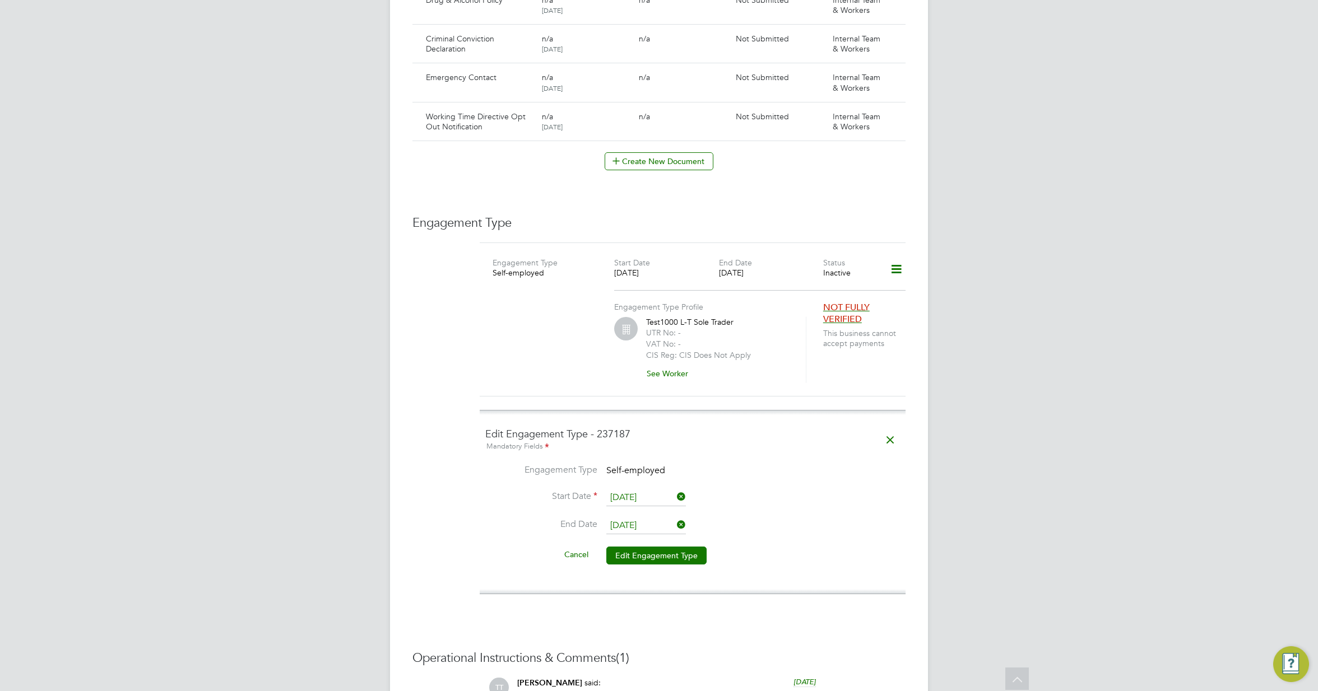
click at [632, 518] on input "28 Oct 2024" at bounding box center [646, 526] width 80 height 17
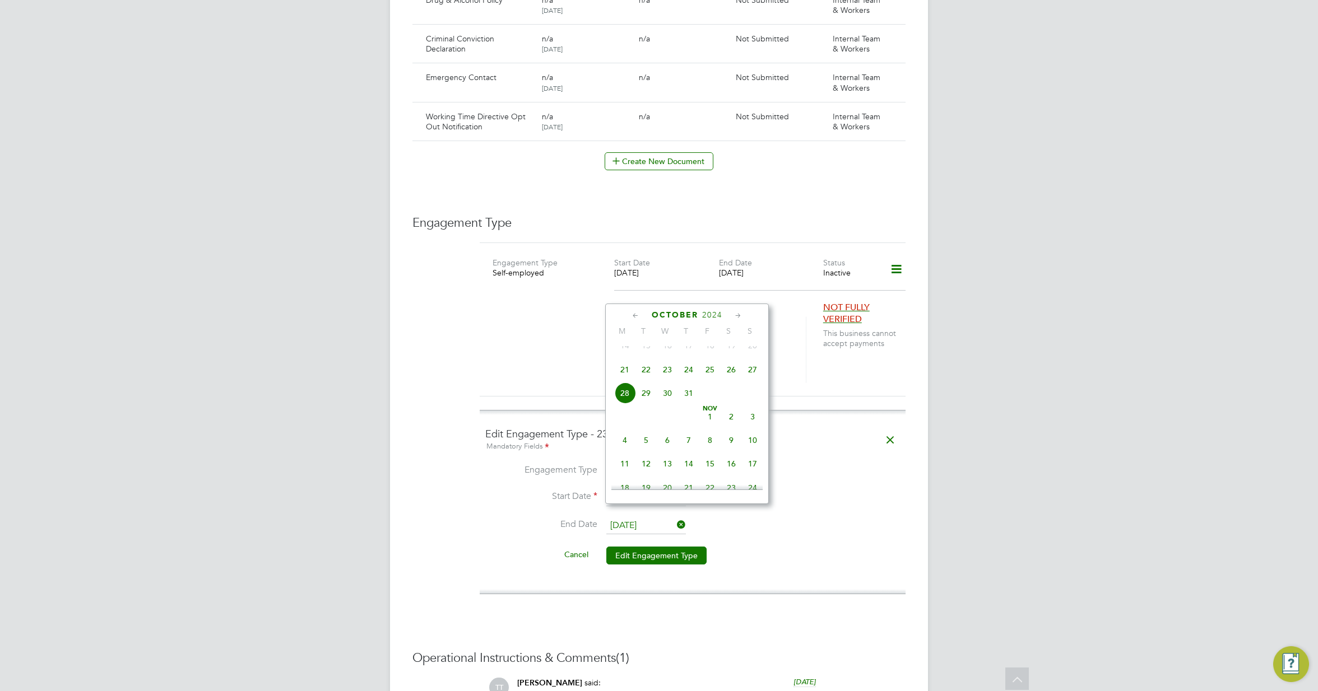
click at [791, 441] on div "Mandatory Fields" at bounding box center [692, 447] width 415 height 12
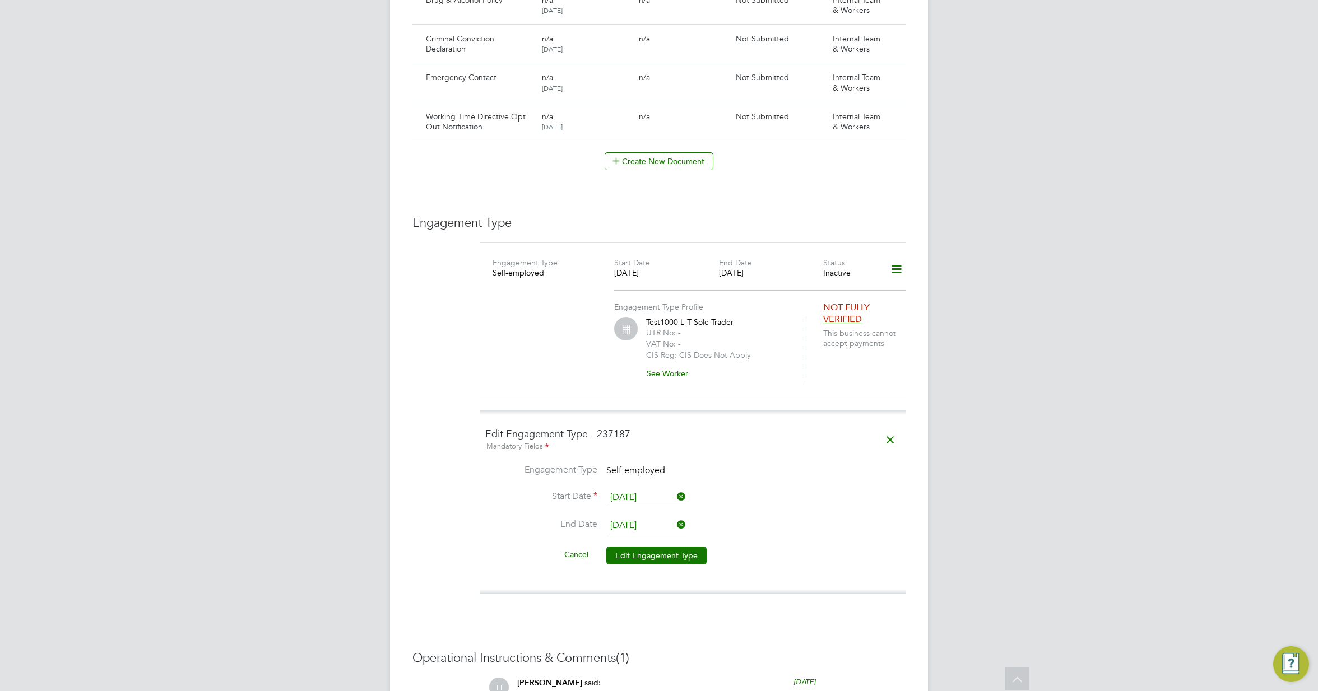
drag, startPoint x: 578, startPoint y: 541, endPoint x: 585, endPoint y: 536, distance: 8.6
click at [580, 546] on button "Cancel" at bounding box center [576, 555] width 42 height 18
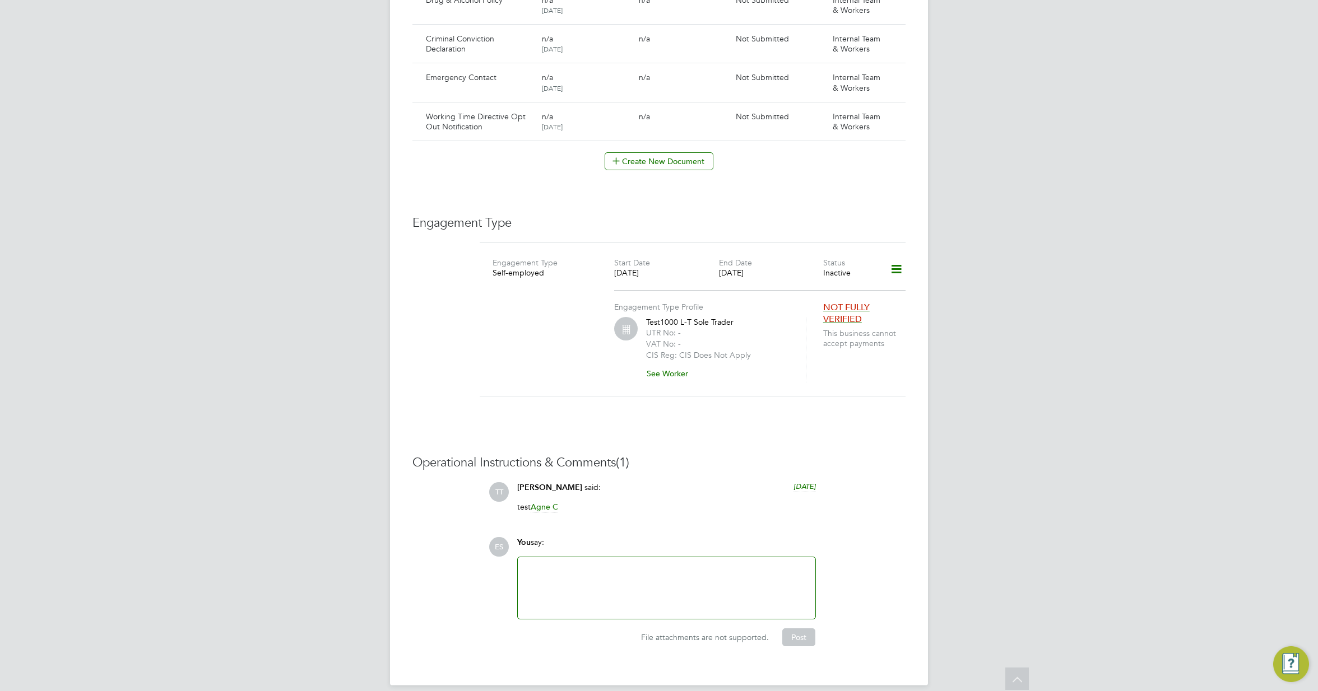
click at [901, 258] on icon at bounding box center [896, 270] width 20 height 26
click at [824, 306] on li "Add Engagement Type" at bounding box center [837, 307] width 128 height 16
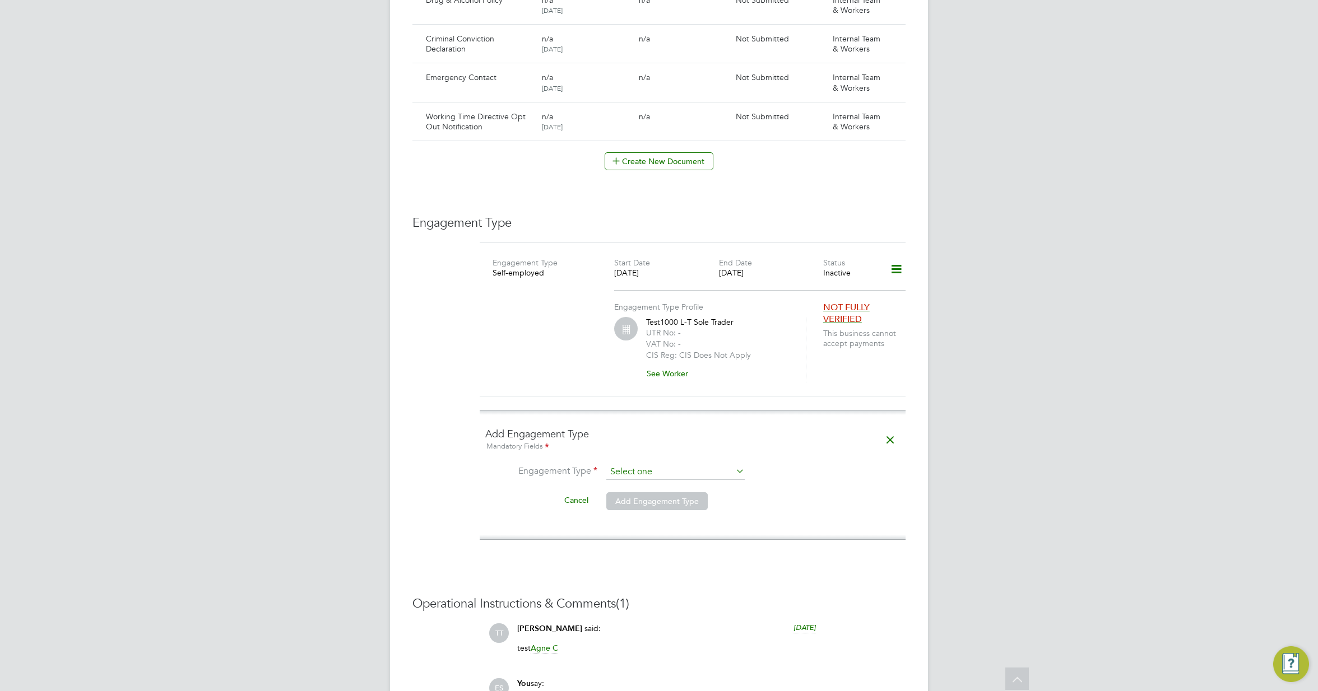
click at [713, 464] on input at bounding box center [675, 472] width 138 height 16
click at [703, 477] on li "Limited Company" at bounding box center [676, 475] width 140 height 16
type input "Limited Company"
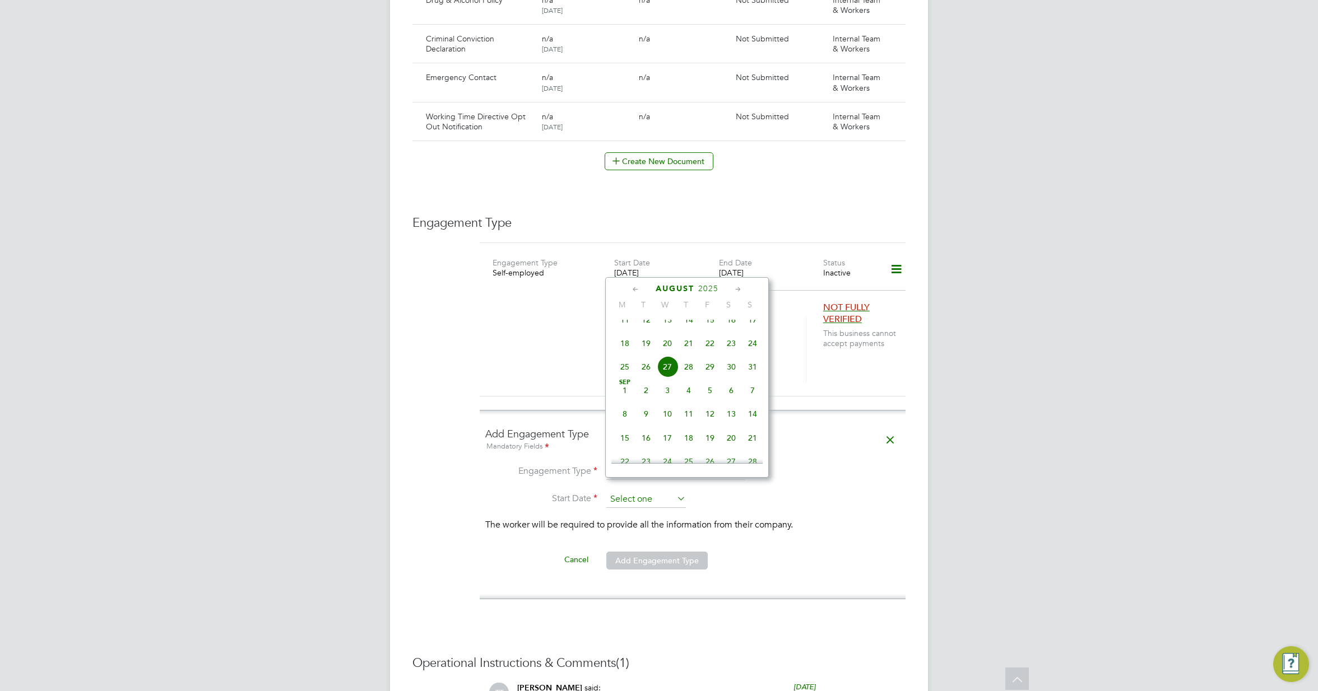
click at [645, 491] on input at bounding box center [646, 499] width 80 height 17
click at [734, 453] on span "14" at bounding box center [730, 450] width 21 height 21
type input "14 Jun 2025"
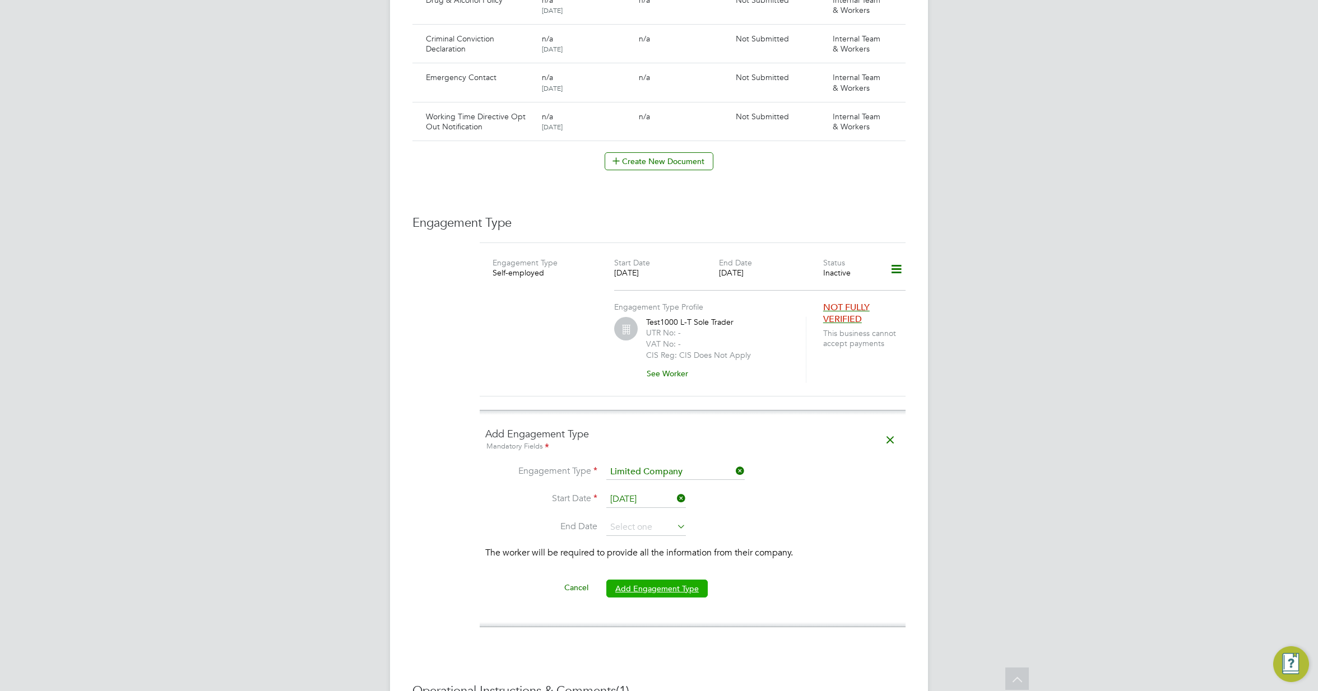
click at [675, 580] on button "Add Engagement Type" at bounding box center [656, 589] width 101 height 18
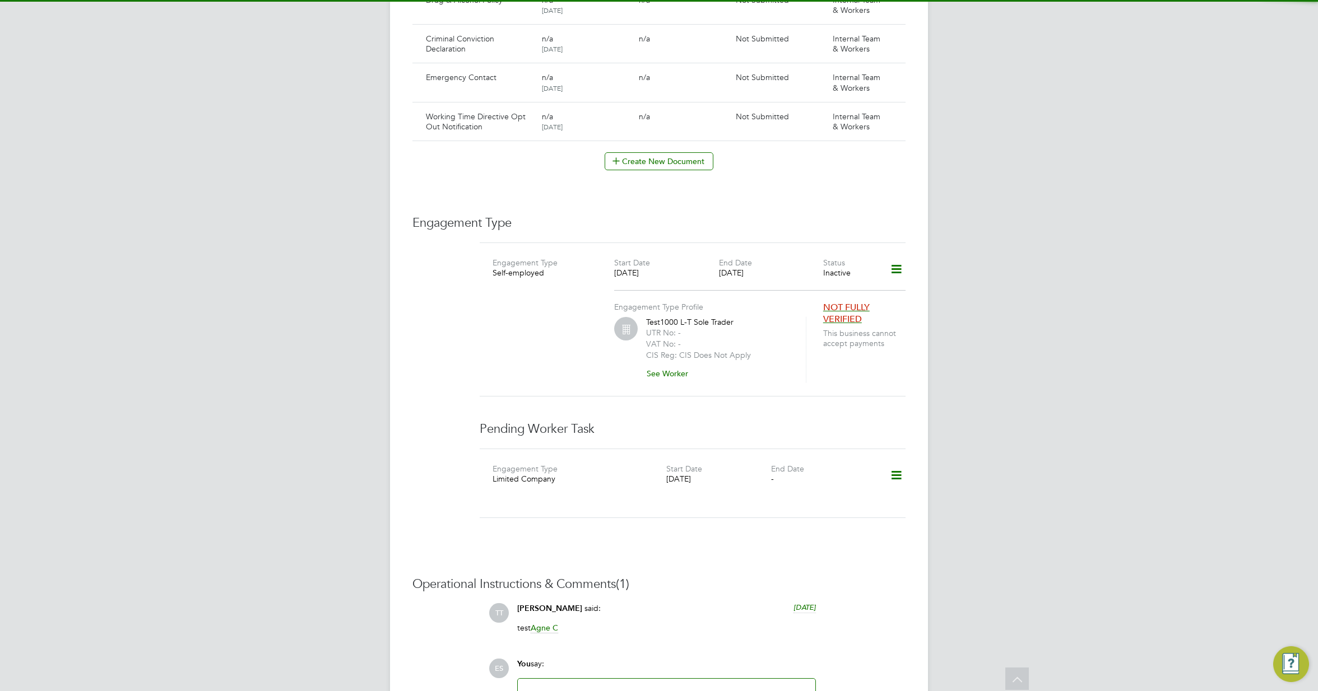
click at [896, 463] on icon at bounding box center [896, 476] width 20 height 26
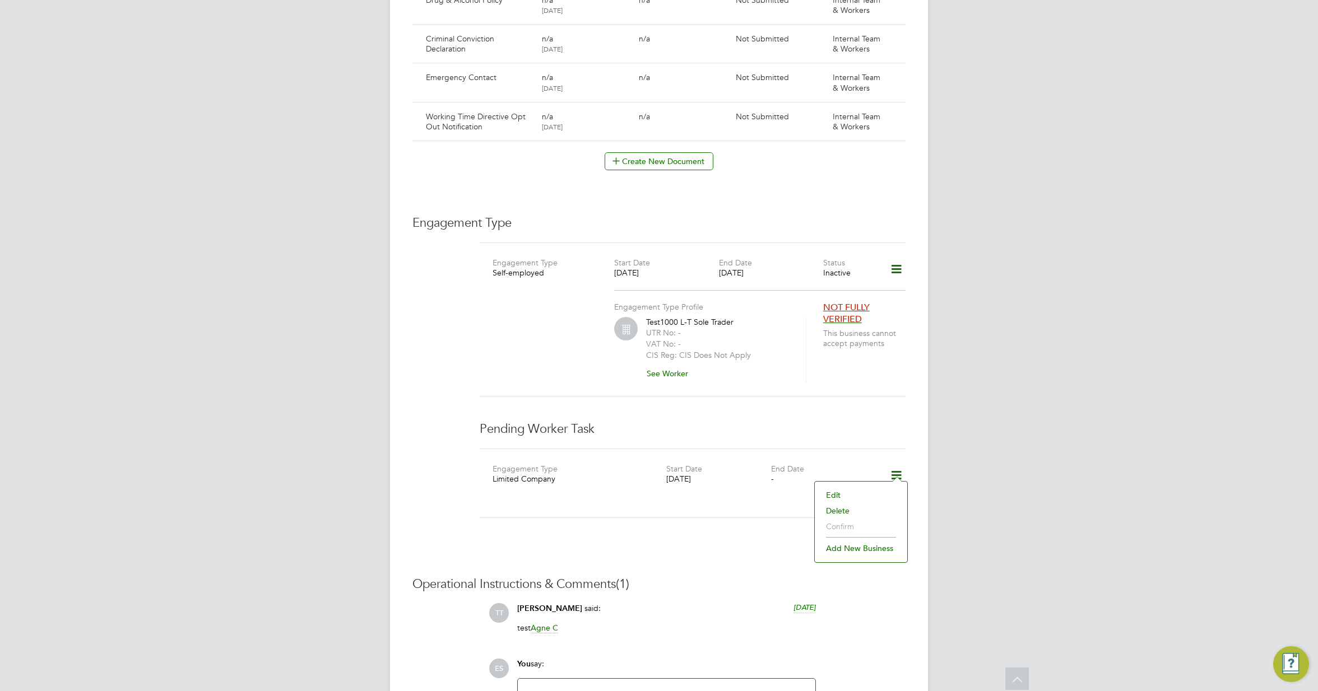
click at [841, 548] on li "Add new business" at bounding box center [860, 549] width 81 height 16
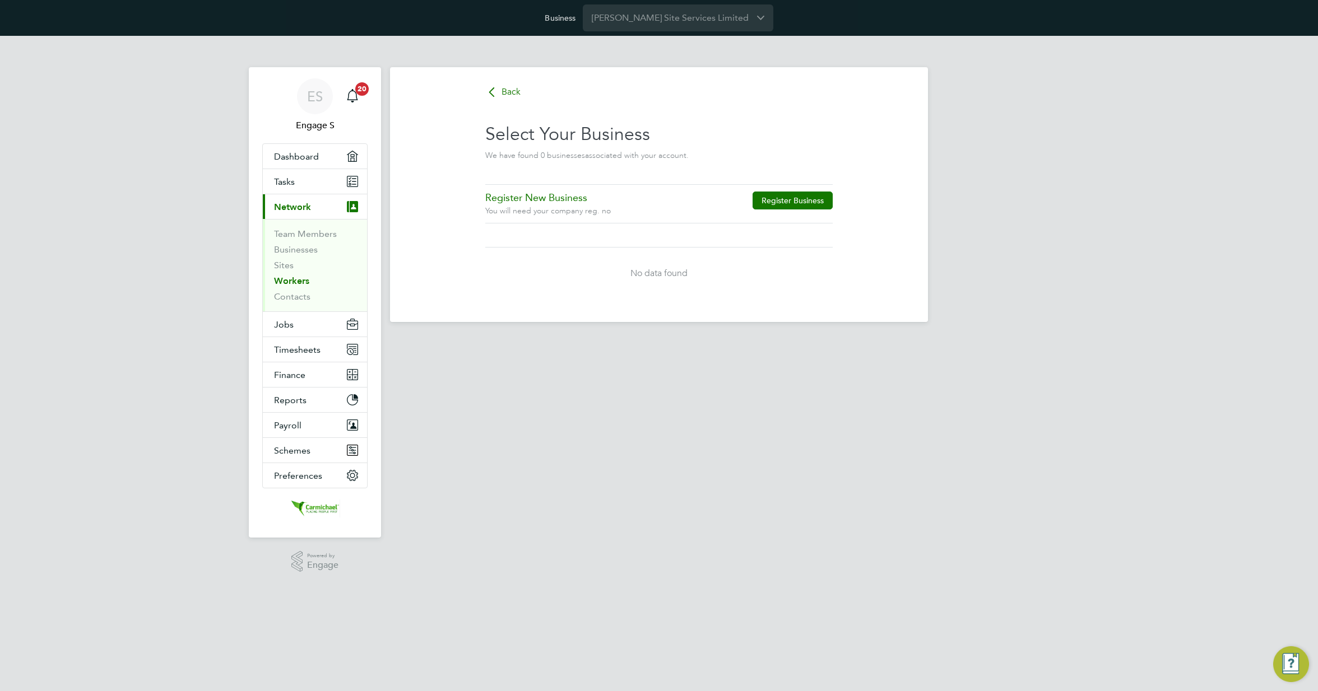
click at [765, 201] on button "Register Business" at bounding box center [792, 201] width 80 height 18
type input "United Kingdom"
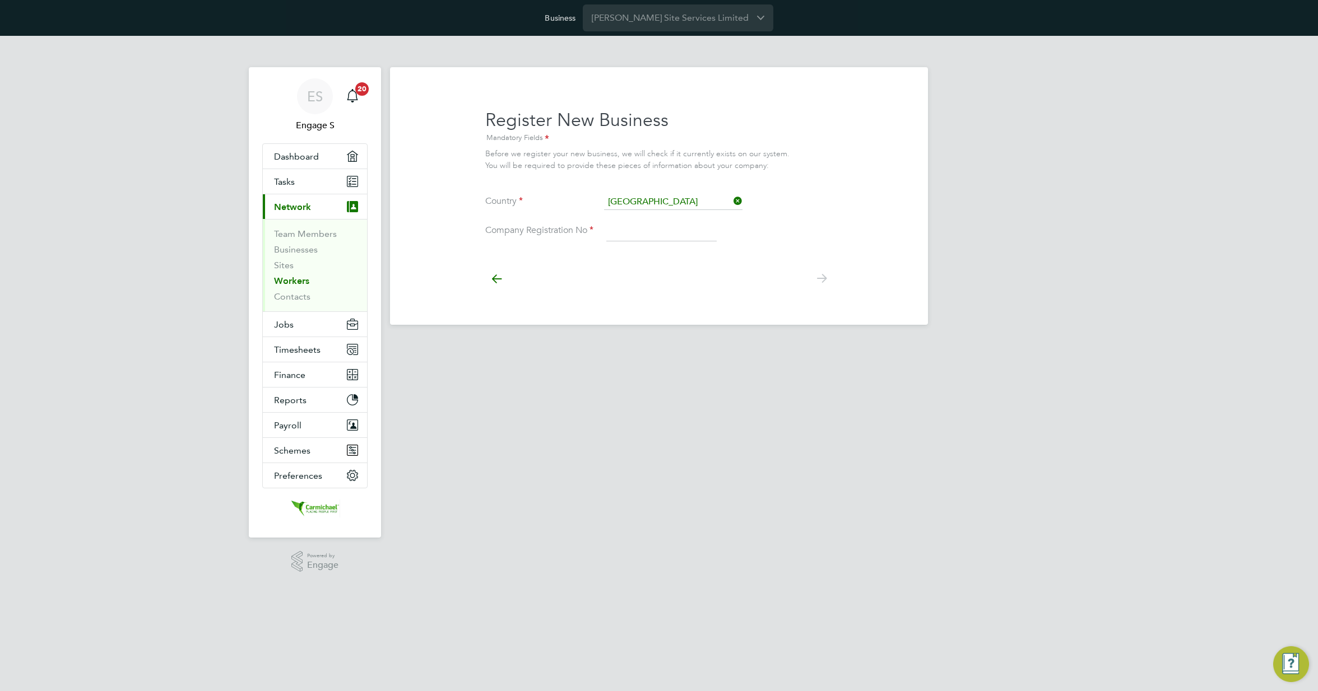
click at [666, 227] on input at bounding box center [661, 231] width 110 height 20
paste input "07773224"
type input "07773224"
click at [824, 274] on icon at bounding box center [821, 278] width 22 height 25
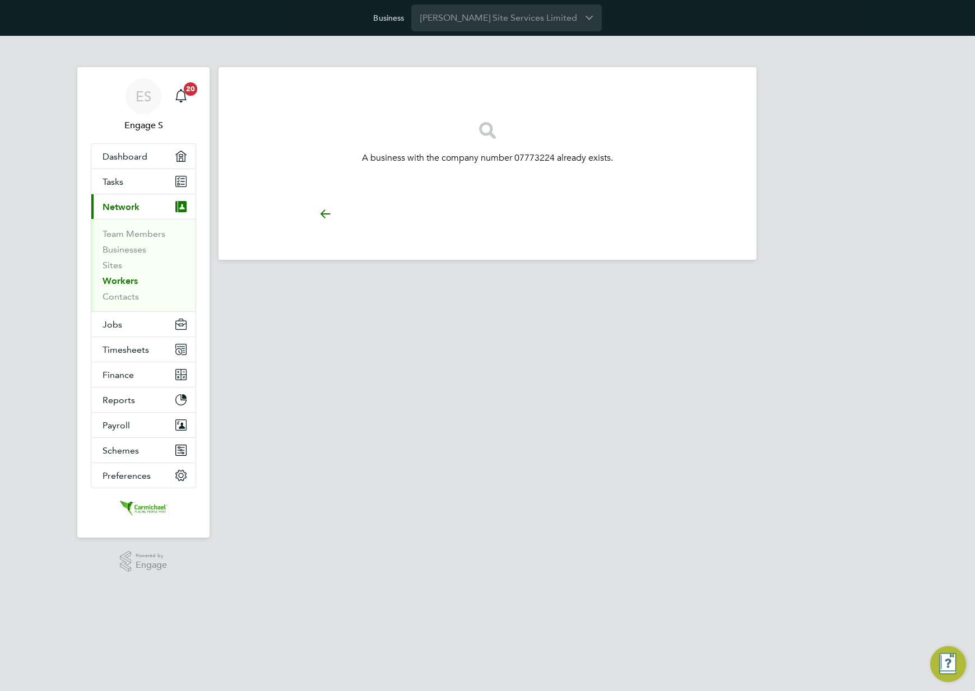
click at [485, 170] on div "A business with the company number 07773224 already exists." at bounding box center [487, 136] width 347 height 103
click at [715, 217] on div "Back Select Your Business We have found 0 business es associated with your acco…" at bounding box center [487, 161] width 493 height 152
drag, startPoint x: 703, startPoint y: 222, endPoint x: 706, endPoint y: 231, distance: 10.3
click at [703, 224] on div "Back Select Your Business We have found 0 business es associated with your acco…" at bounding box center [487, 161] width 493 height 152
click at [724, 234] on div "Back Select Your Business We have found 0 business es associated with your acco…" at bounding box center [487, 161] width 493 height 152
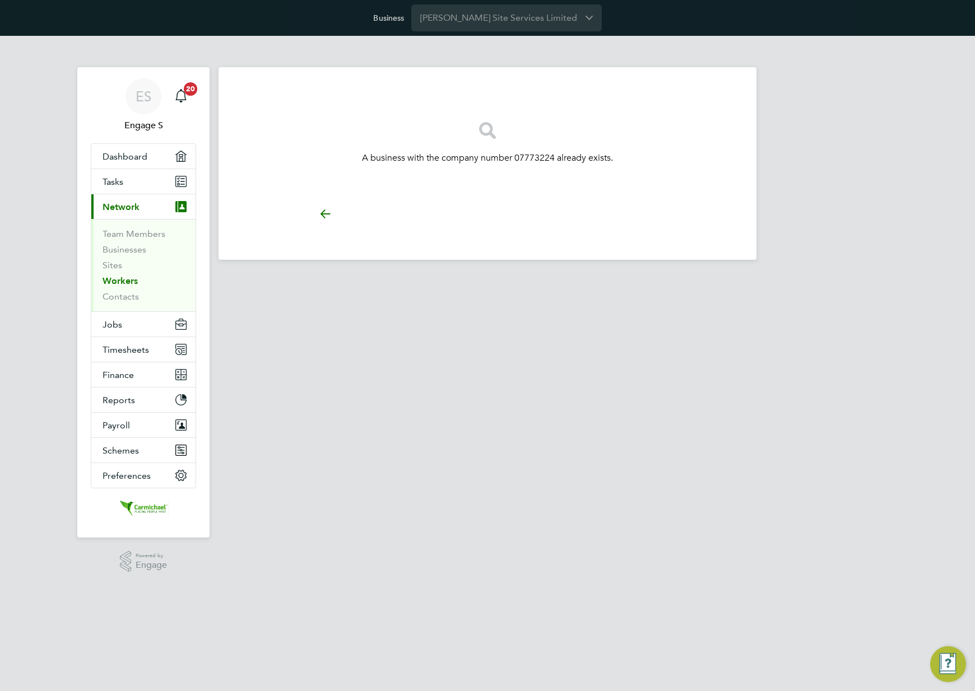
click at [723, 230] on div "Back Select Your Business We have found 0 business es associated with your acco…" at bounding box center [487, 161] width 493 height 152
click at [722, 220] on div "Back Select Your Business We have found 0 business es associated with your acco…" at bounding box center [487, 161] width 493 height 152
click at [322, 214] on icon at bounding box center [325, 213] width 22 height 25
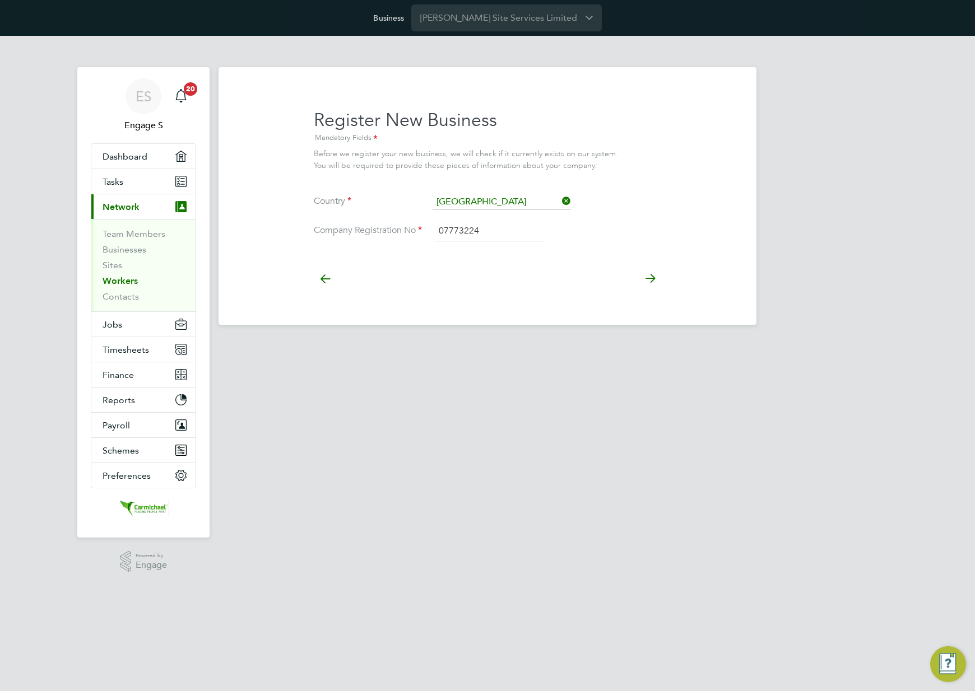
click at [481, 223] on input "07773224" at bounding box center [490, 231] width 110 height 20
click at [511, 235] on input "07773224" at bounding box center [490, 231] width 110 height 20
click at [655, 278] on icon at bounding box center [650, 278] width 22 height 25
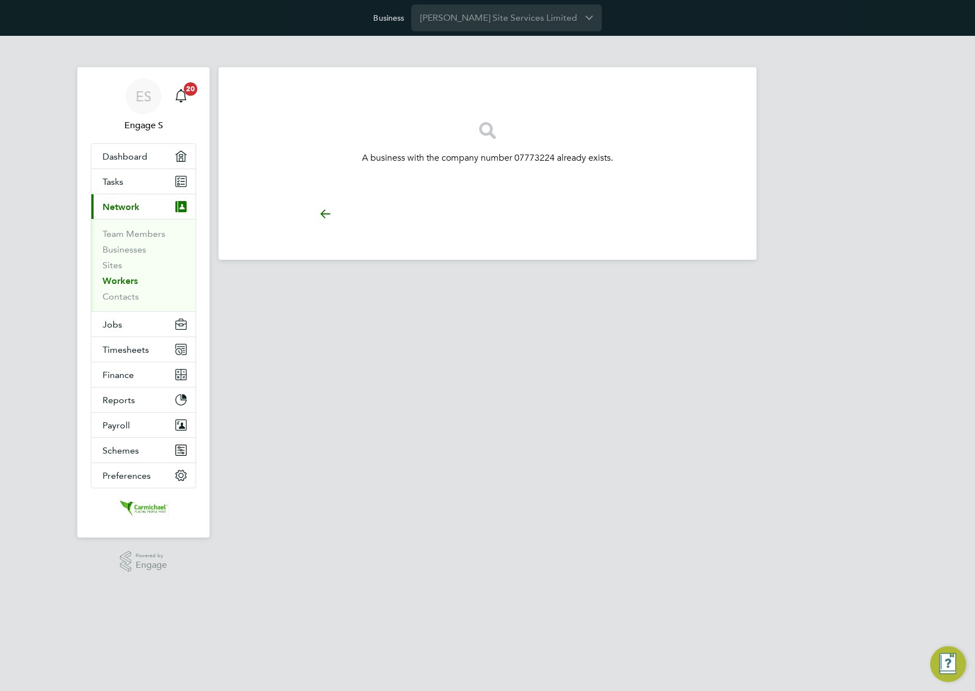
click at [541, 156] on p "A business with the company number 07773224 already exists." at bounding box center [487, 158] width 347 height 12
click at [570, 174] on div "A business with the company number 07773224 already exists." at bounding box center [487, 136] width 347 height 103
click at [526, 159] on p "A business with the company number 07773224 already exists." at bounding box center [487, 158] width 347 height 12
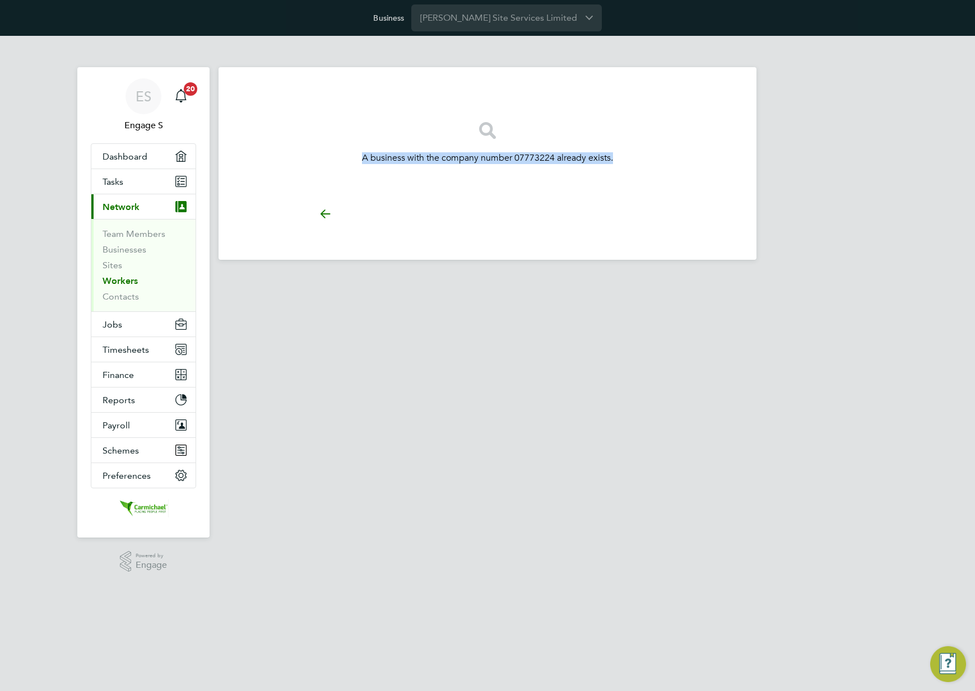
click at [526, 159] on p "A business with the company number 07773224 already exists." at bounding box center [487, 158] width 347 height 12
click at [727, 227] on div "Back Select Your Business We have found 0 business es associated with your acco…" at bounding box center [487, 161] width 493 height 152
click at [727, 228] on div "Back Select Your Business We have found 0 business es associated with your acco…" at bounding box center [487, 161] width 493 height 152
click at [727, 229] on div "Back Select Your Business We have found 0 business es associated with your acco…" at bounding box center [487, 161] width 493 height 152
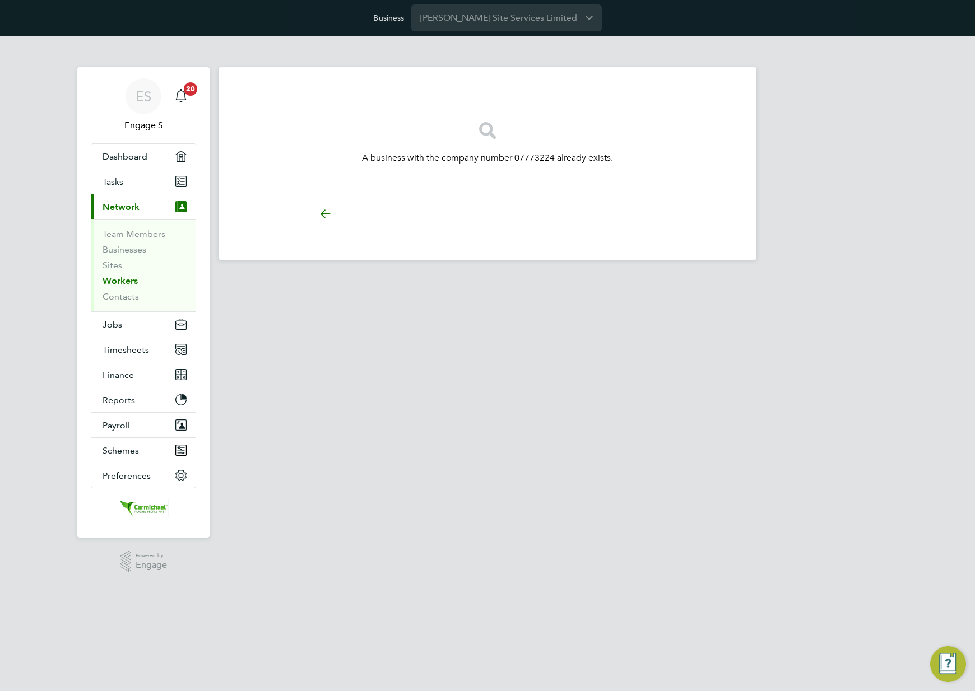
click at [324, 217] on icon at bounding box center [325, 213] width 22 height 25
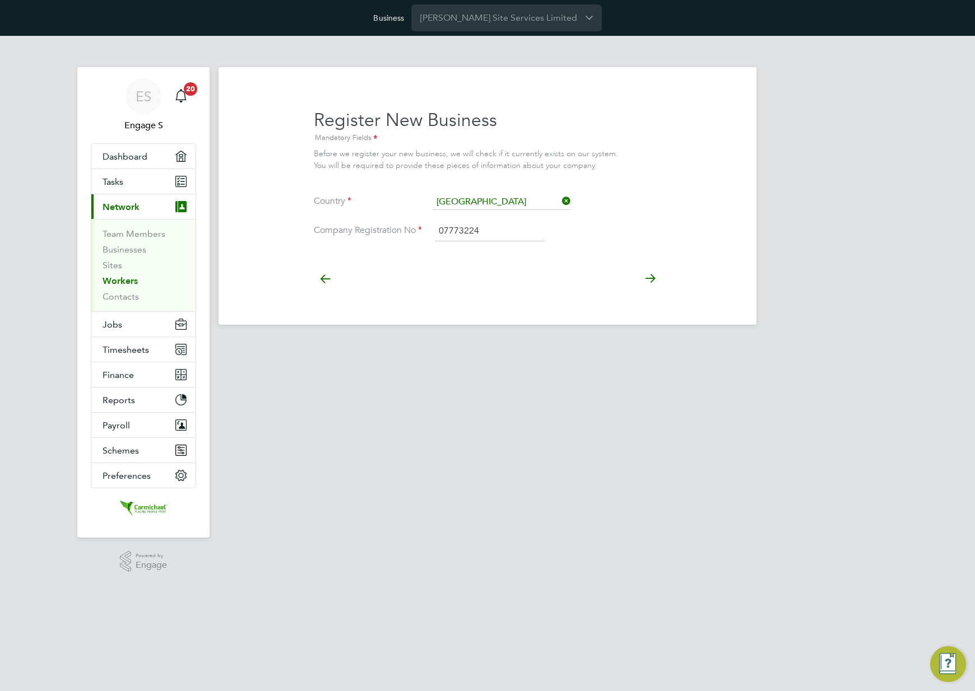
click at [480, 235] on input "07773224" at bounding box center [490, 231] width 110 height 20
click at [645, 275] on icon at bounding box center [650, 278] width 22 height 25
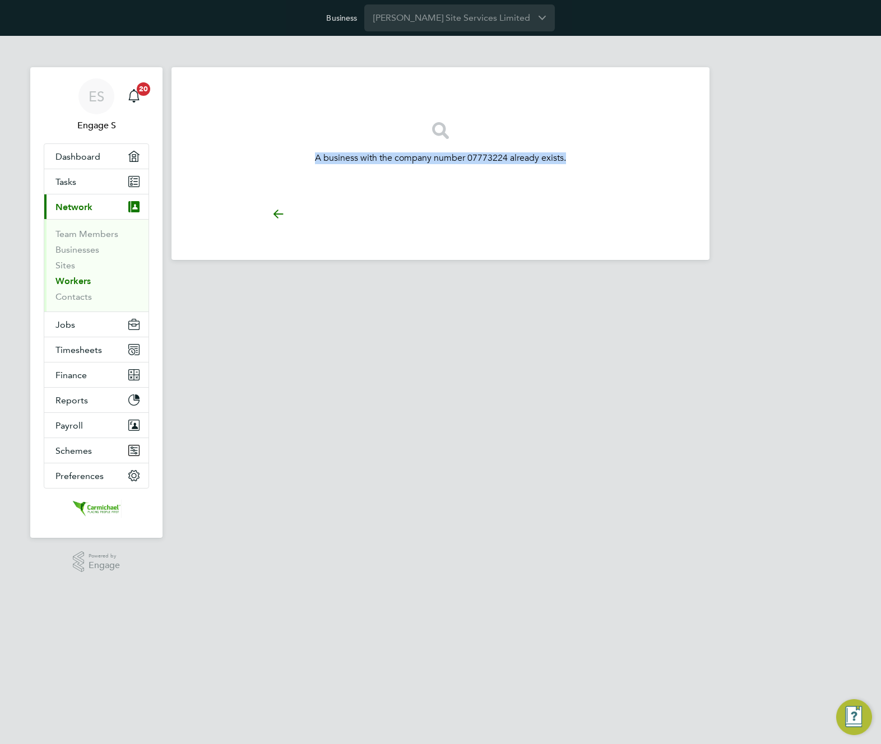
drag, startPoint x: 577, startPoint y: 151, endPoint x: 301, endPoint y: 157, distance: 275.7
click at [301, 157] on p "A business with the company number 07773224 already exists." at bounding box center [440, 158] width 347 height 12
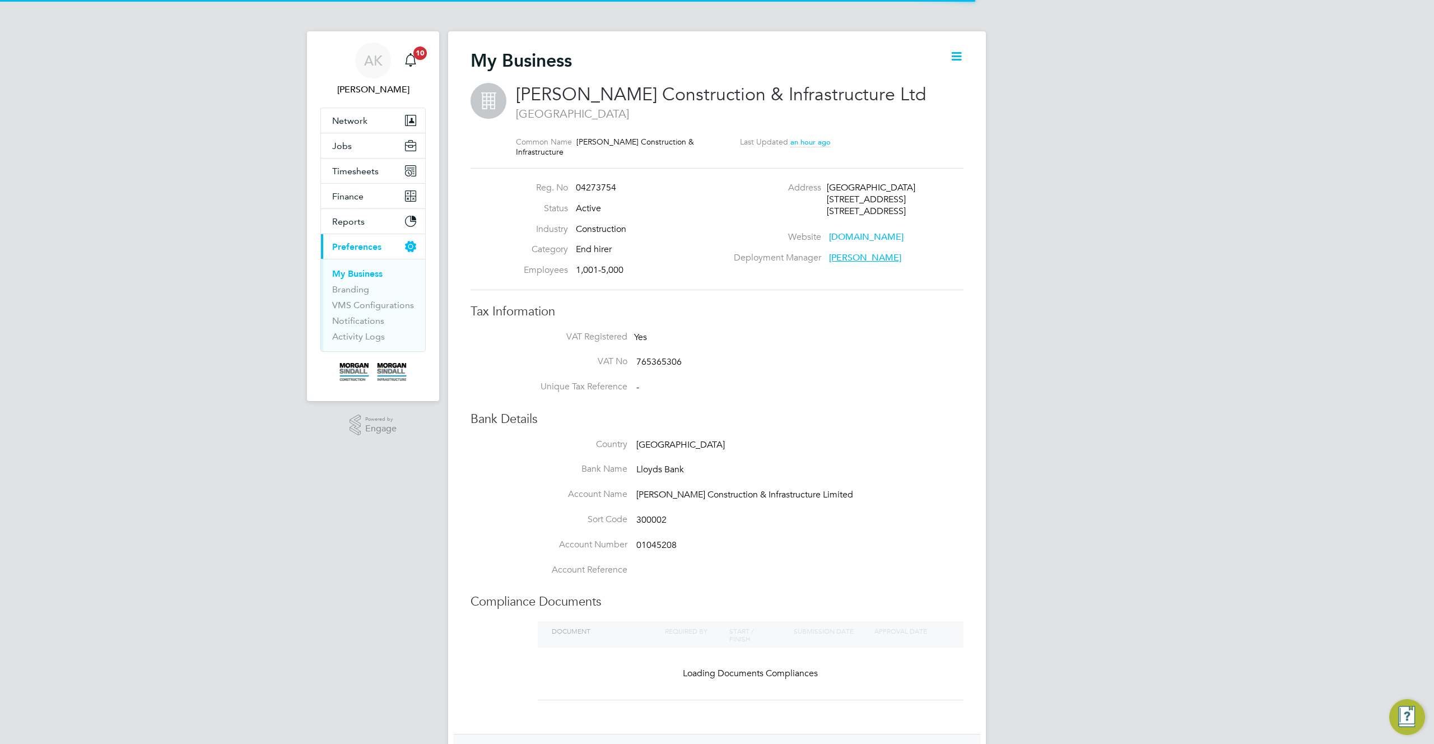
scroll to position [12, 241]
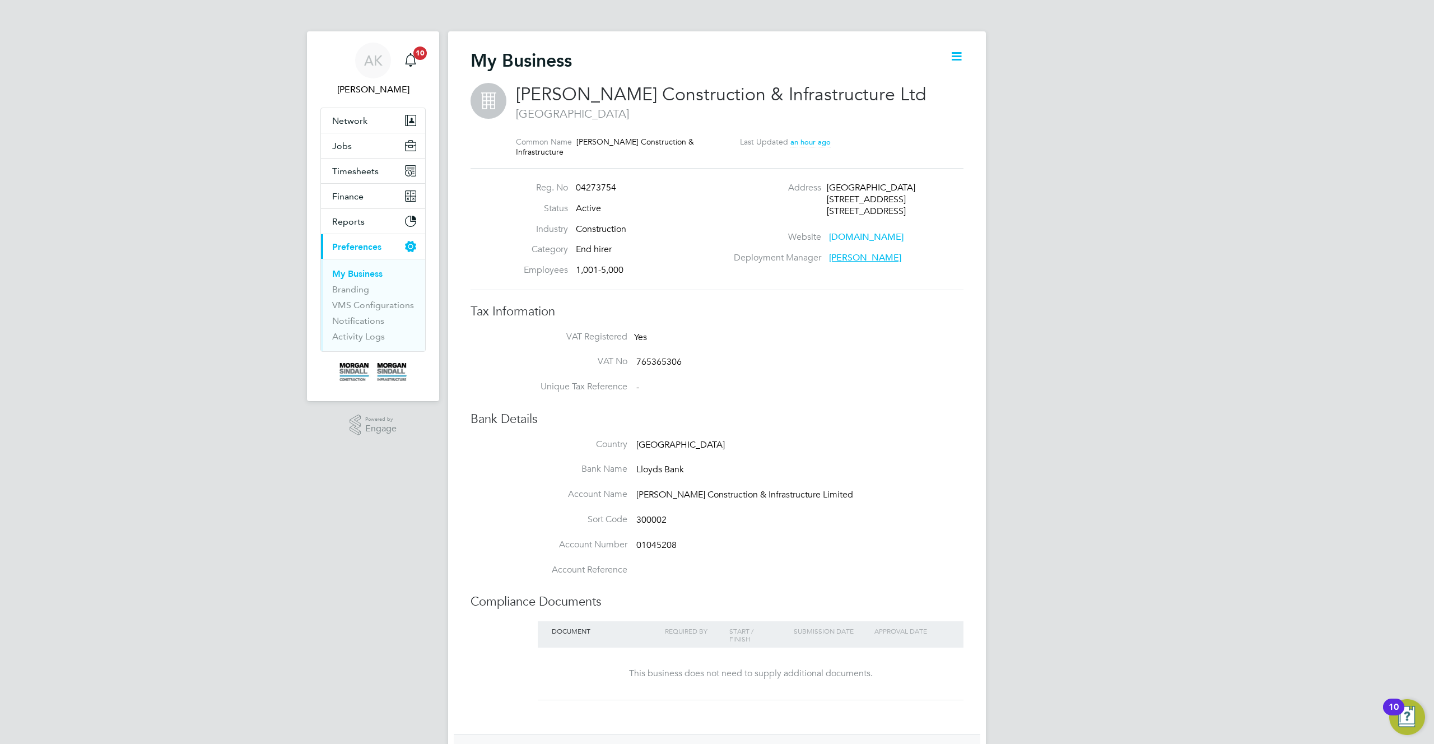
click at [845, 259] on span "[PERSON_NAME]" at bounding box center [865, 257] width 72 height 11
drag, startPoint x: 983, startPoint y: 313, endPoint x: 848, endPoint y: 267, distance: 143.3
click at [848, 267] on div "My Business [PERSON_NAME] Construction & Infrastructure Ltd [GEOGRAPHIC_DATA] C…" at bounding box center [717, 483] width 538 height 904
click at [1006, 383] on div "AK [PERSON_NAME] Notifications 10 Applications: Network Team Members Businesses…" at bounding box center [717, 477] width 1434 height 954
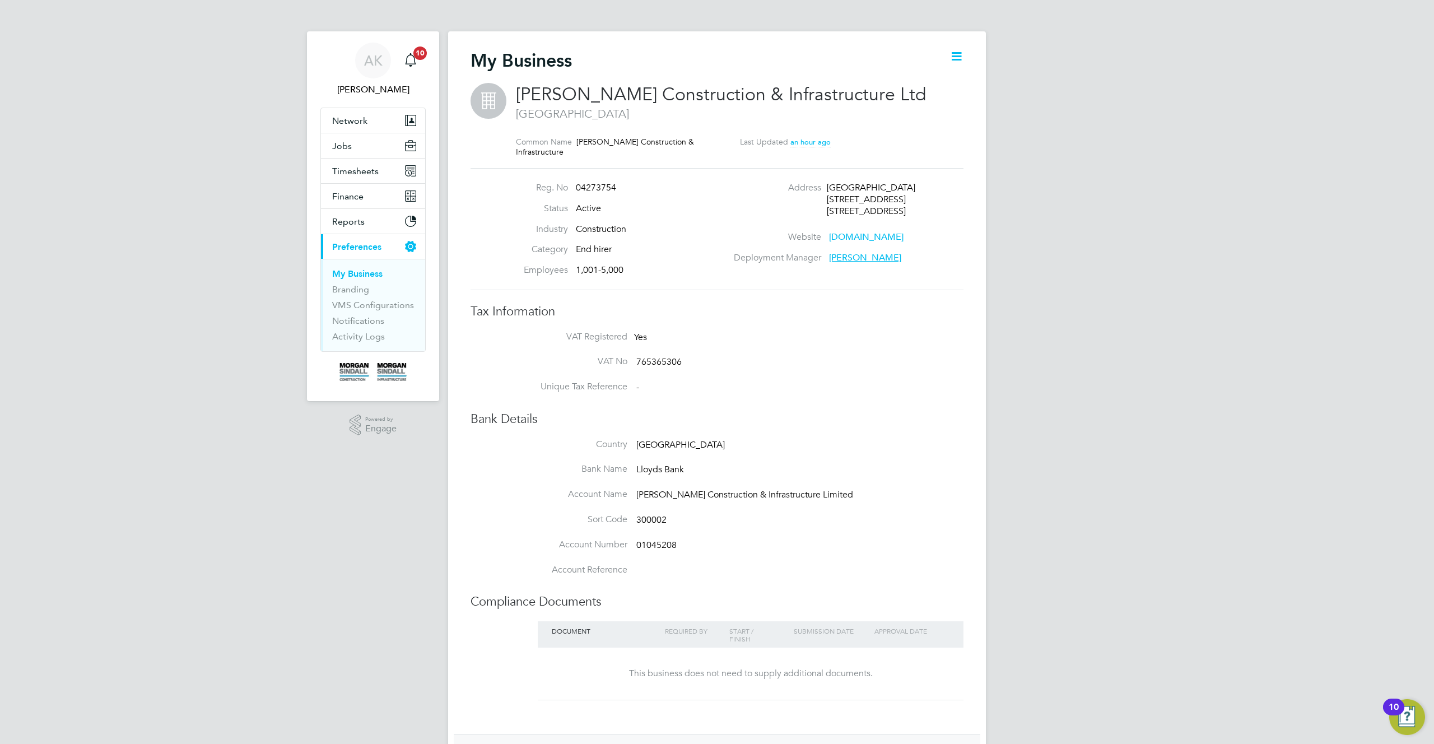
drag, startPoint x: 1006, startPoint y: 383, endPoint x: 1018, endPoint y: 139, distance: 244.5
click at [1018, 139] on div "AK [PERSON_NAME] Notifications 10 Applications: Network Team Members Businesses…" at bounding box center [717, 477] width 1434 height 954
click at [1117, 265] on div "AK [PERSON_NAME] Notifications 10 Applications: Network Team Members Businesses…" at bounding box center [717, 477] width 1434 height 954
click at [368, 64] on span "AK" at bounding box center [373, 60] width 18 height 15
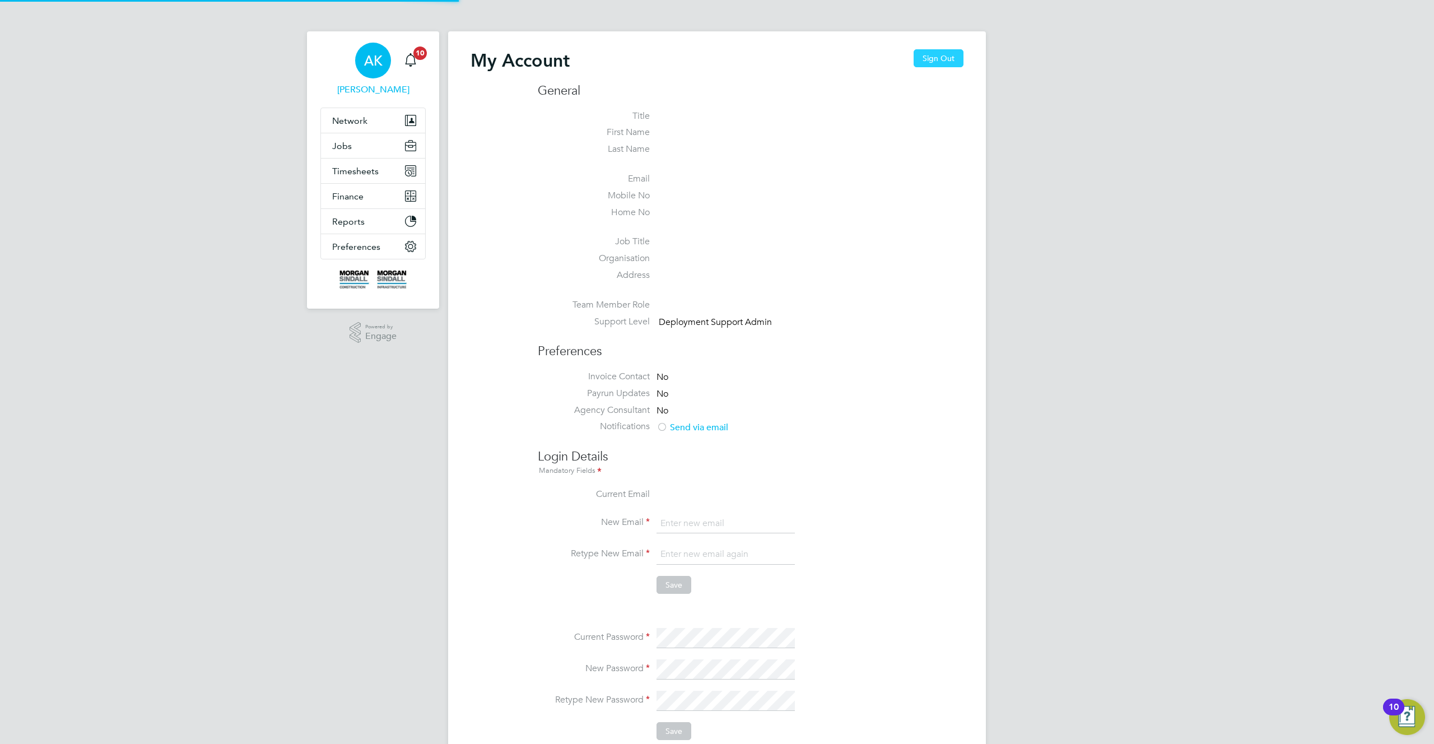
click at [944, 54] on button "Sign Out" at bounding box center [939, 58] width 50 height 18
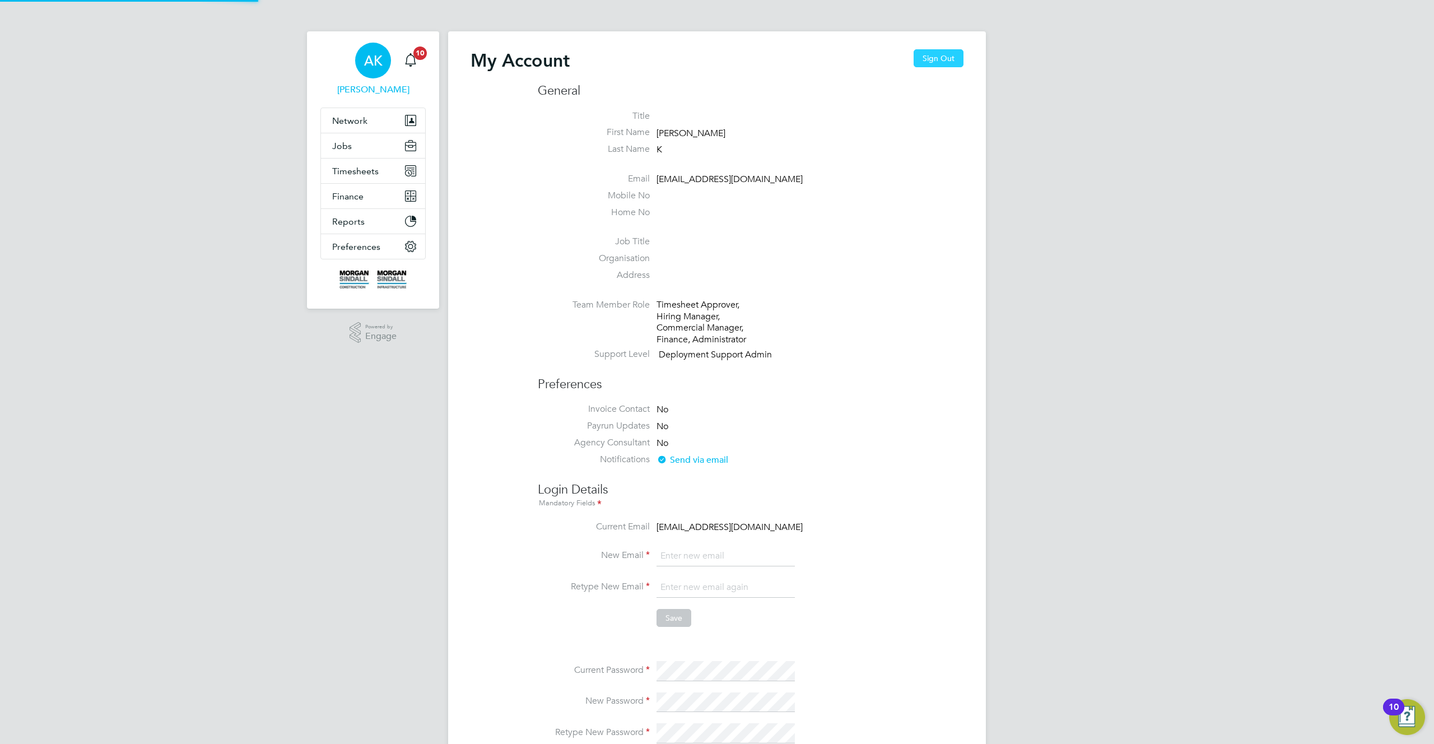
click at [945, 59] on button "Sign Out" at bounding box center [939, 58] width 50 height 18
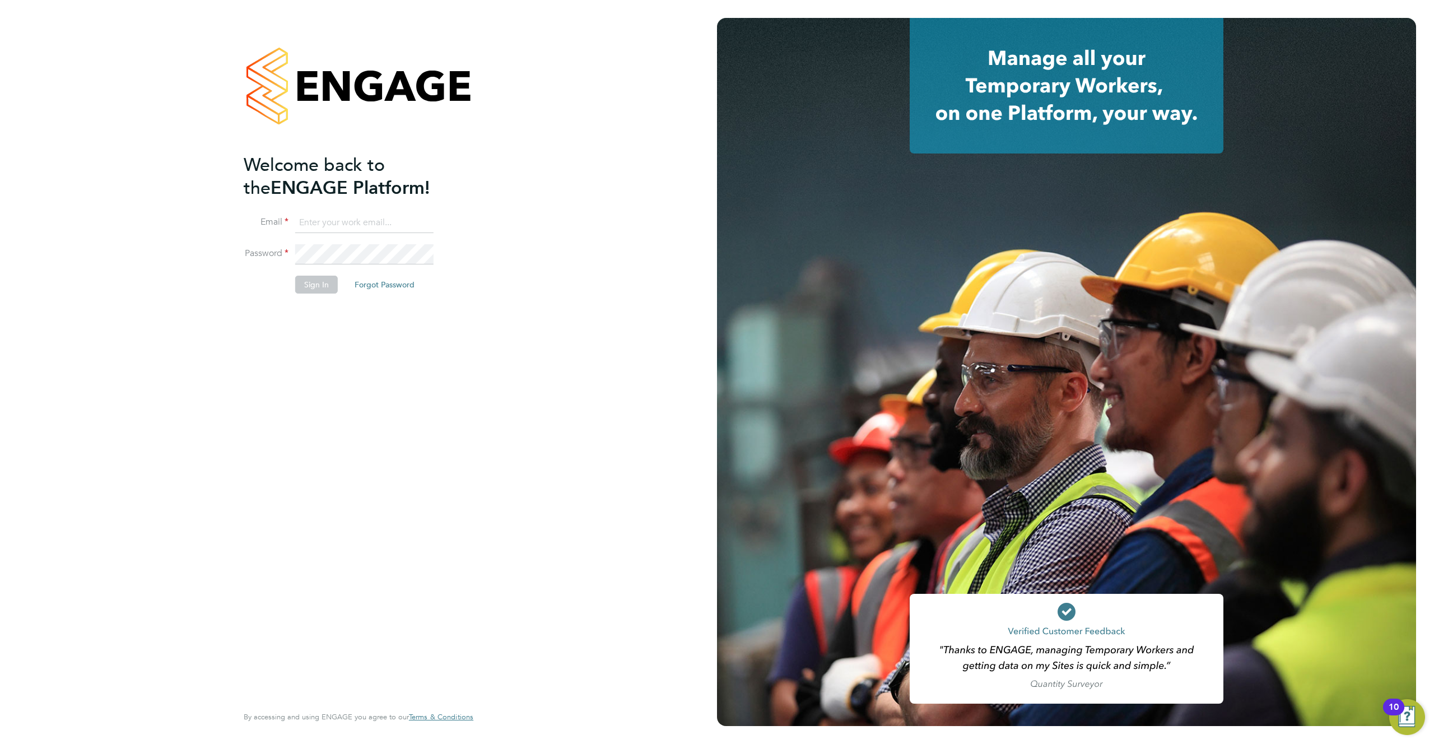
click at [311, 283] on button "Sign In" at bounding box center [316, 285] width 43 height 18
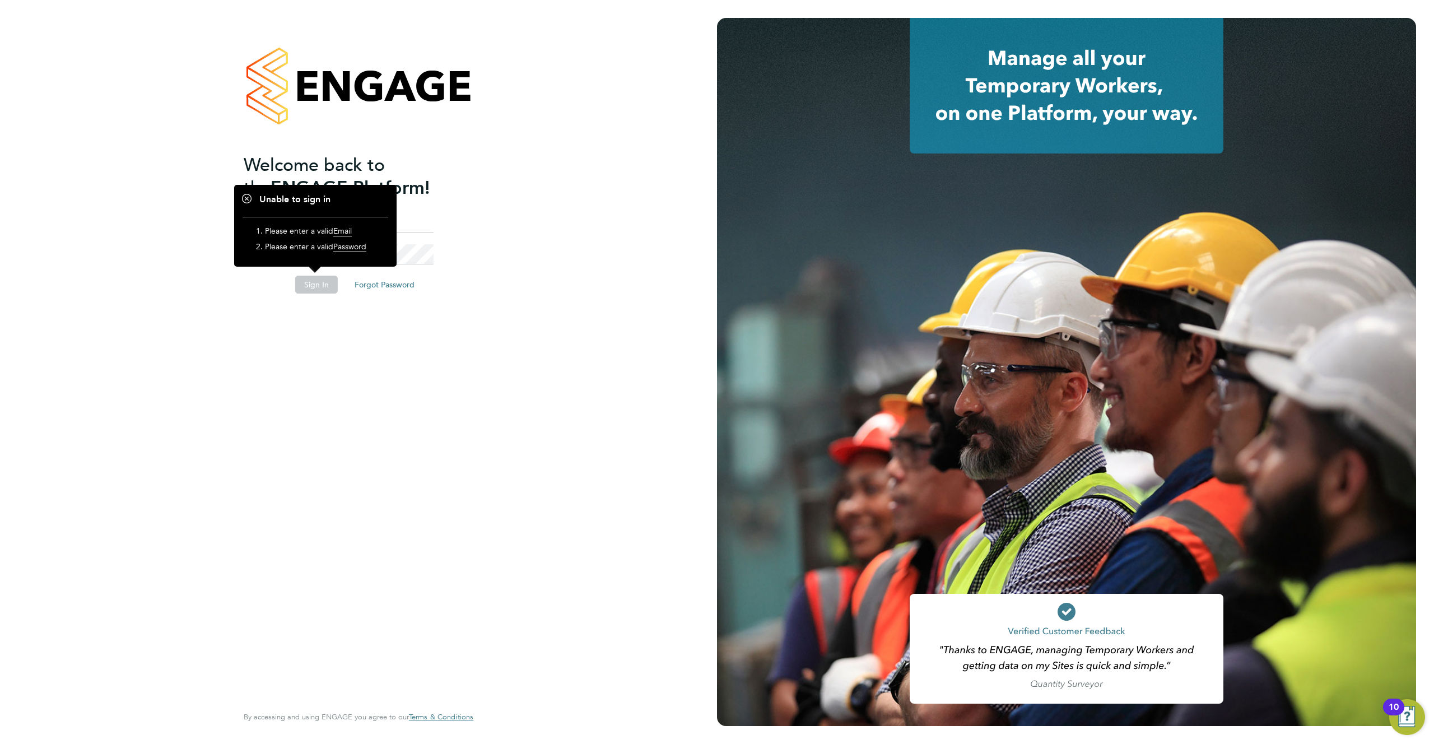
drag, startPoint x: 423, startPoint y: 210, endPoint x: 415, endPoint y: 218, distance: 11.5
click at [422, 210] on ng-template "Welcome back to the ENGAGE Platform! Email Password Sign In Forgot Password" at bounding box center [353, 229] width 218 height 151
click at [415, 218] on input at bounding box center [364, 223] width 138 height 20
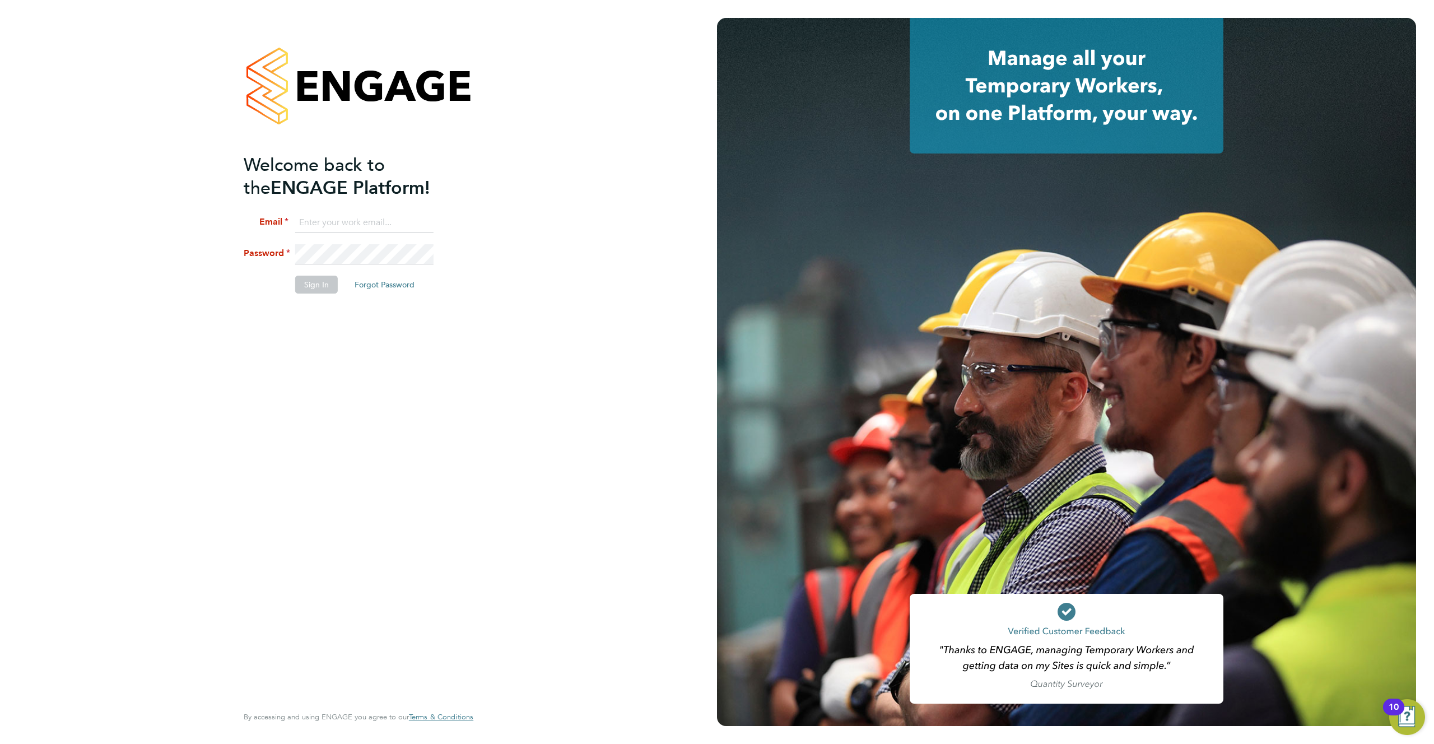
type input "support@engagelabs.io"
click at [310, 295] on li "Sign In Forgot Password" at bounding box center [353, 290] width 218 height 29
click at [311, 291] on button "Sign In" at bounding box center [316, 285] width 43 height 18
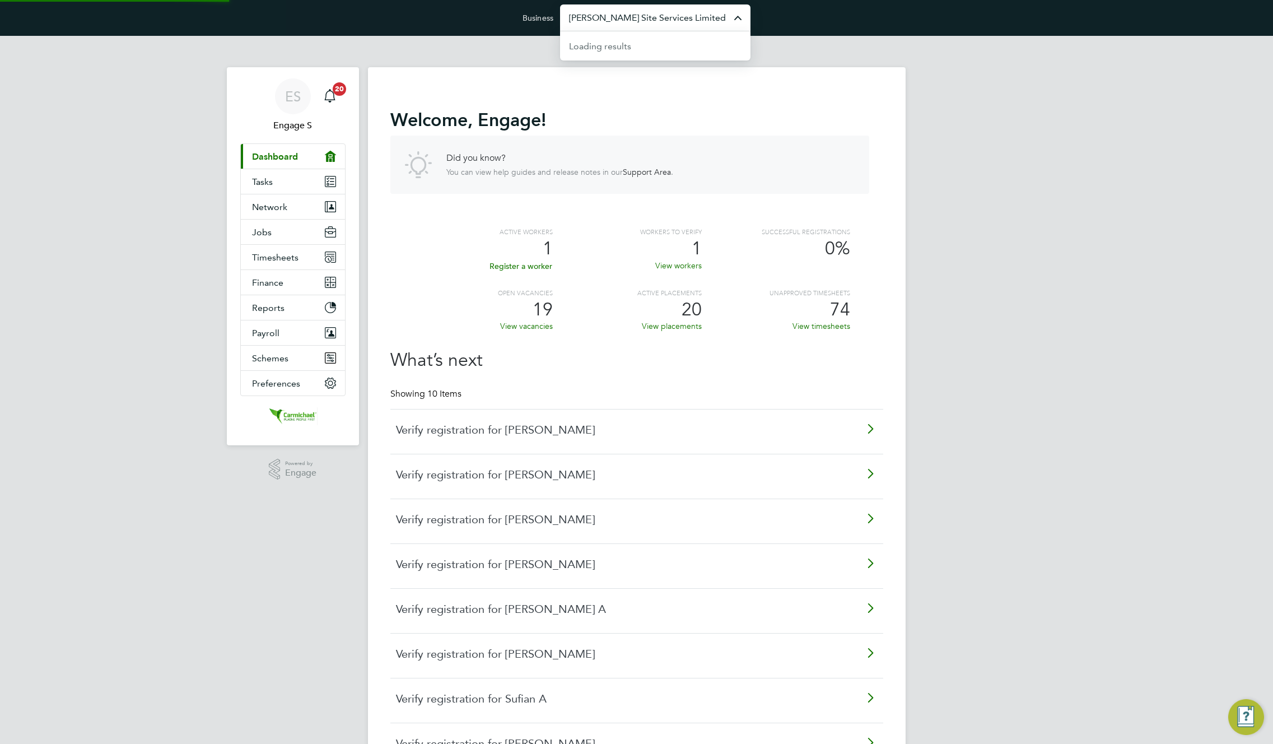
click at [701, 29] on input "[PERSON_NAME] Site Services Limited" at bounding box center [655, 17] width 190 height 26
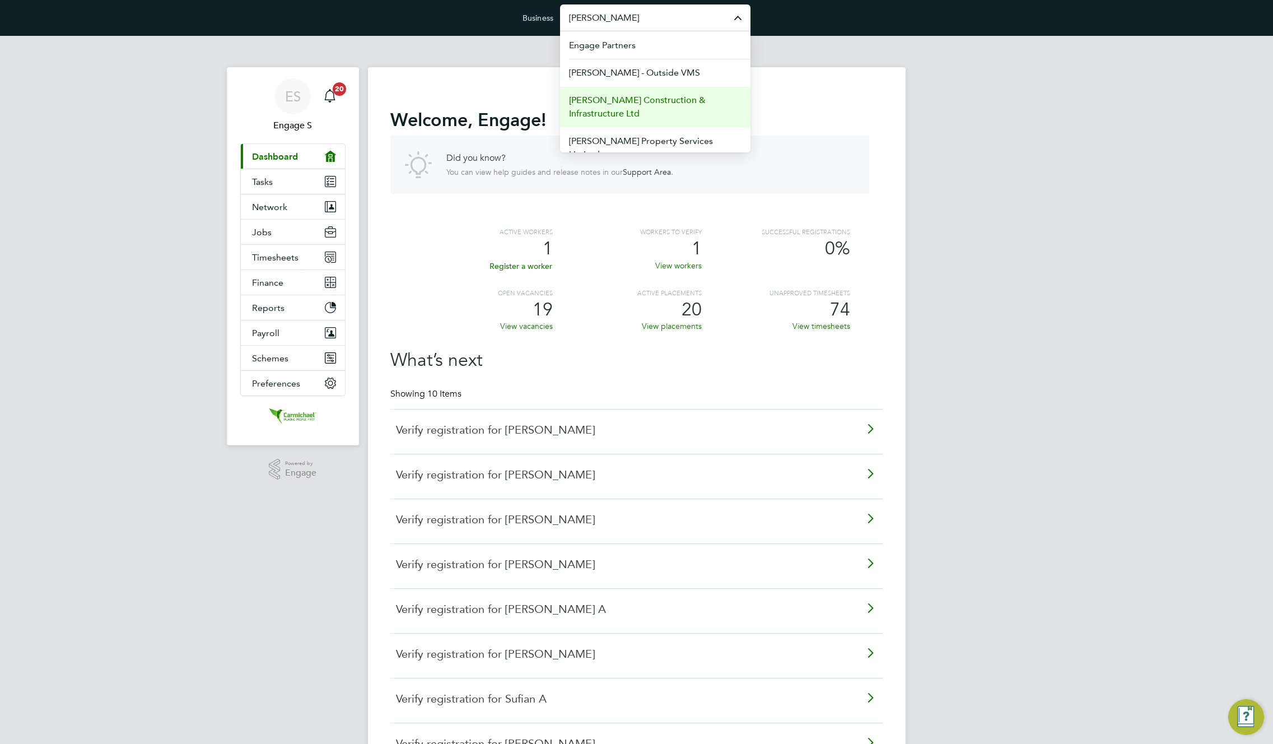
click at [673, 96] on span "[PERSON_NAME] Construction & Infrastructure Ltd" at bounding box center [655, 107] width 173 height 27
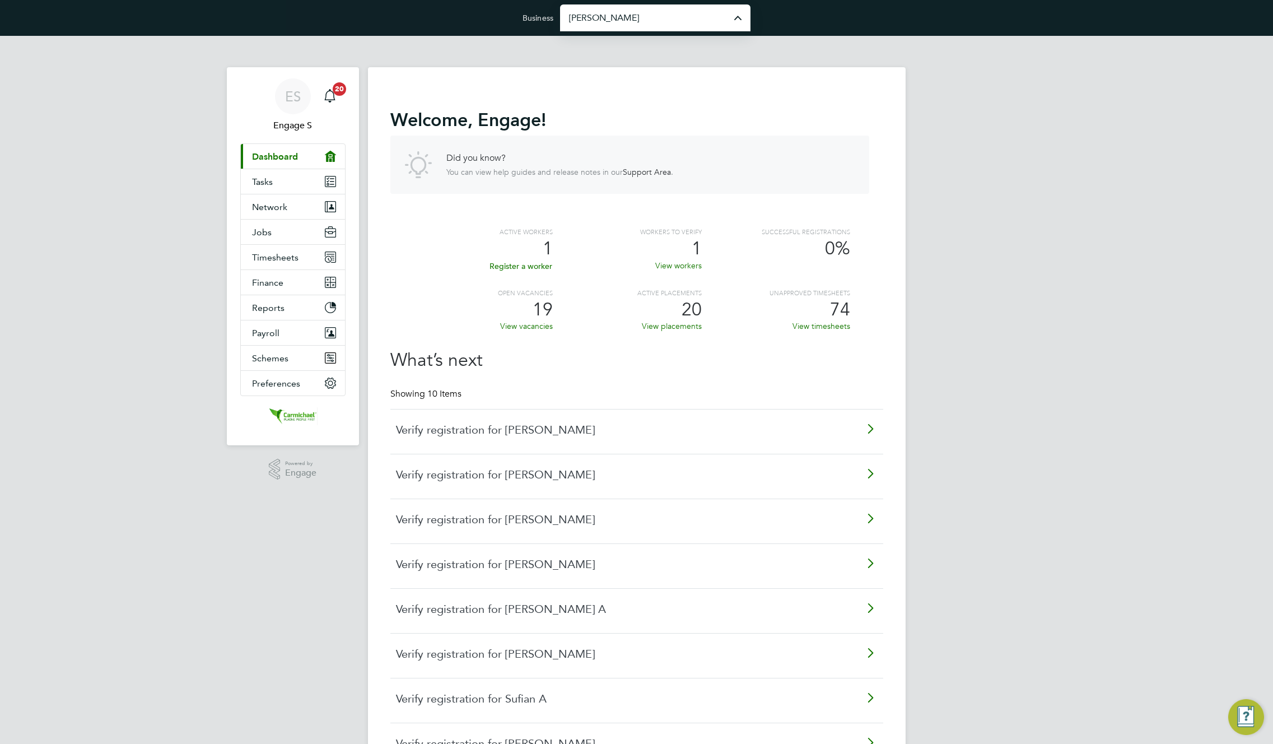
type input "[PERSON_NAME] Construction & Infrastructure Ltd"
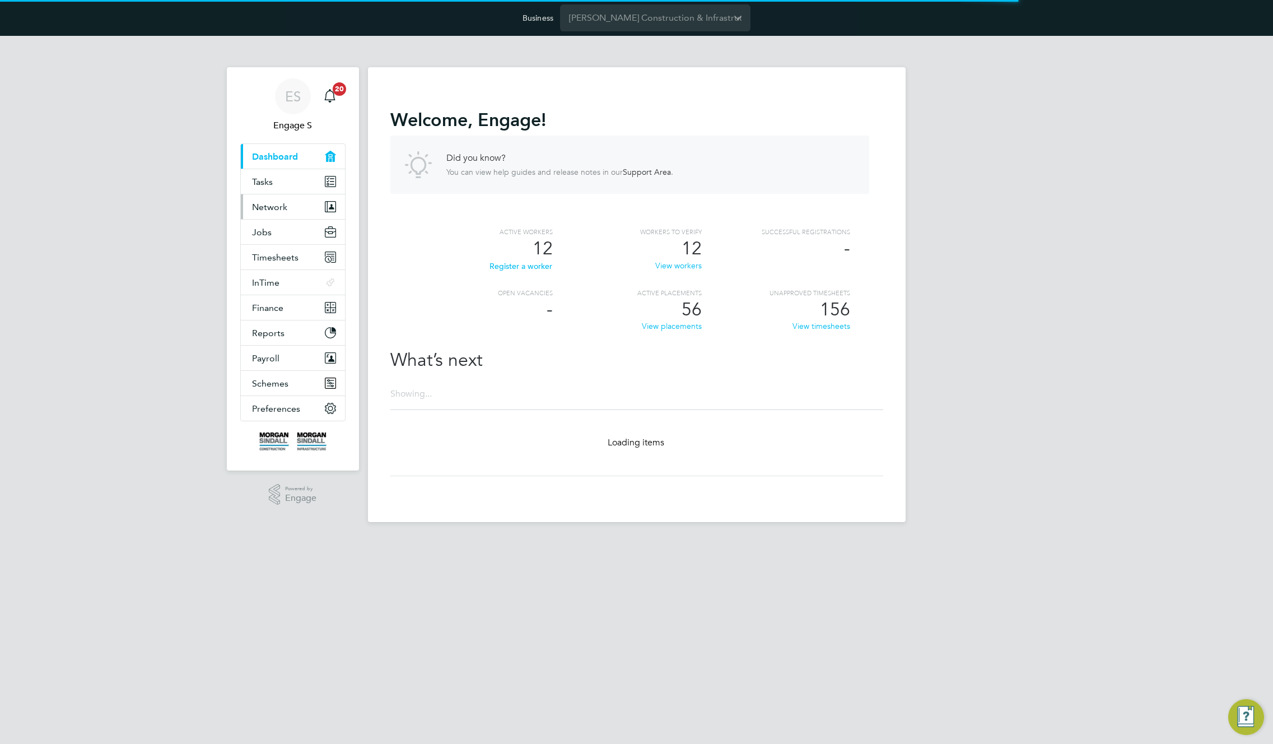
click at [289, 207] on button "Network" at bounding box center [293, 206] width 104 height 25
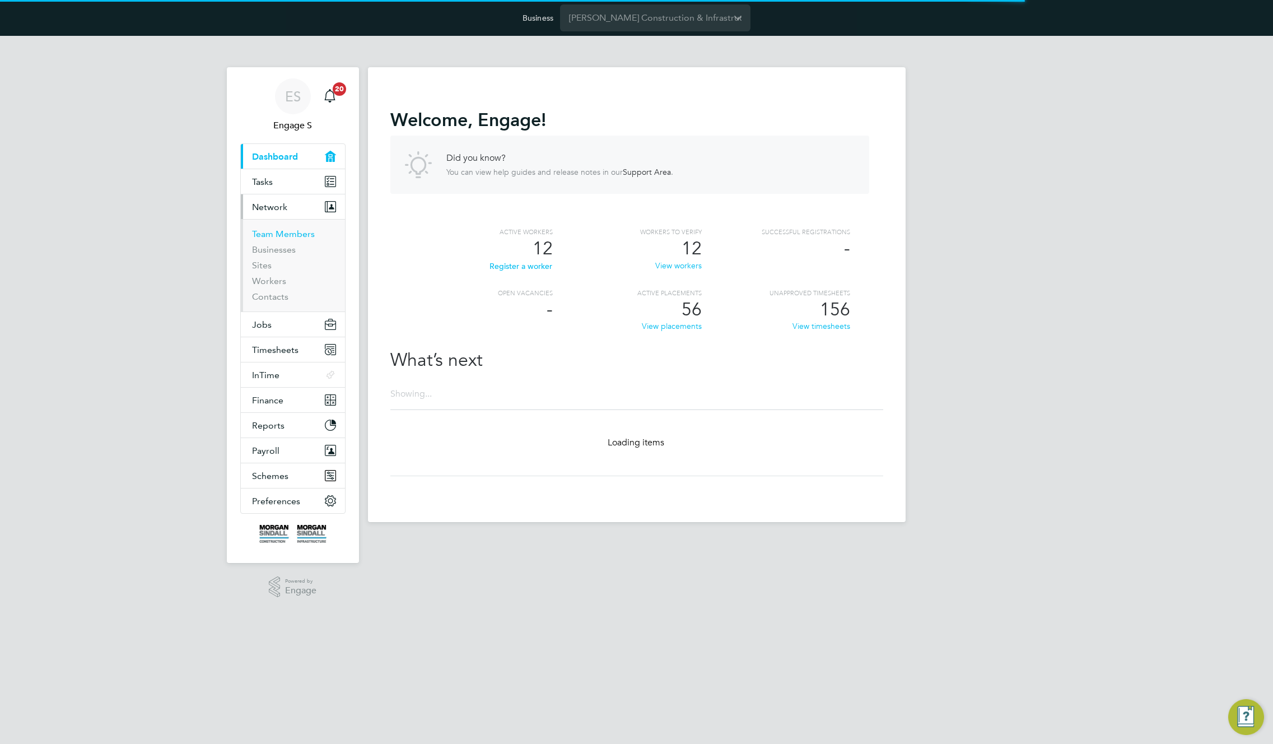
click at [283, 234] on link "Team Members" at bounding box center [283, 234] width 63 height 11
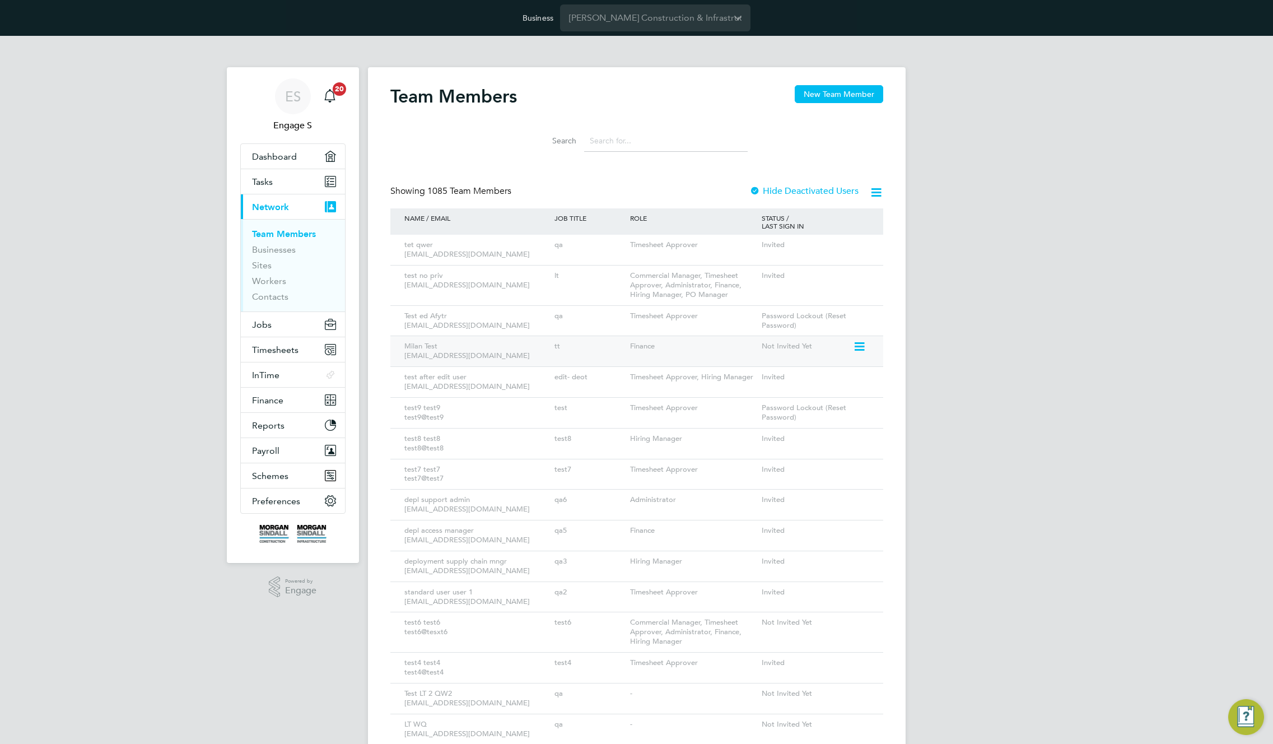
click at [854, 347] on icon at bounding box center [858, 346] width 11 height 13
click at [755, 371] on li "Edit User" at bounding box center [796, 373] width 135 height 16
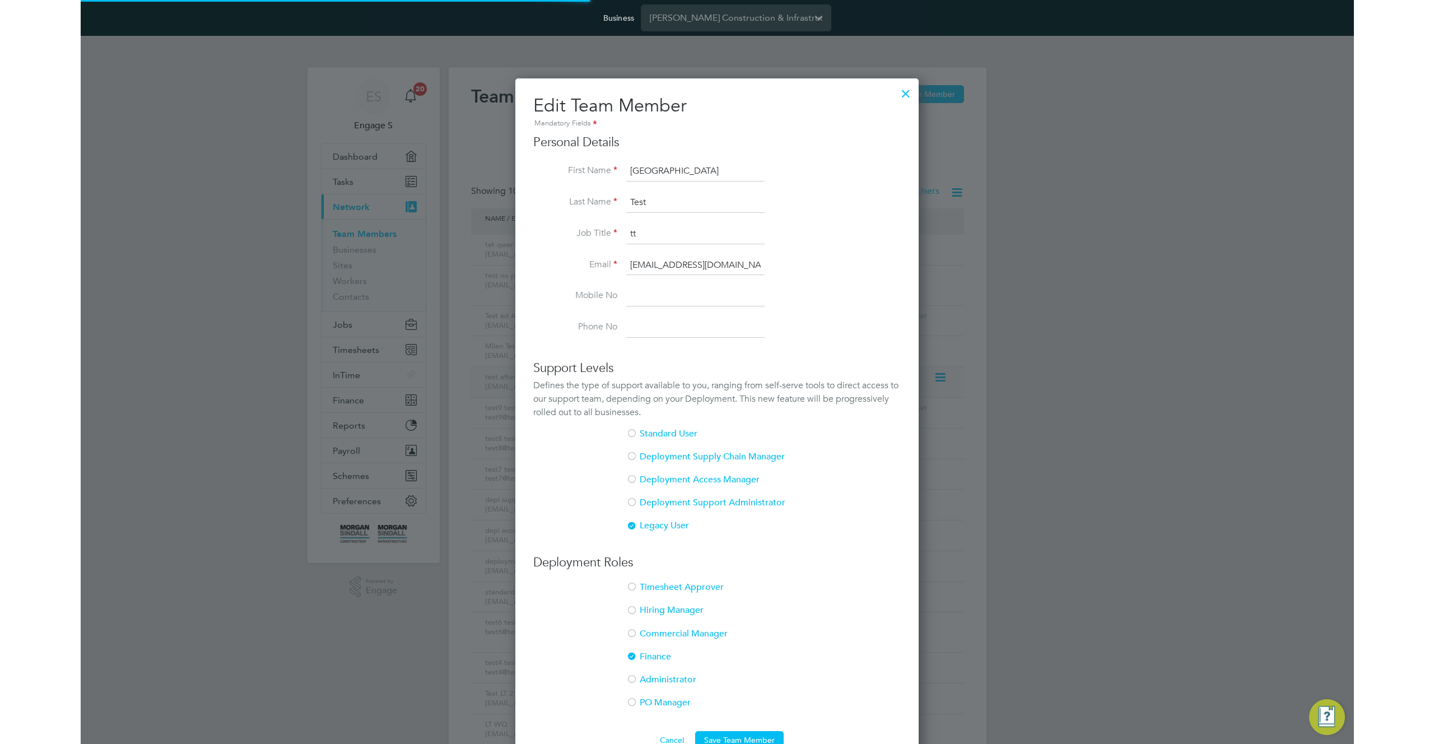
scroll to position [694, 404]
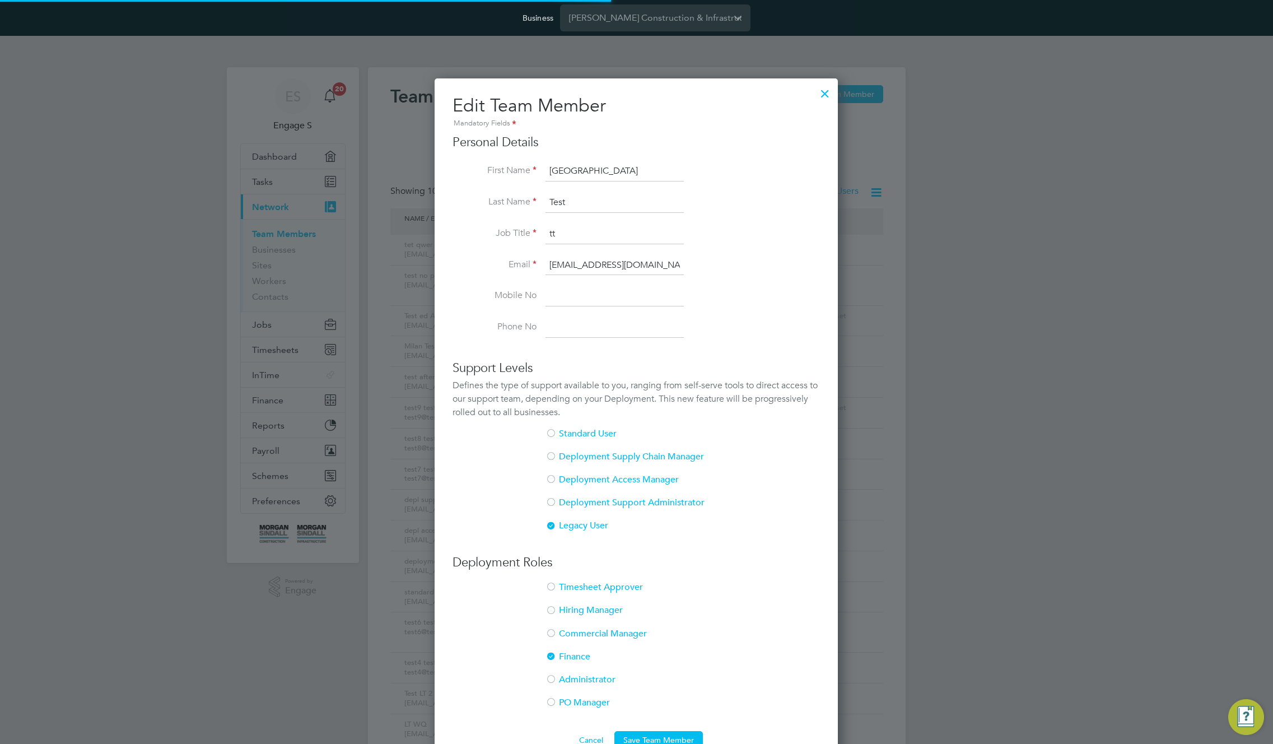
click at [571, 677] on li "Administrator" at bounding box center [637, 685] width 368 height 23
click at [652, 735] on button "Save Team Member" at bounding box center [659, 740] width 89 height 18
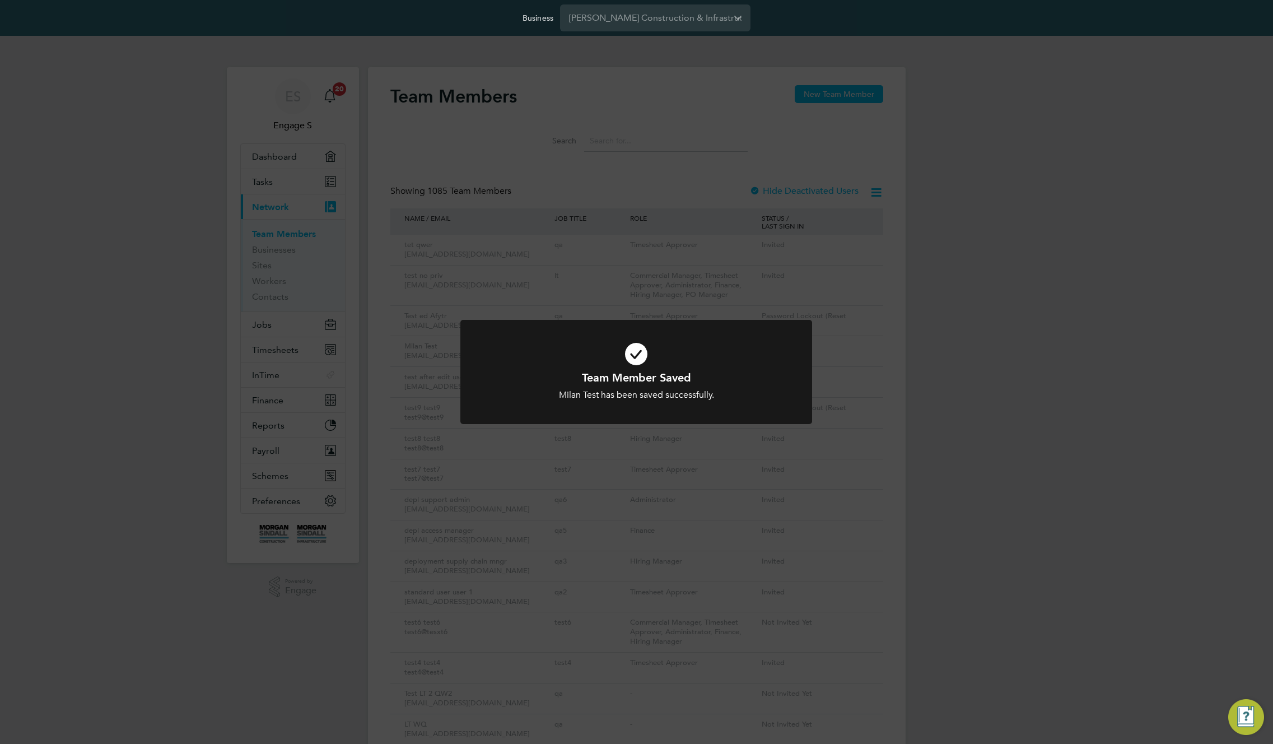
click at [912, 463] on div "Team Member Saved Milan Test has been saved successfully. Cancel Okay" at bounding box center [636, 372] width 1273 height 744
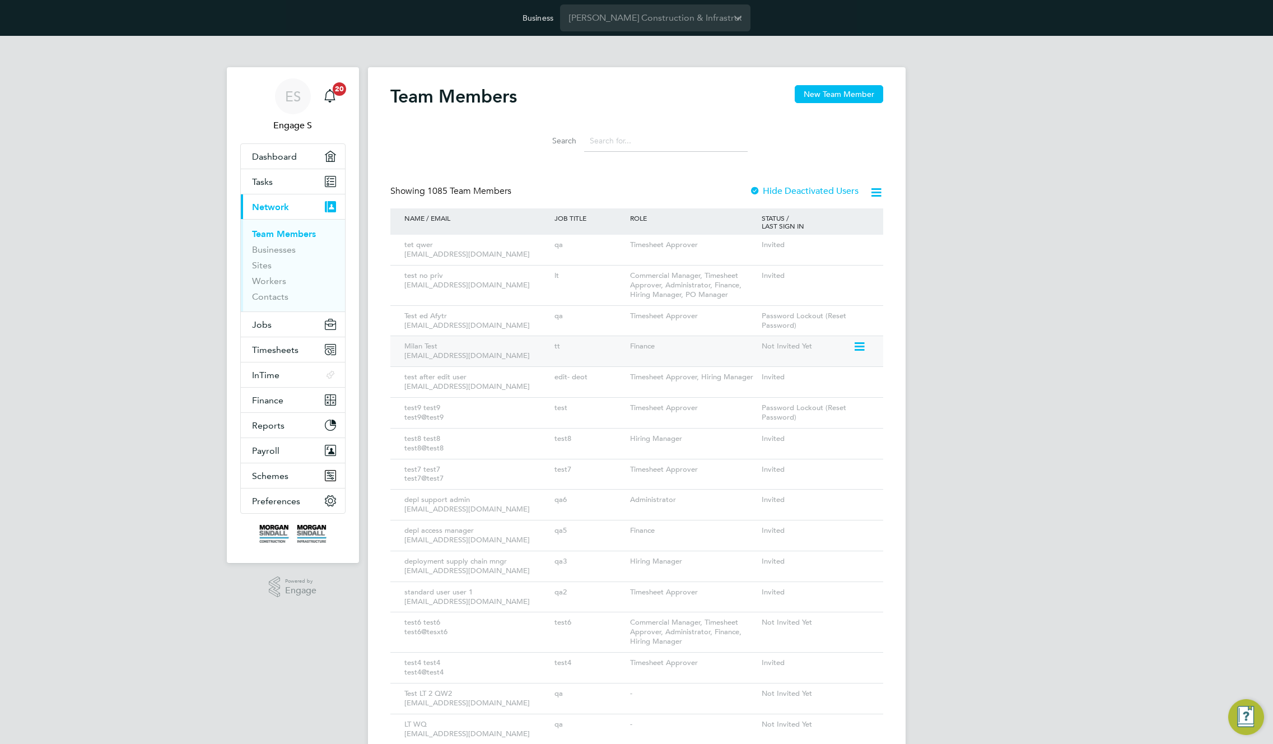
click at [863, 347] on icon at bounding box center [858, 346] width 11 height 13
click at [748, 473] on li "Impersonate" at bounding box center [796, 474] width 135 height 16
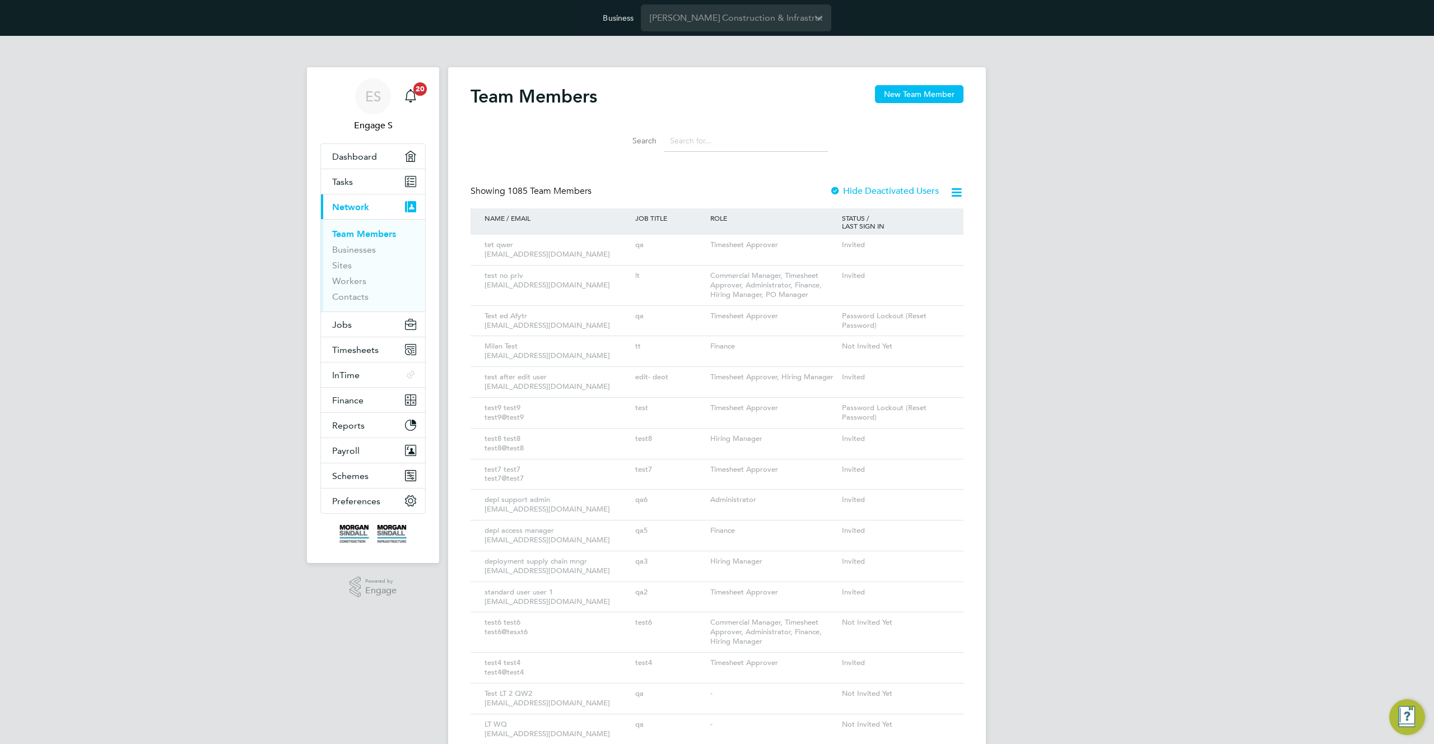
click at [807, 117] on div "Team Members New Team Member" at bounding box center [717, 102] width 493 height 34
click at [764, 137] on input at bounding box center [746, 141] width 164 height 22
click at [743, 141] on input at bounding box center [746, 141] width 164 height 22
drag, startPoint x: 743, startPoint y: 141, endPoint x: 898, endPoint y: 0, distance: 208.6
click at [744, 141] on input at bounding box center [746, 141] width 164 height 22
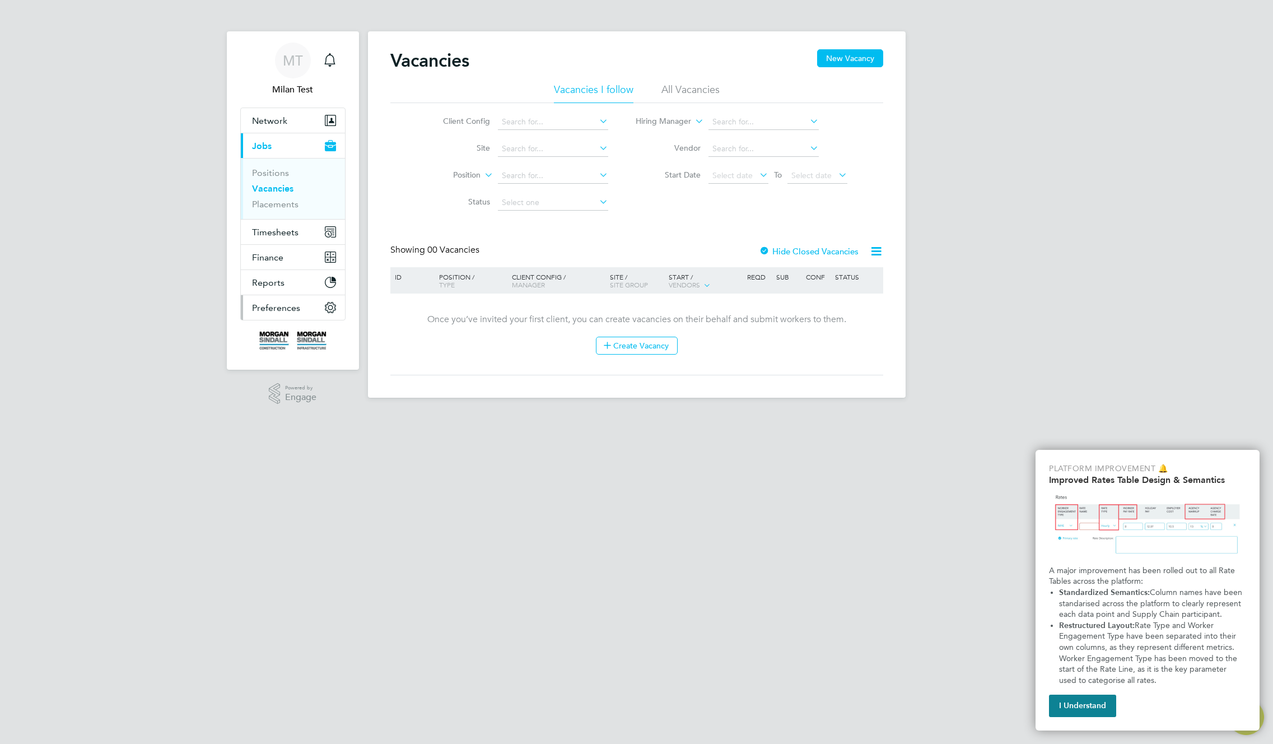
click at [282, 309] on span "Preferences" at bounding box center [276, 308] width 48 height 11
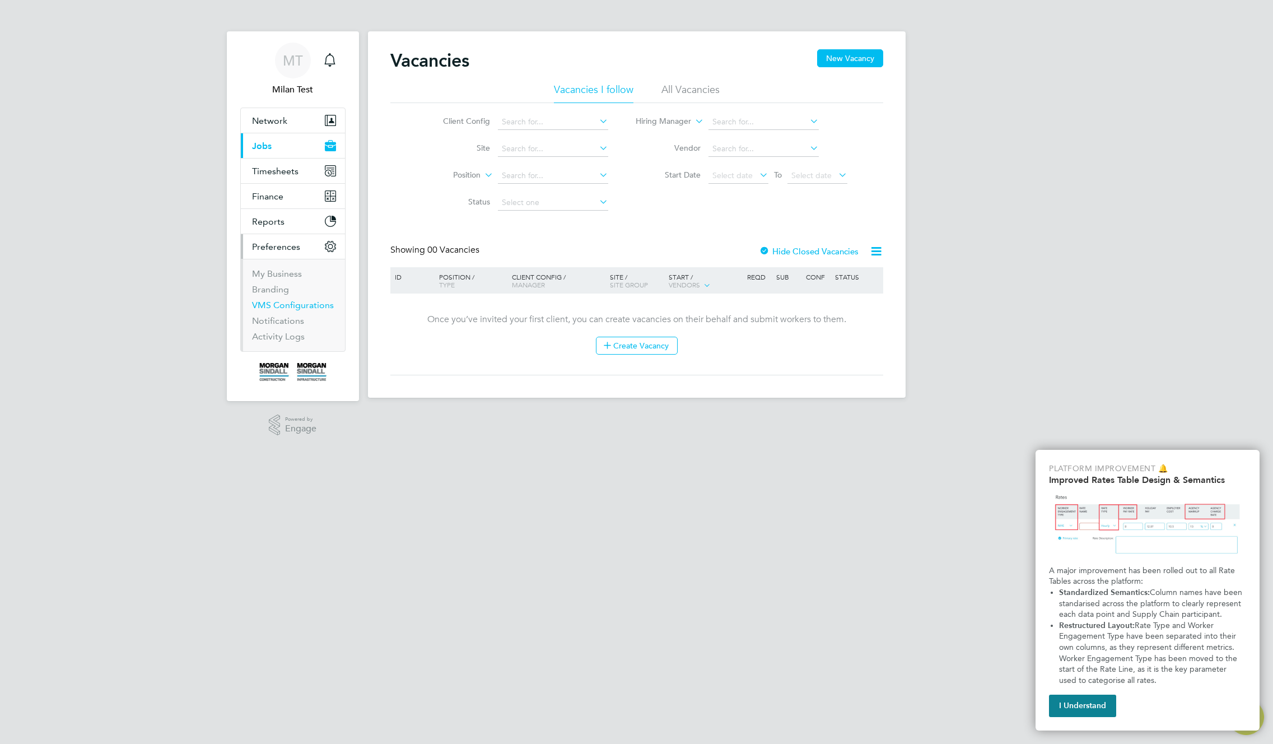
click at [283, 306] on link "VMS Configurations" at bounding box center [293, 305] width 82 height 11
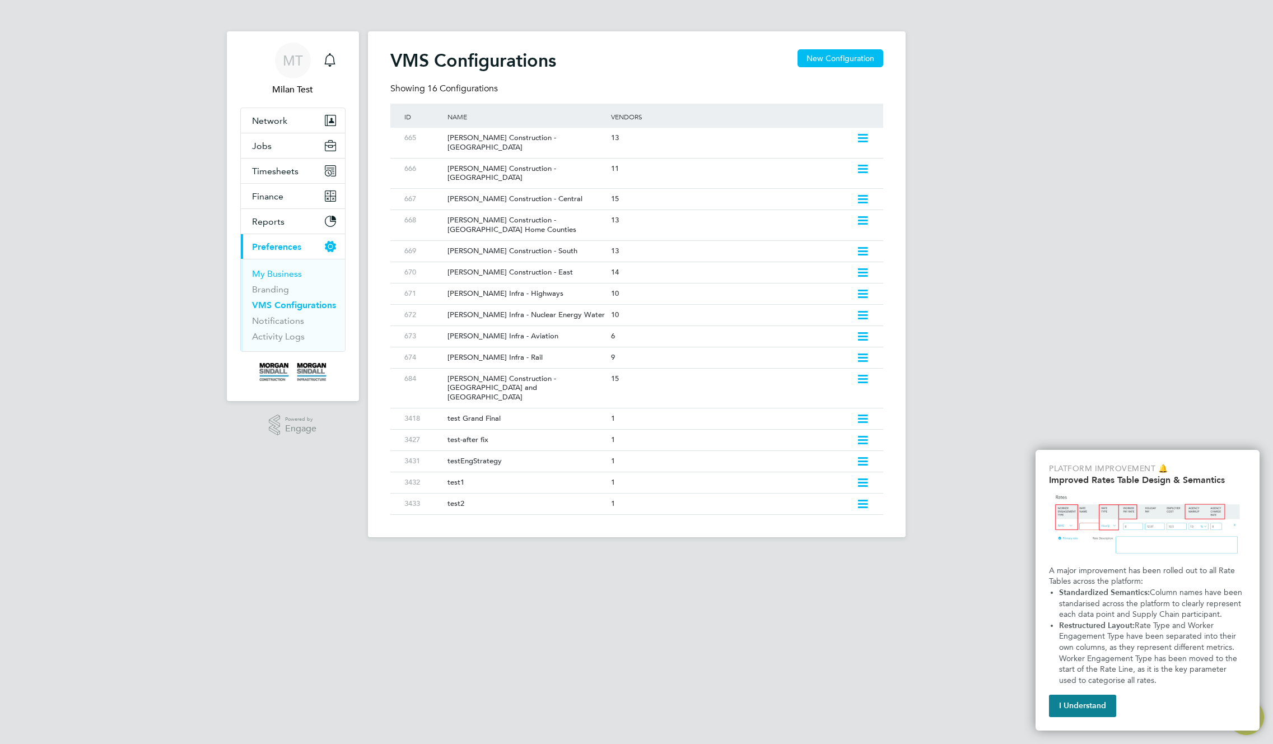
click at [282, 273] on link "My Business" at bounding box center [277, 273] width 50 height 11
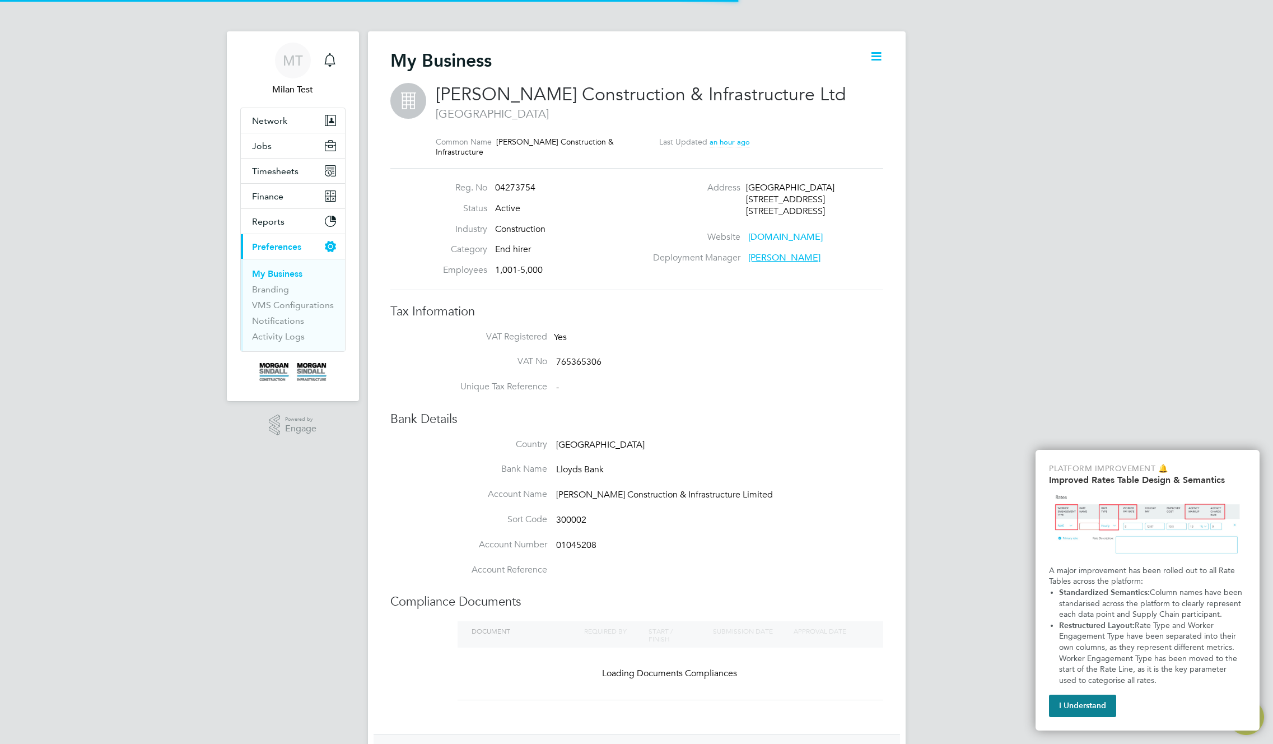
scroll to position [12, 241]
click at [770, 261] on span "[PERSON_NAME]" at bounding box center [784, 257] width 72 height 11
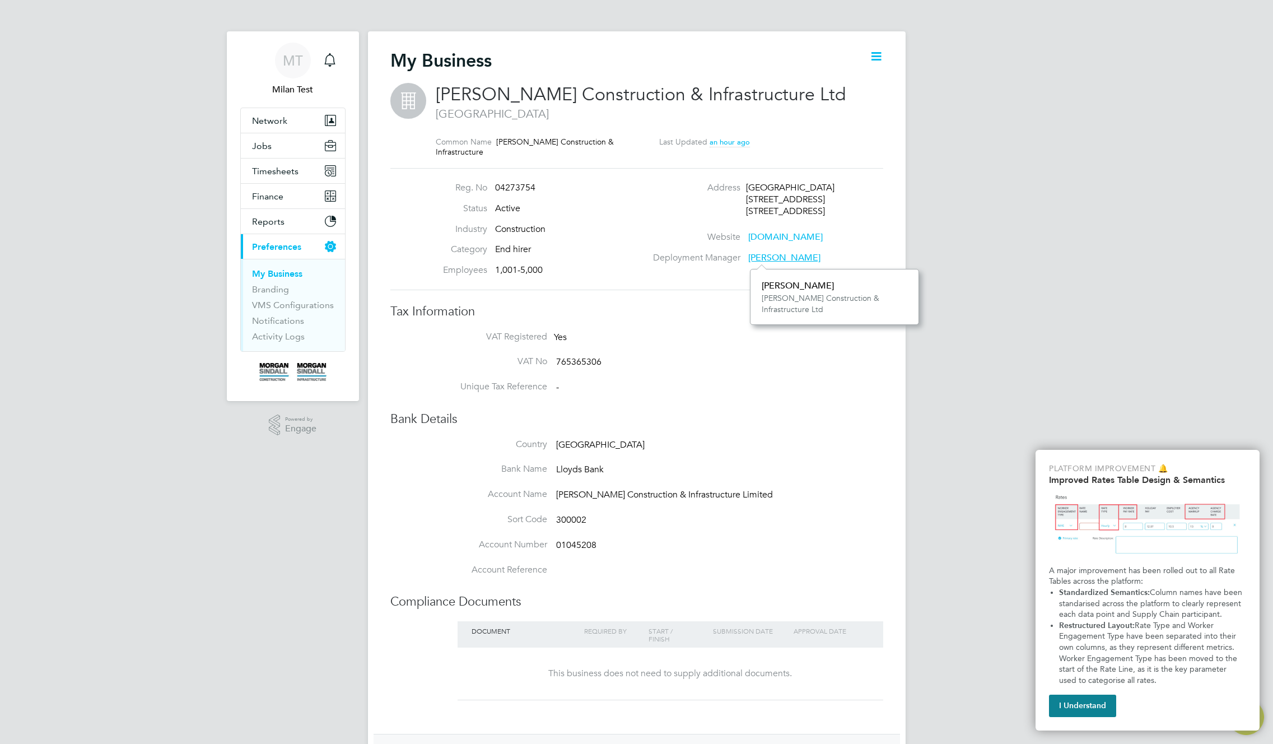
click at [877, 50] on icon at bounding box center [876, 56] width 14 height 14
click at [849, 81] on li "Edit Business e" at bounding box center [848, 83] width 66 height 16
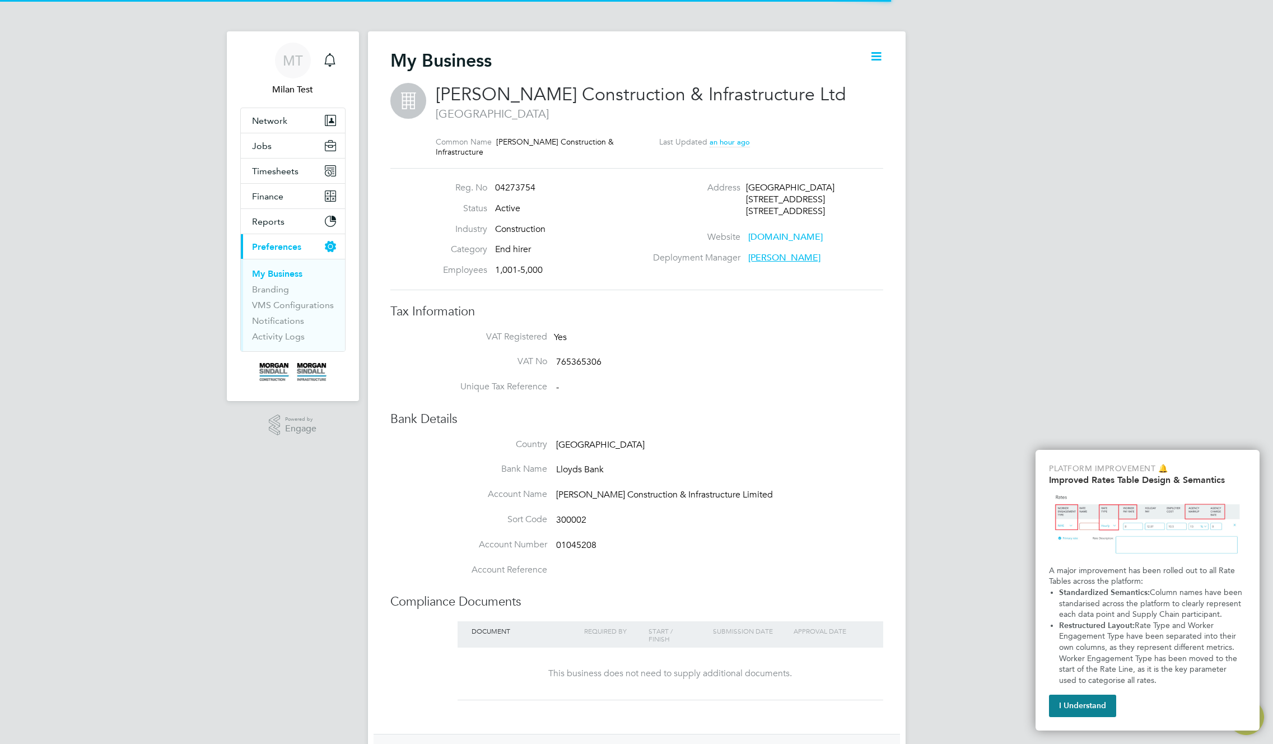
type input "[GEOGRAPHIC_DATA]"
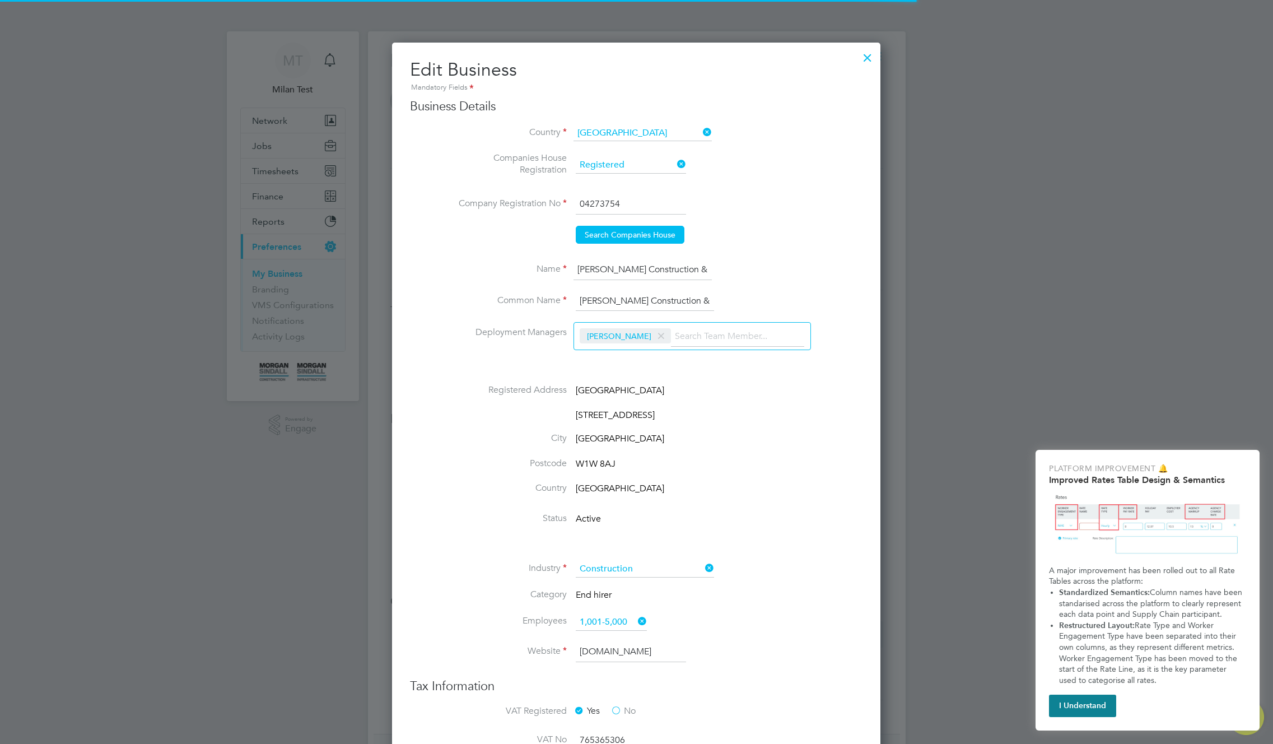
scroll to position [1593, 489]
click at [705, 340] on input at bounding box center [737, 337] width 133 height 20
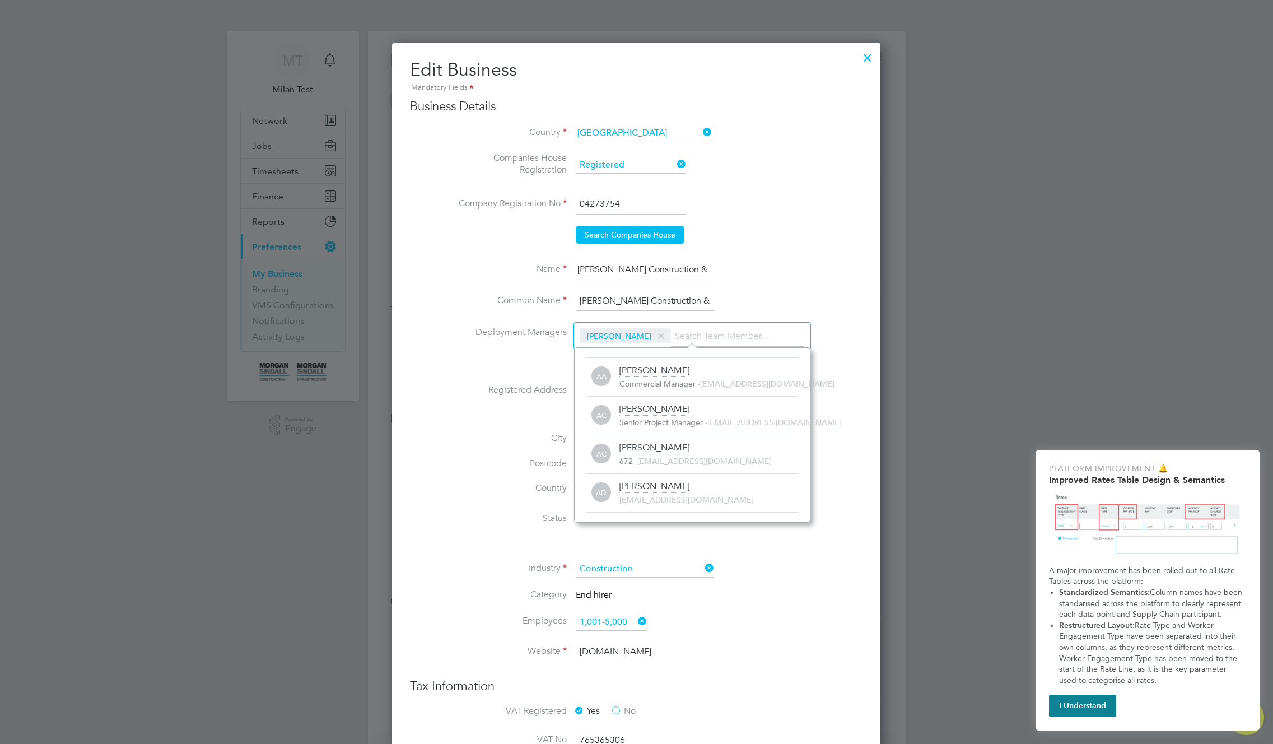
scroll to position [12, 180]
click at [727, 483] on div "Adam D 226771@testacc.com" at bounding box center [709, 493] width 179 height 25
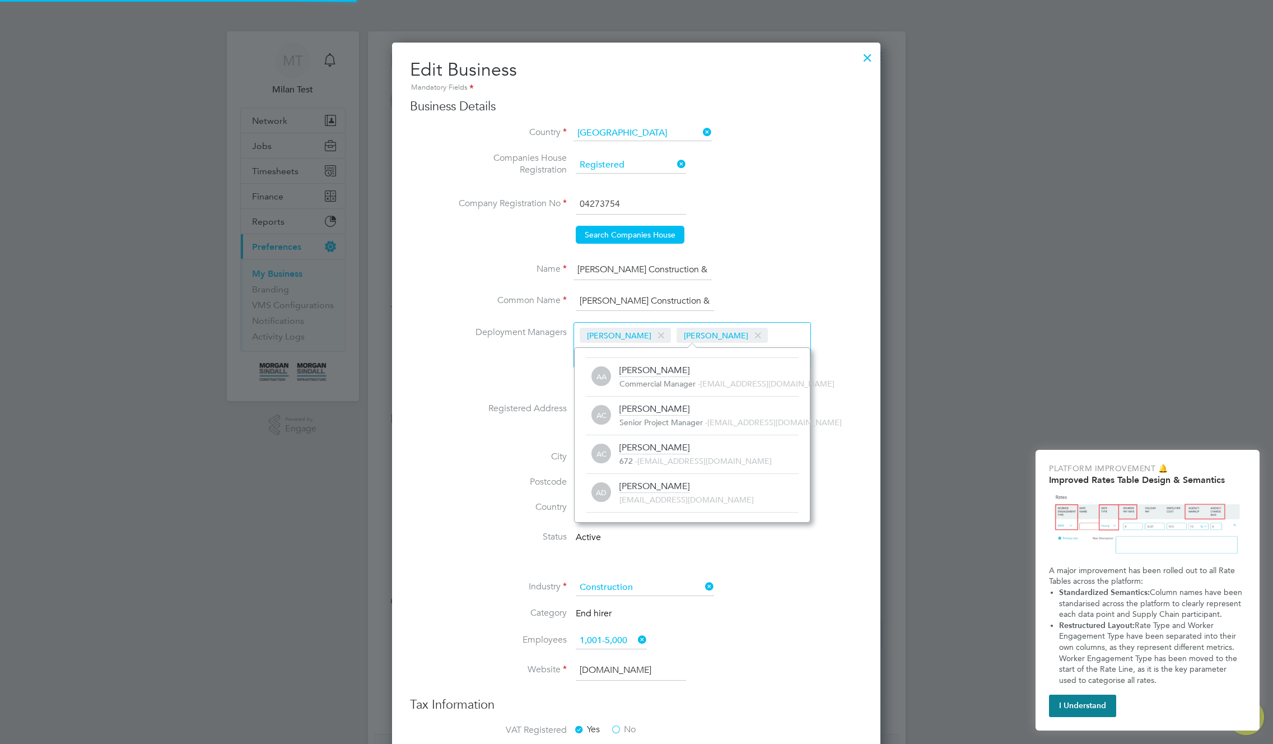
click at [750, 331] on span at bounding box center [758, 335] width 16 height 21
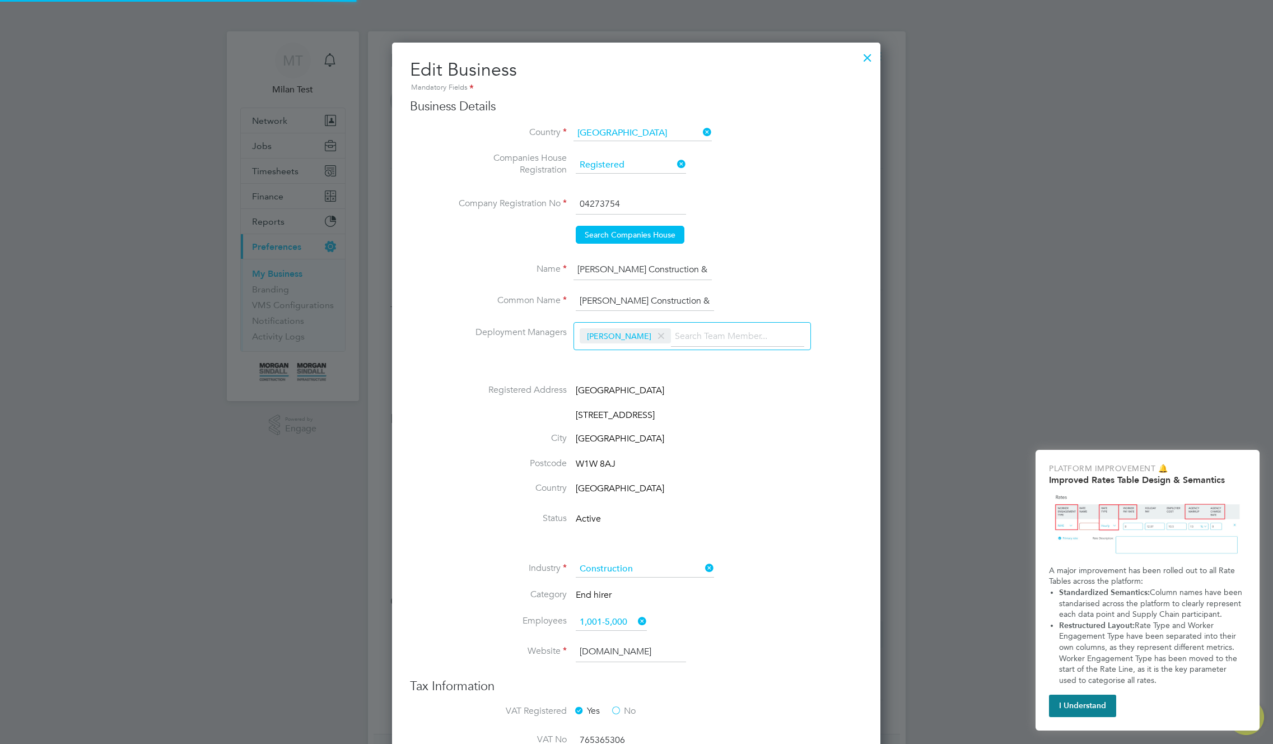
scroll to position [0, 0]
click at [696, 336] on input "ni" at bounding box center [737, 337] width 133 height 20
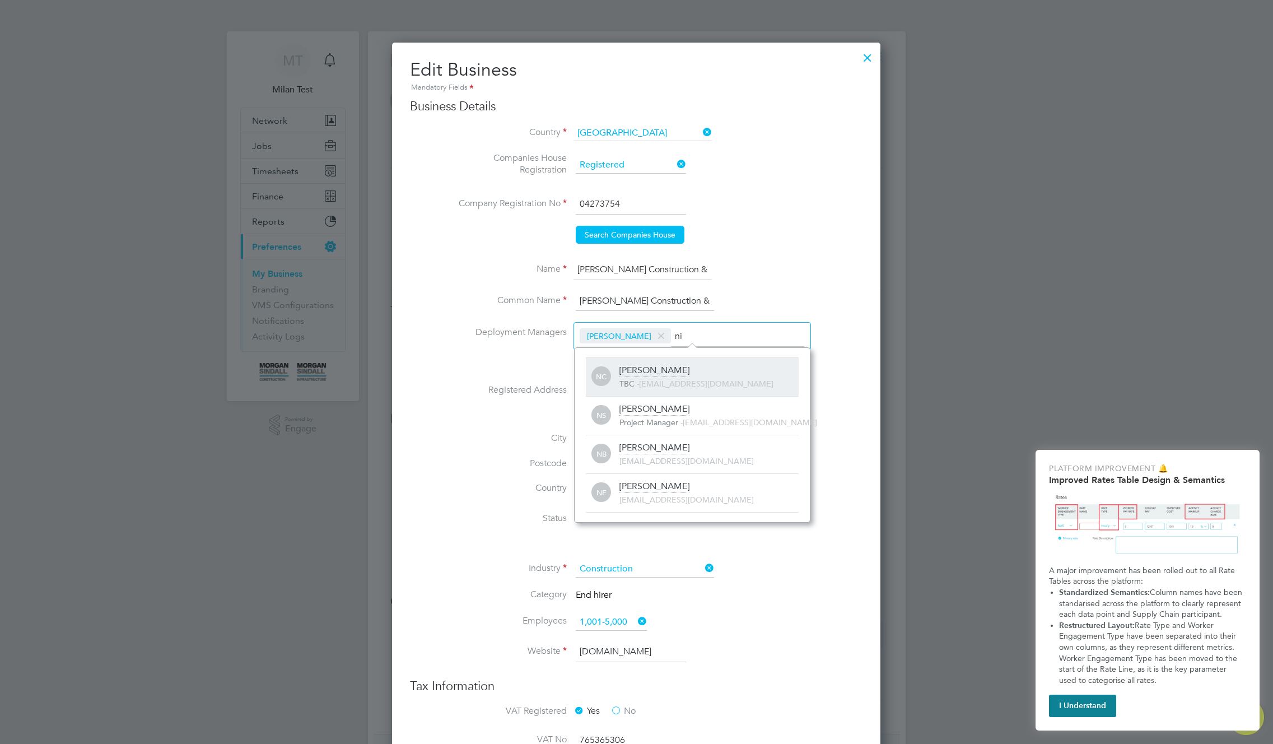
type input "ni"
click at [716, 381] on span "[EMAIL_ADDRESS][DOMAIN_NAME]" at bounding box center [706, 384] width 134 height 10
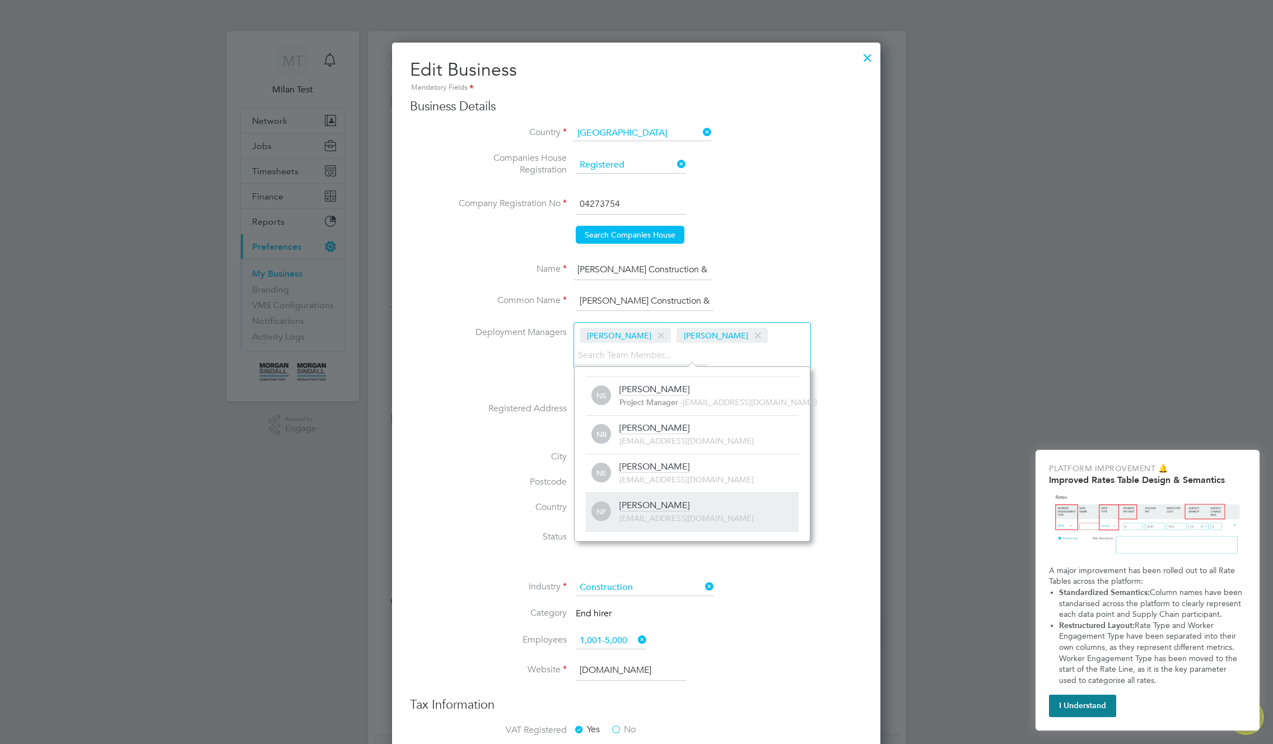
click at [708, 510] on div "Nick F 225560@testacc.com" at bounding box center [709, 512] width 179 height 25
click at [507, 360] on li "Deployment Managers Adam G Nicholas C Nick F" at bounding box center [659, 351] width 408 height 58
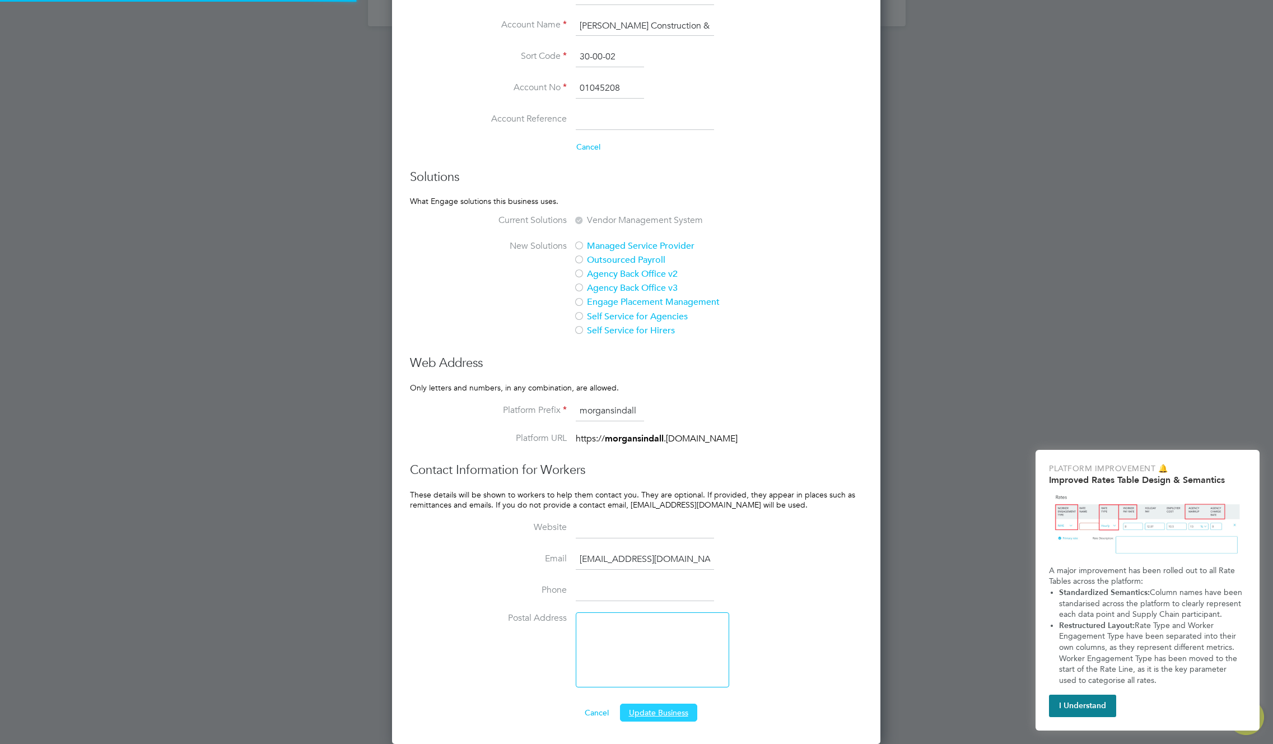
click at [660, 709] on button "Update Business" at bounding box center [658, 713] width 77 height 18
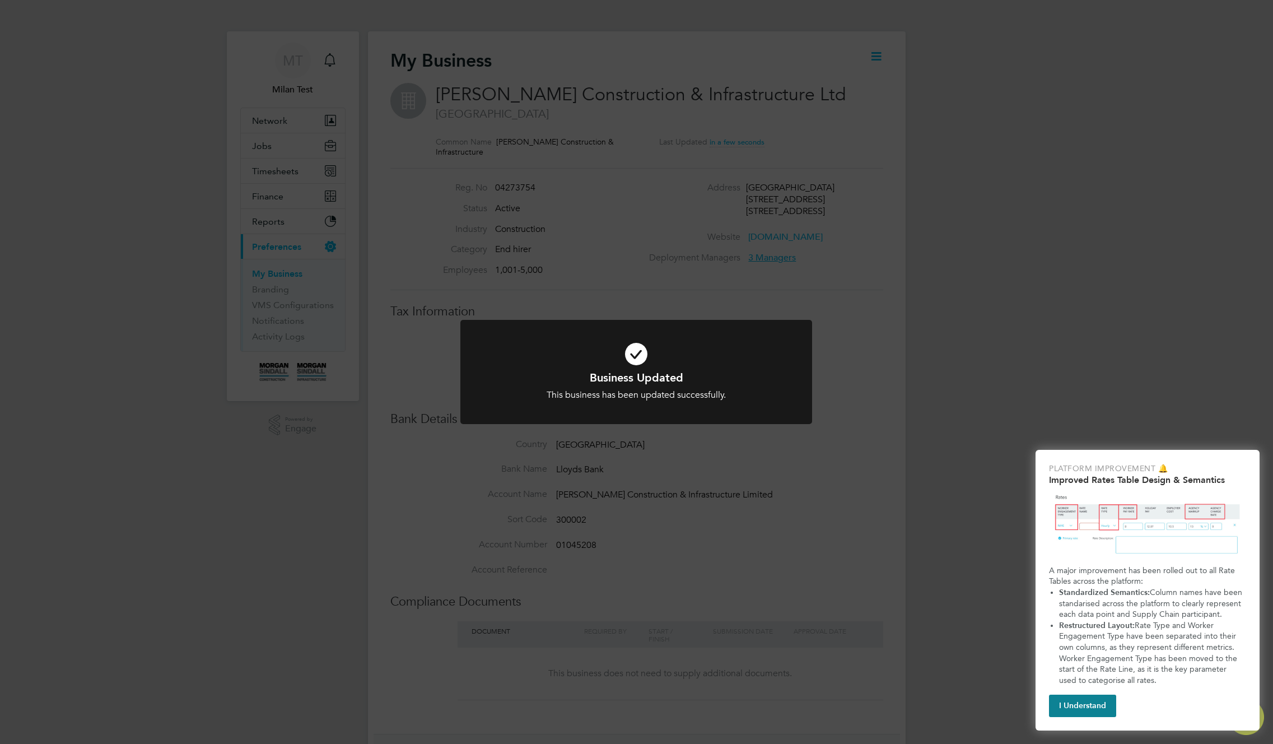
click at [815, 259] on div "Business Updated This business has been updated successfully. Cancel Okay" at bounding box center [636, 372] width 1273 height 744
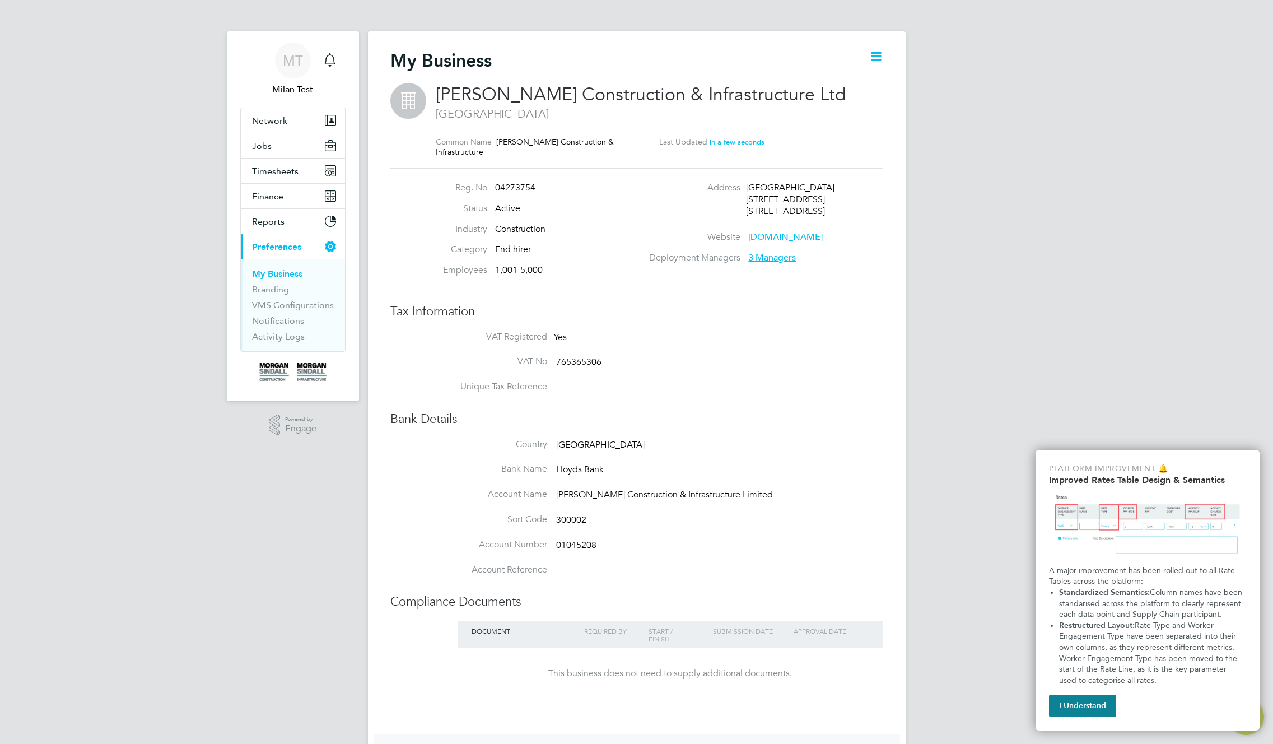
click at [780, 259] on span "3 Managers" at bounding box center [772, 257] width 48 height 11
click at [913, 254] on div "MT Milan Test Notifications Applications: Network Team Members Businesses Sites…" at bounding box center [636, 477] width 1273 height 954
click at [780, 258] on span "3 Managers" at bounding box center [772, 257] width 48 height 11
click at [906, 259] on div "MT Milan Test Notifications Applications: Network Team Members Businesses Sites…" at bounding box center [636, 477] width 1273 height 954
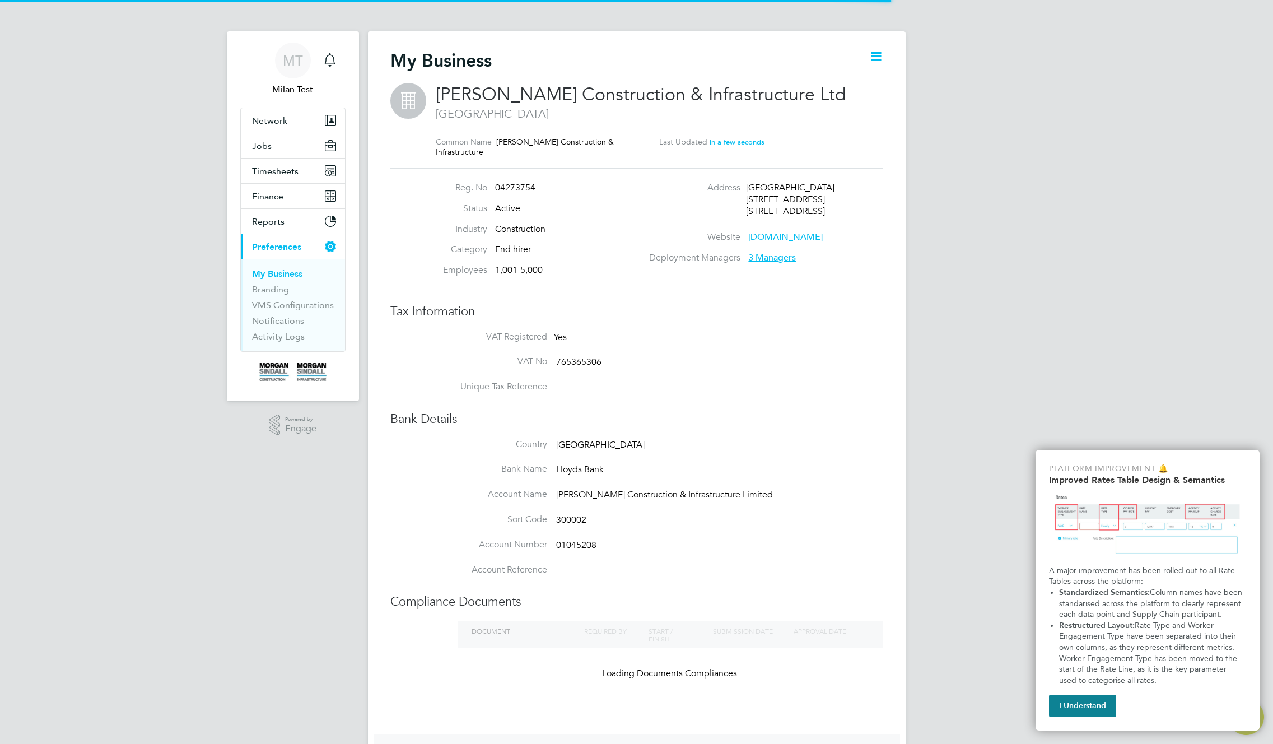
click at [775, 259] on span "3 Managers" at bounding box center [772, 257] width 48 height 11
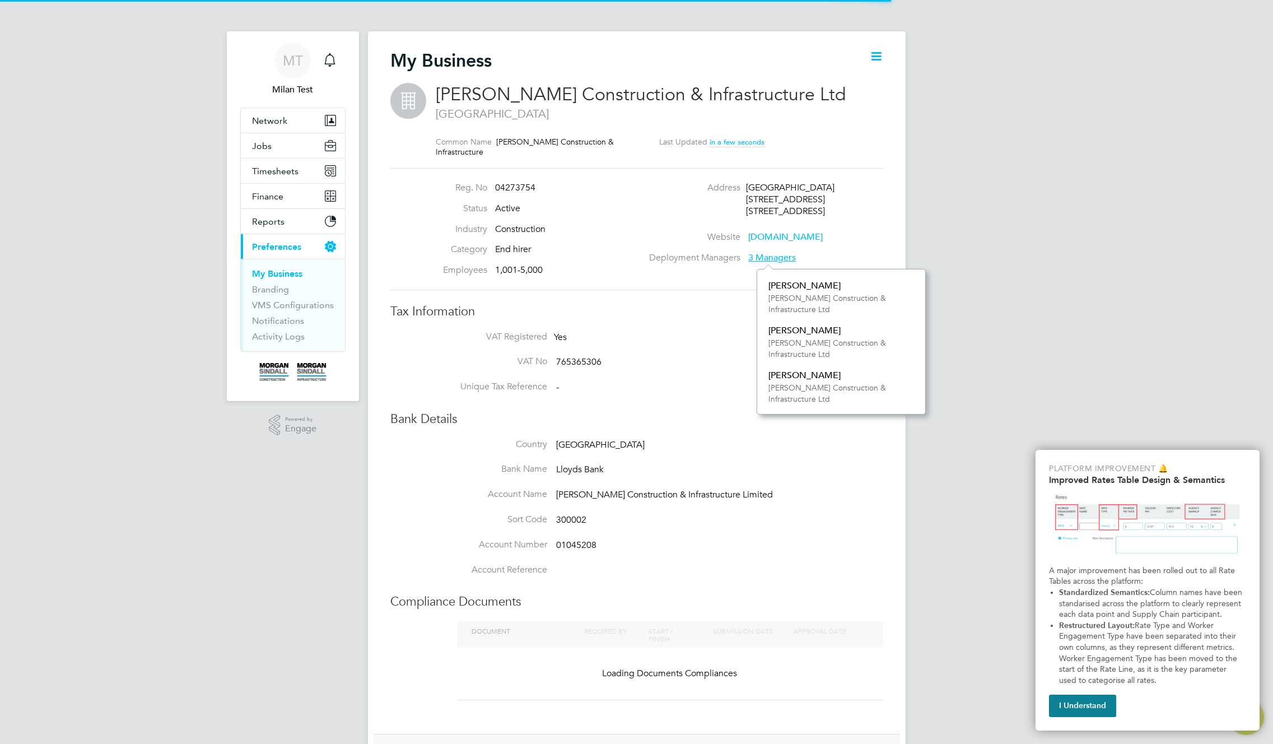
scroll to position [145, 169]
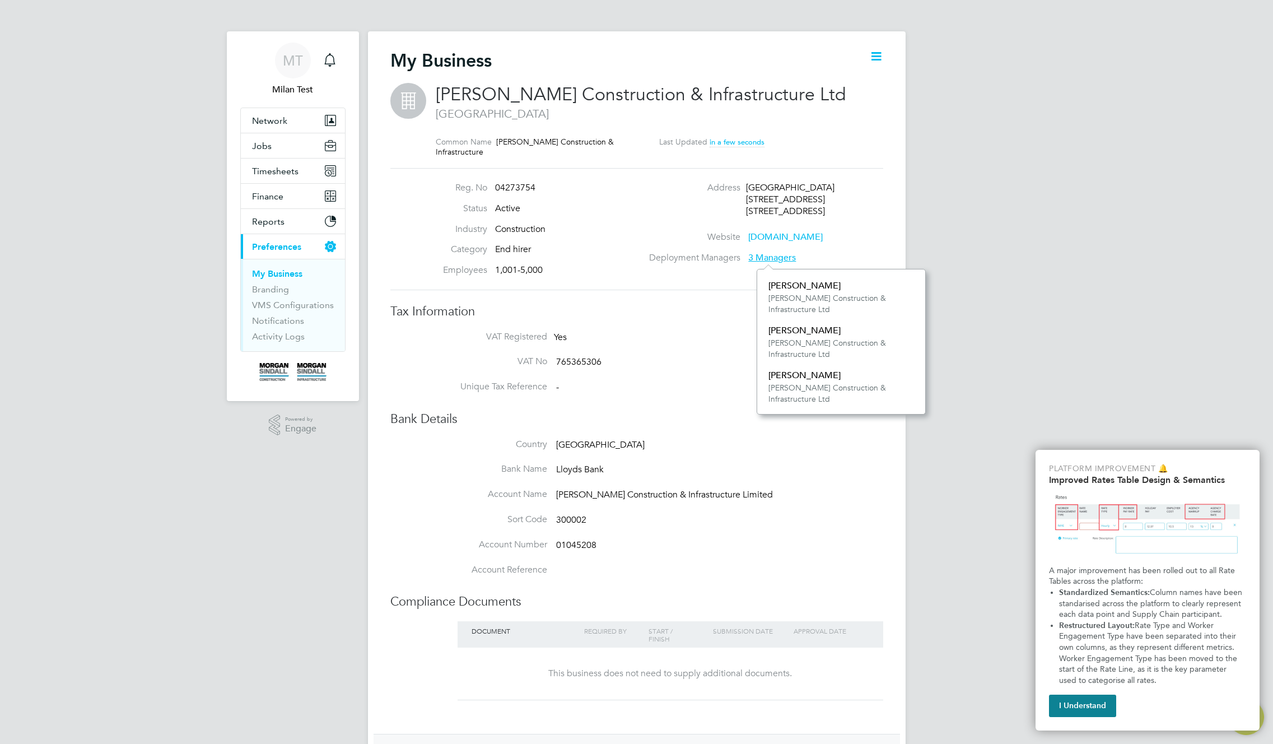
click at [803, 257] on div "Deployment Managers 3 Managers" at bounding box center [767, 258] width 241 height 12
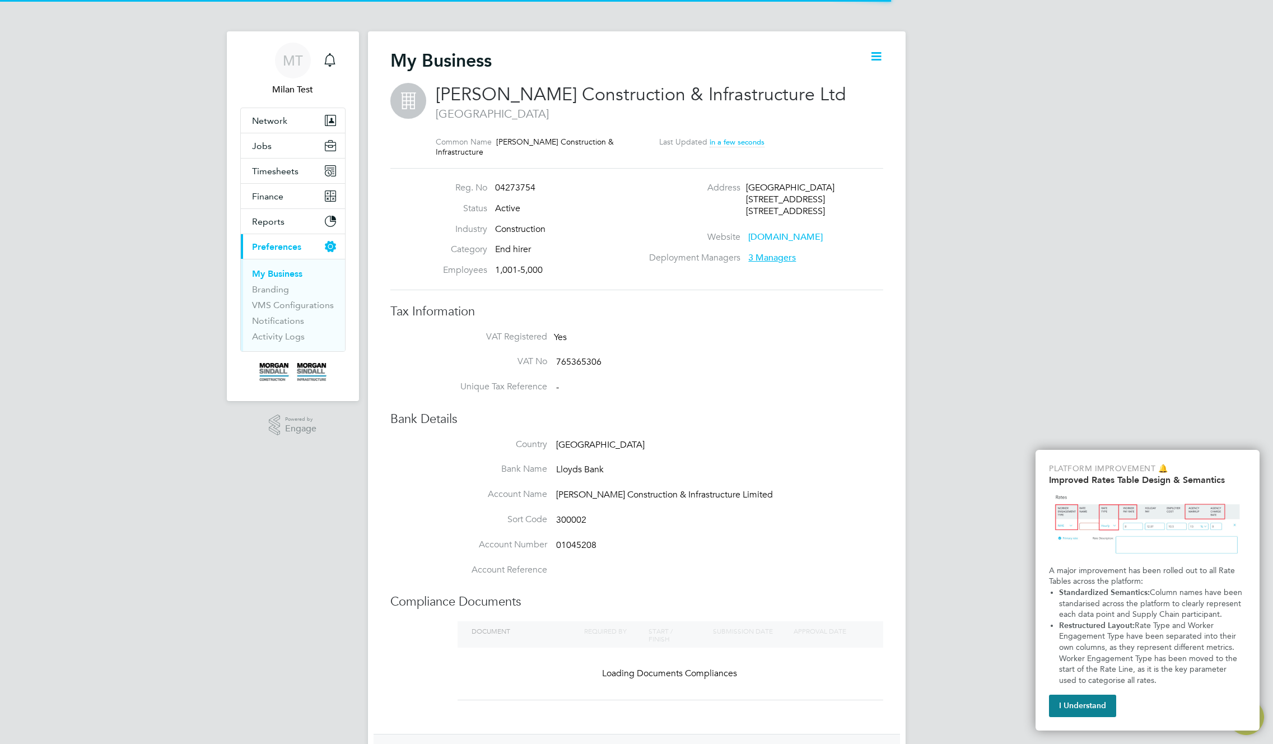
click at [769, 260] on span "3 Managers" at bounding box center [772, 257] width 48 height 11
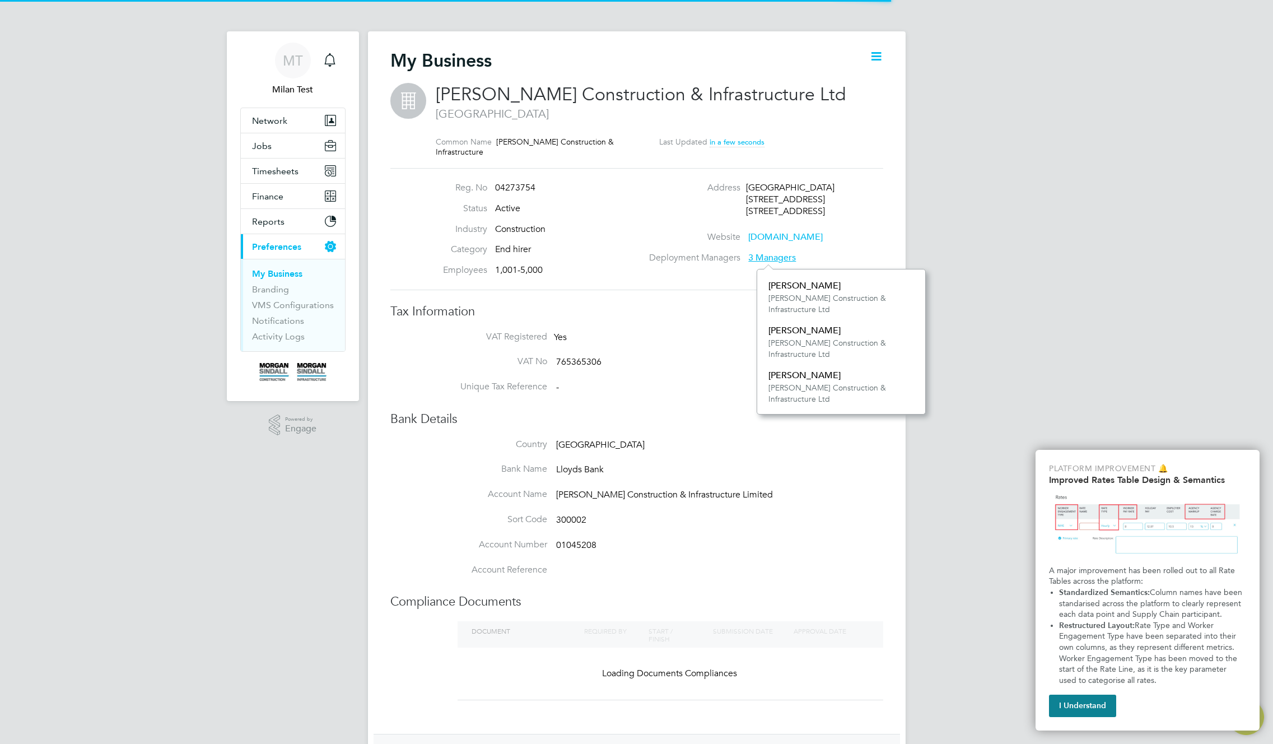
scroll to position [145, 169]
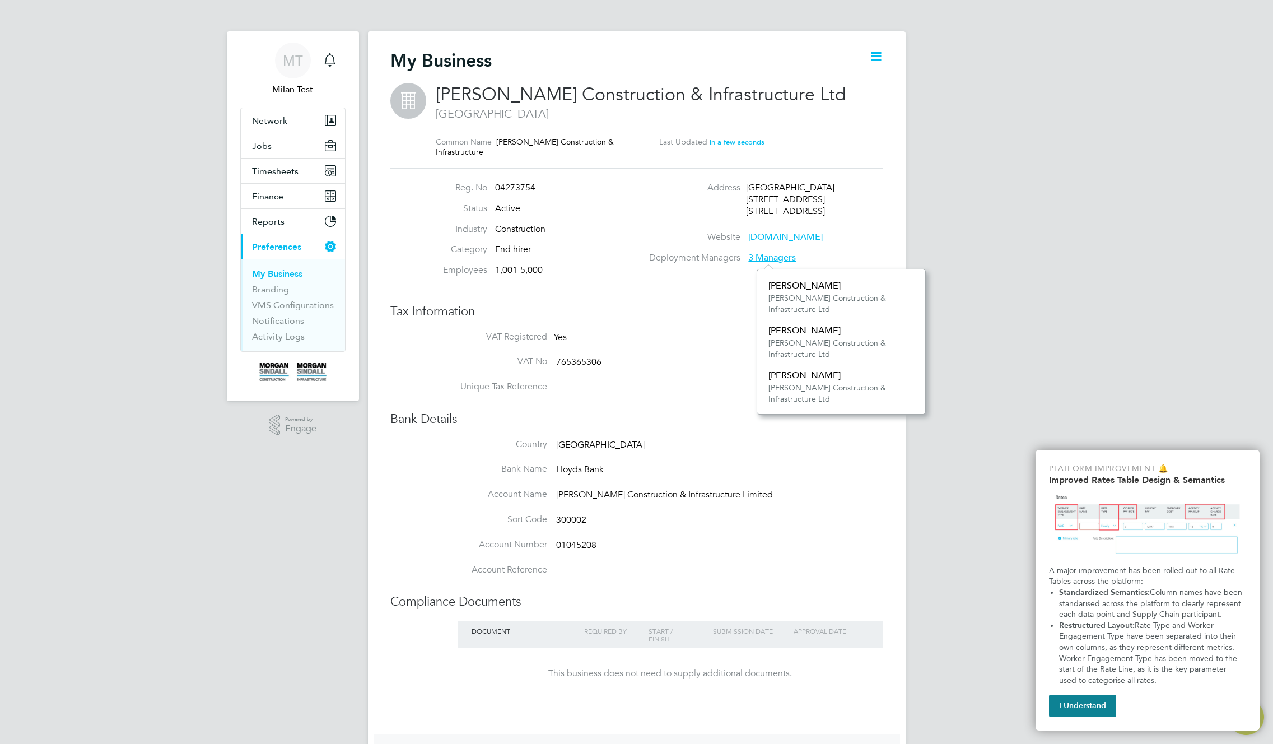
click at [877, 52] on icon at bounding box center [876, 56] width 14 height 14
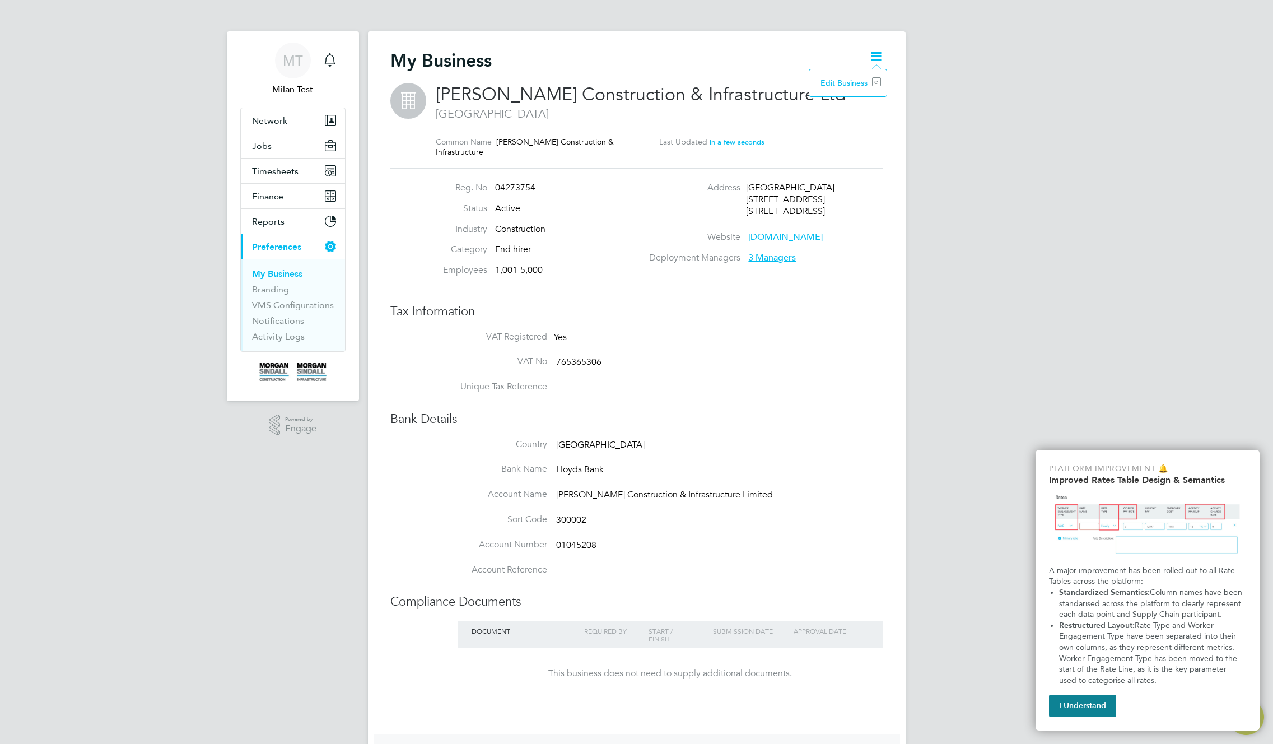
click at [855, 81] on li "Edit Business e" at bounding box center [848, 83] width 66 height 16
type input "[GEOGRAPHIC_DATA]"
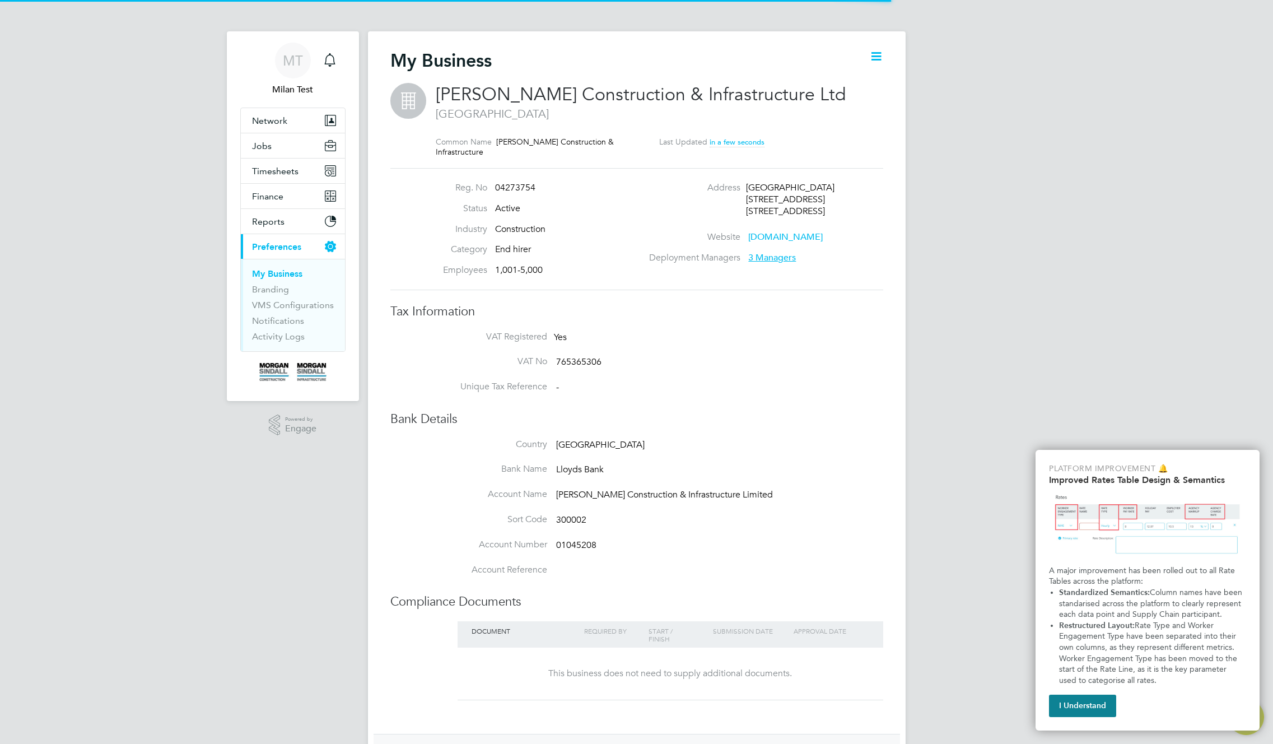
type input "[GEOGRAPHIC_DATA]"
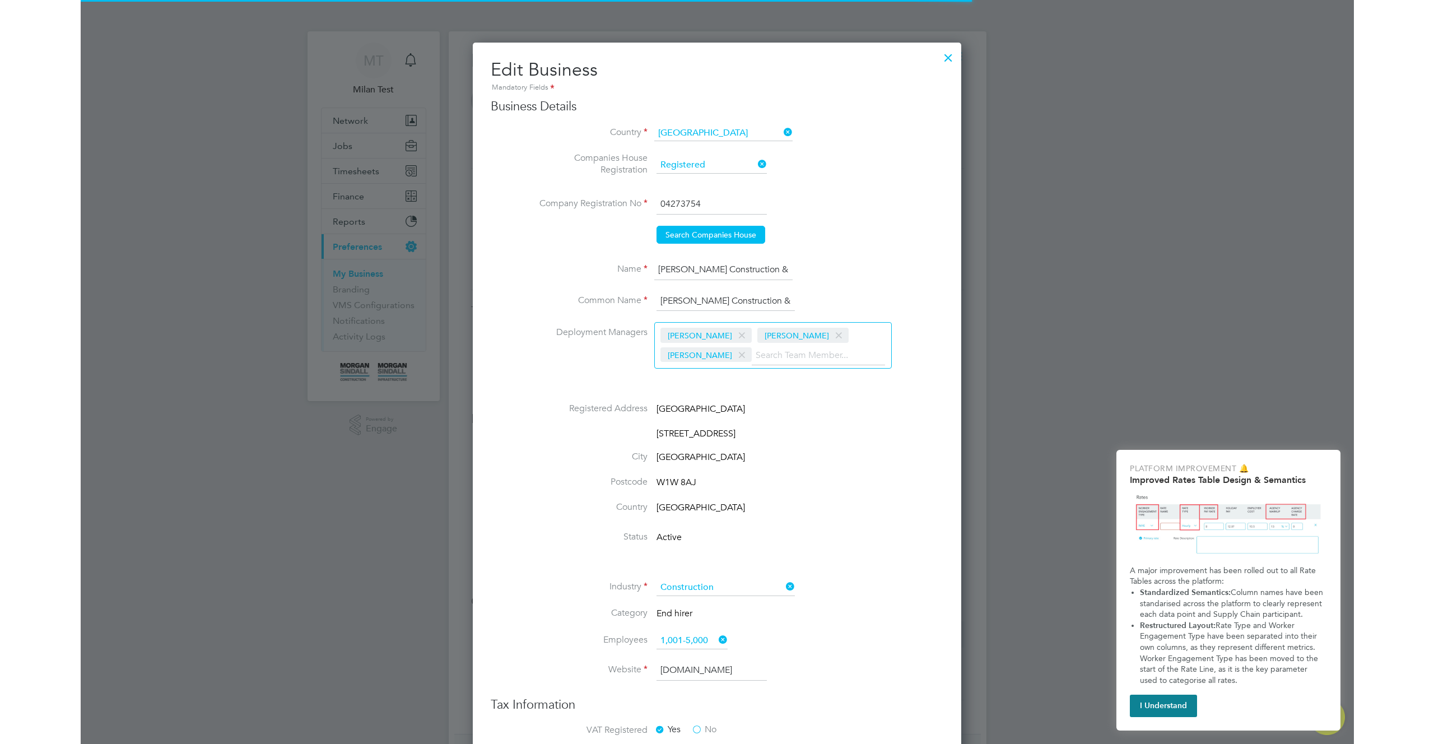
scroll to position [1611, 489]
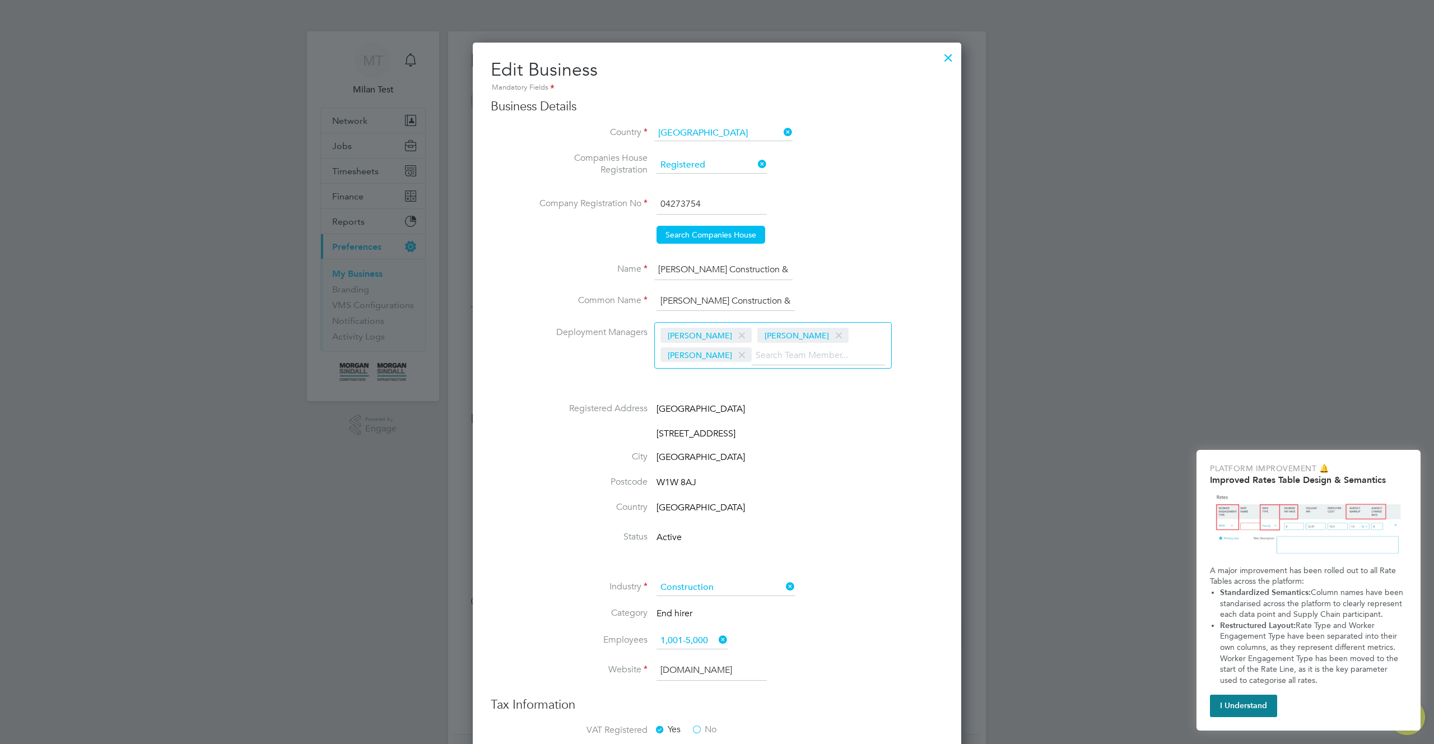
click at [831, 333] on span at bounding box center [839, 335] width 16 height 21
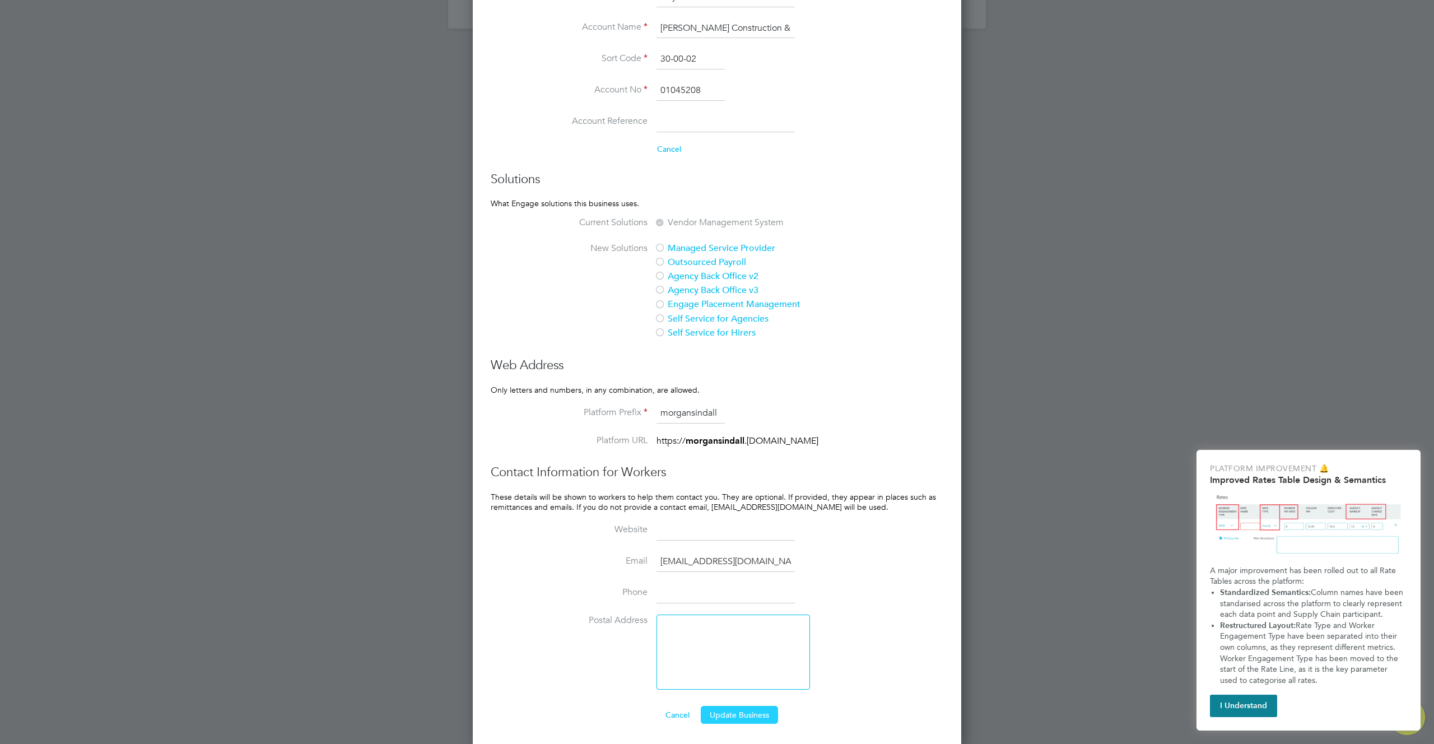
scroll to position [175, 236]
click at [748, 717] on button "Update Business" at bounding box center [739, 715] width 77 height 18
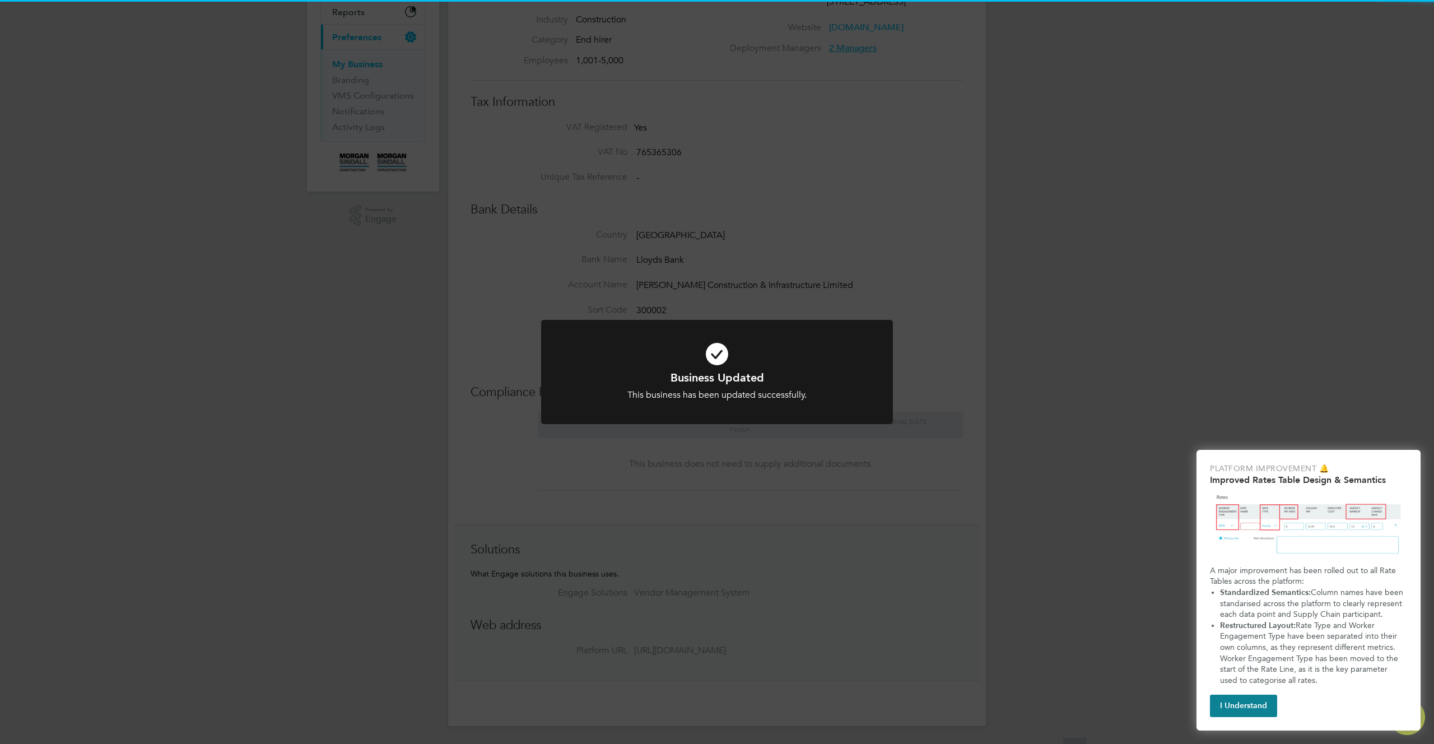
scroll to position [0, 0]
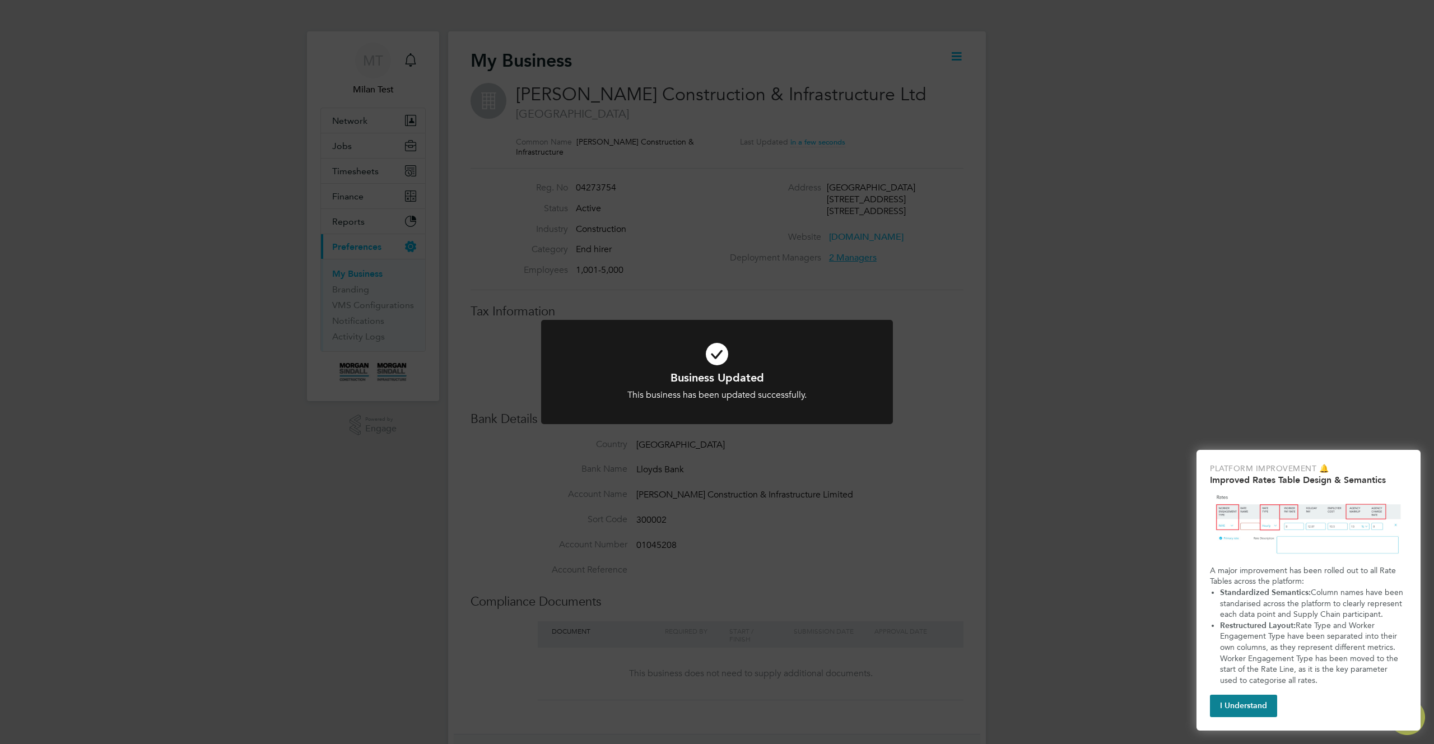
click at [966, 425] on div "Business Updated This business has been updated successfully. Cancel Okay" at bounding box center [717, 372] width 1434 height 744
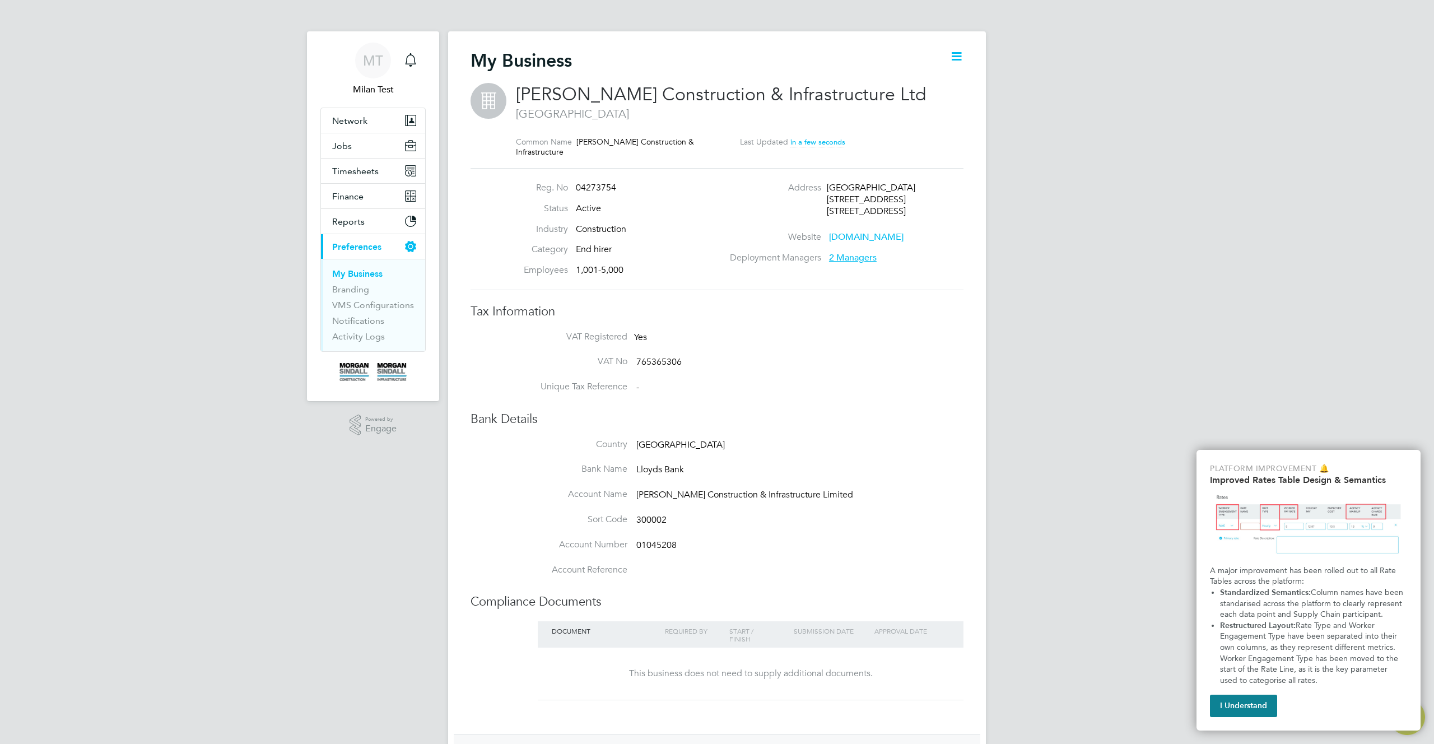
click at [850, 259] on span "2 Managers" at bounding box center [853, 257] width 48 height 11
click at [967, 219] on div "Address Kent House 14-17 Market Place London, W1W 8AJ" at bounding box center [847, 202] width 241 height 40
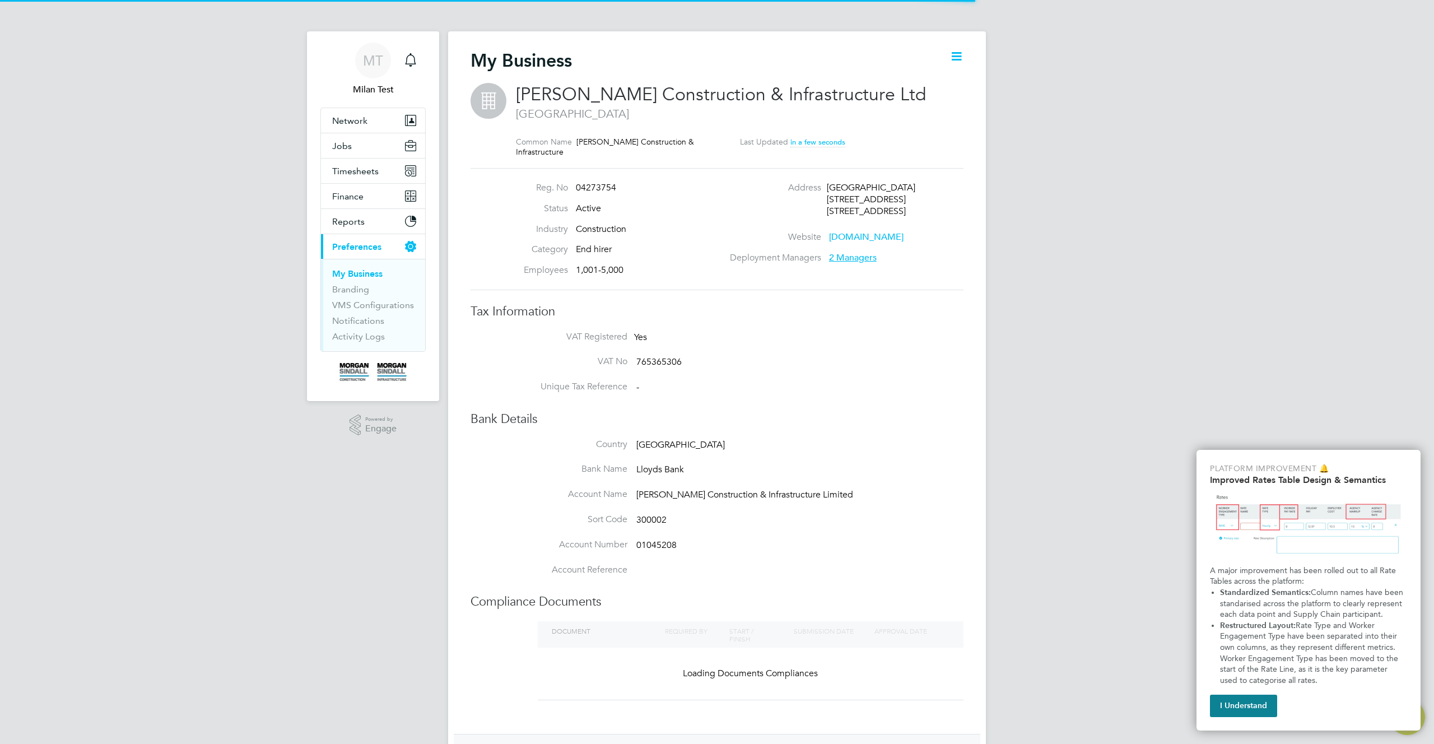
click at [858, 255] on span "2 Managers" at bounding box center [853, 257] width 48 height 11
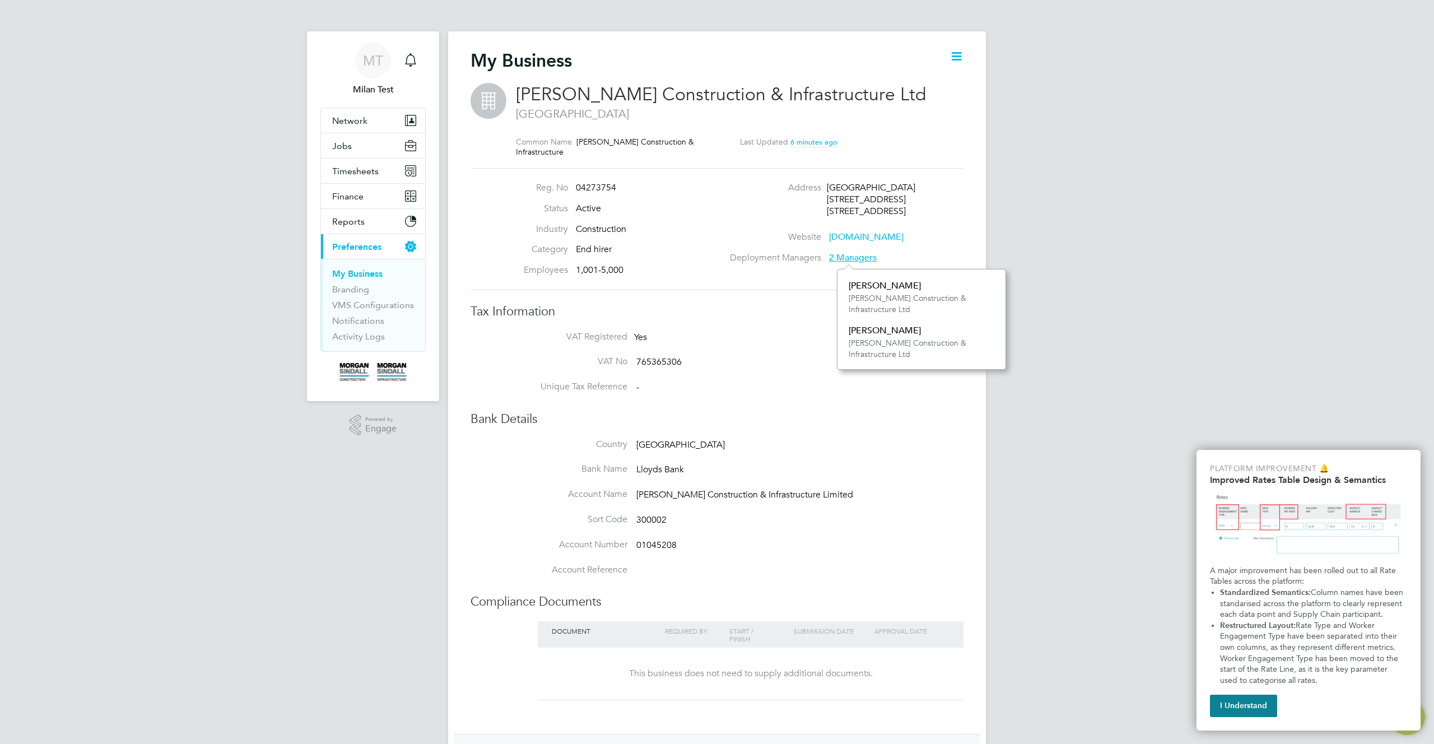
click at [761, 365] on li "VAT No 765365306" at bounding box center [739, 368] width 448 height 25
click at [956, 53] on icon at bounding box center [957, 56] width 14 height 14
click at [909, 285] on div "Reg. No 04273754 Status Active Industry Construction Category End hirer Employe…" at bounding box center [717, 229] width 493 height 122
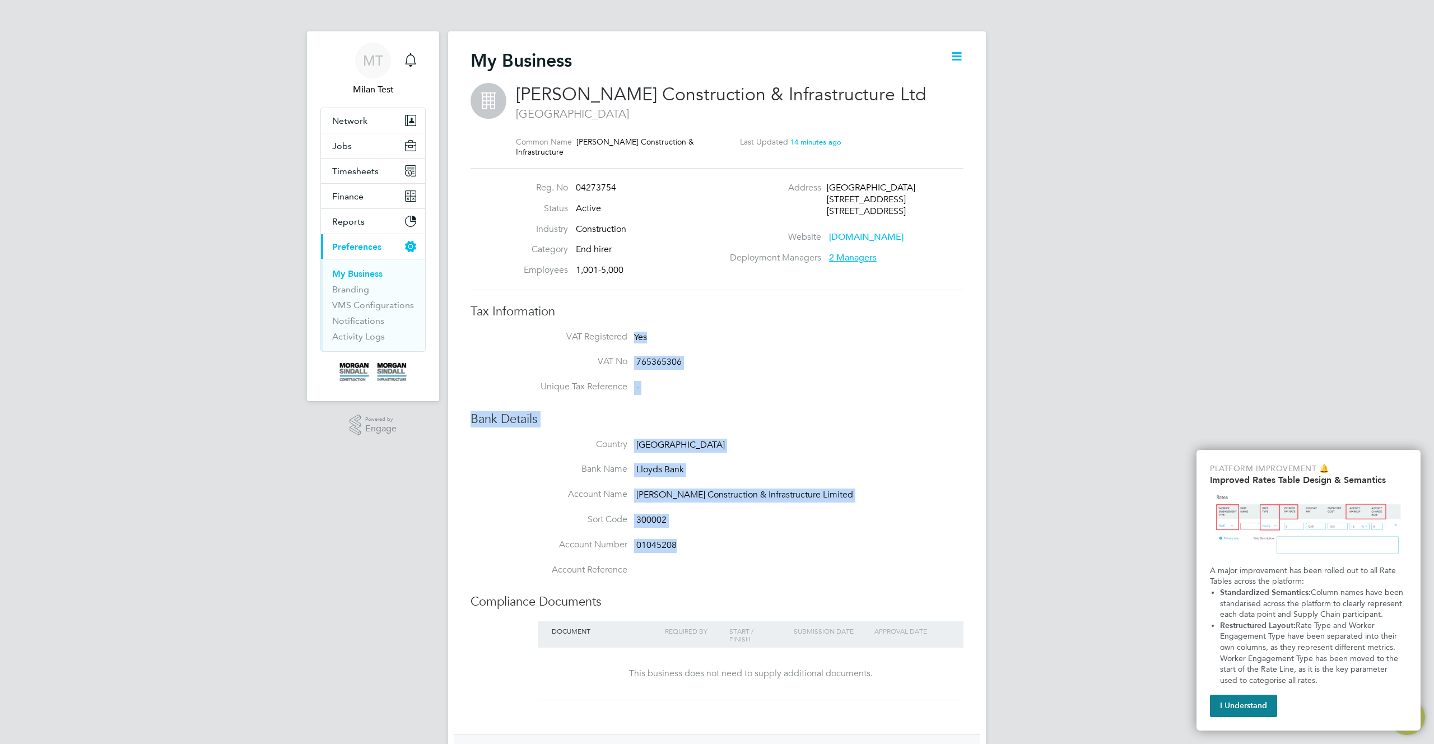
drag, startPoint x: 763, startPoint y: 552, endPoint x: 599, endPoint y: 323, distance: 281.4
click at [599, 323] on div "My Business [PERSON_NAME] Construction & Infrastructure Ltd [GEOGRAPHIC_DATA] C…" at bounding box center [717, 469] width 493 height 841
click at [881, 431] on div "Bank Details Country [GEOGRAPHIC_DATA] Bank Name Lloyds Bank Account Name [PERS…" at bounding box center [717, 500] width 493 height 178
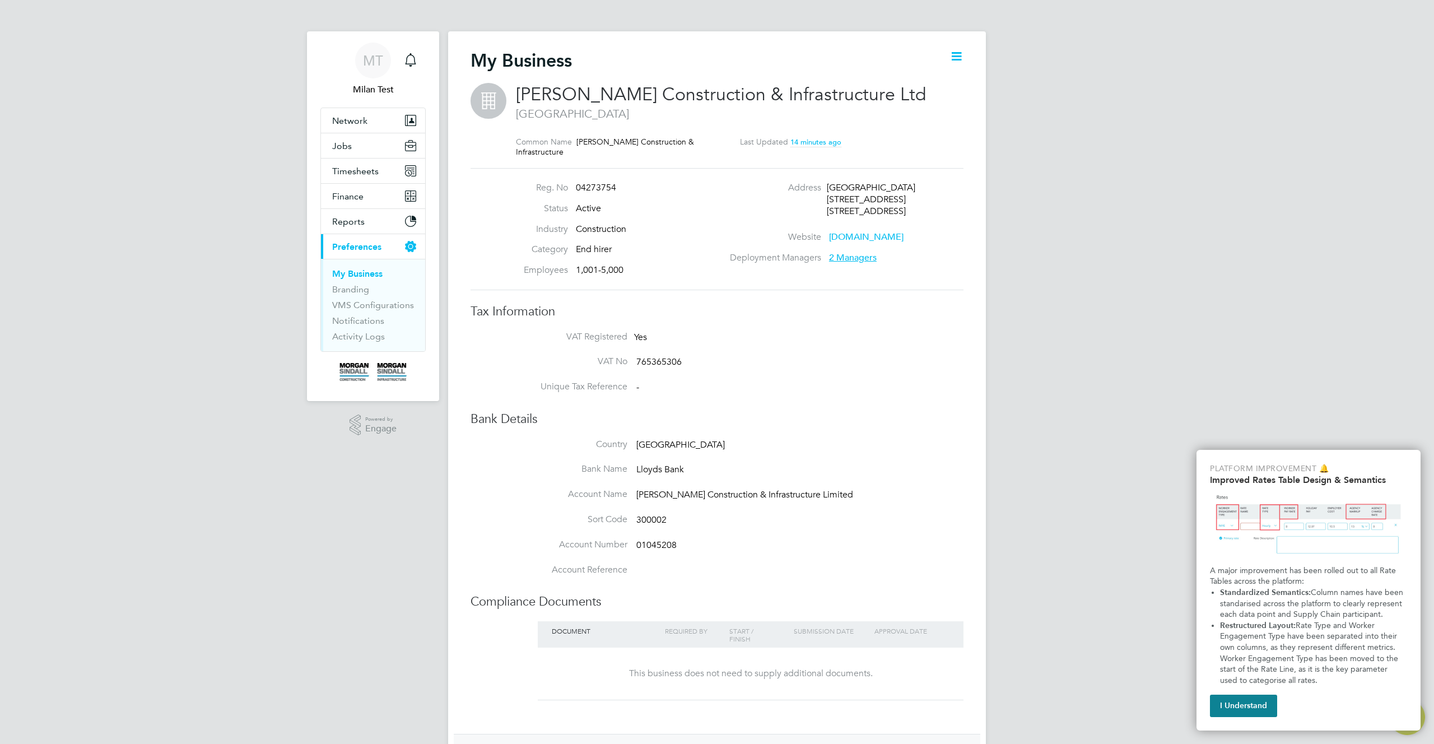
drag, startPoint x: 881, startPoint y: 431, endPoint x: 746, endPoint y: 375, distance: 145.7
click at [743, 374] on div "My Business [PERSON_NAME] Construction & Infrastructure Ltd [GEOGRAPHIC_DATA] C…" at bounding box center [717, 469] width 493 height 841
click at [855, 393] on li "Unique Tax Reference -" at bounding box center [739, 393] width 448 height 25
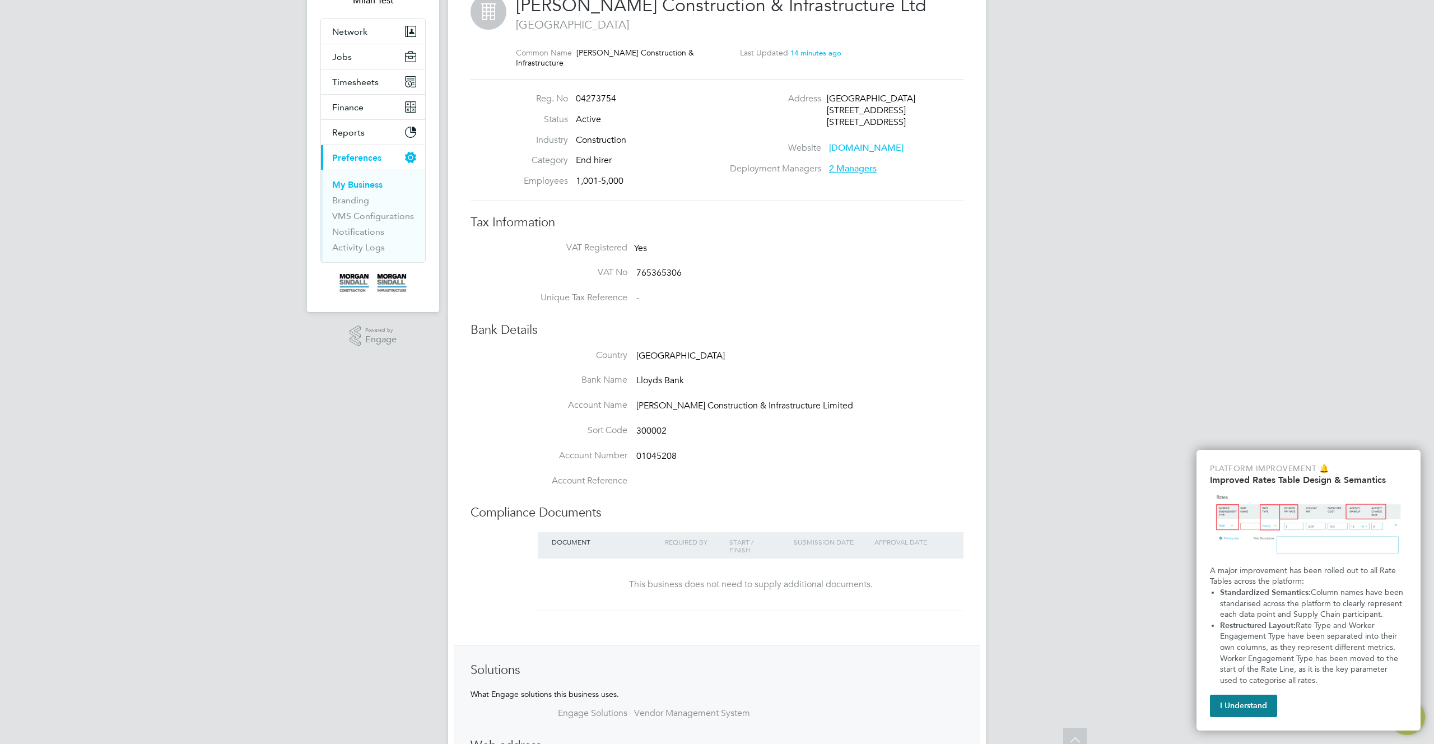
scroll to position [0, 0]
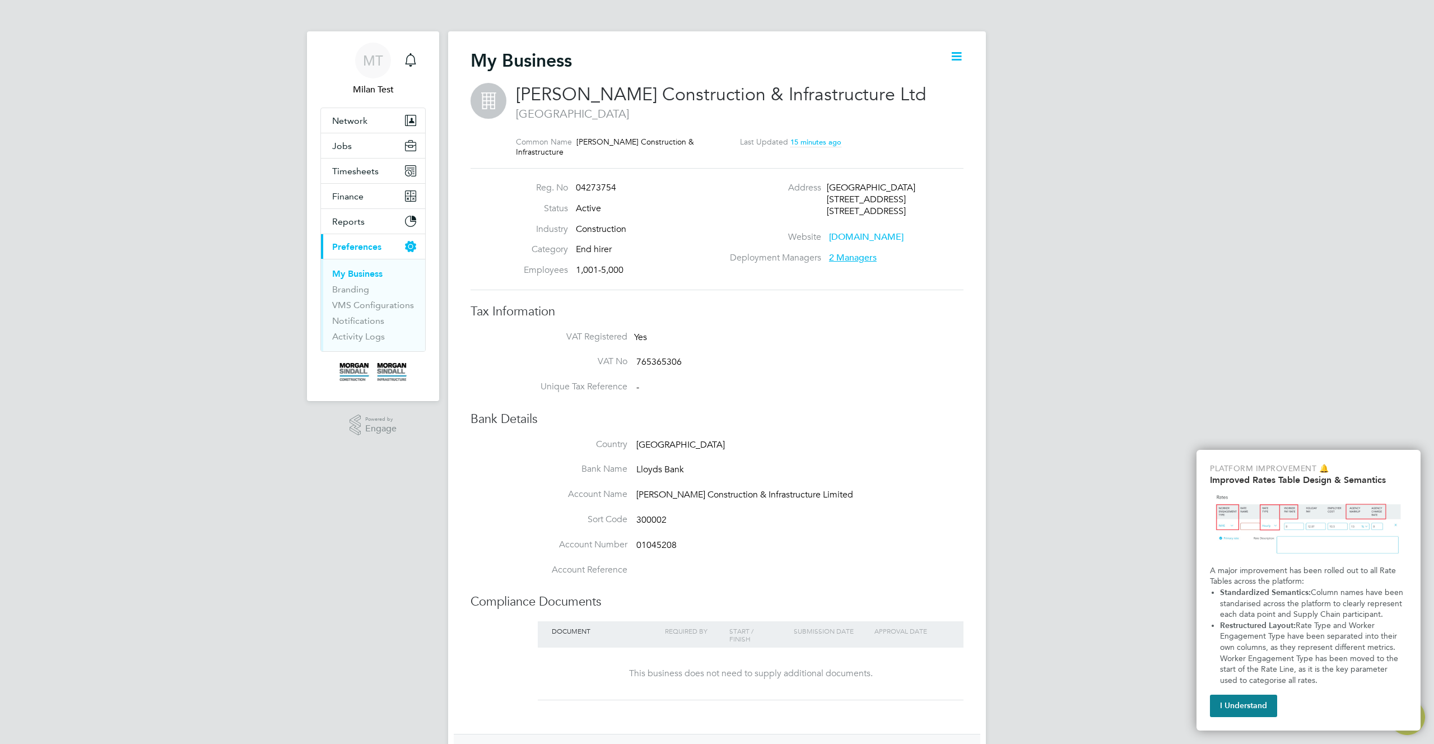
click at [792, 547] on li "Account Number 01045208" at bounding box center [739, 551] width 448 height 25
click at [843, 258] on span "2 Managers" at bounding box center [853, 257] width 48 height 11
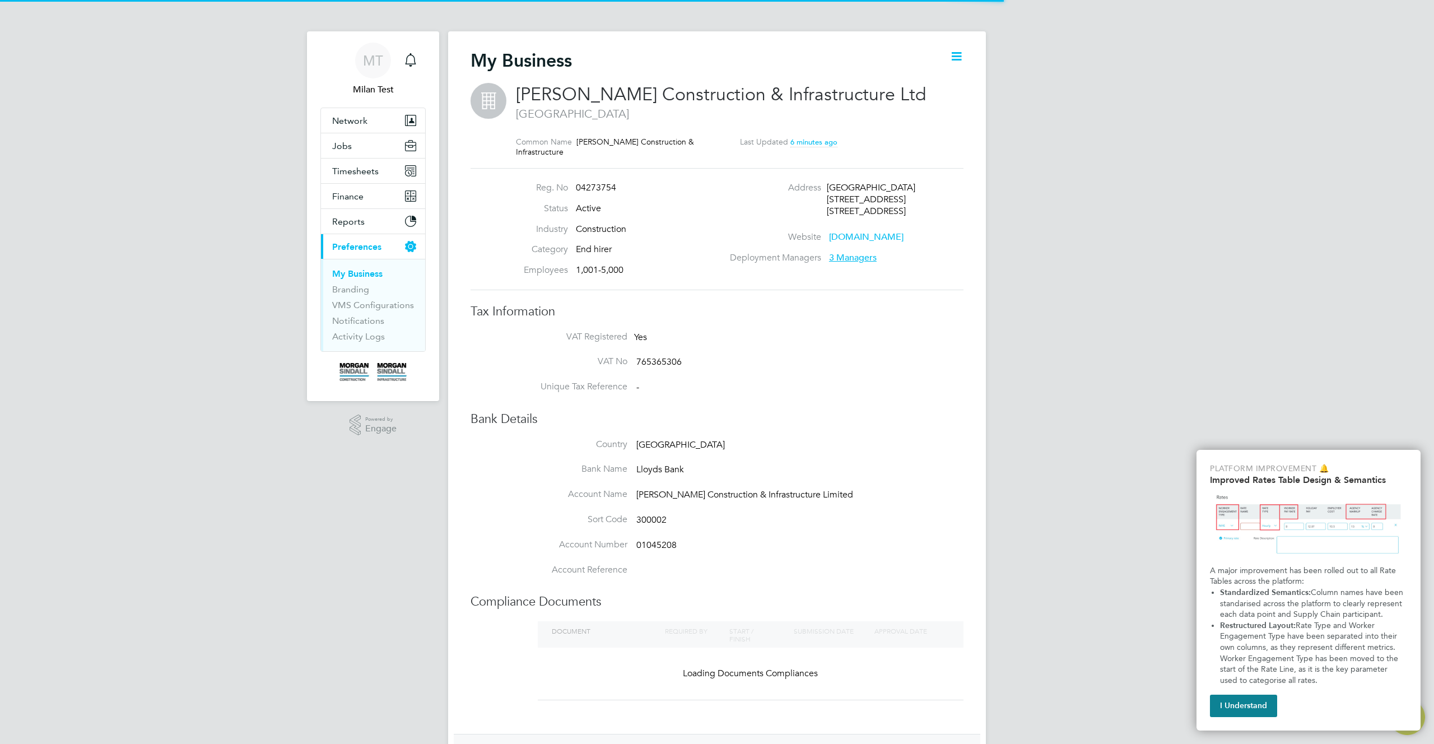
click at [854, 253] on span "3 Managers" at bounding box center [853, 257] width 48 height 11
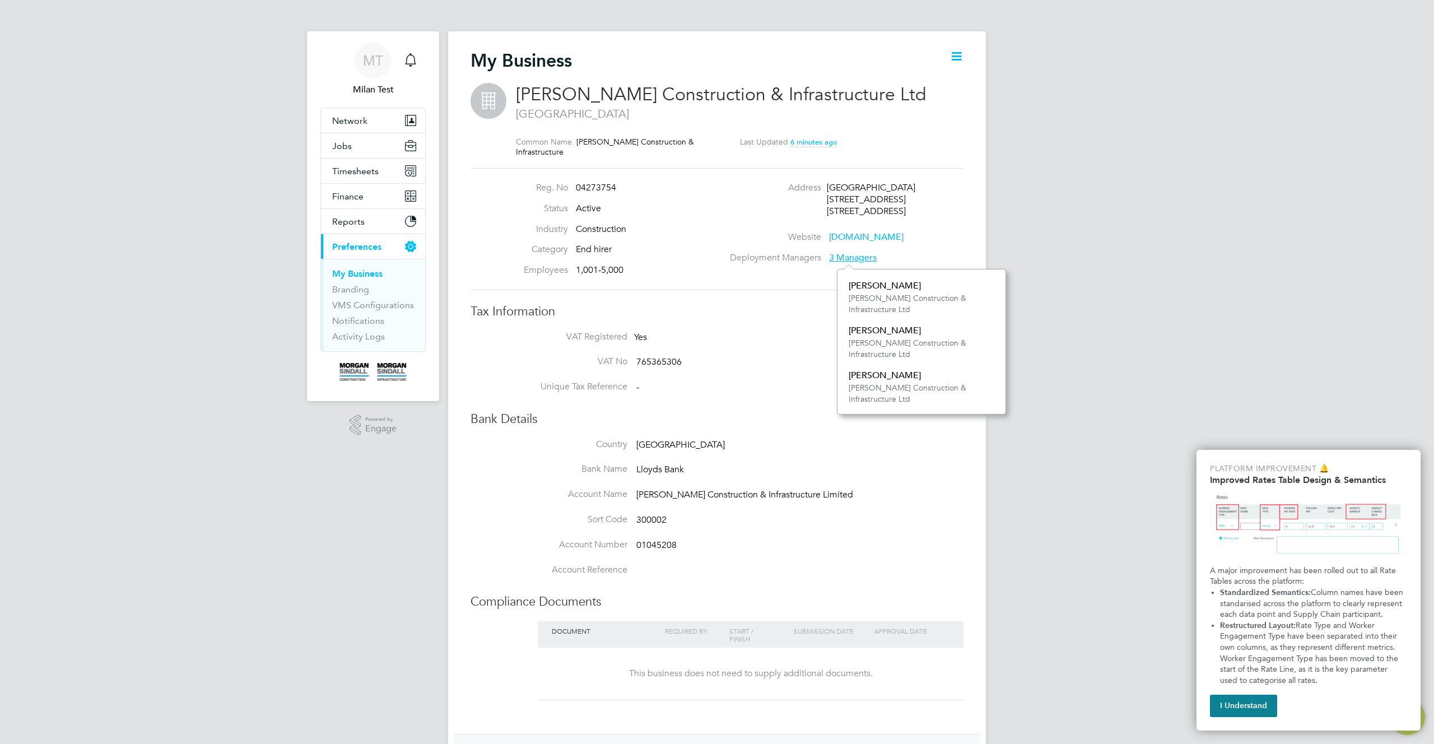
click at [961, 57] on icon at bounding box center [957, 56] width 14 height 14
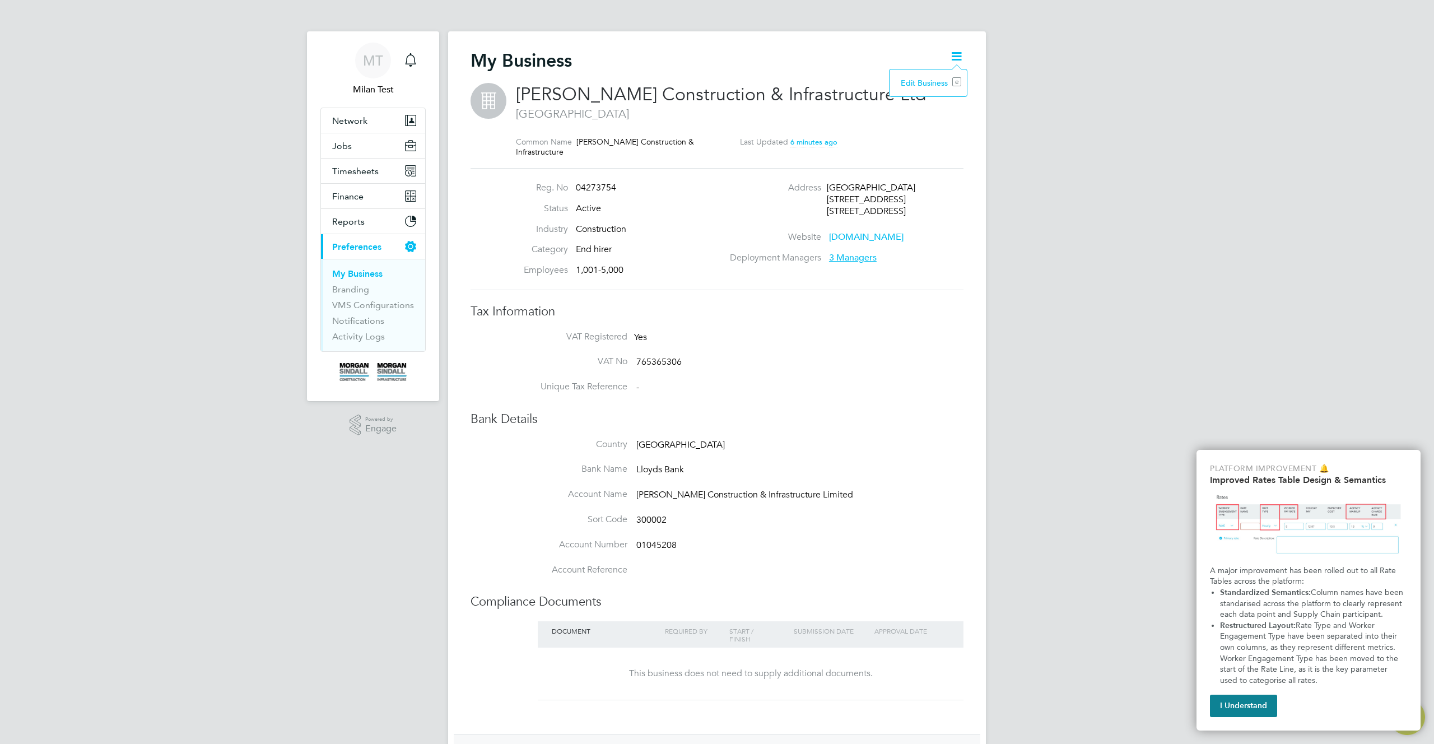
click at [928, 85] on li "Edit Business e" at bounding box center [928, 83] width 66 height 16
type input "[GEOGRAPHIC_DATA]"
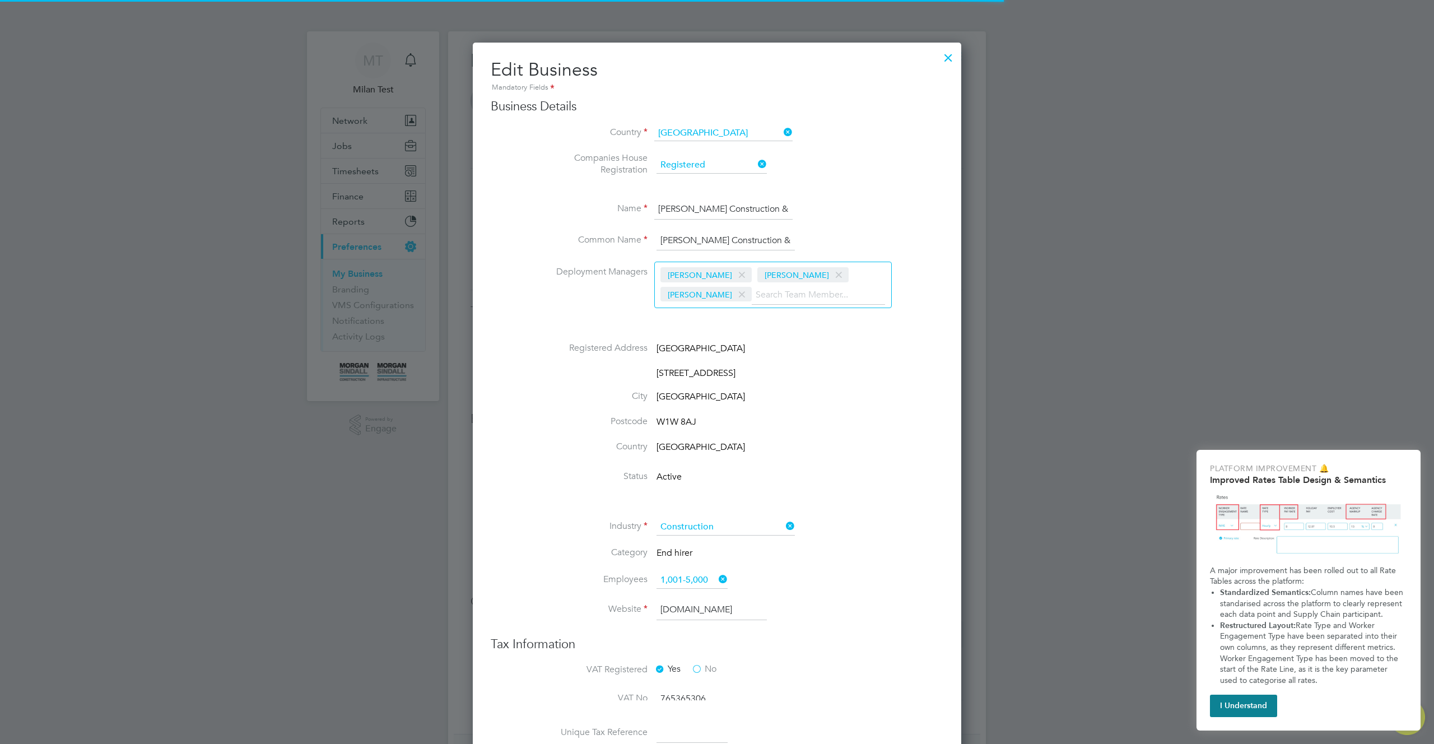
scroll to position [1611, 489]
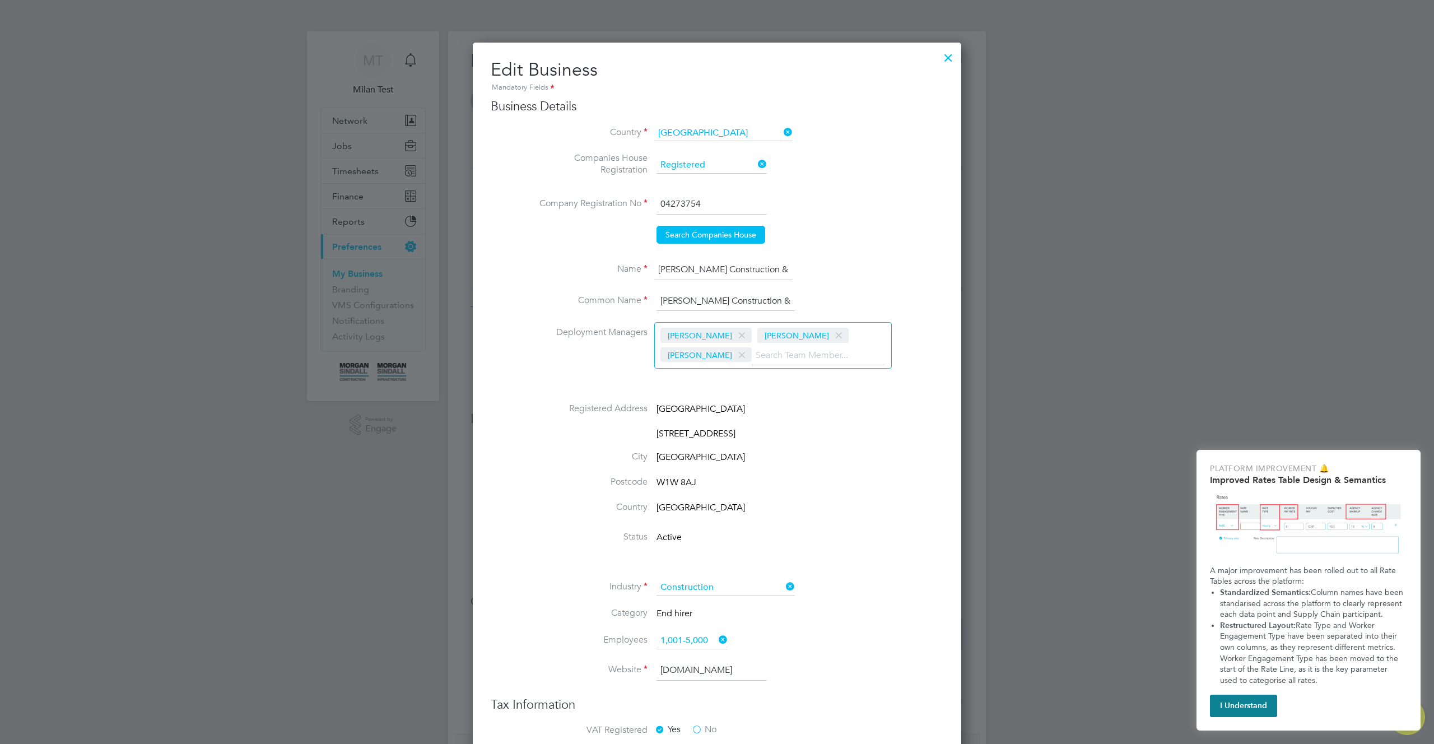
drag, startPoint x: 844, startPoint y: 336, endPoint x: 830, endPoint y: 336, distance: 14.6
click at [750, 345] on span at bounding box center [742, 355] width 16 height 21
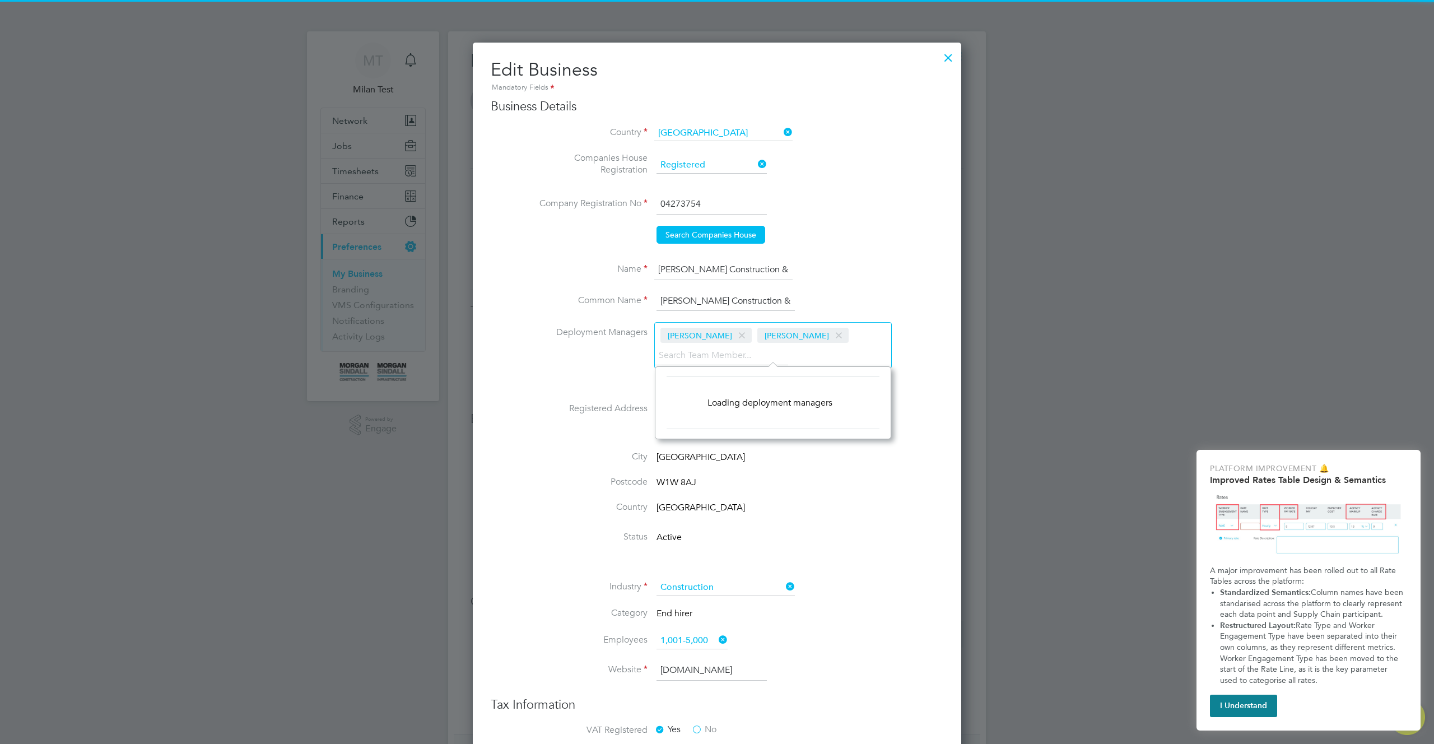
click at [831, 332] on span at bounding box center [839, 335] width 16 height 21
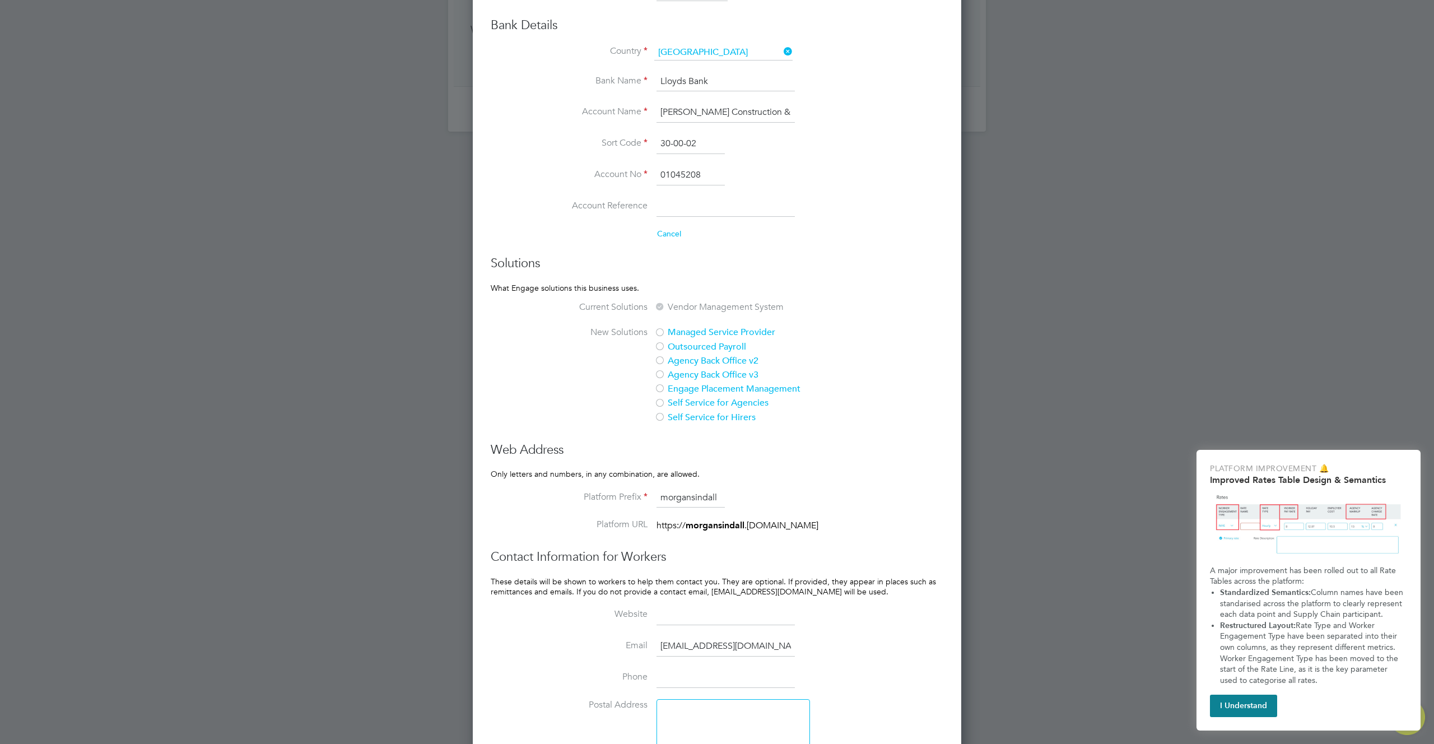
scroll to position [891, 0]
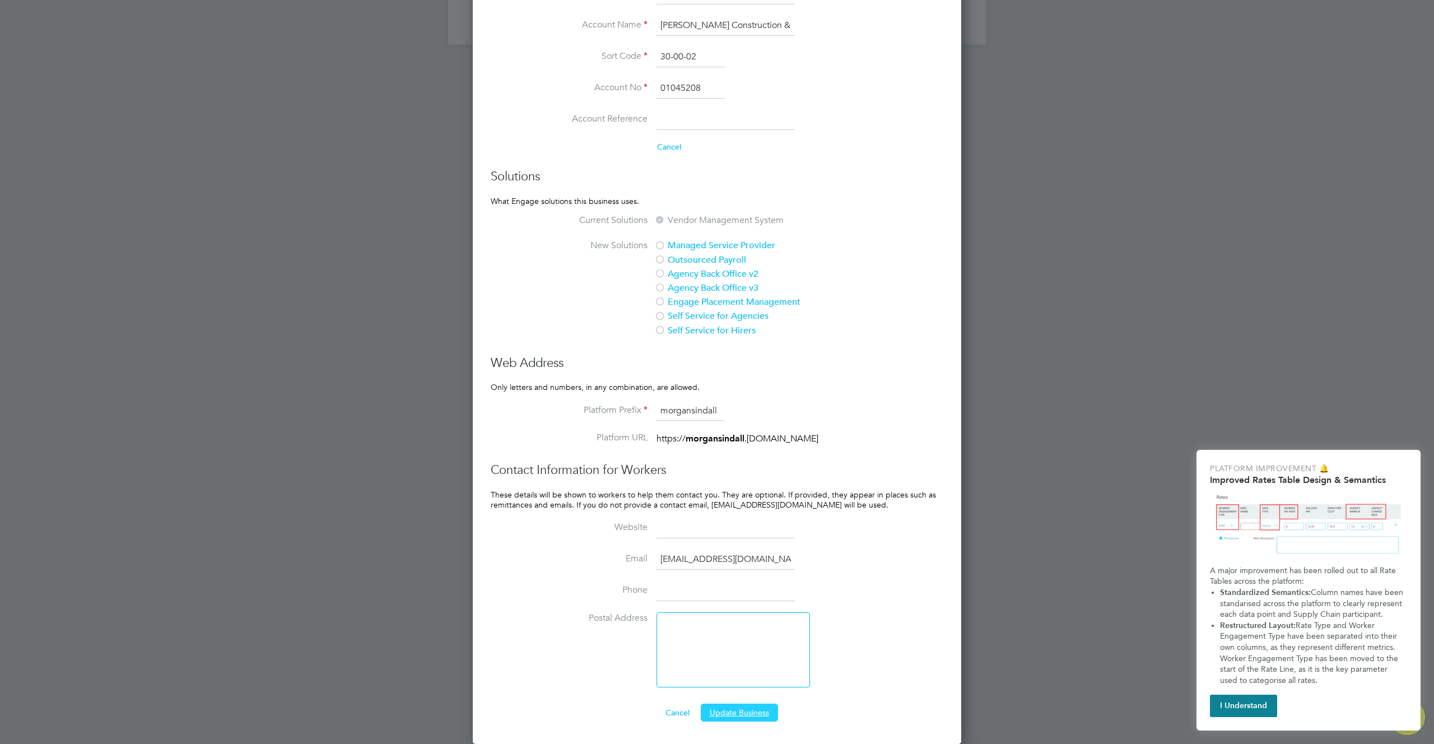
click at [725, 718] on button "Update Business" at bounding box center [739, 713] width 77 height 18
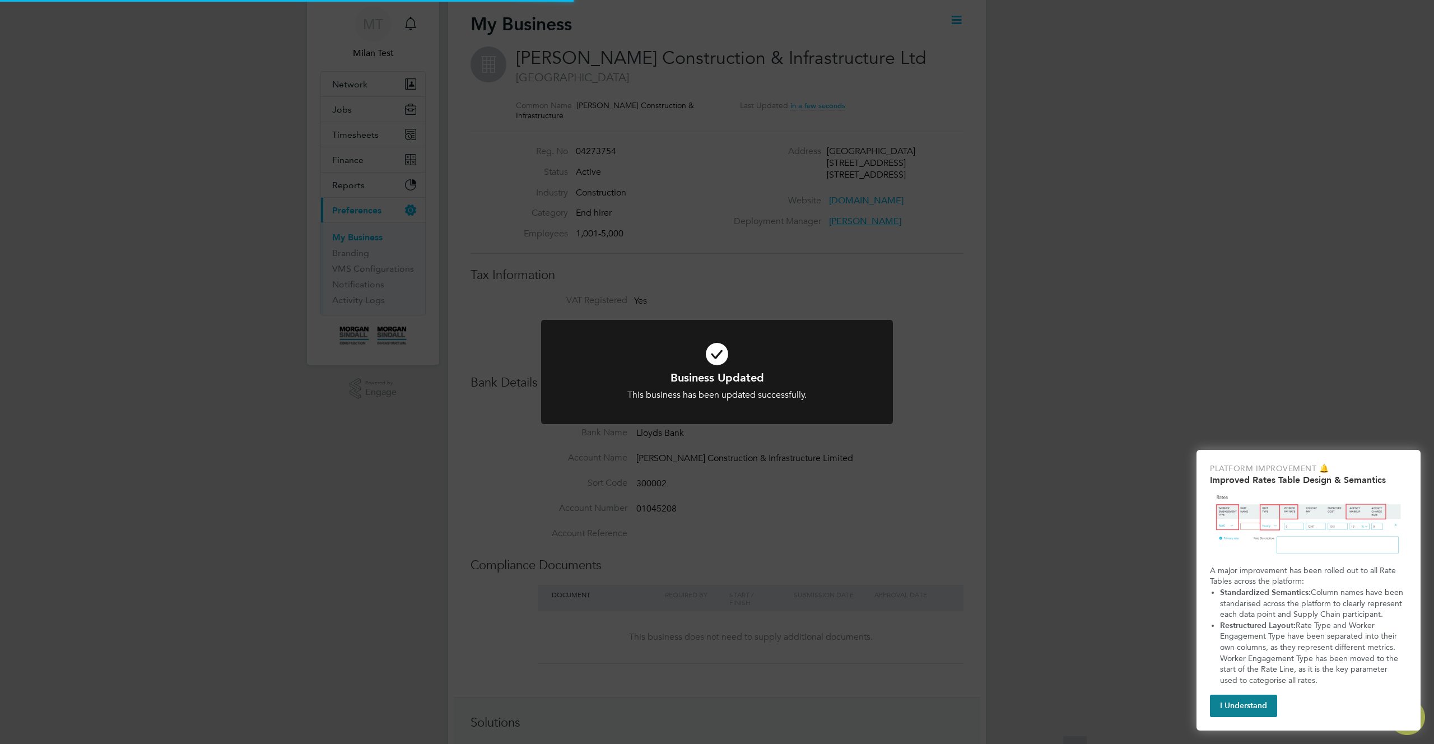
scroll to position [0, 0]
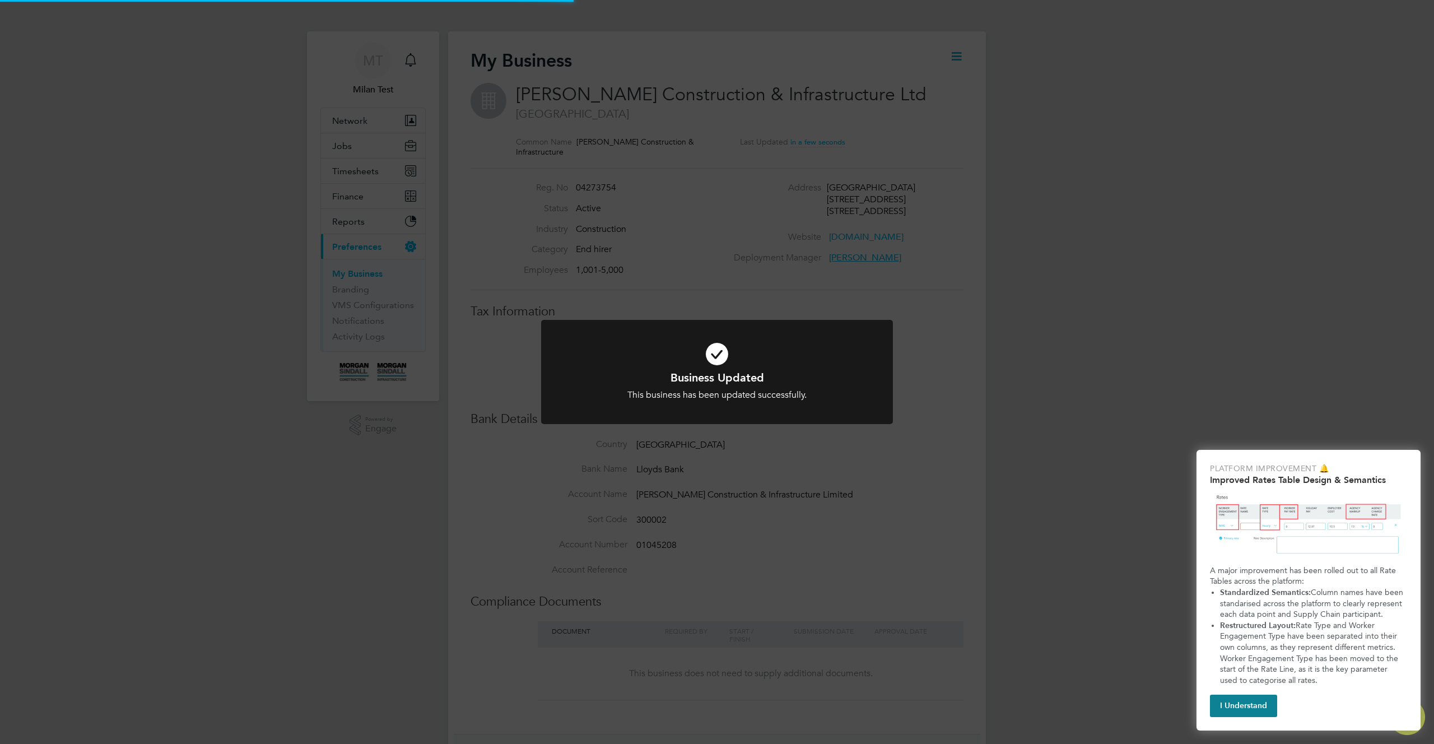
click at [1025, 407] on div "Business Updated This business has been updated successfully. Cancel Okay" at bounding box center [717, 372] width 1434 height 744
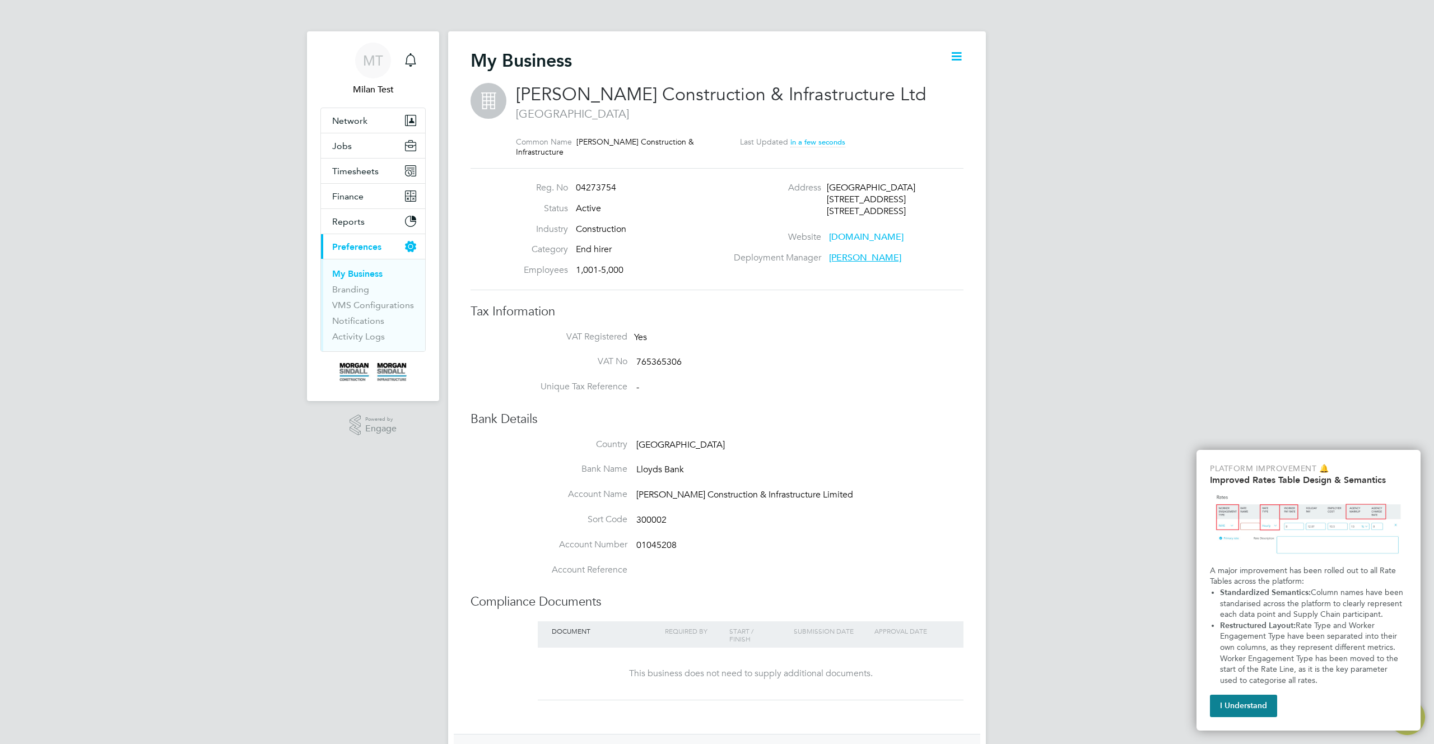
click at [850, 259] on span "[PERSON_NAME]" at bounding box center [865, 257] width 72 height 11
click at [933, 258] on div "Deployment Manager Adam G" at bounding box center [847, 258] width 241 height 12
click at [1057, 274] on div "MT Milan Test Notifications Applications: Network Team Members Businesses Sites…" at bounding box center [717, 477] width 1434 height 954
type input "[GEOGRAPHIC_DATA]"
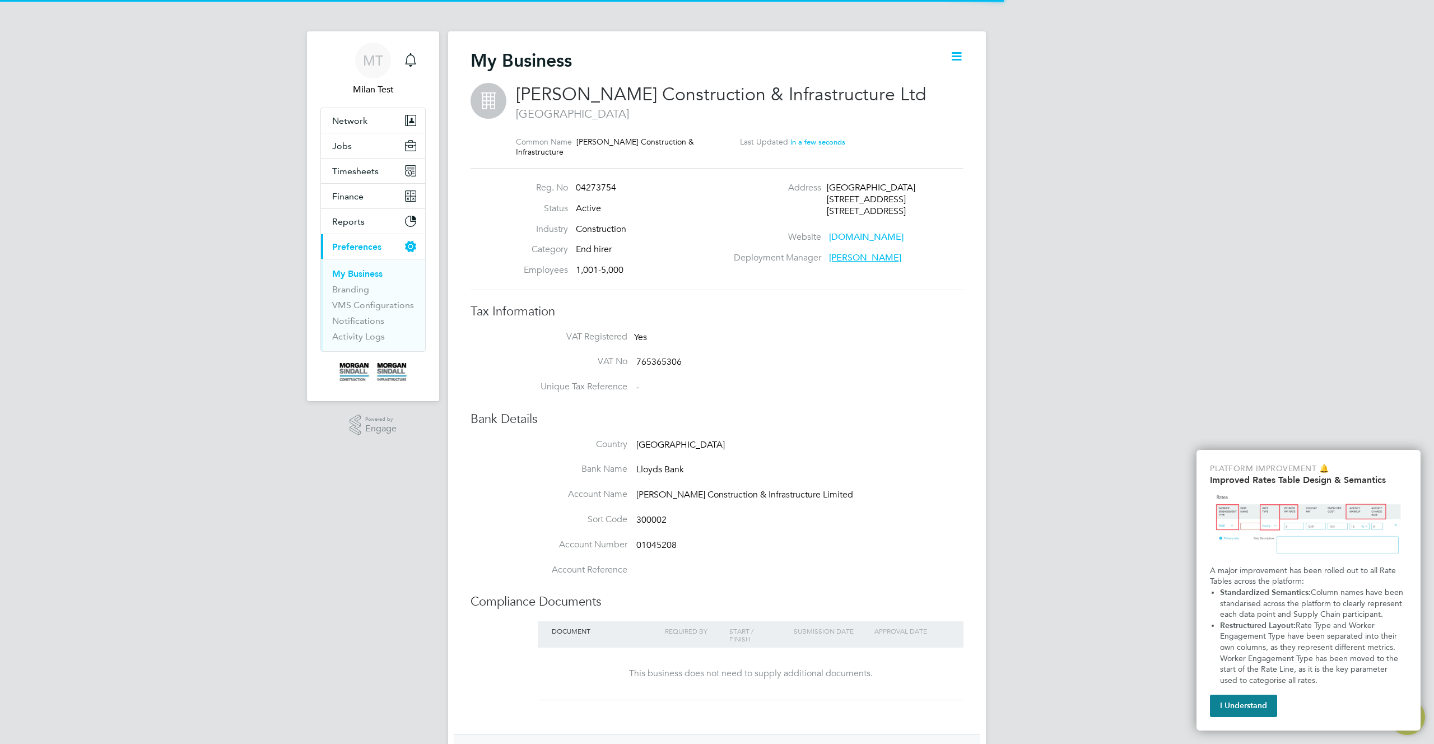
type input "[GEOGRAPHIC_DATA]"
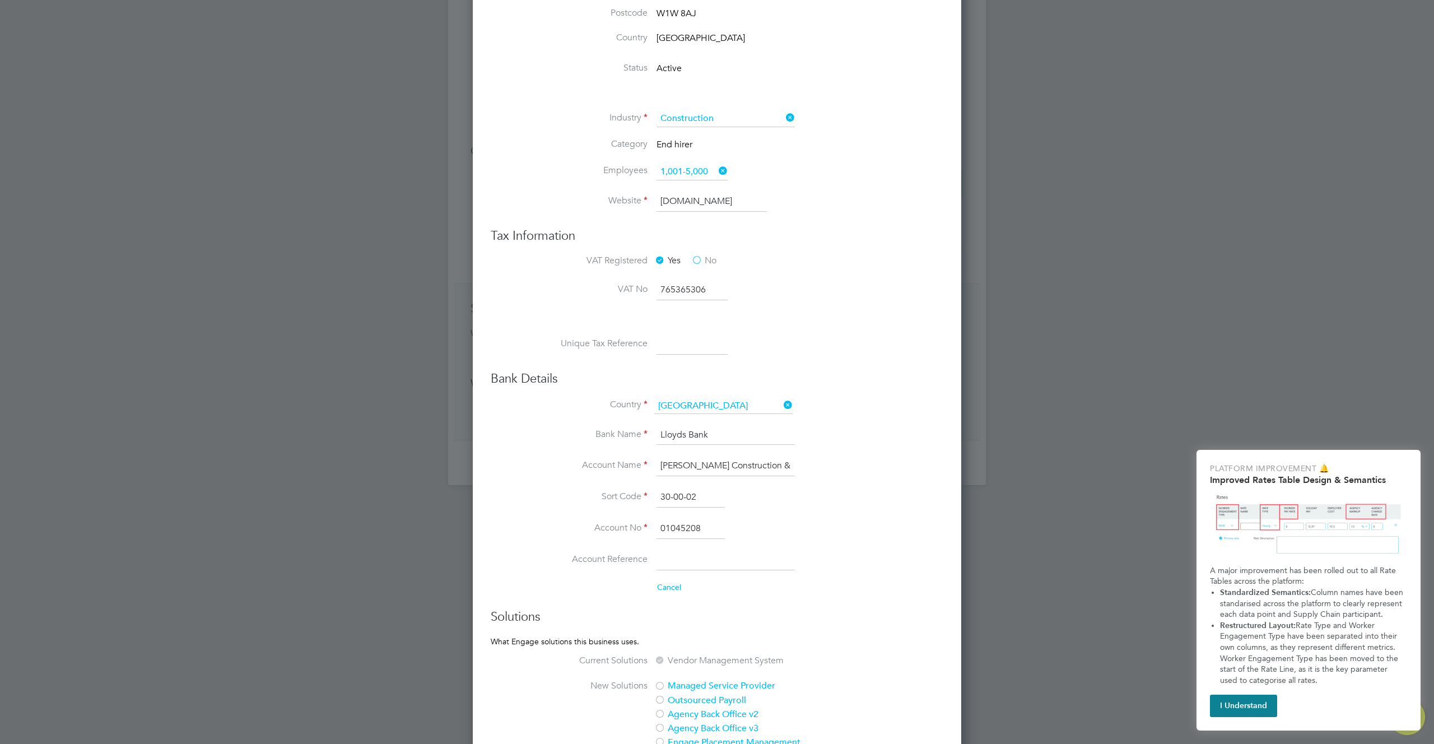
scroll to position [168, 0]
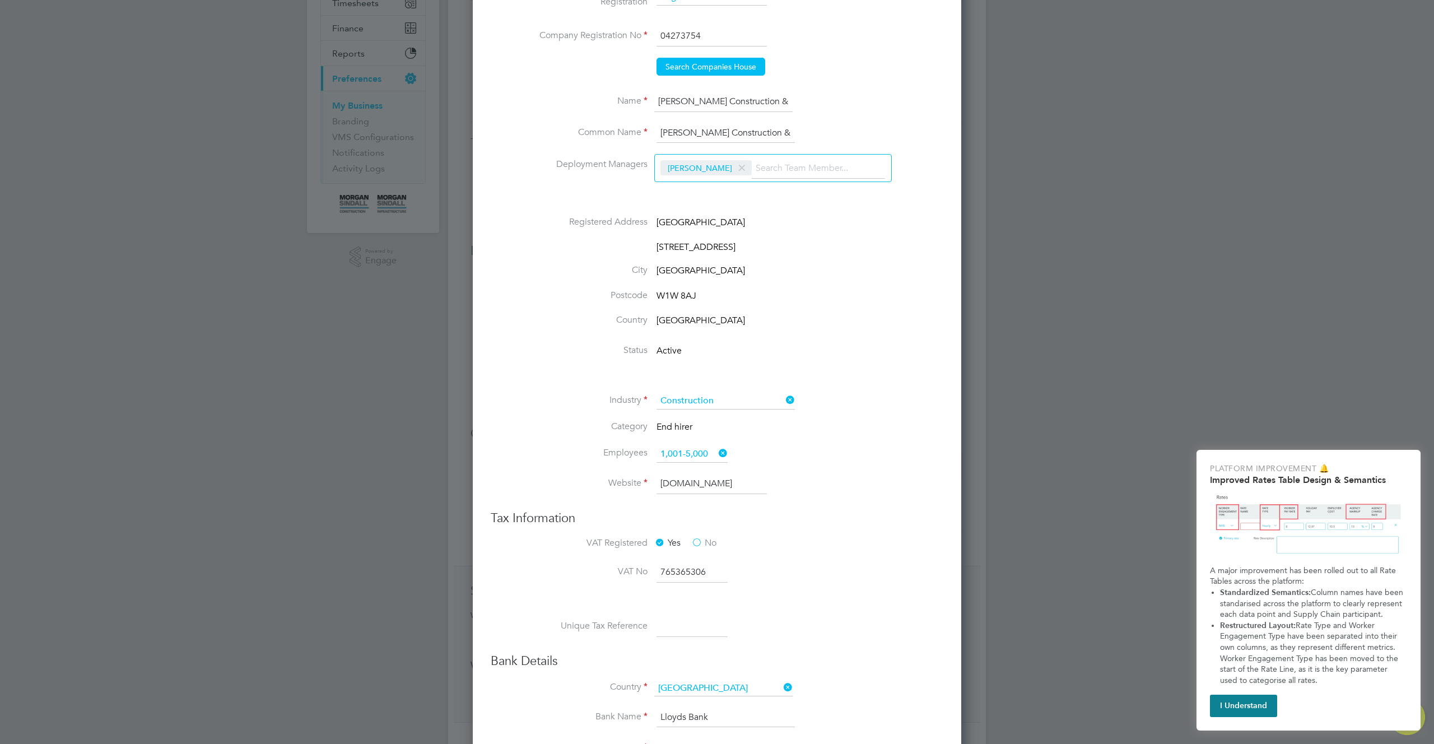
click at [795, 174] on input at bounding box center [818, 169] width 133 height 20
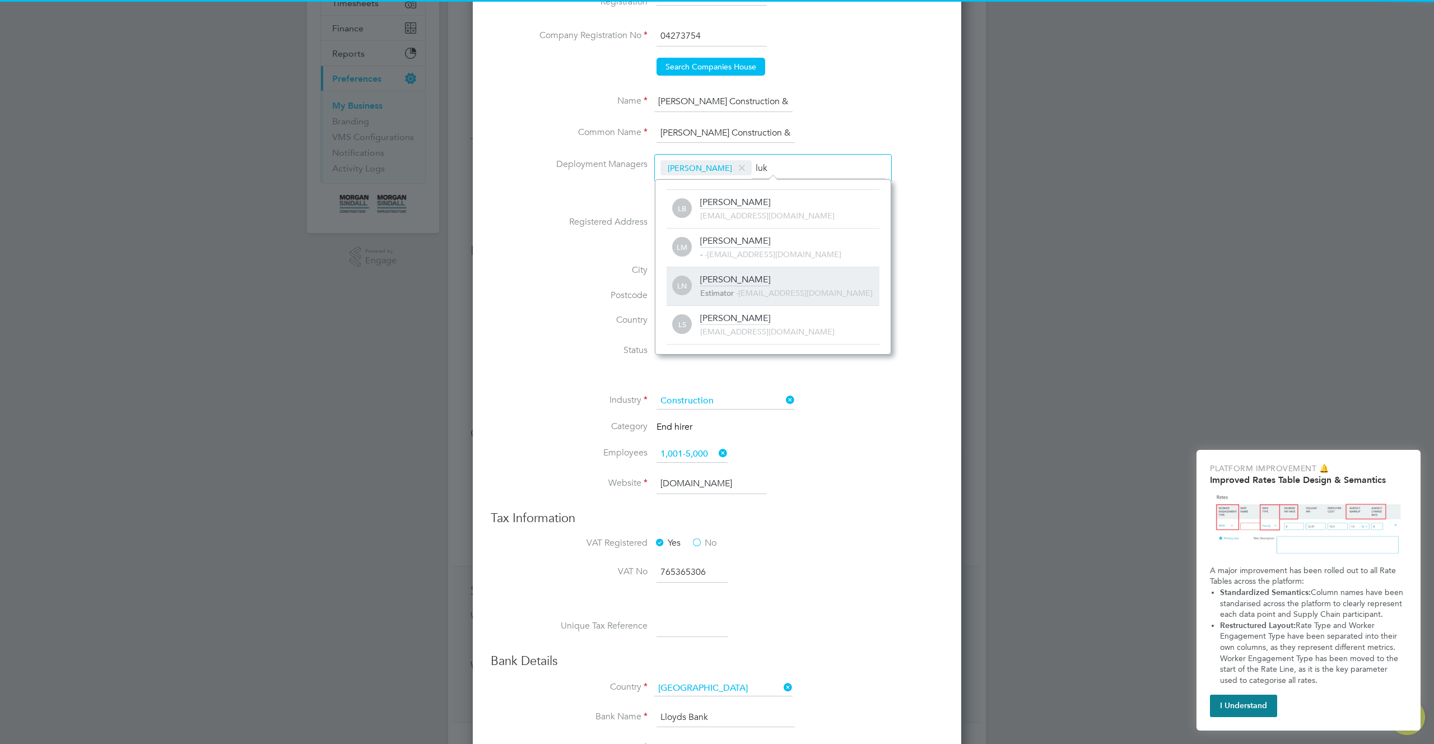
type input "luk"
click at [785, 279] on div "Luke N Estimator - 345480@testacc.com" at bounding box center [789, 286] width 179 height 25
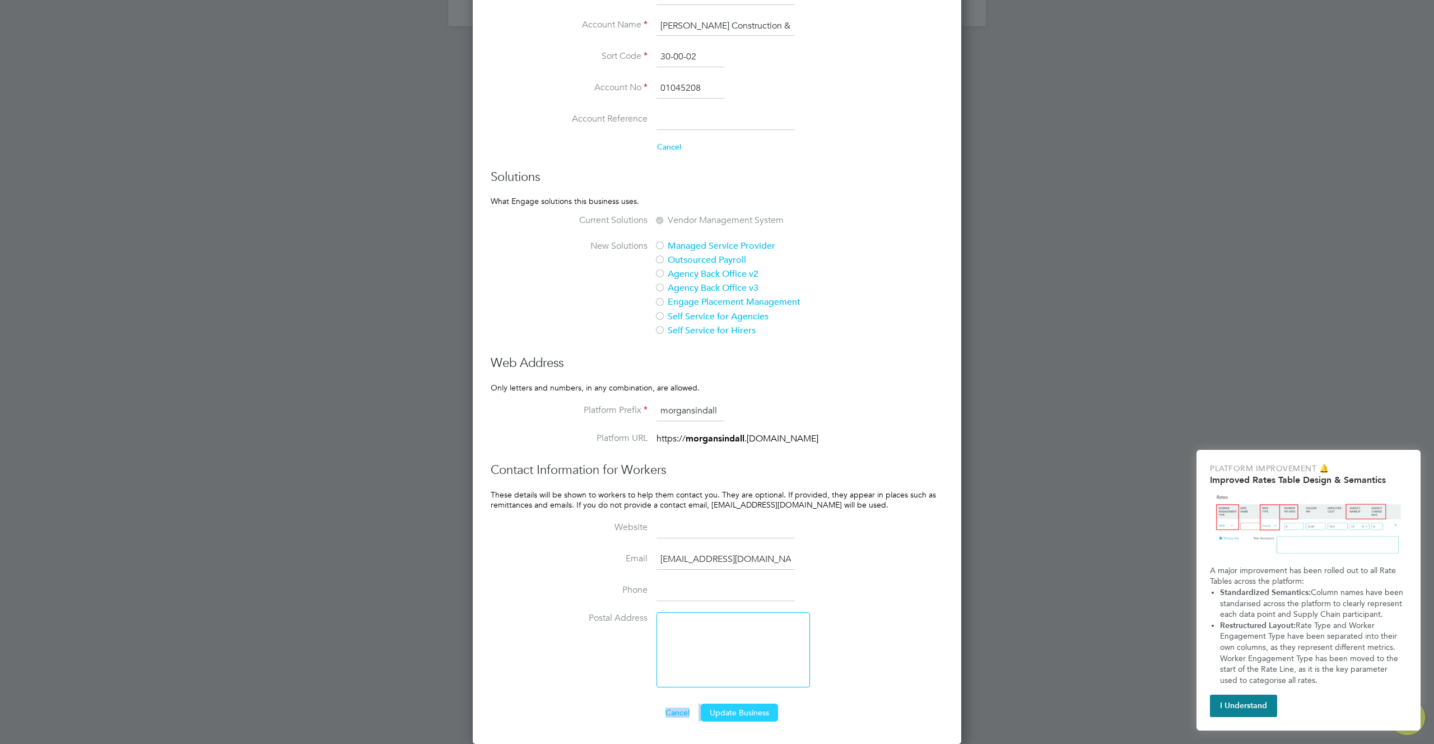
drag, startPoint x: 752, startPoint y: 703, endPoint x: 752, endPoint y: 713, distance: 10.1
click at [752, 710] on div "Name Morgan Sindall Construction & Infrastructure Ltd Common Name Morgan Sindal…" at bounding box center [717, 36] width 453 height 1371
click at [752, 716] on button "Update Business" at bounding box center [739, 713] width 77 height 18
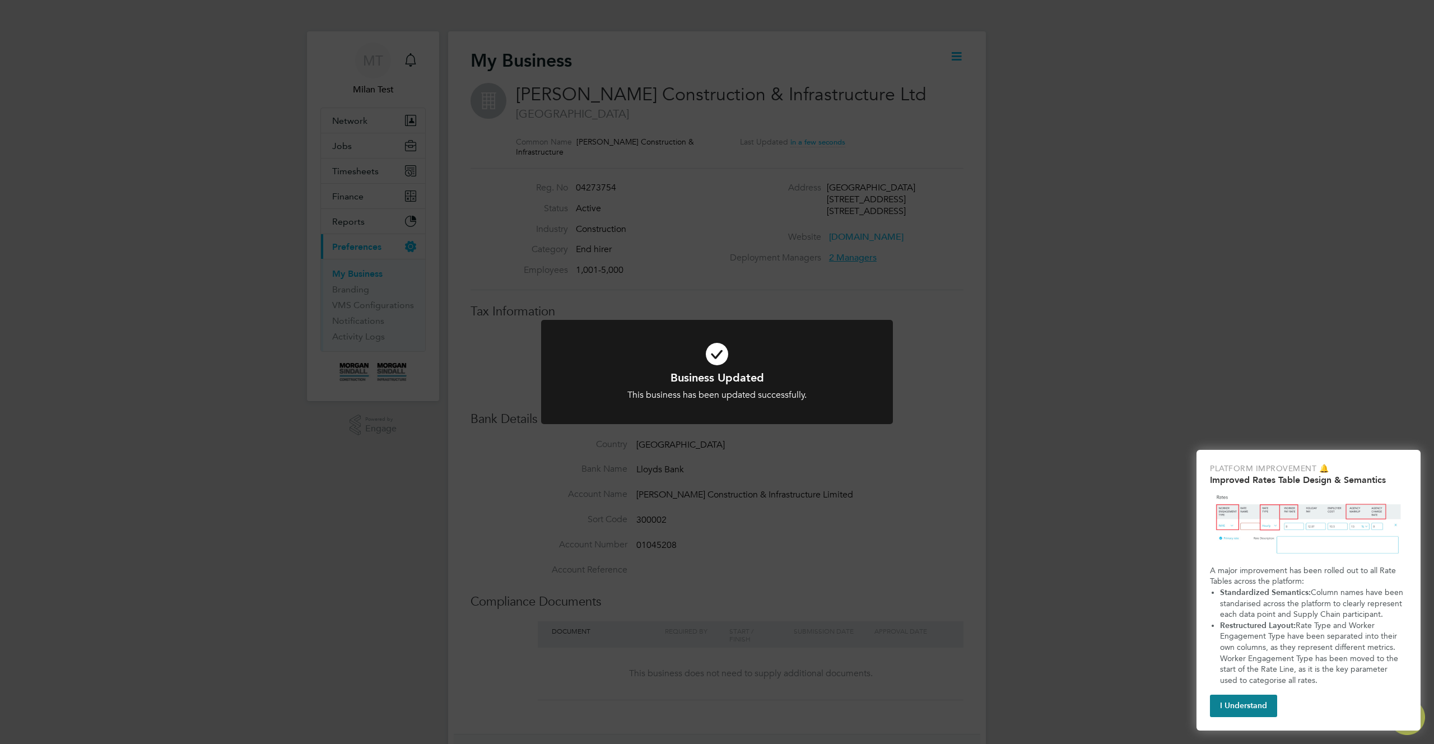
click at [954, 487] on div "Business Updated This business has been updated successfully. Cancel Okay" at bounding box center [717, 372] width 1434 height 744
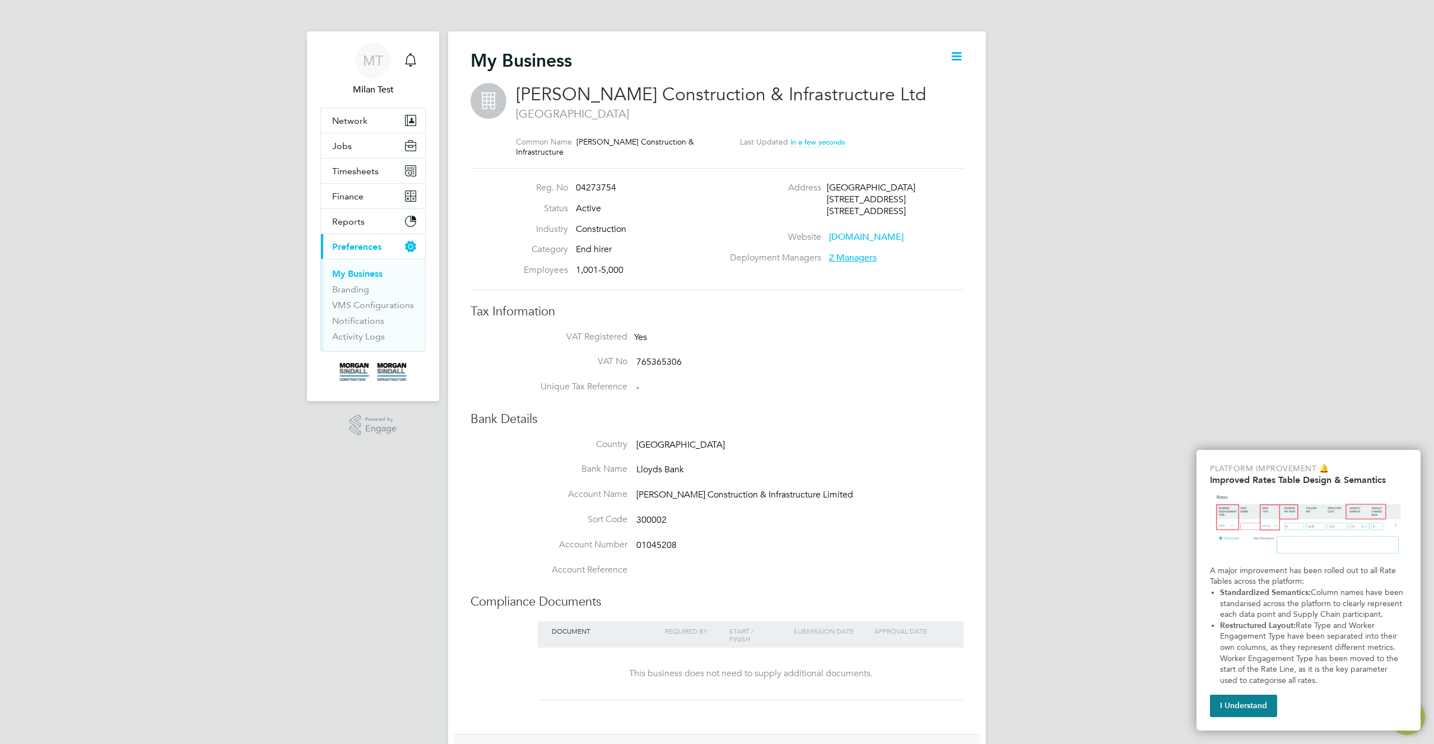
click at [863, 260] on span "2 Managers" at bounding box center [853, 257] width 48 height 11
click at [956, 54] on icon at bounding box center [957, 56] width 14 height 14
click at [931, 83] on li "Edit Business e" at bounding box center [928, 83] width 66 height 16
type input "[GEOGRAPHIC_DATA]"
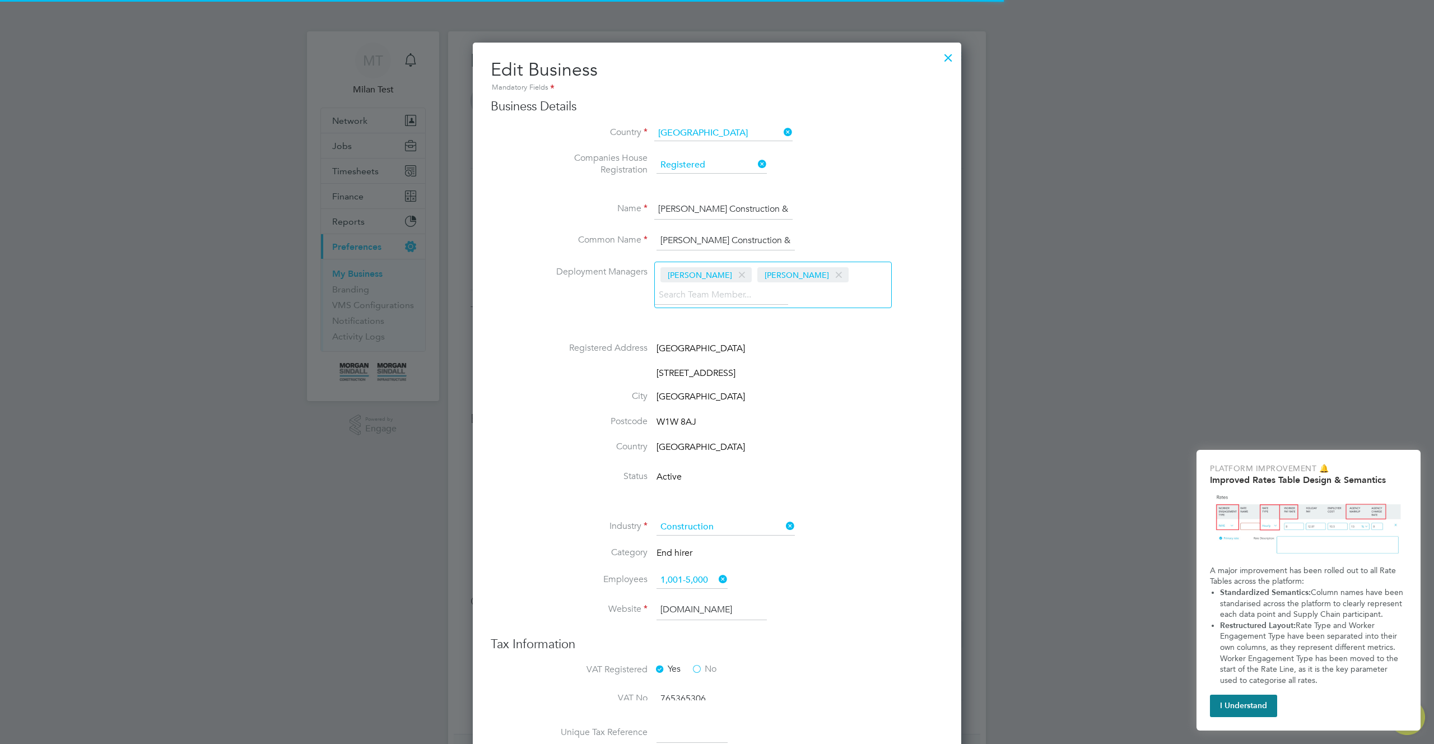
type input "[GEOGRAPHIC_DATA]"
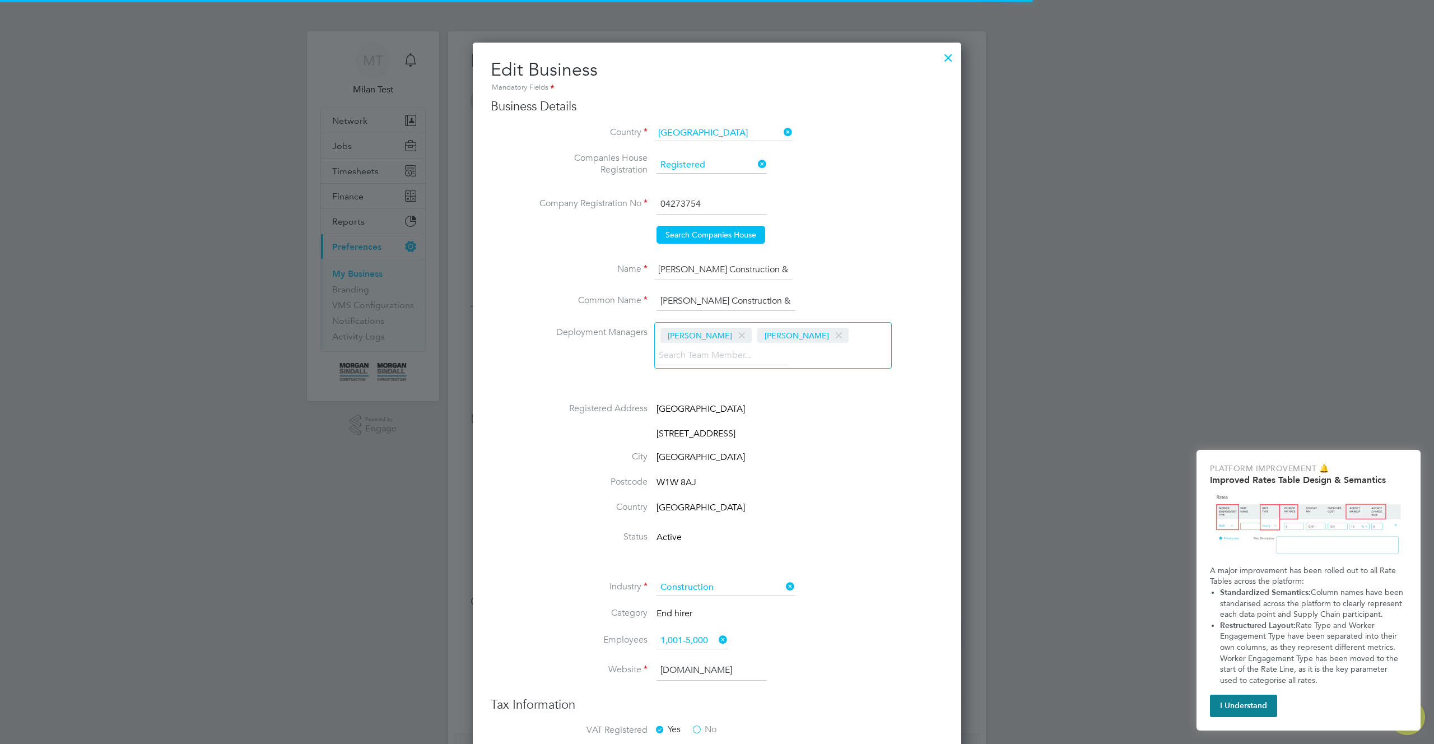
scroll to position [1611, 489]
click at [945, 54] on div at bounding box center [948, 55] width 20 height 20
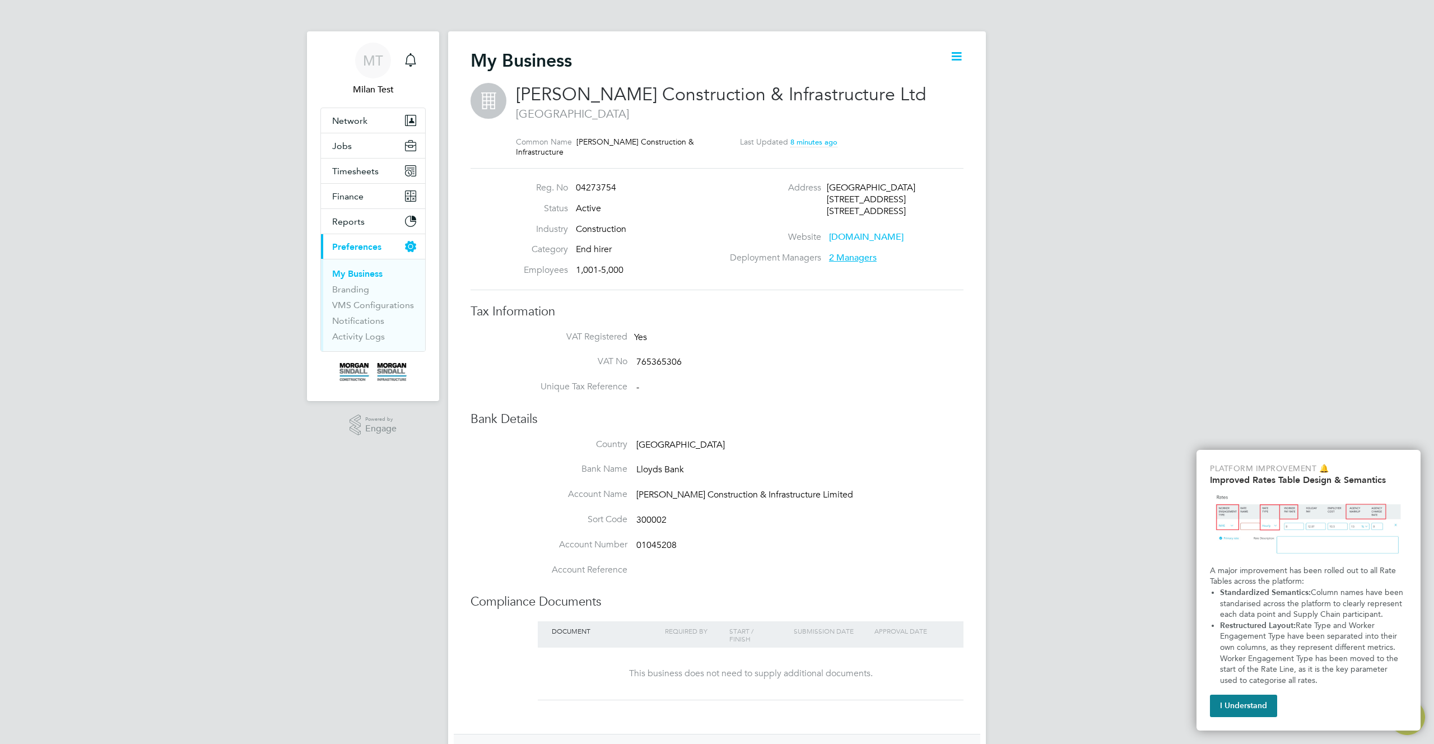
click at [950, 56] on icon at bounding box center [957, 56] width 14 height 14
click at [956, 271] on li "Deployment Managers 2 Managers" at bounding box center [847, 262] width 241 height 21
click at [850, 259] on span "2 Managers" at bounding box center [853, 257] width 48 height 11
click at [927, 257] on div "Deployment Managers 2 Managers" at bounding box center [847, 258] width 241 height 12
type input "[GEOGRAPHIC_DATA]"
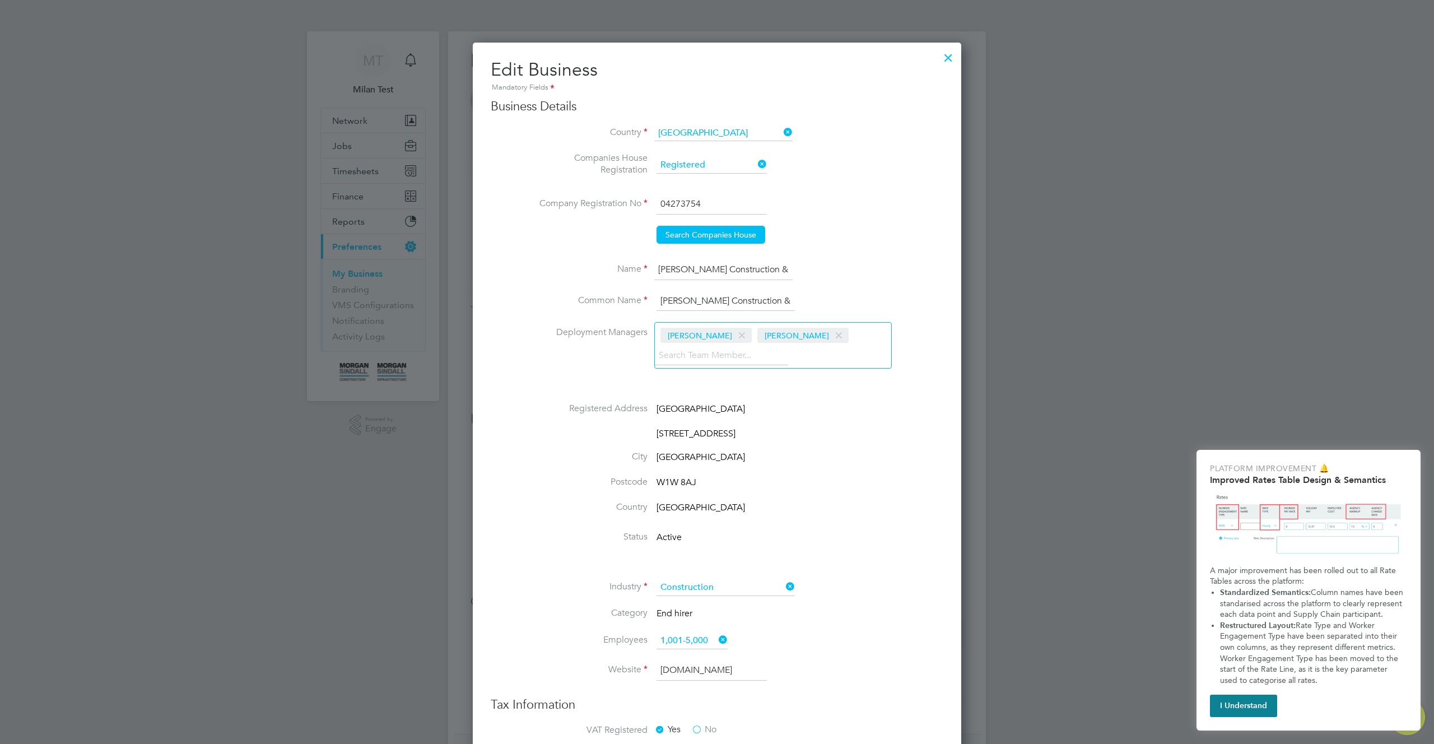
click at [831, 336] on span at bounding box center [839, 335] width 16 height 21
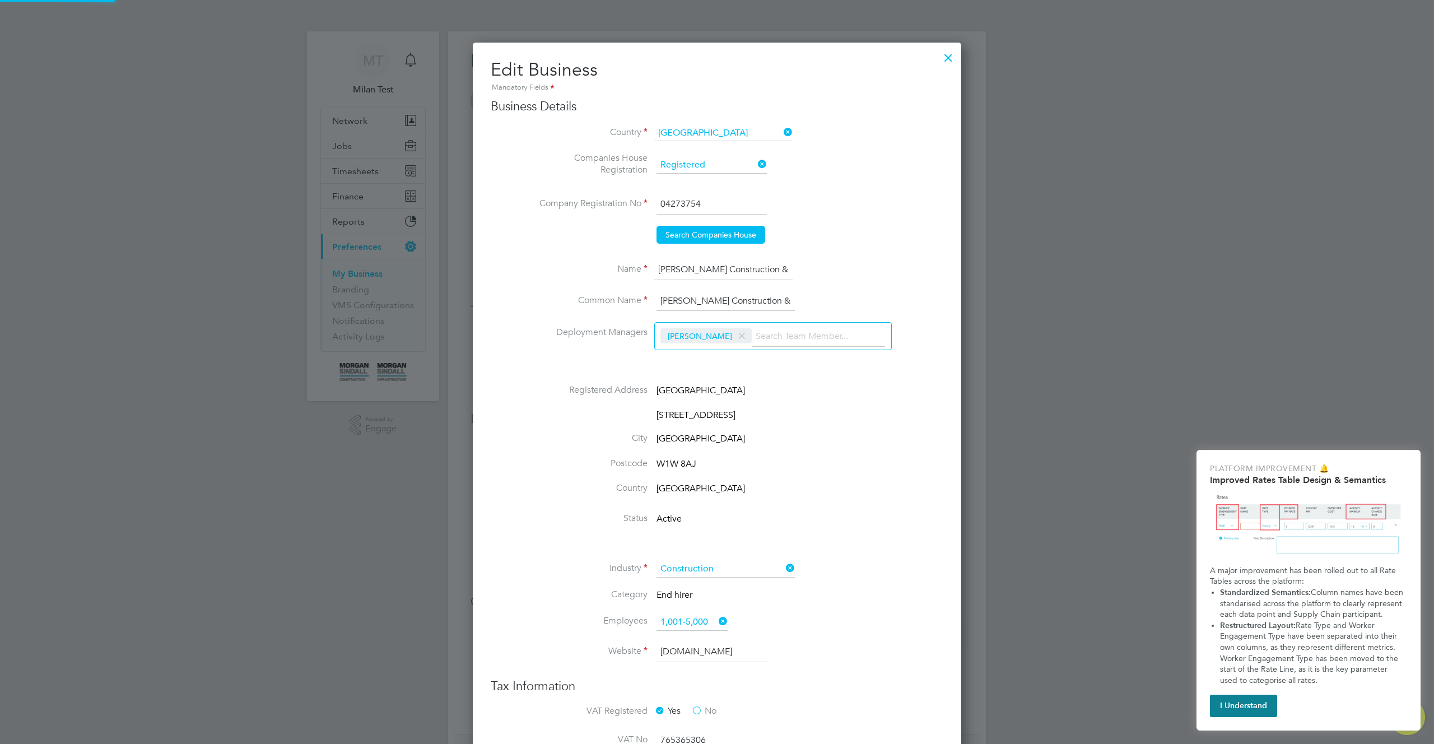
scroll to position [73, 236]
click at [876, 556] on ul "Status Active Industry Construction Category End hirer Employees 1,001-5,000 We…" at bounding box center [740, 593] width 408 height 160
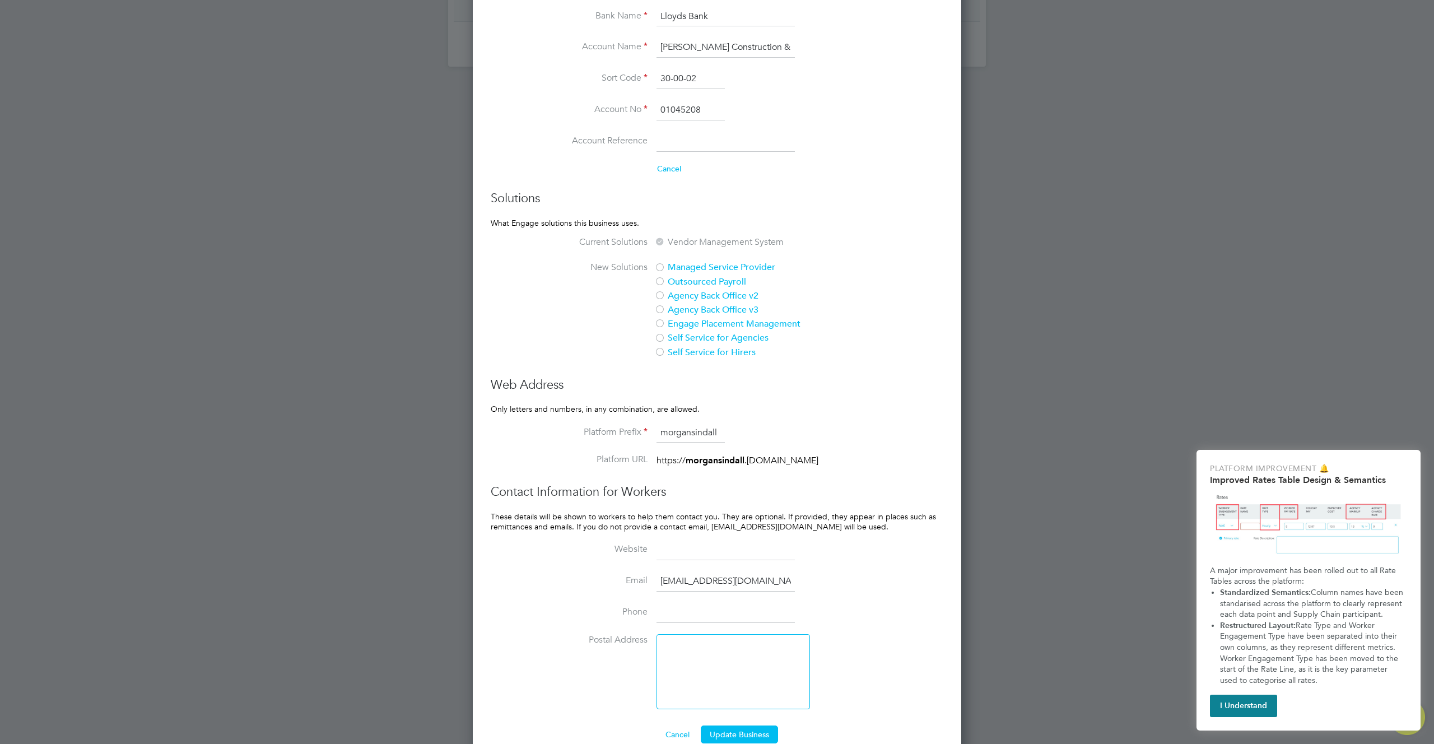
scroll to position [891, 0]
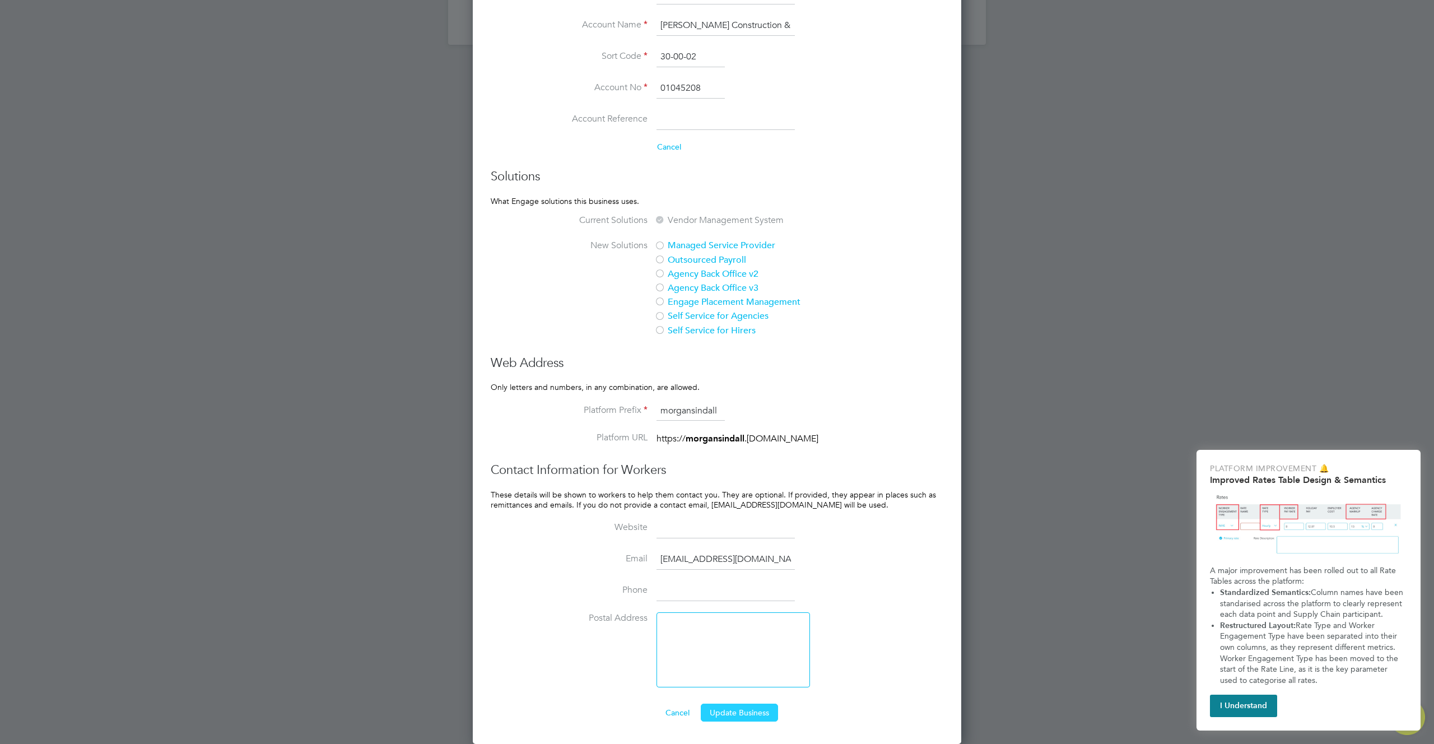
click at [753, 709] on button "Update Business" at bounding box center [739, 713] width 77 height 18
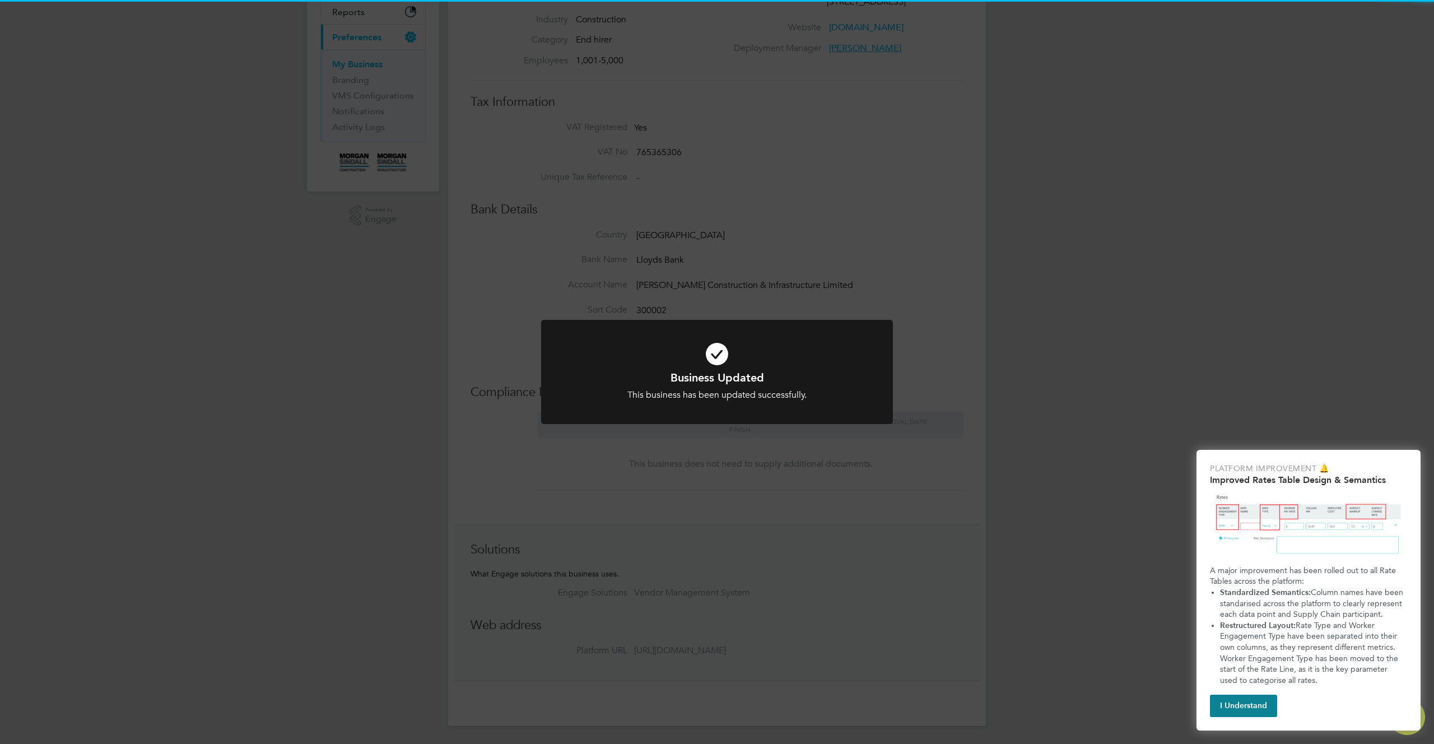
scroll to position [0, 0]
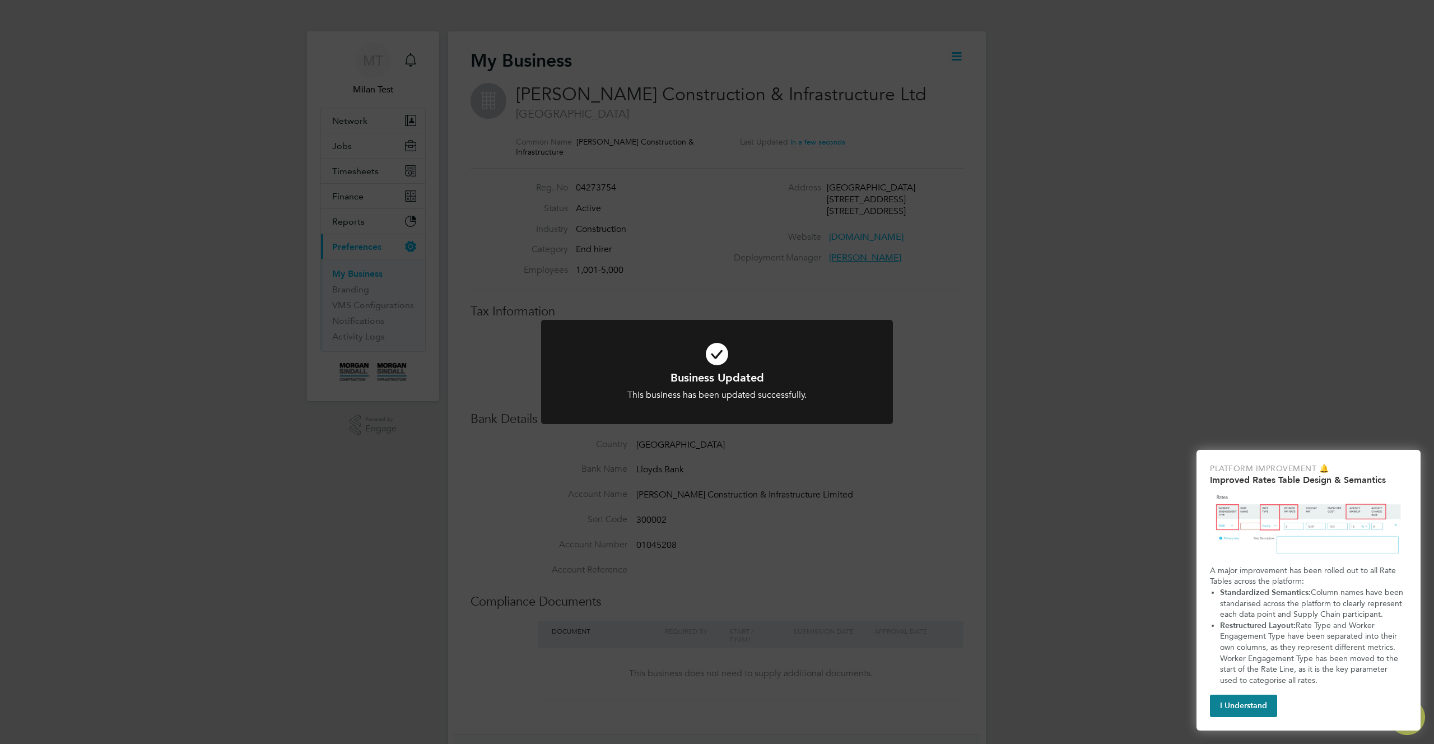
click at [1016, 440] on div "Business Updated This business has been updated successfully. Cancel Okay" at bounding box center [717, 372] width 1434 height 744
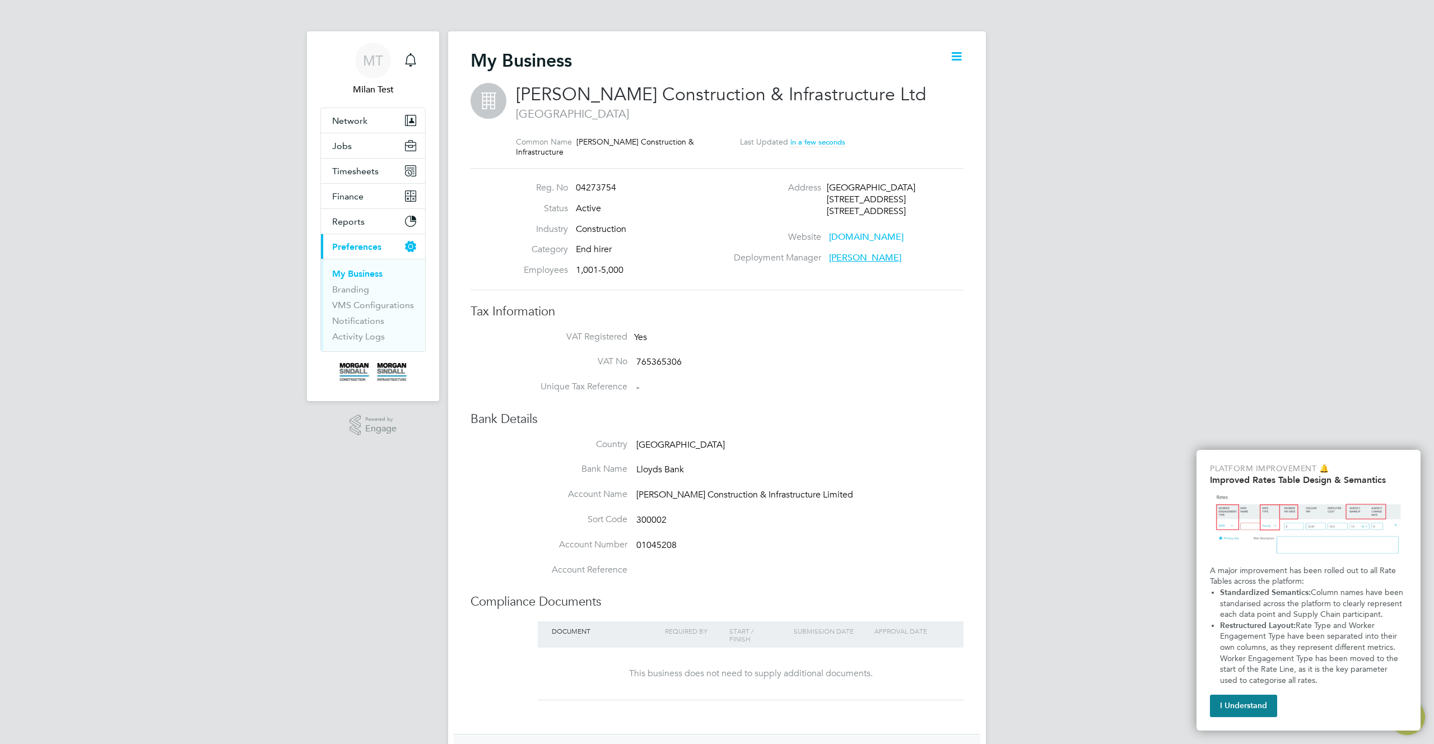
click at [855, 257] on span "[PERSON_NAME]" at bounding box center [865, 257] width 72 height 11
click at [850, 259] on span "[PERSON_NAME]" at bounding box center [865, 257] width 72 height 11
click at [850, 254] on span "[PERSON_NAME]" at bounding box center [865, 257] width 72 height 11
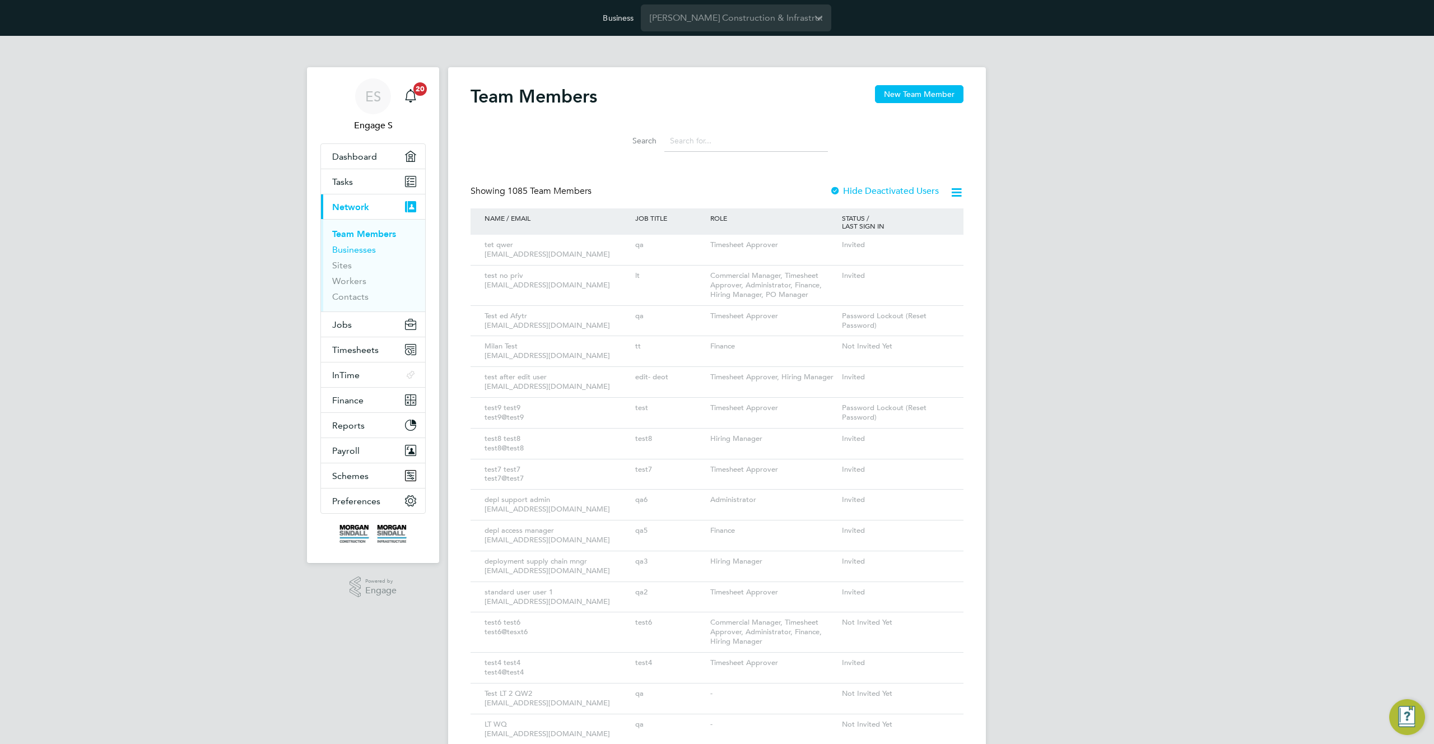
click at [362, 250] on link "Businesses" at bounding box center [354, 249] width 44 height 11
click at [705, 15] on input "[PERSON_NAME] Construction & Infrastructure Ltd" at bounding box center [736, 17] width 190 height 26
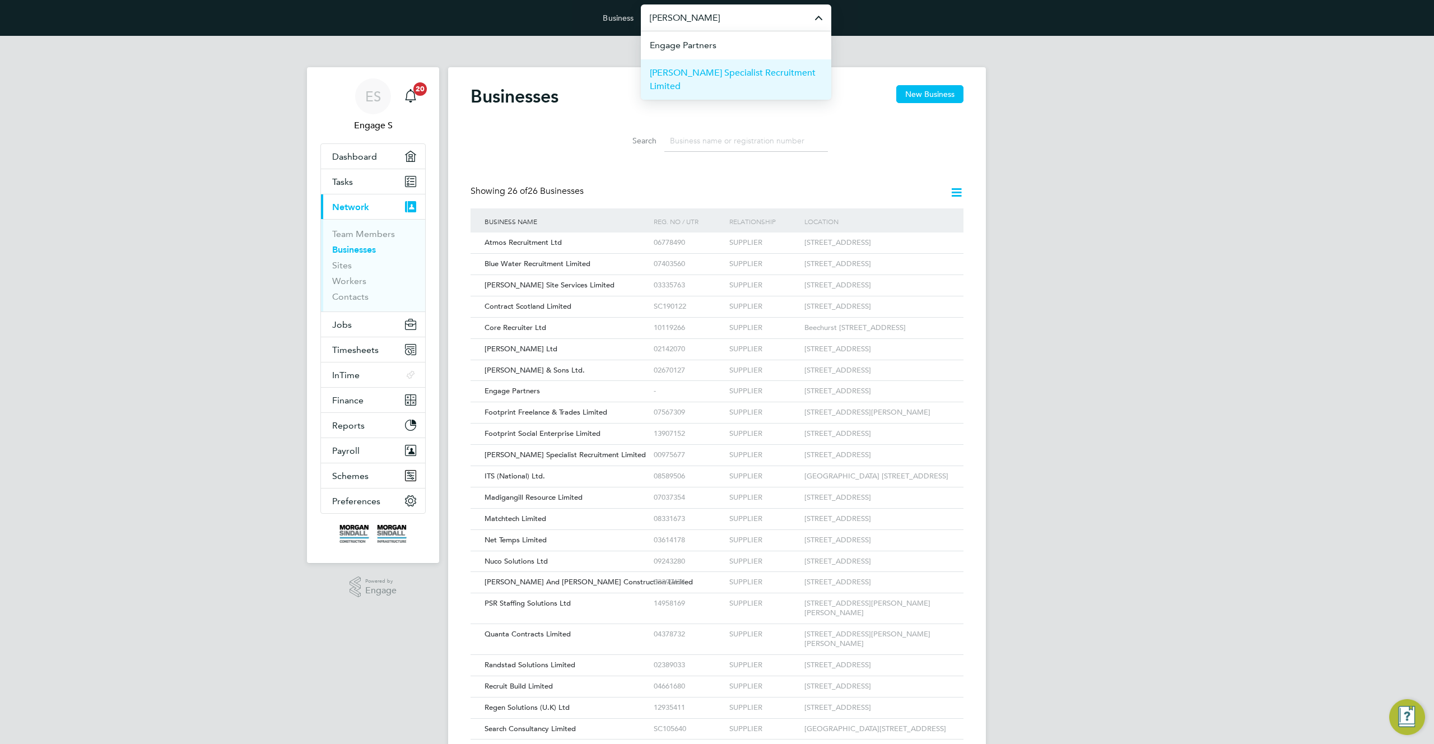
click at [712, 76] on span "[PERSON_NAME] Specialist Recruitment Limited" at bounding box center [736, 79] width 173 height 27
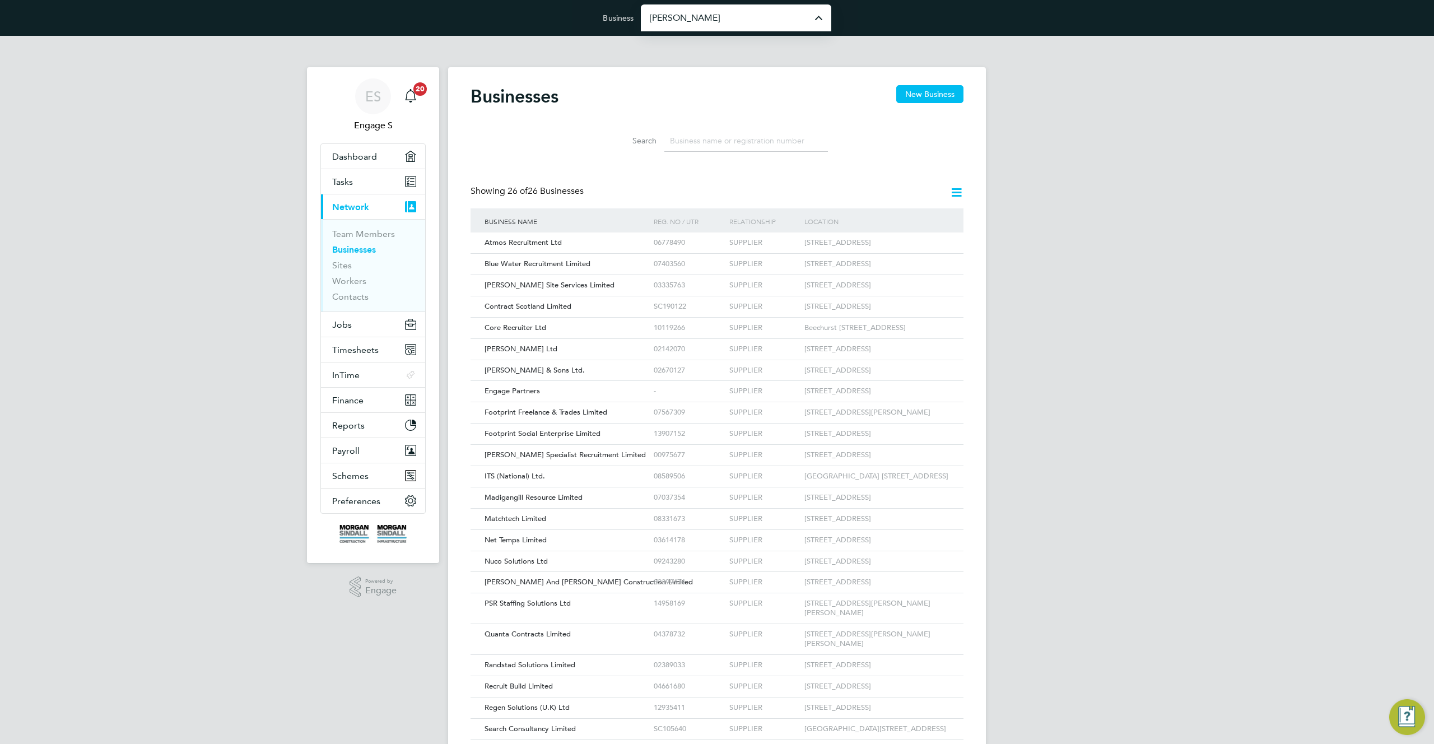
type input "[PERSON_NAME] Specialist Recruitment Limited"
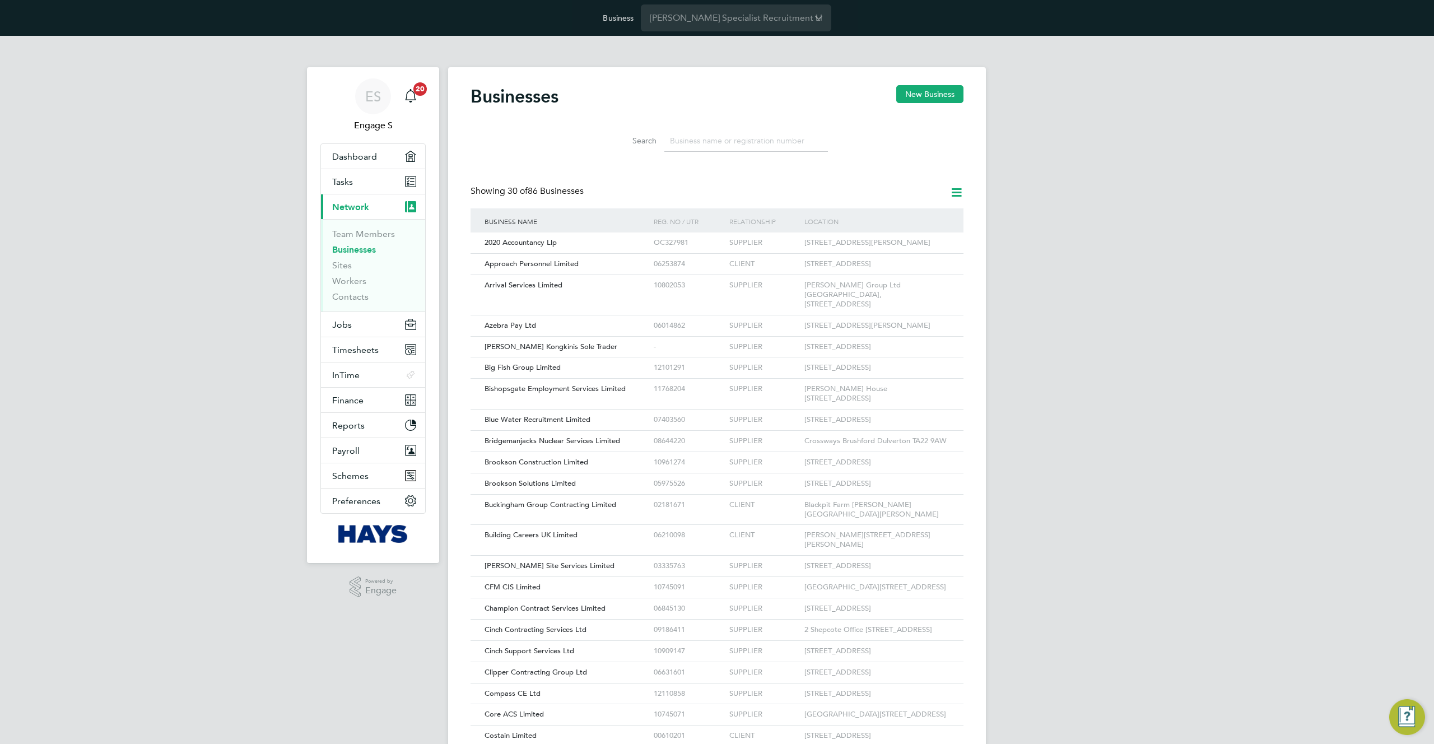
click at [698, 136] on input at bounding box center [746, 141] width 164 height 22
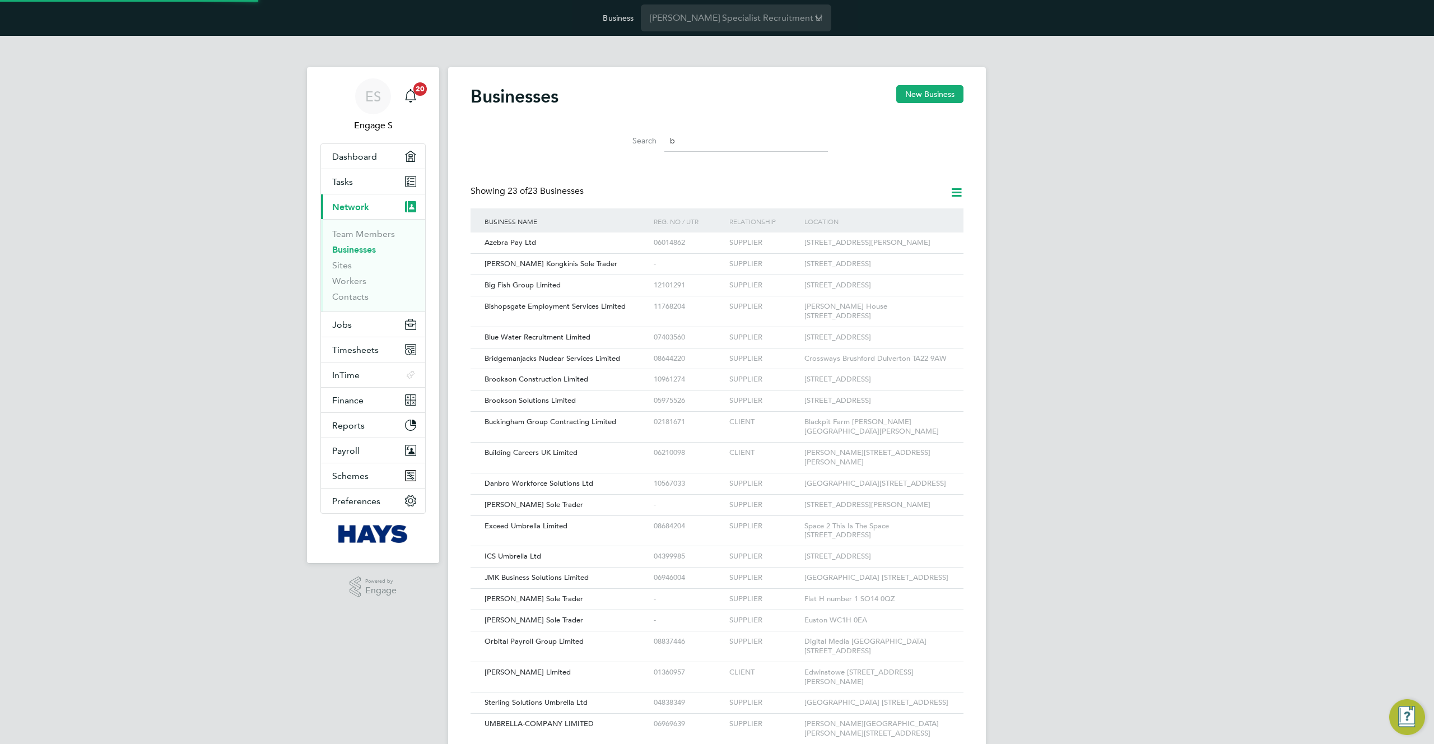
click at [698, 136] on input "b" at bounding box center [746, 141] width 164 height 22
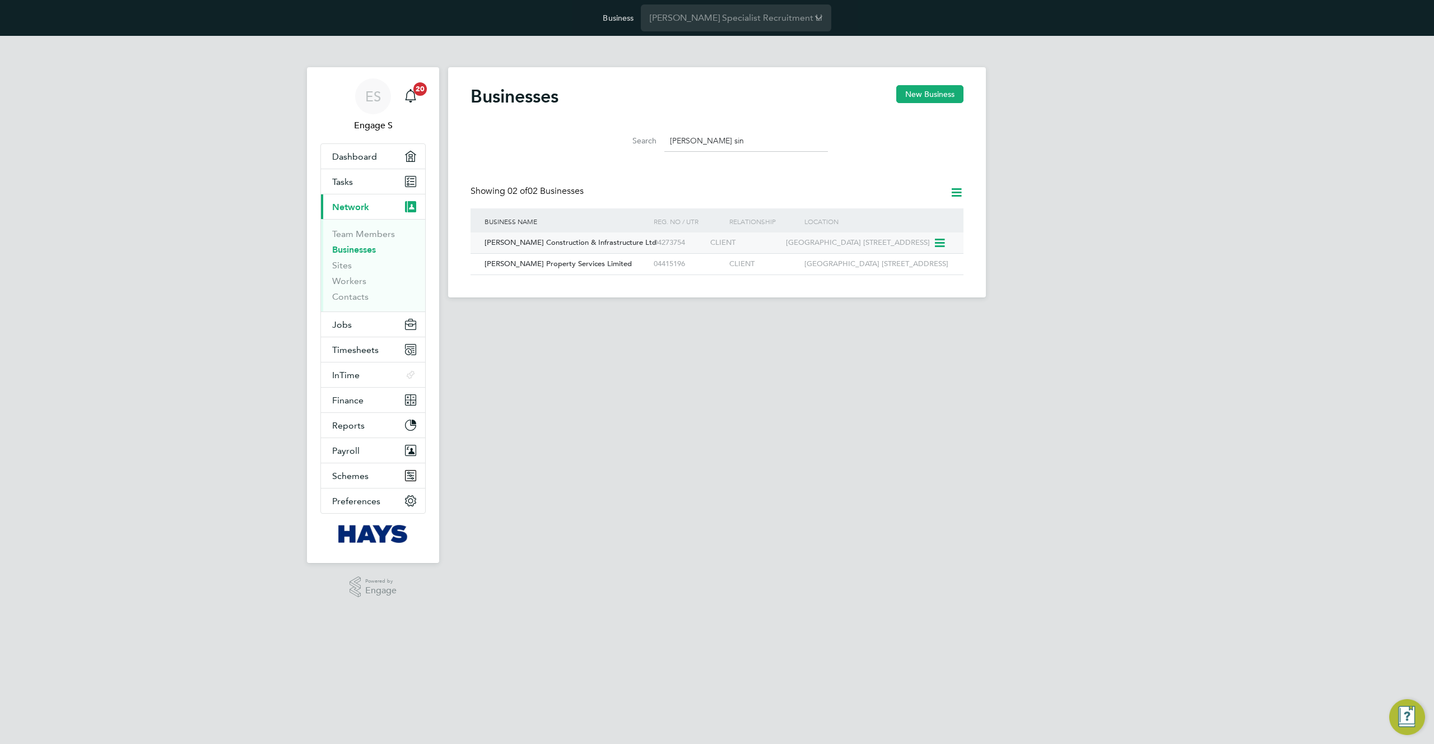
type input "[PERSON_NAME] sin"
click at [675, 248] on div "04273754" at bounding box center [679, 243] width 57 height 21
click at [342, 504] on span "Preferences" at bounding box center [356, 501] width 48 height 11
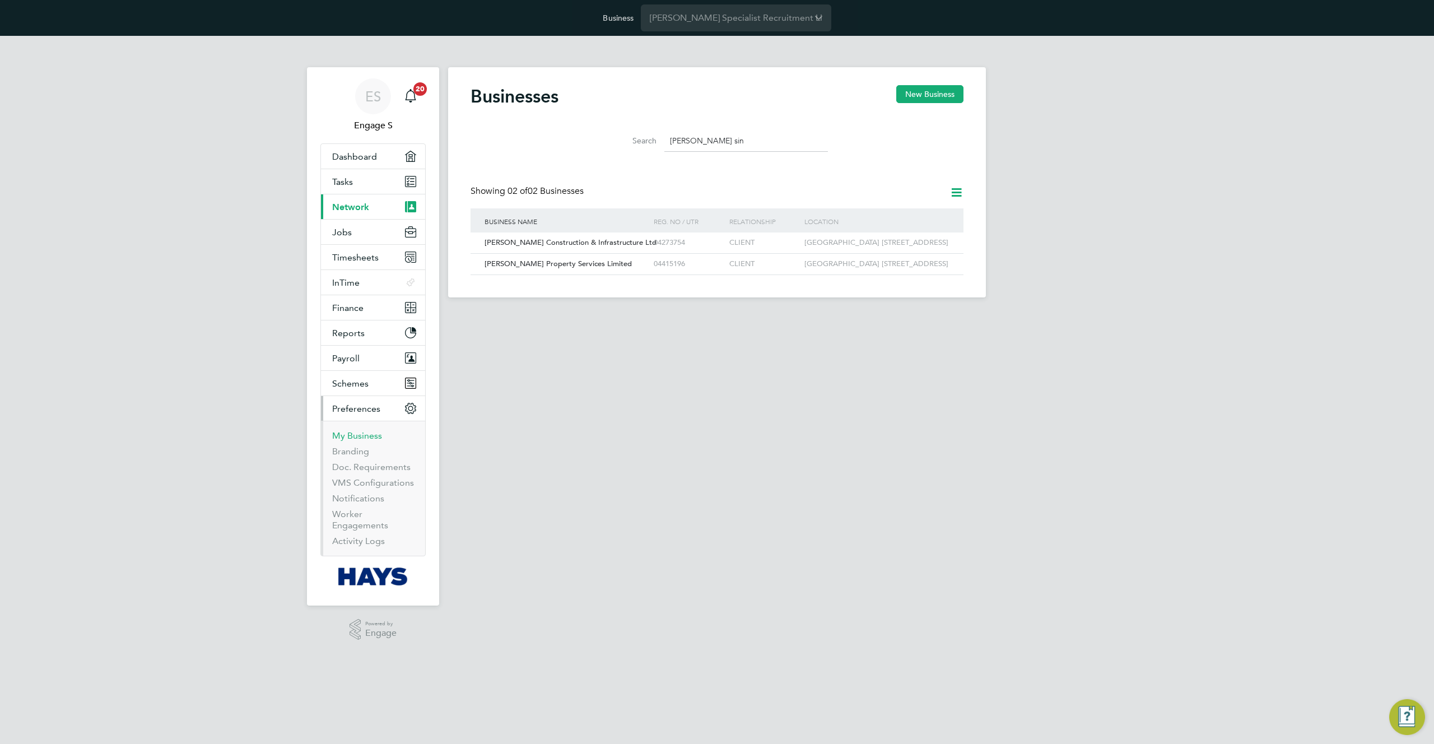
click at [362, 433] on link "My Business" at bounding box center [357, 435] width 50 height 11
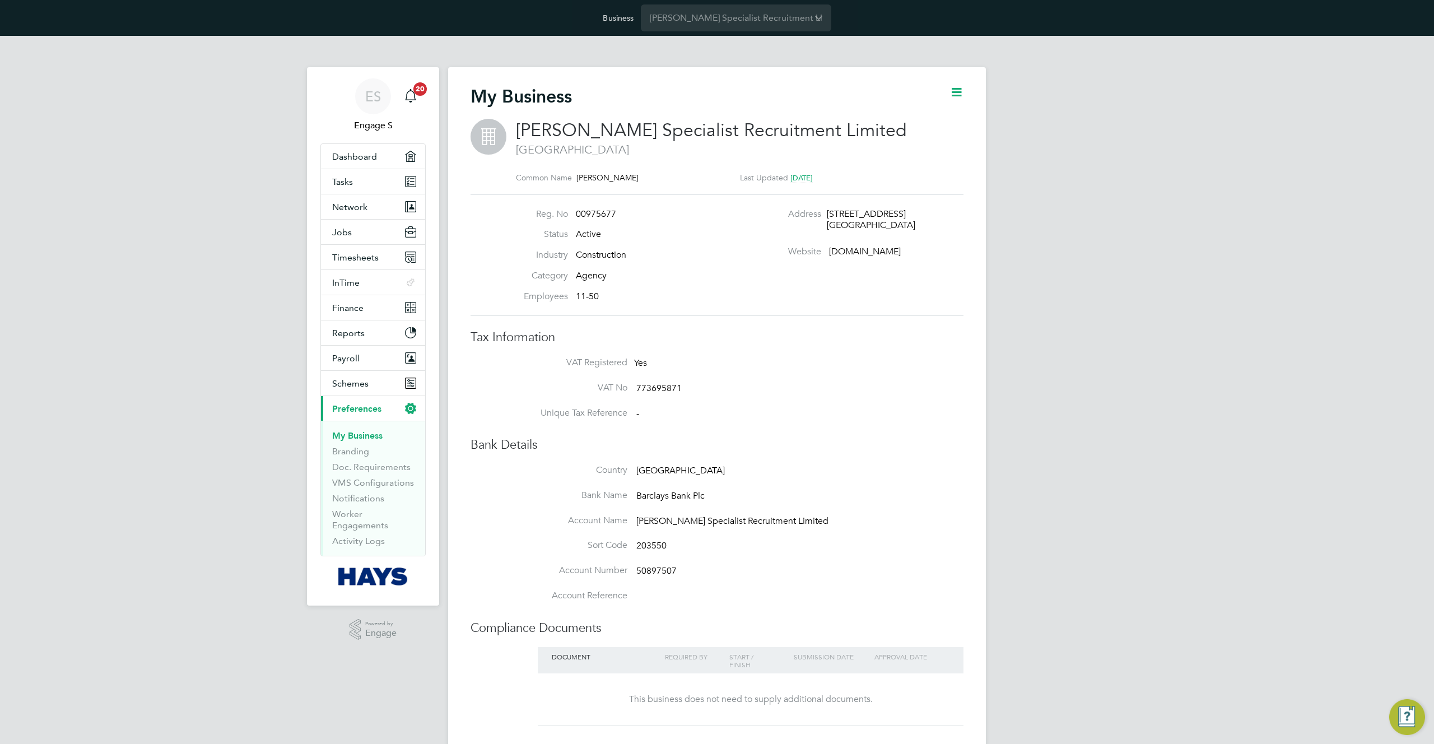
click at [957, 90] on icon at bounding box center [957, 92] width 14 height 14
click at [945, 115] on li "Edit Business e" at bounding box center [928, 119] width 66 height 16
type input "[GEOGRAPHIC_DATA]"
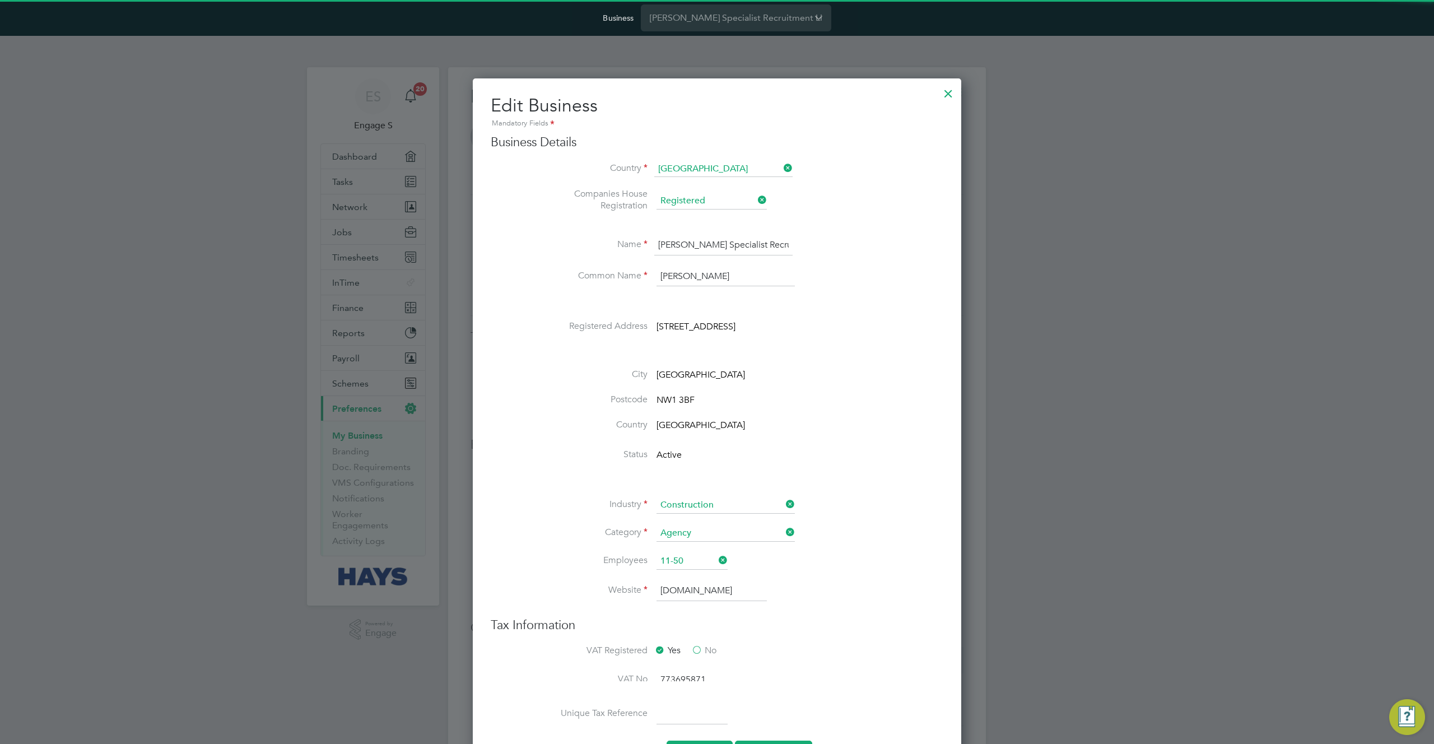
type input "[GEOGRAPHIC_DATA]"
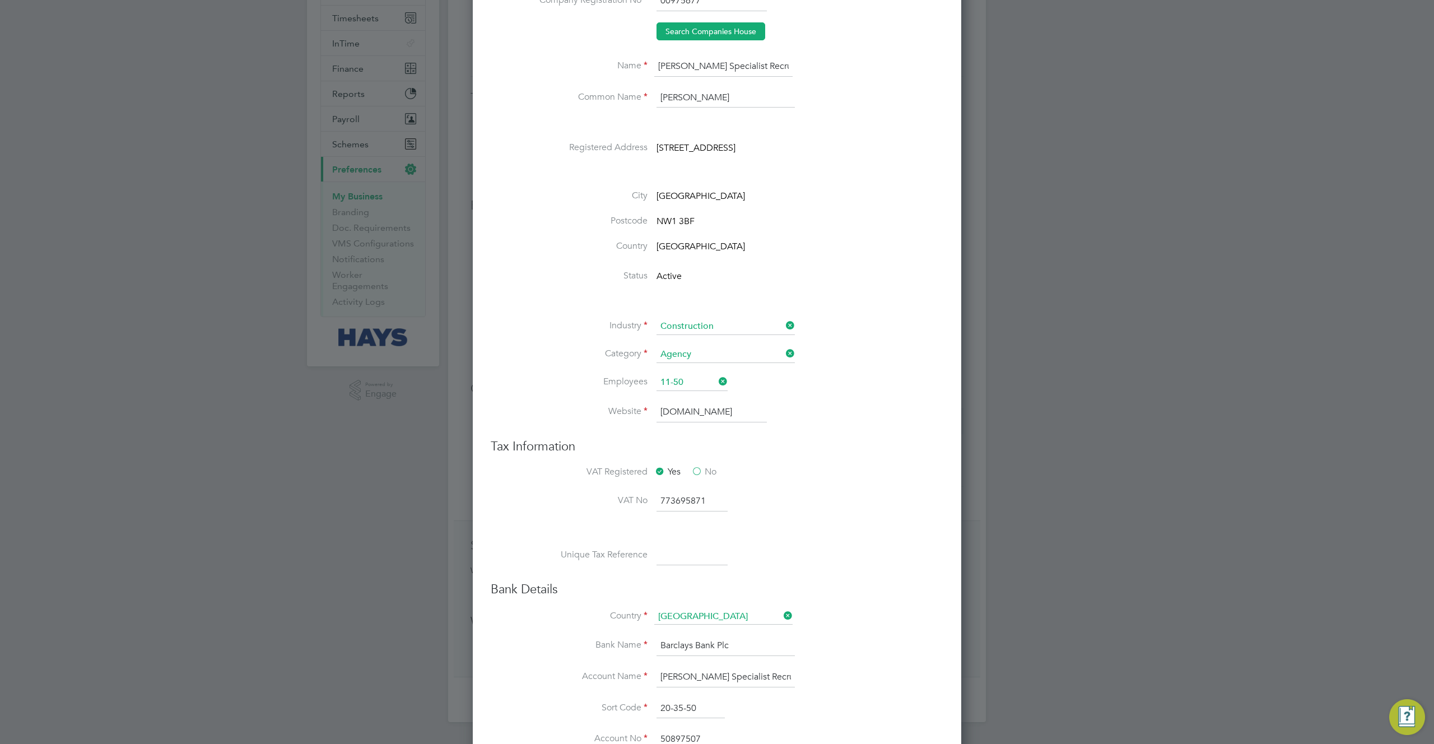
scroll to position [29, 0]
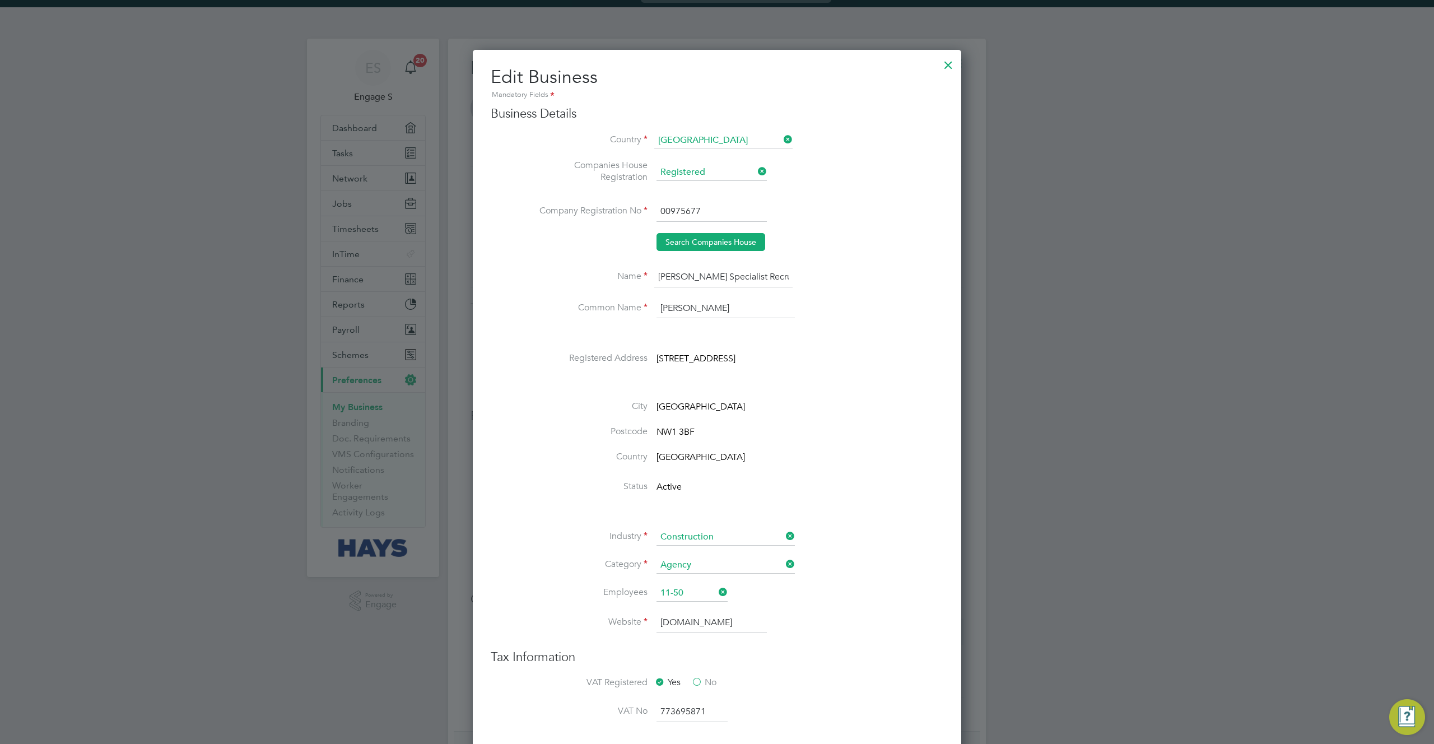
click at [946, 63] on div at bounding box center [948, 62] width 20 height 20
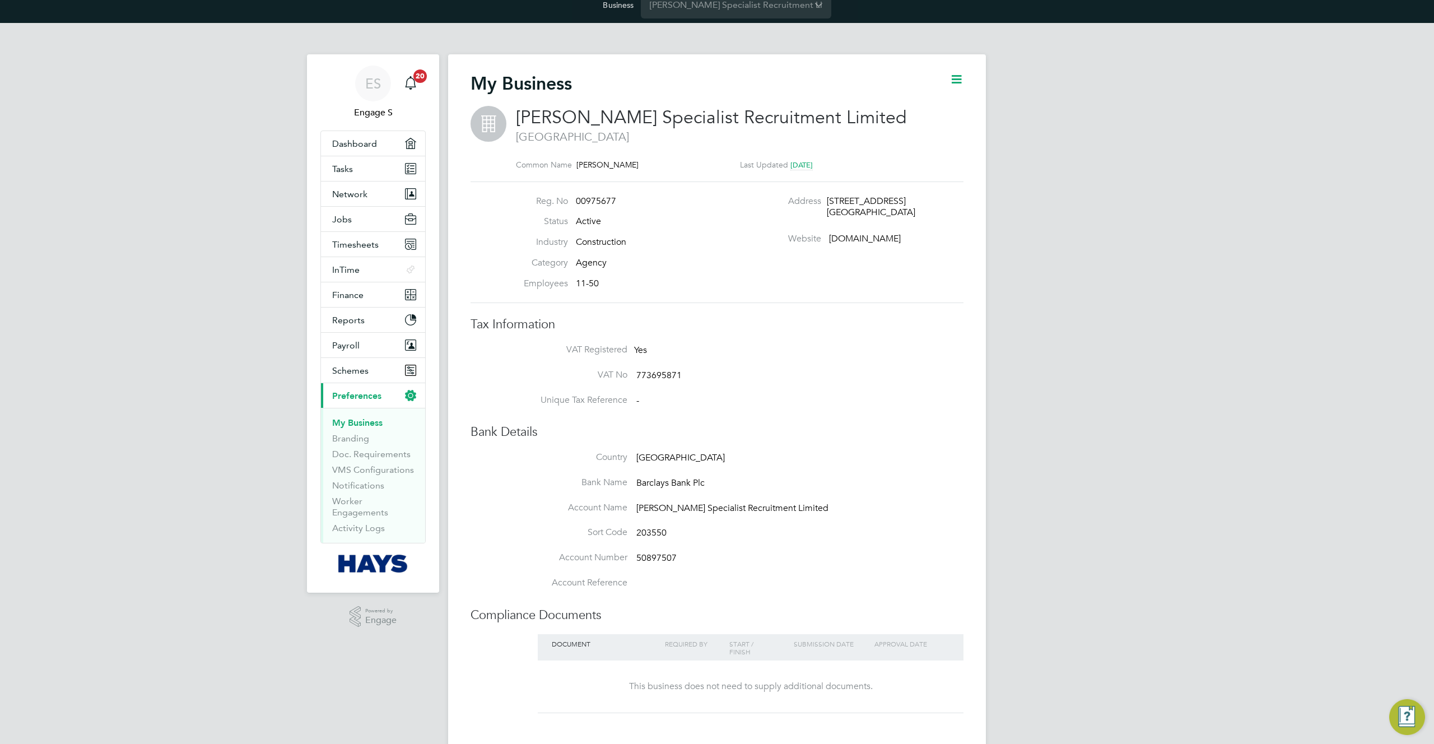
scroll to position [0, 0]
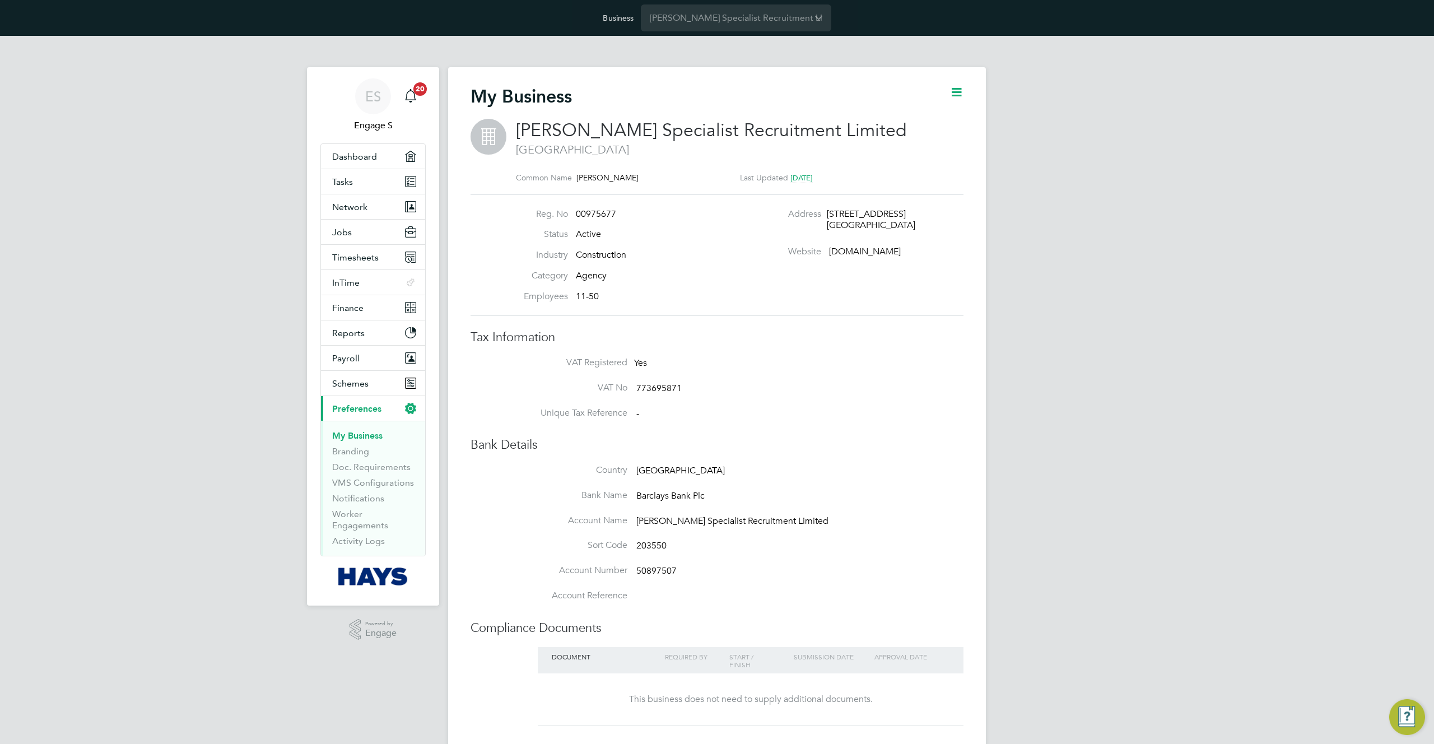
click at [1101, 269] on div "ES Engage S Notifications 20 Applications: Dashboard Tasks Network Team Members…" at bounding box center [717, 507] width 1434 height 943
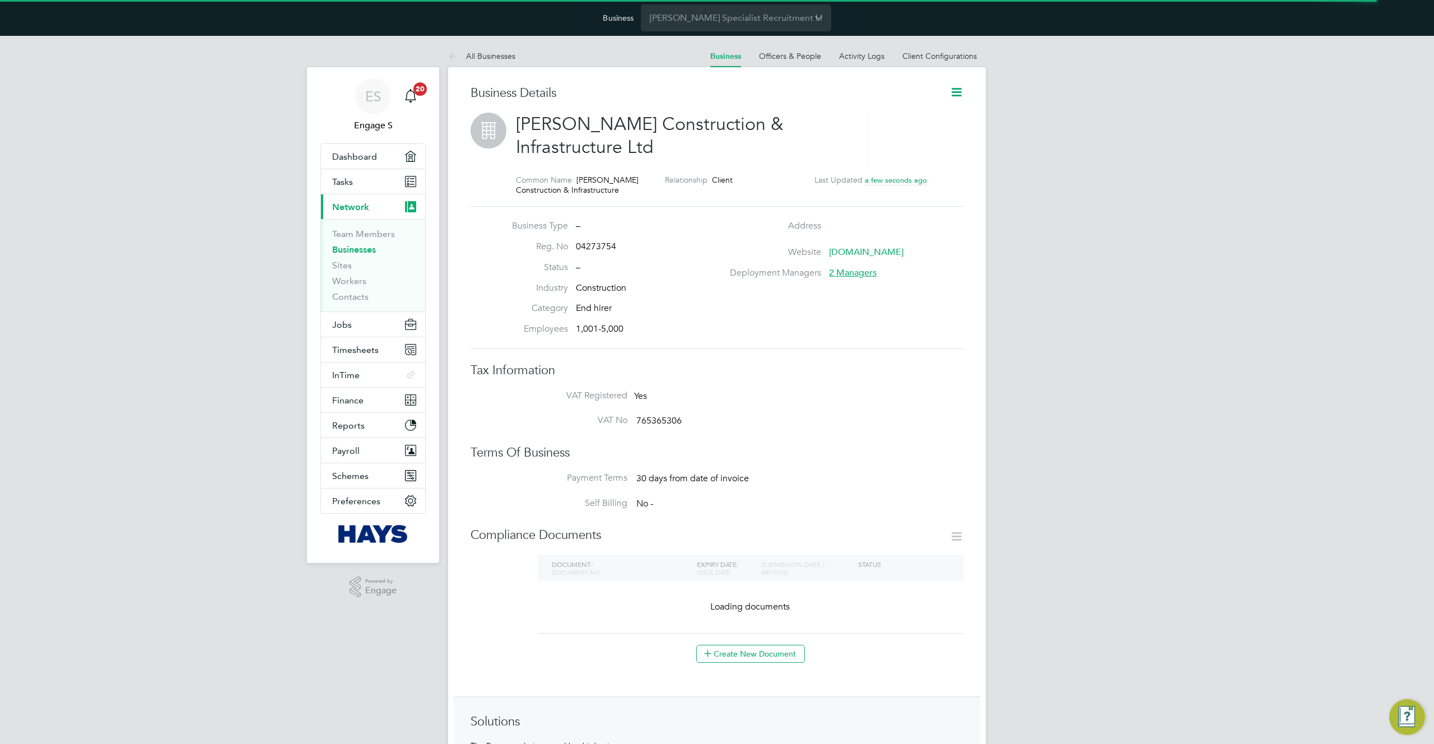
click at [850, 275] on span "2 Managers" at bounding box center [853, 272] width 48 height 11
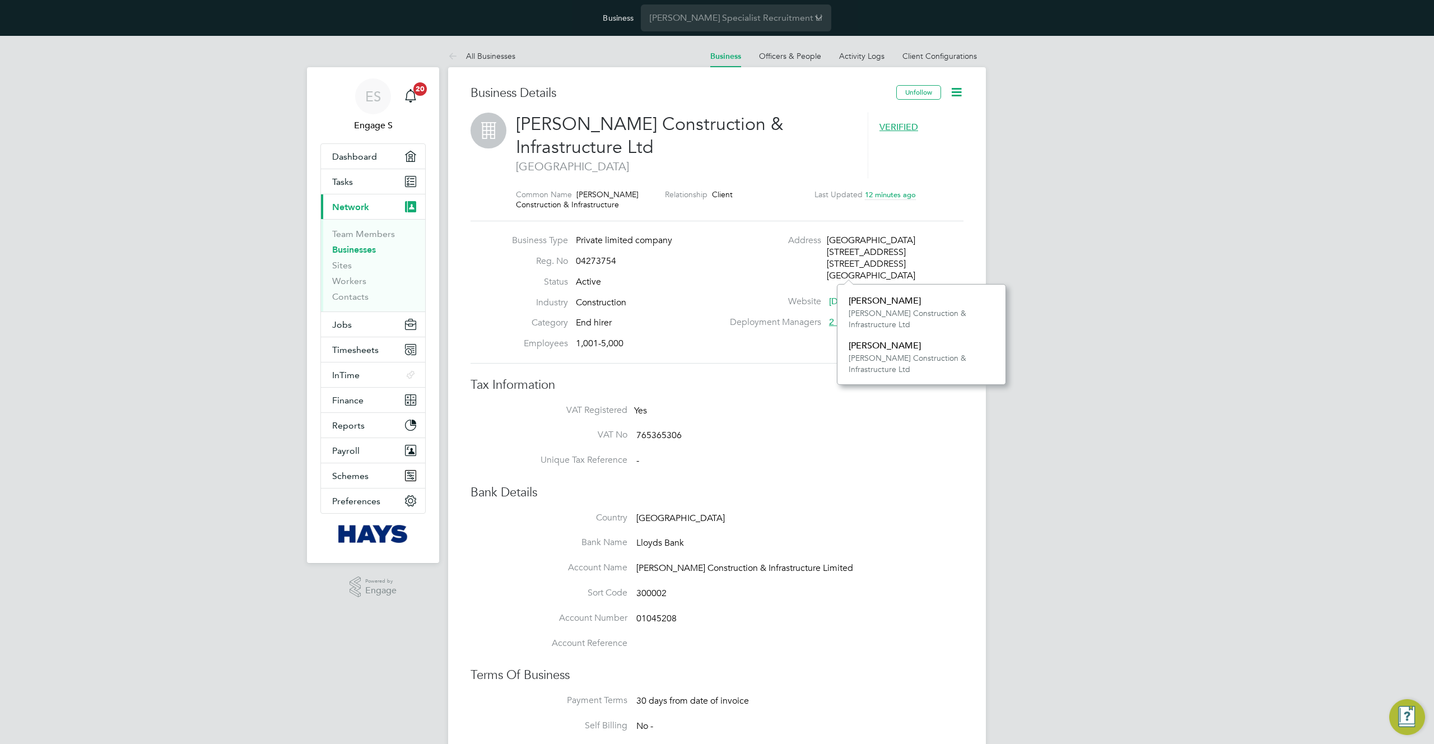
click at [996, 221] on div "ES Engage S Notifications 20 Applications: Dashboard Tasks Current page: Networ…" at bounding box center [717, 668] width 1434 height 1264
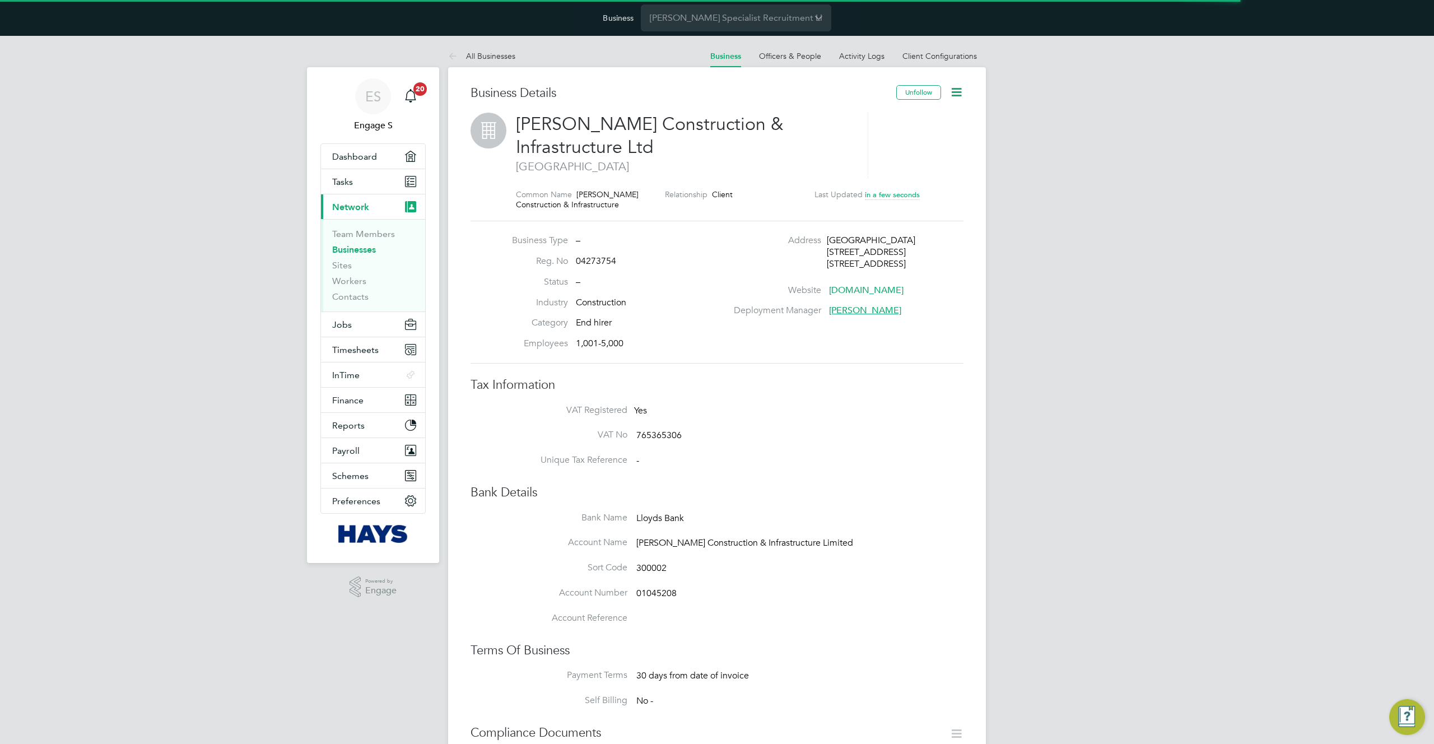
scroll to position [12, 241]
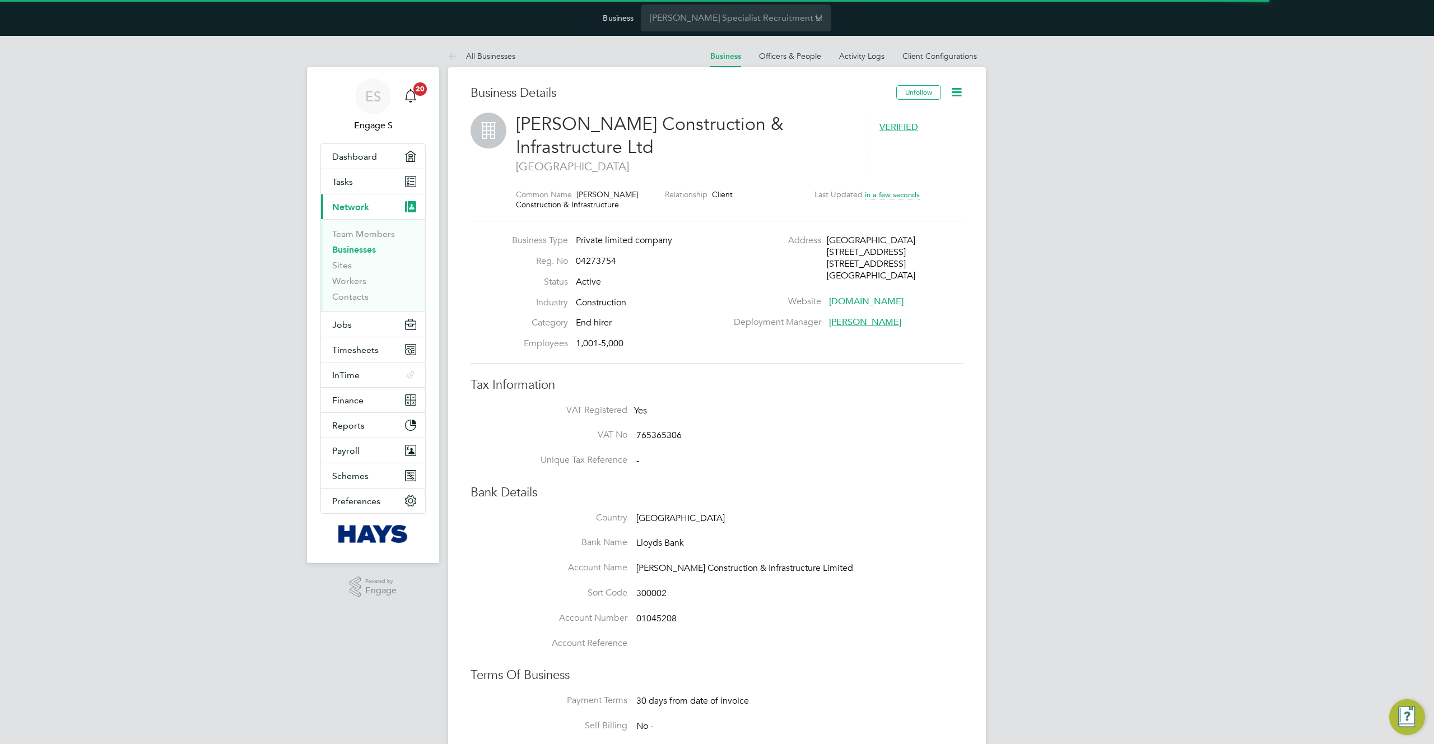
click at [847, 323] on span "[PERSON_NAME]" at bounding box center [865, 322] width 72 height 11
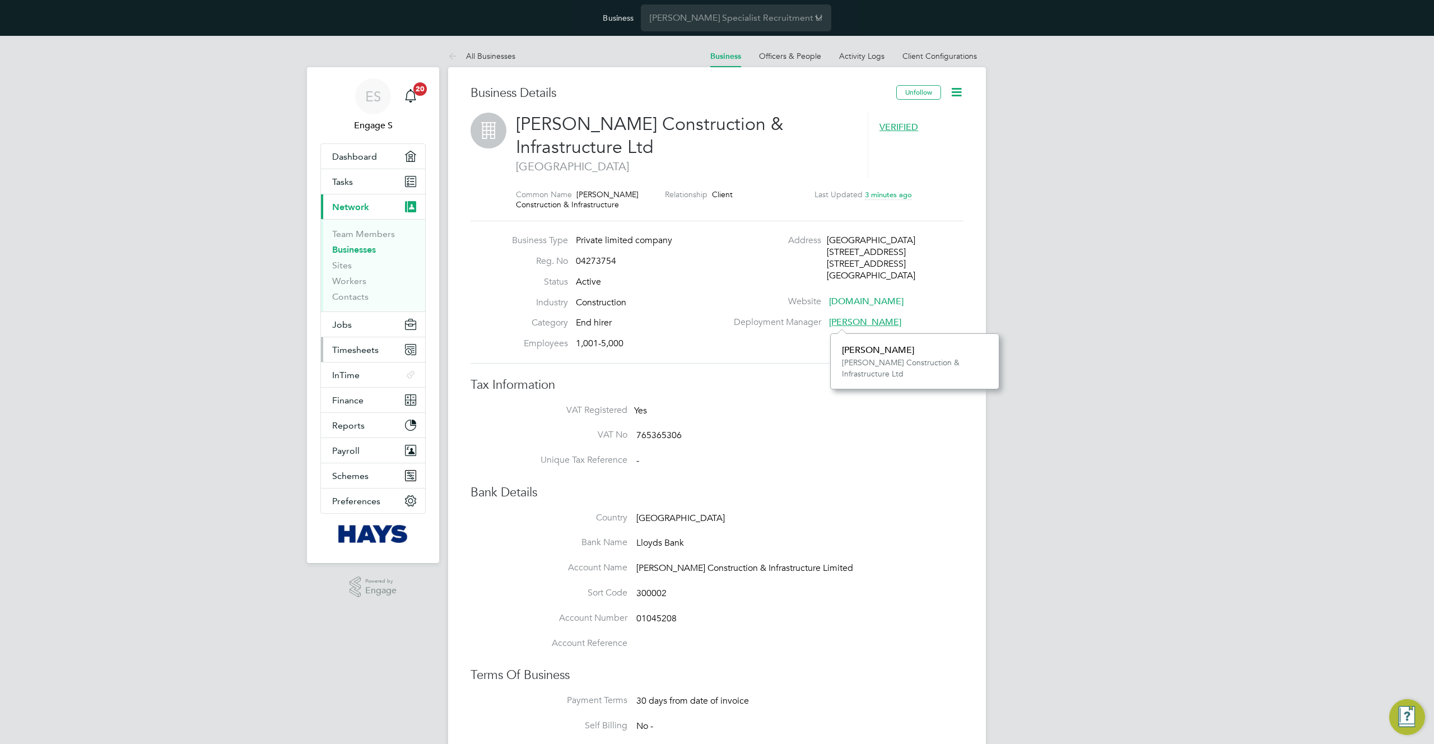
click at [359, 347] on span "Timesheets" at bounding box center [355, 350] width 47 height 11
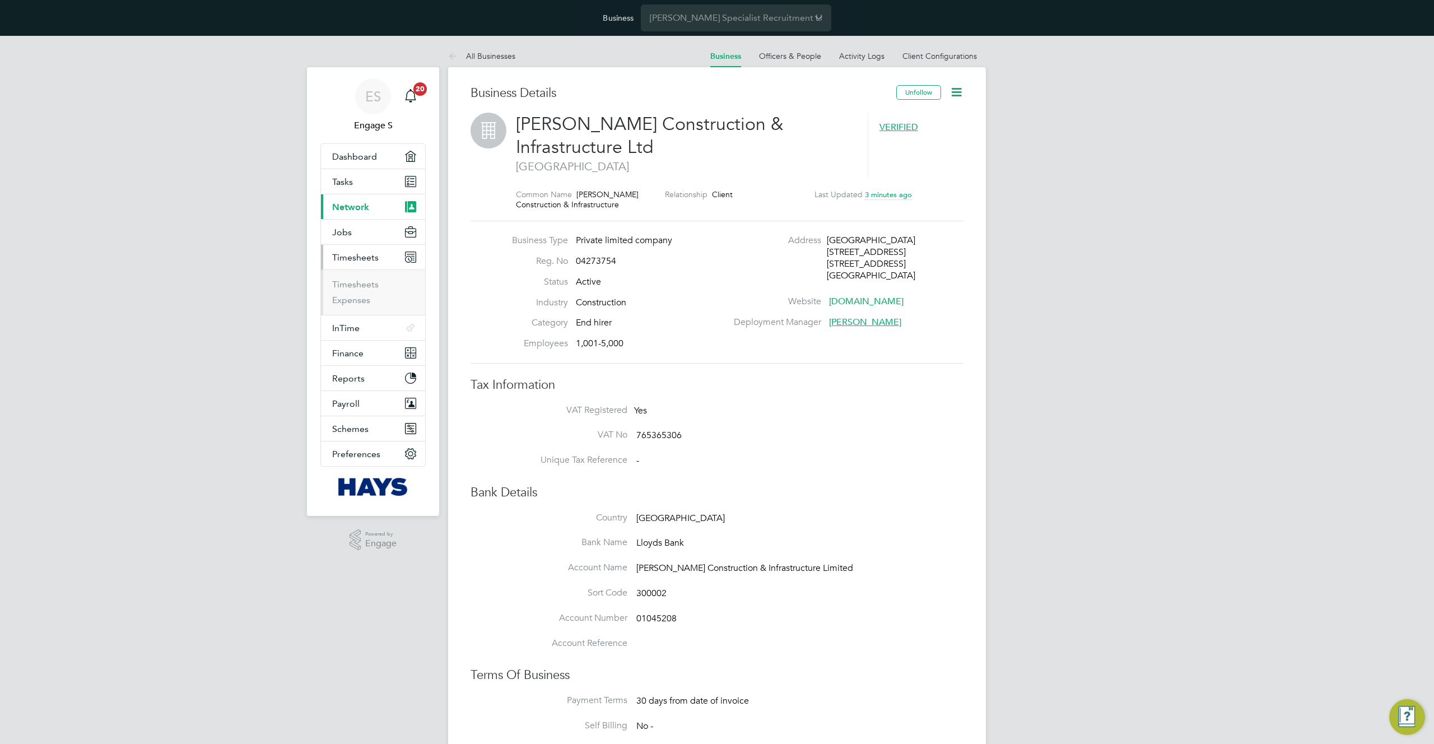
click at [356, 277] on ul "Timesheets Expenses" at bounding box center [373, 291] width 104 height 45
click at [353, 282] on link "Timesheets" at bounding box center [355, 284] width 47 height 11
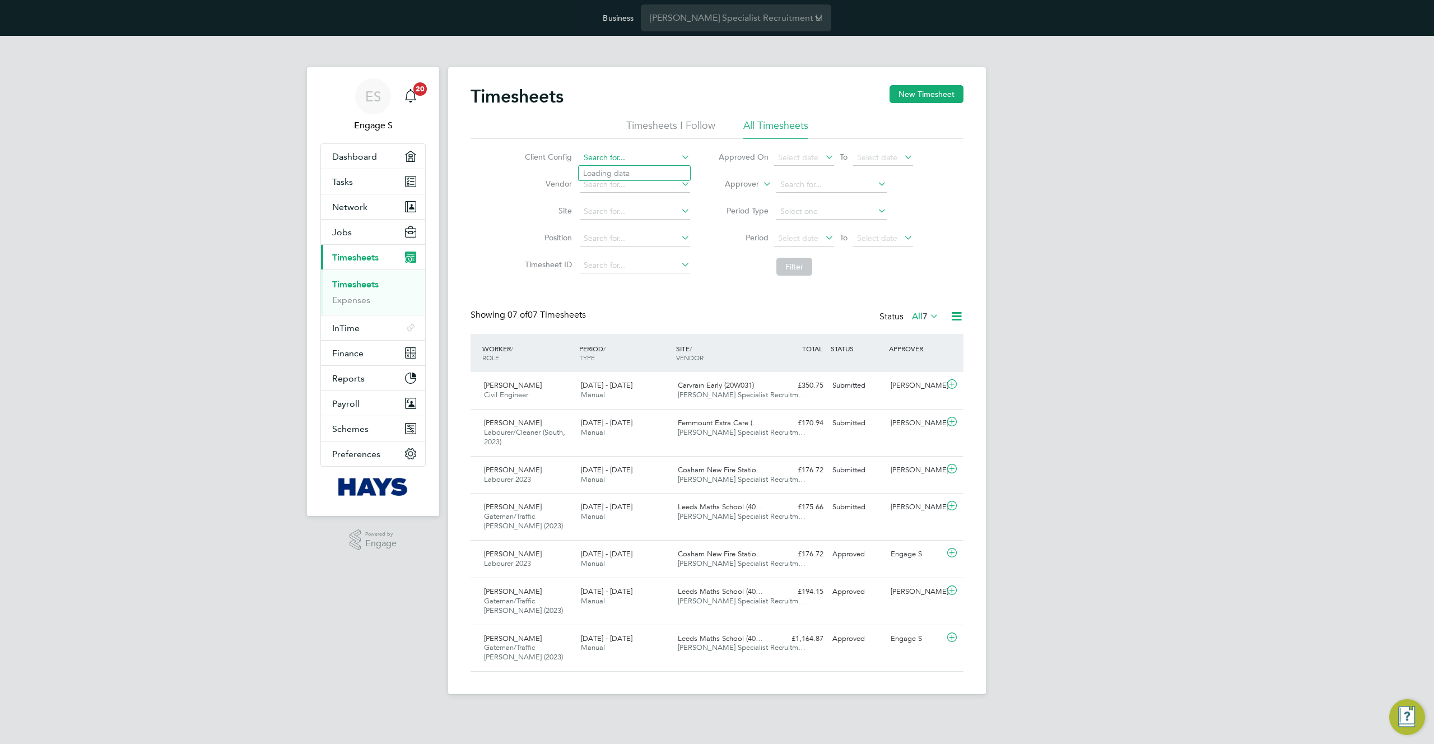
click at [647, 159] on input at bounding box center [635, 158] width 110 height 16
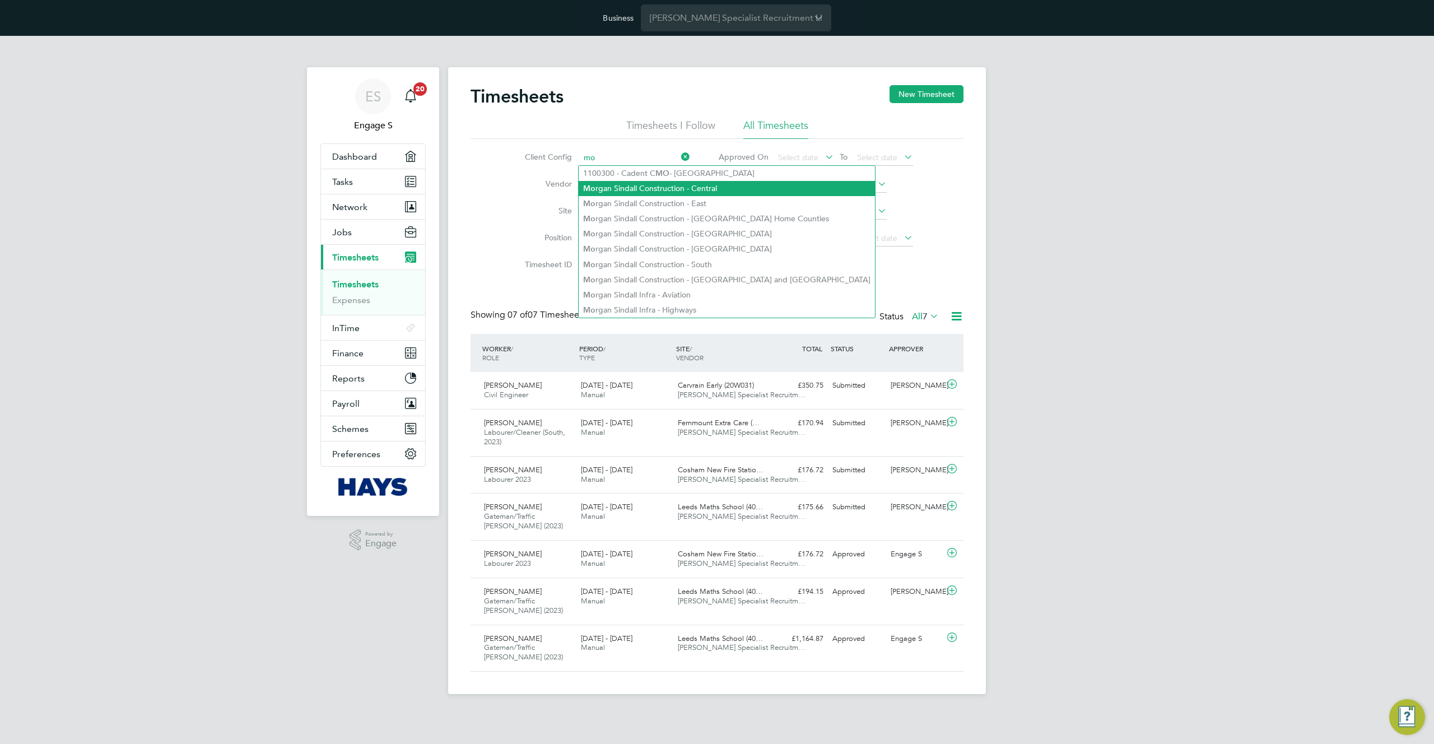
click at [680, 188] on li "Mo rgan Sindall Construction - Central" at bounding box center [727, 188] width 296 height 15
type input "[PERSON_NAME] Construction - Central"
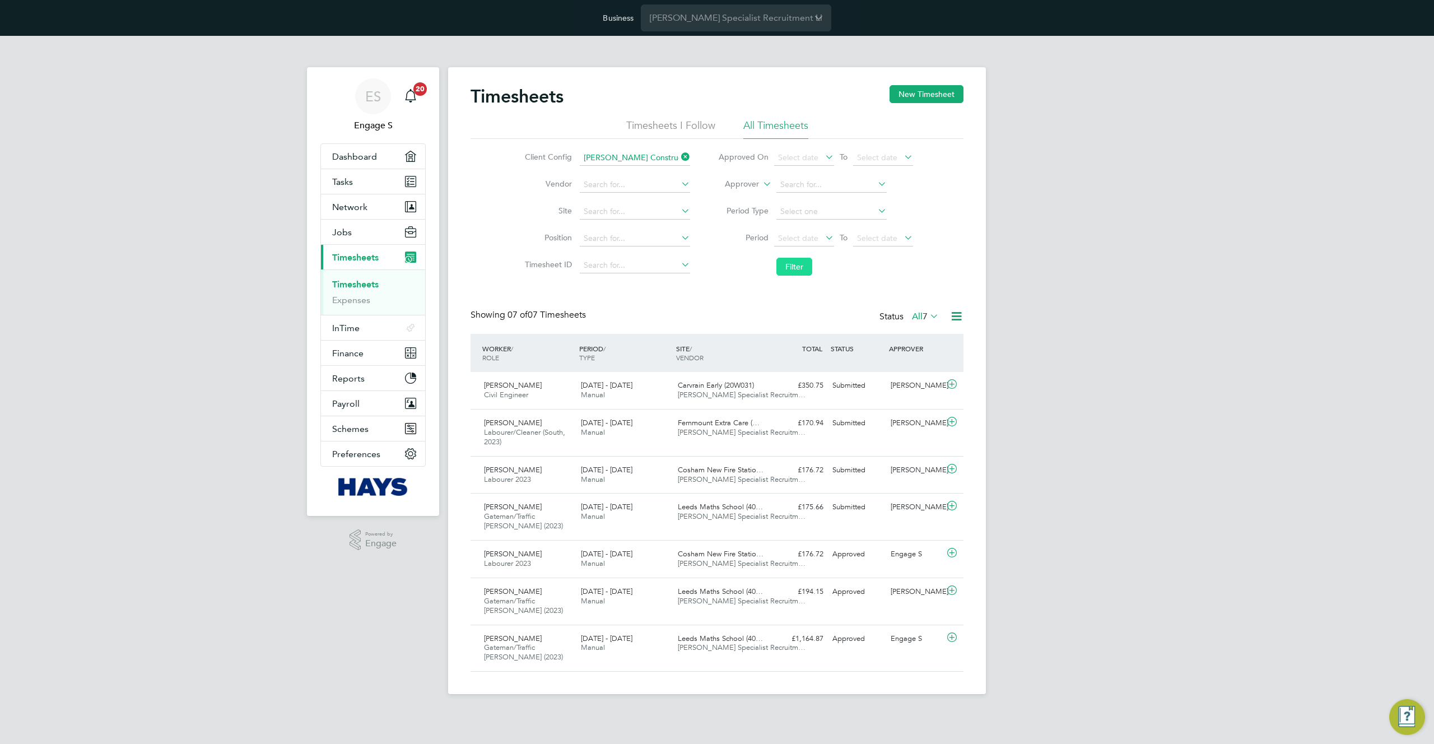
click at [797, 262] on button "Filter" at bounding box center [794, 267] width 36 height 18
